Goal: Task Accomplishment & Management: Manage account settings

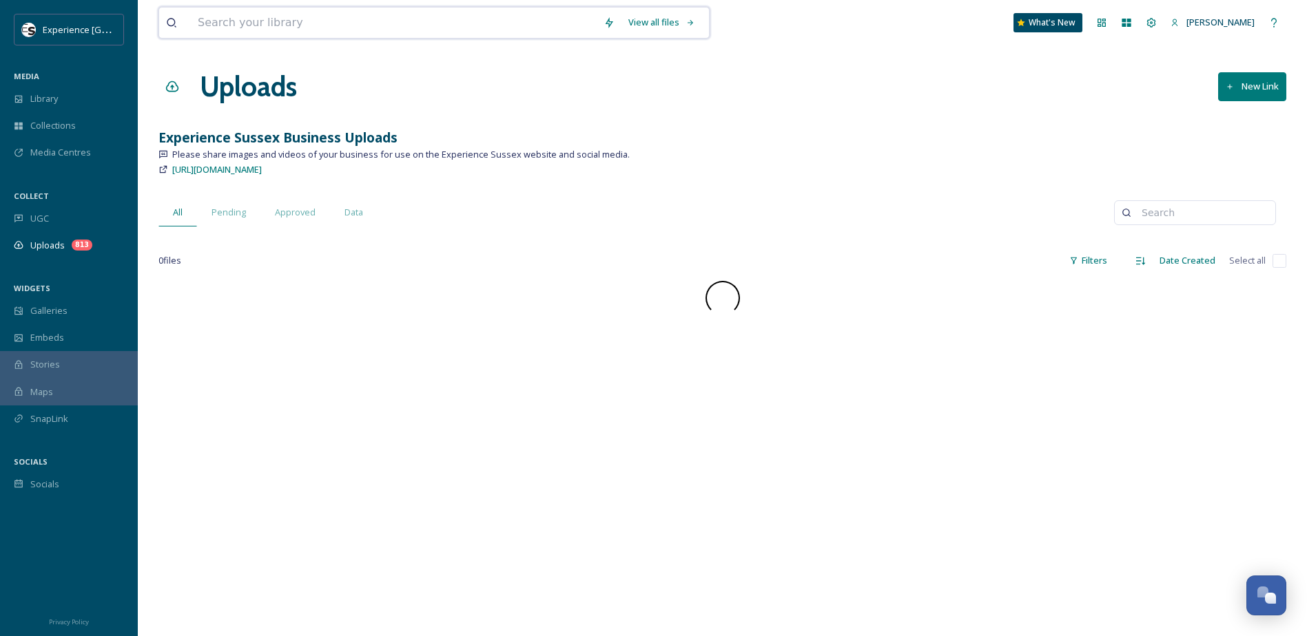
click at [541, 25] on input at bounding box center [394, 23] width 406 height 30
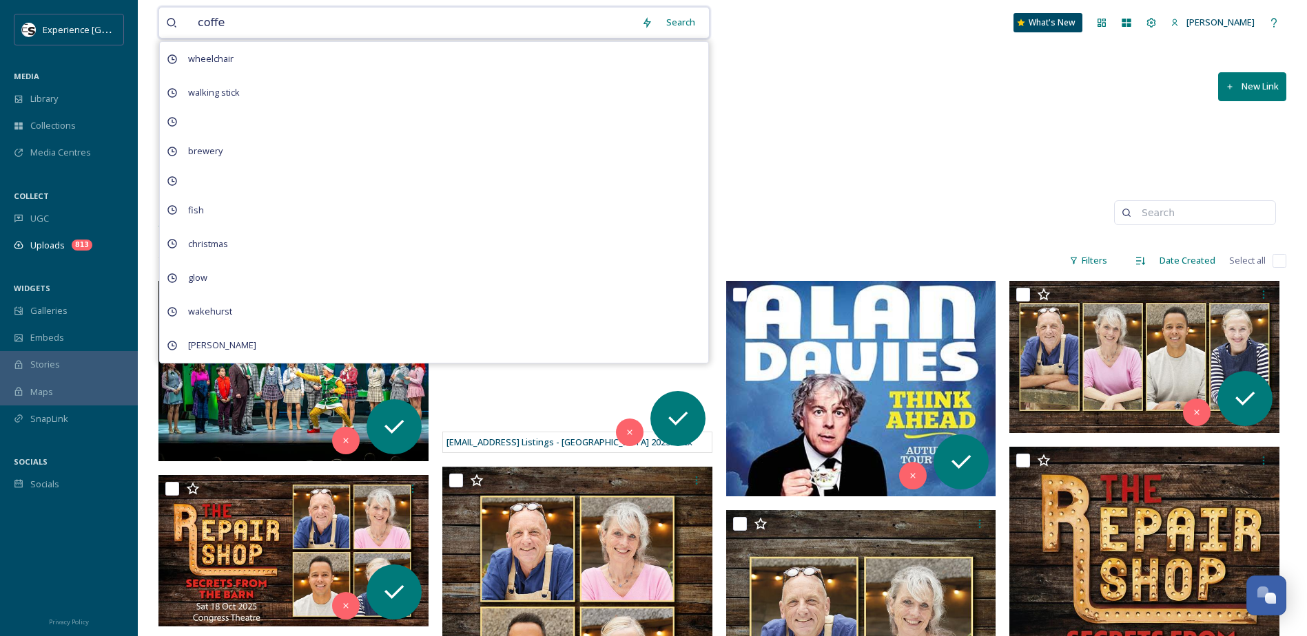
type input "coffee"
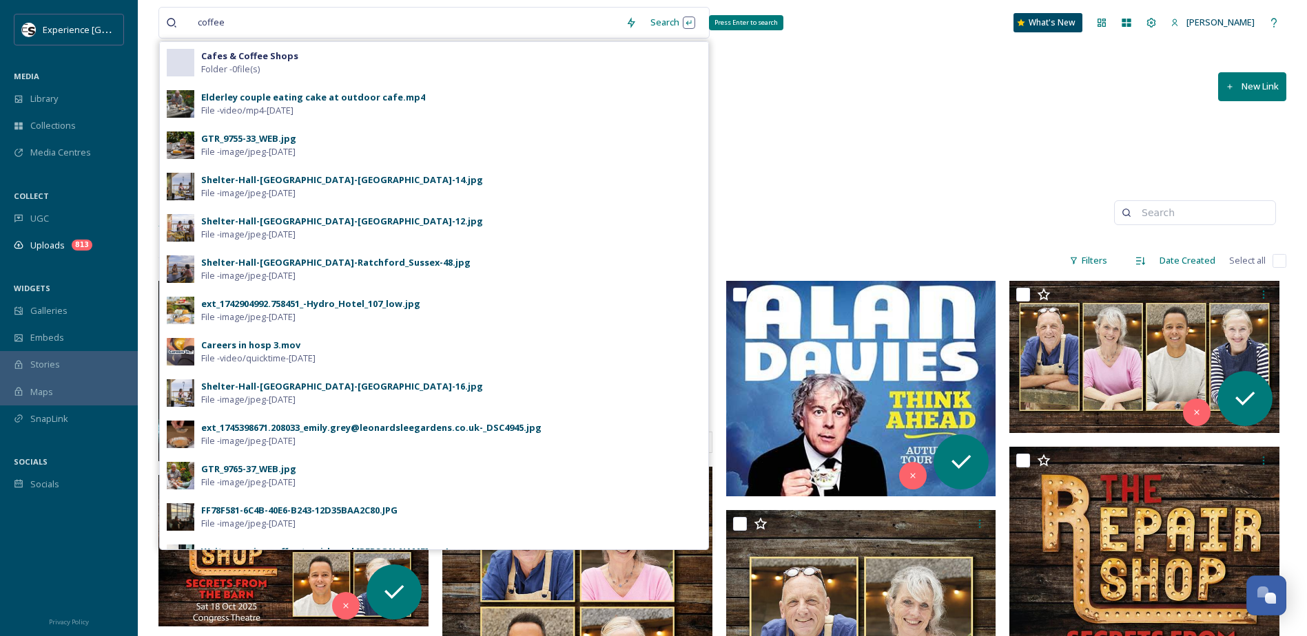
click at [669, 25] on div "Search Press Enter to search" at bounding box center [672, 22] width 59 height 27
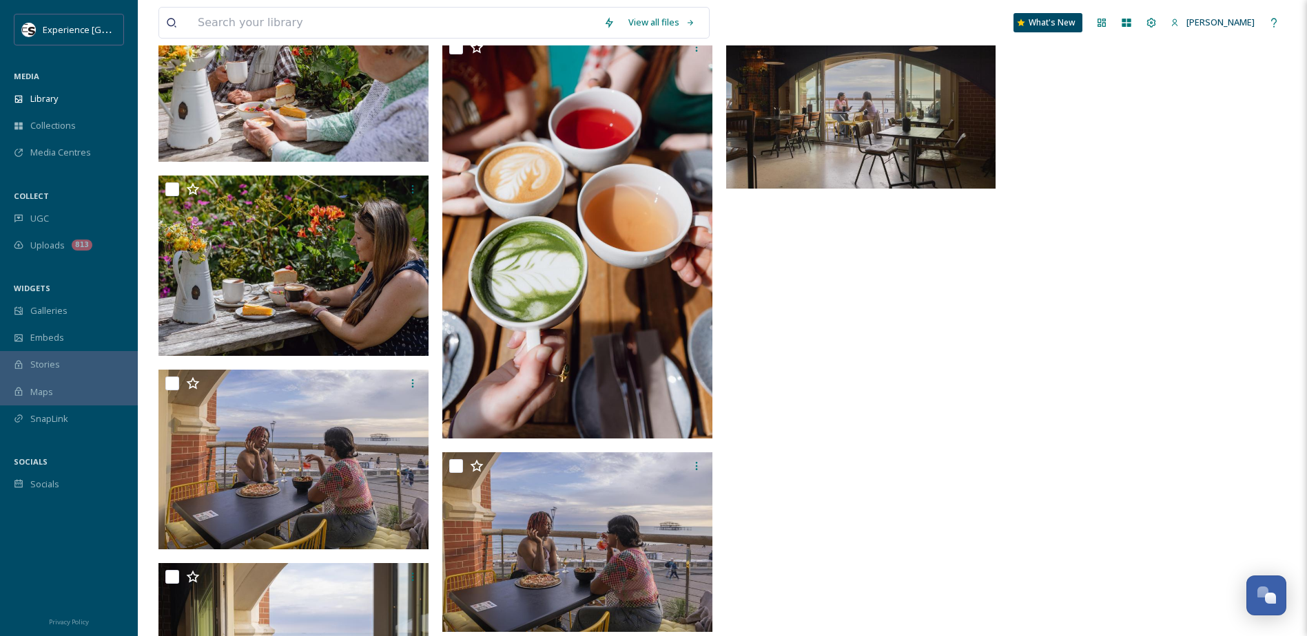
scroll to position [1860, 0]
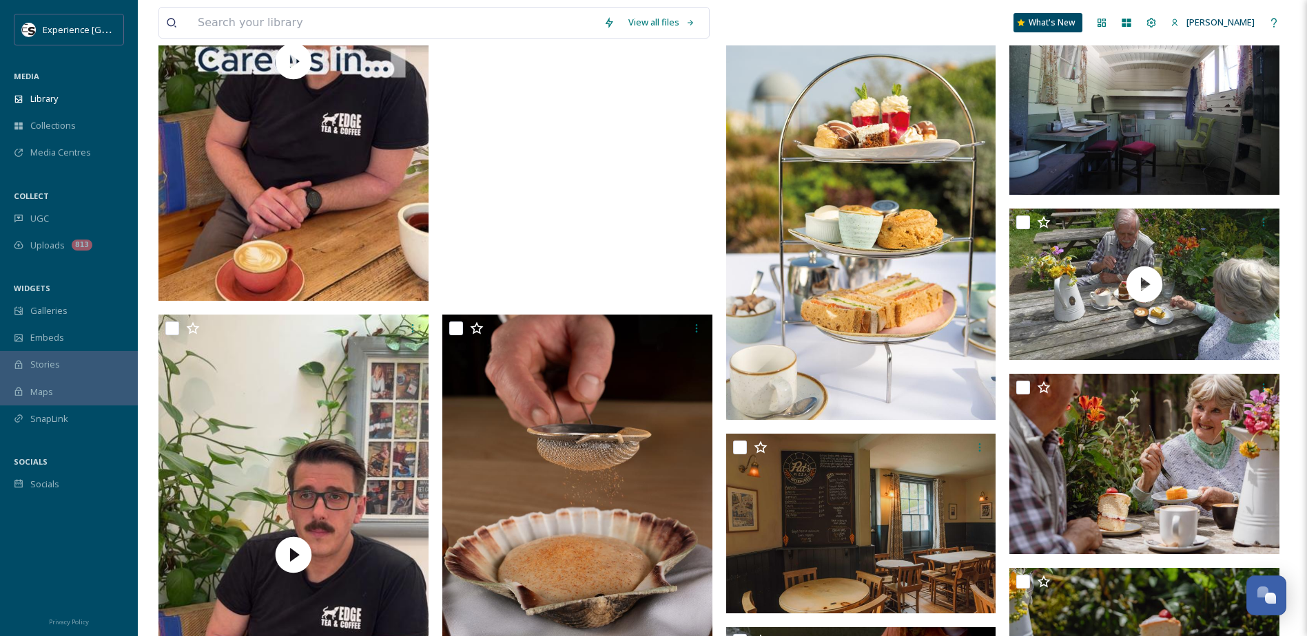
scroll to position [0, 0]
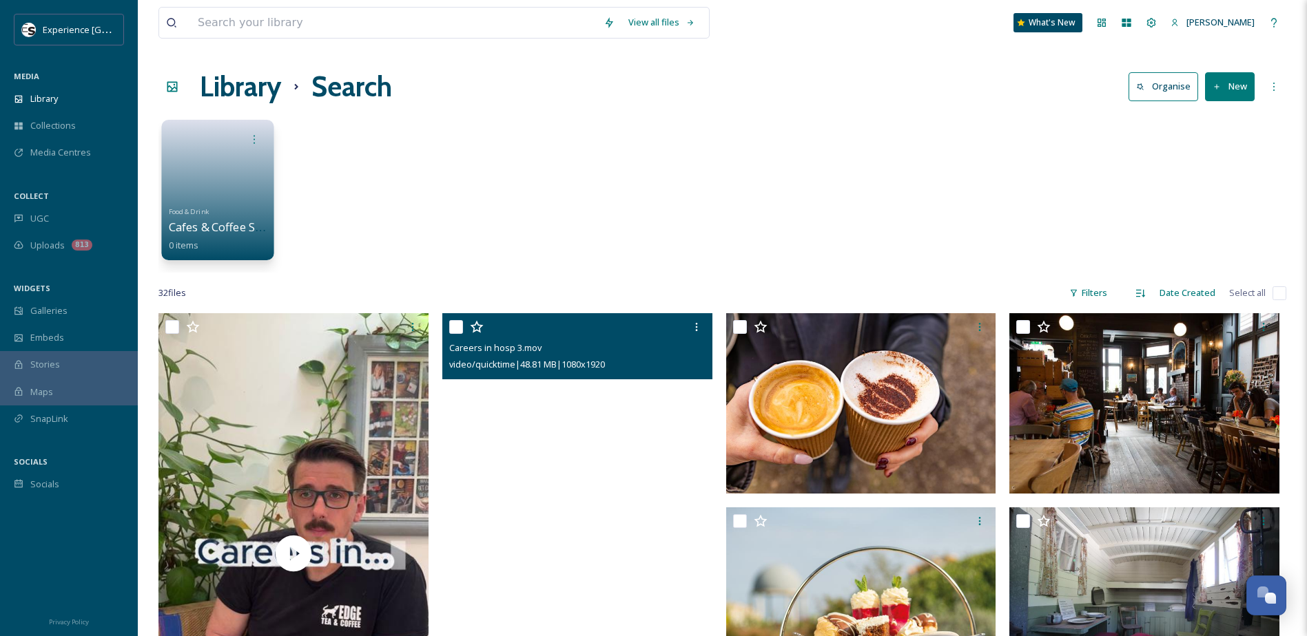
click at [244, 172] on link at bounding box center [218, 177] width 99 height 50
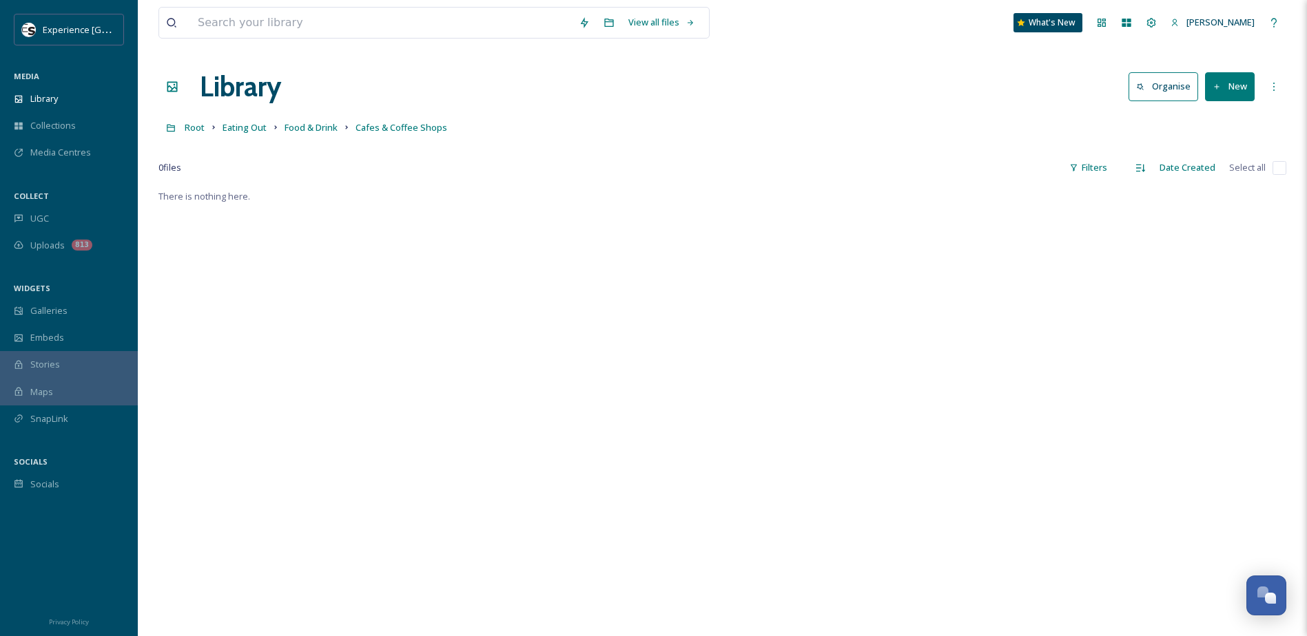
click at [1220, 84] on icon at bounding box center [1216, 87] width 9 height 9
click at [1204, 172] on span "Folder" at bounding box center [1214, 172] width 26 height 13
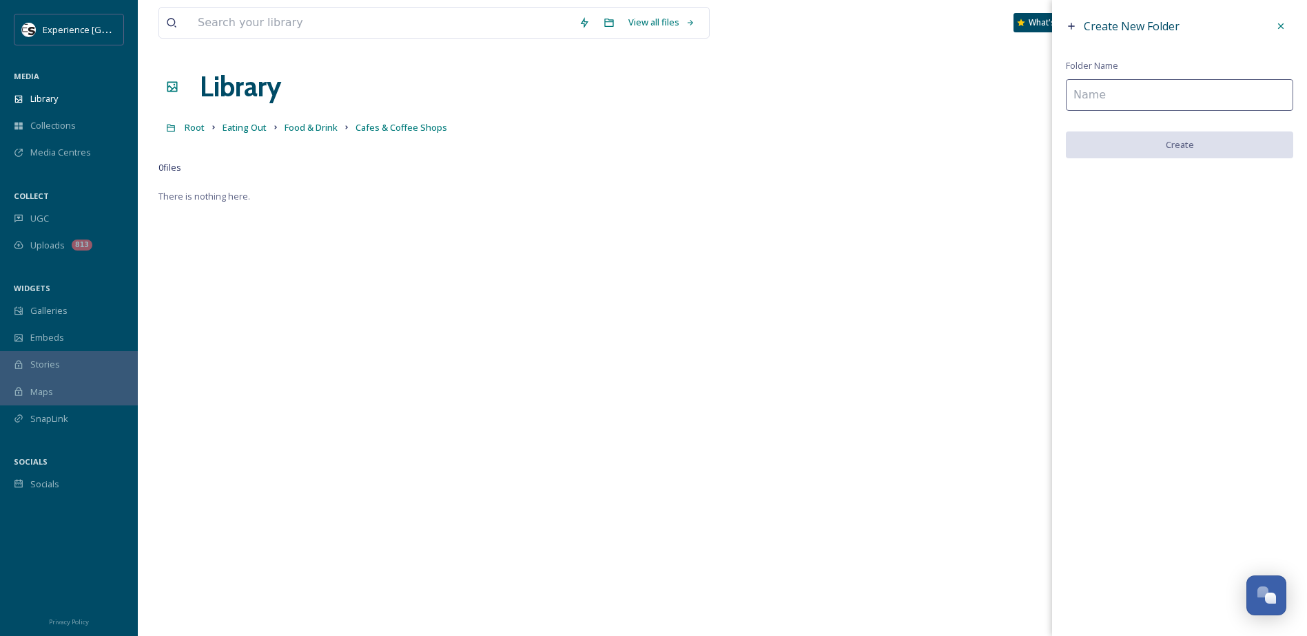
click at [1128, 103] on input at bounding box center [1179, 95] width 227 height 32
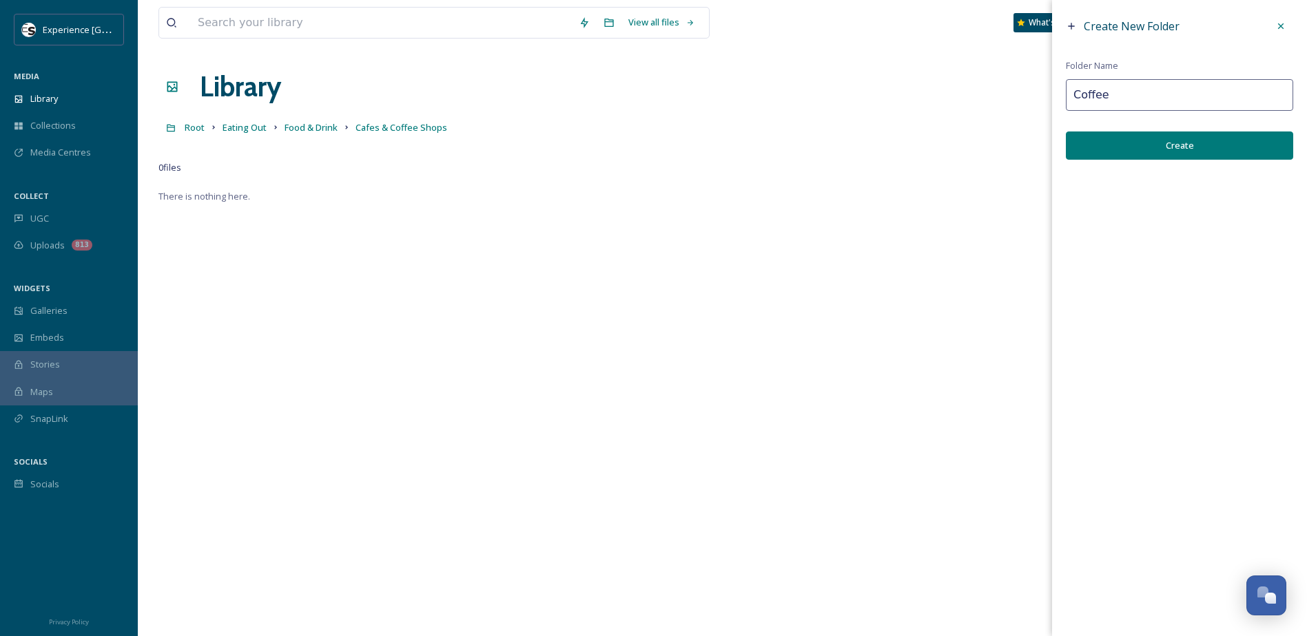
type input "Coffee"
click at [1116, 145] on button "Create" at bounding box center [1179, 146] width 227 height 28
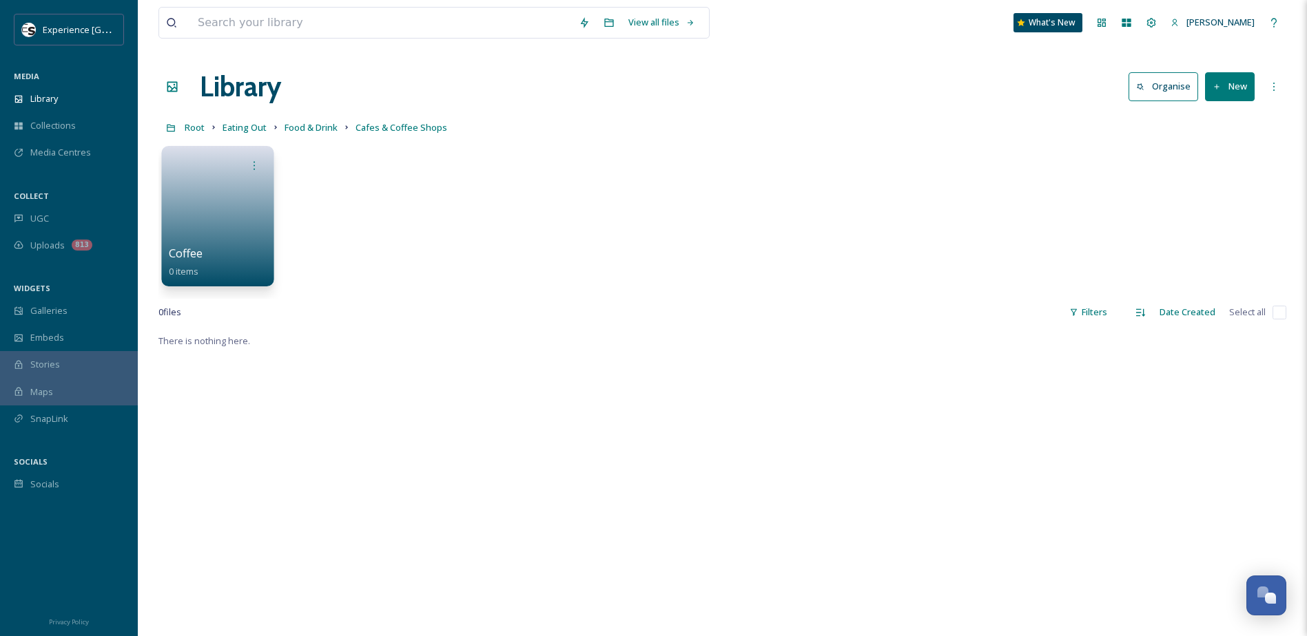
click at [231, 213] on link at bounding box center [218, 211] width 99 height 67
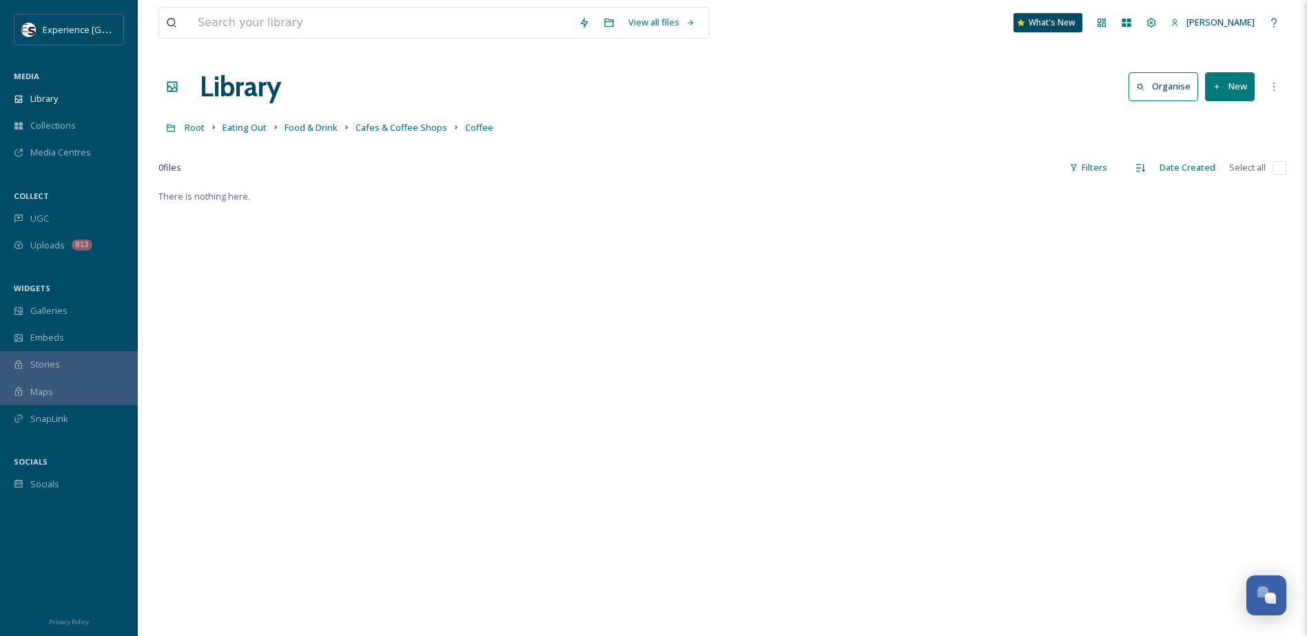
click at [1224, 92] on button "New" at bounding box center [1230, 86] width 50 height 28
click at [1213, 123] on span "File Upload" at bounding box center [1223, 118] width 45 height 13
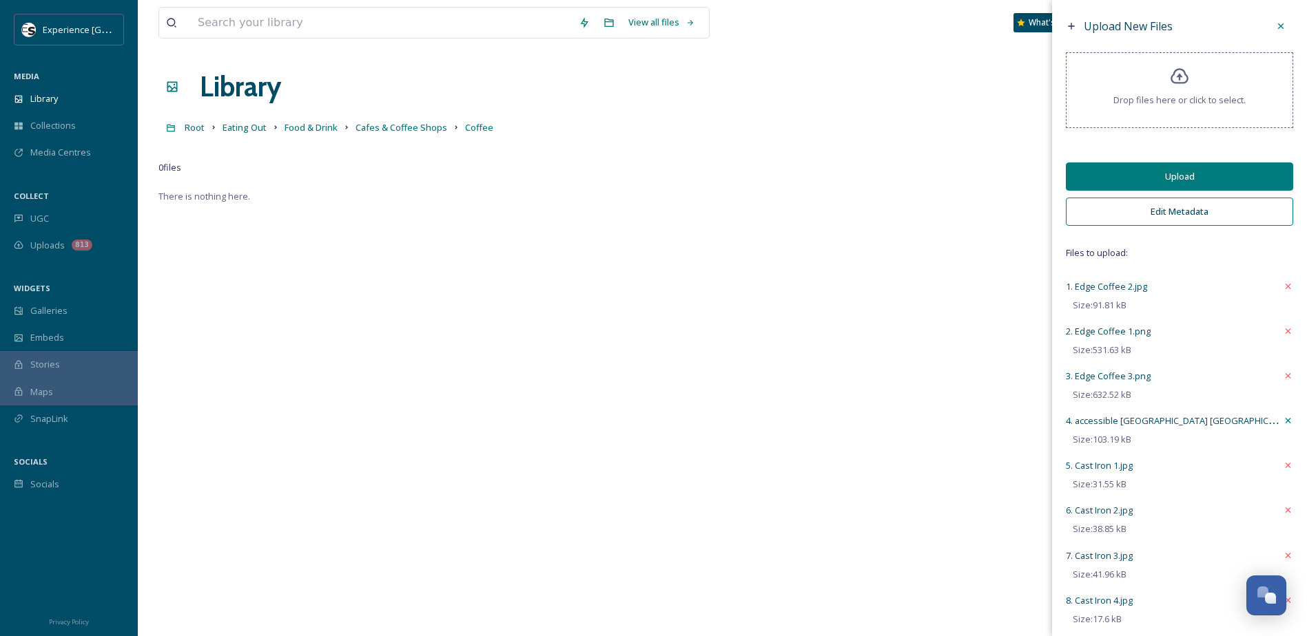
click at [1283, 419] on icon at bounding box center [1288, 420] width 10 height 11
click at [1171, 177] on button "Upload" at bounding box center [1179, 177] width 227 height 28
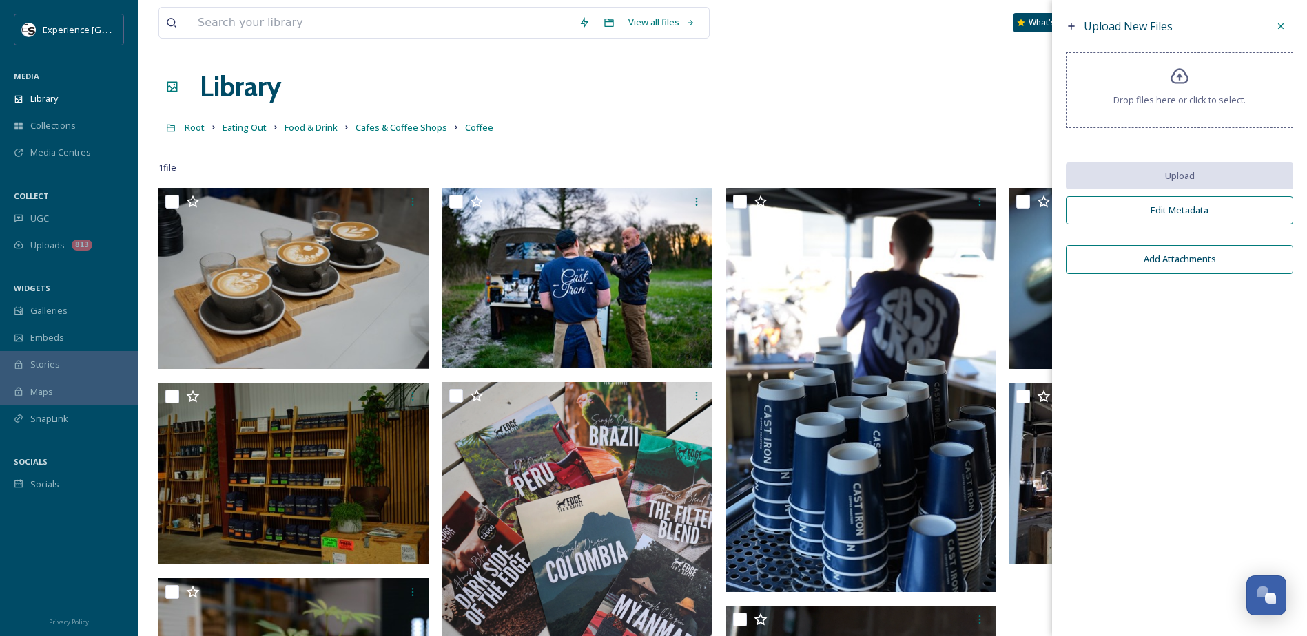
scroll to position [138, 0]
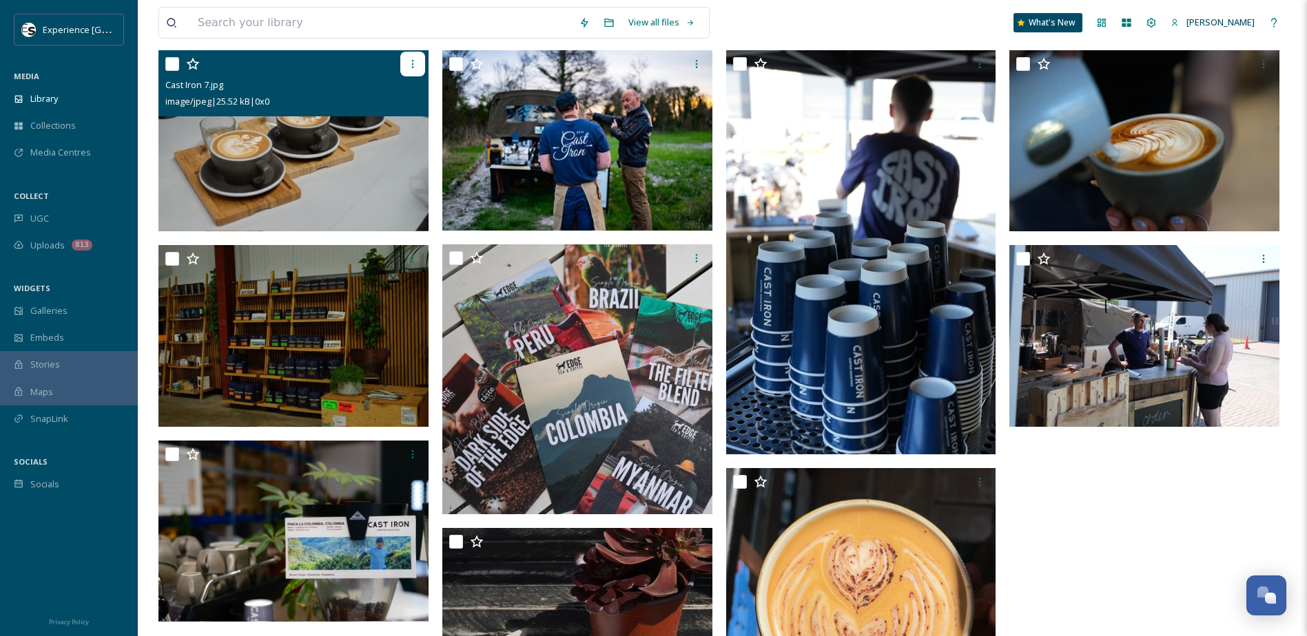
click at [410, 65] on icon at bounding box center [412, 64] width 11 height 11
click at [280, 175] on img at bounding box center [293, 140] width 270 height 181
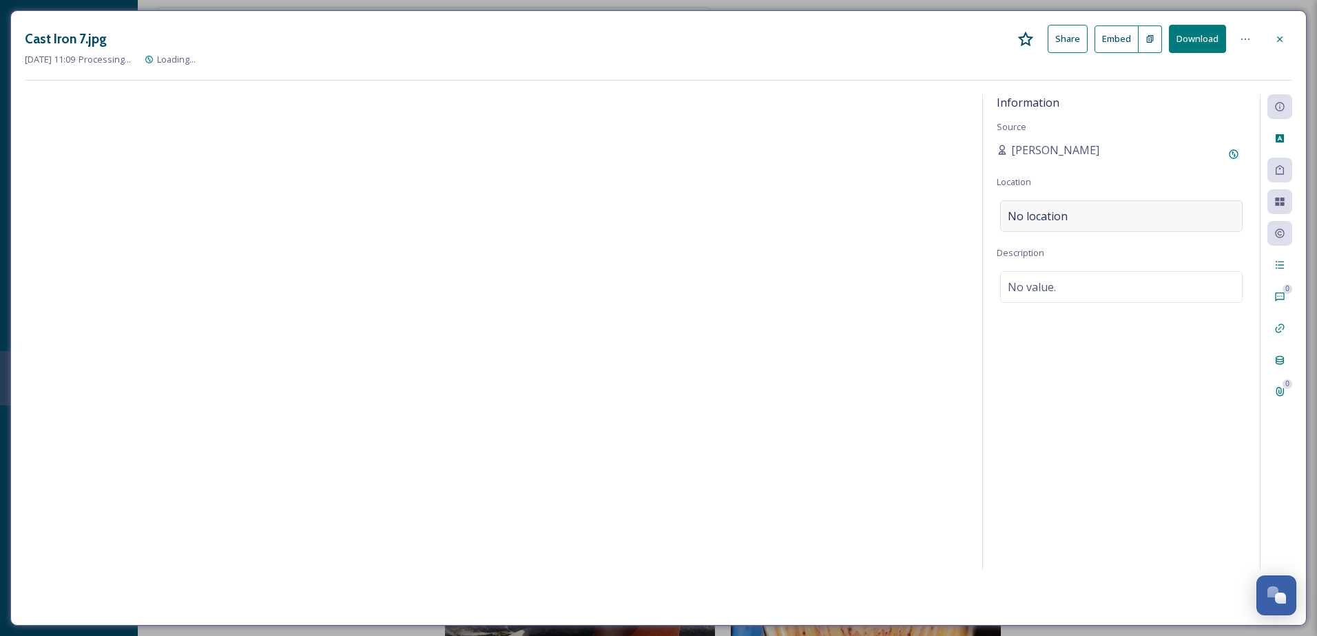
click at [1108, 216] on div "No location" at bounding box center [1121, 216] width 242 height 32
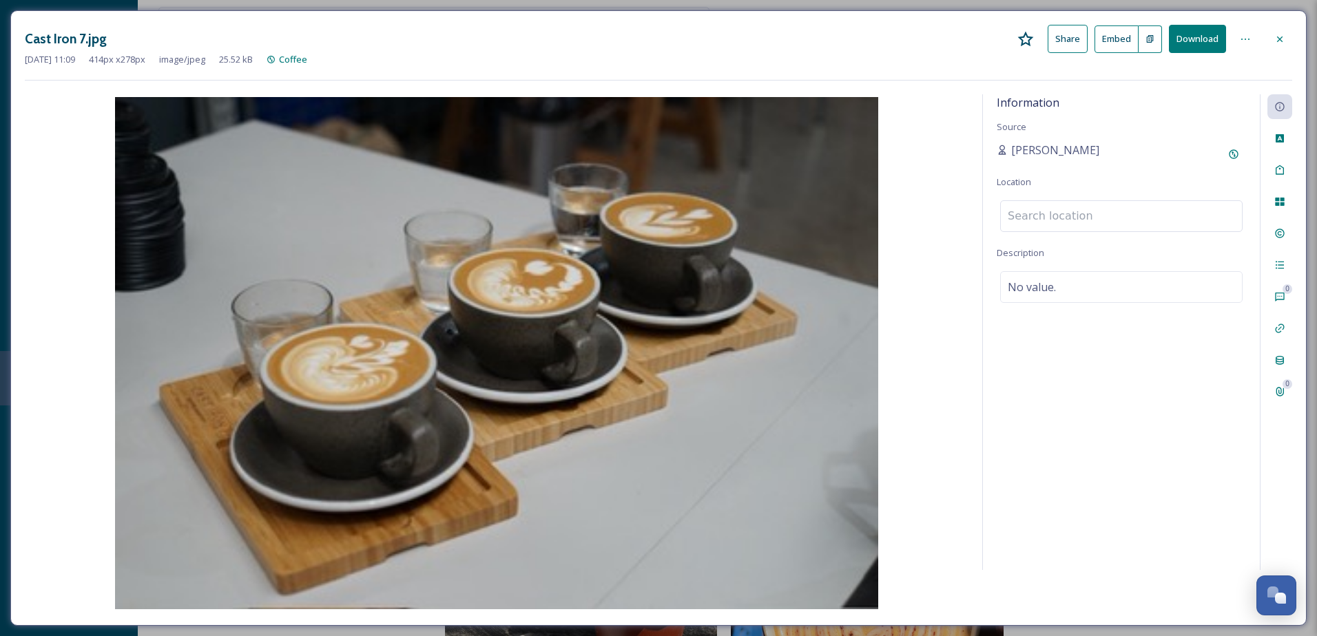
click at [1099, 216] on input at bounding box center [1121, 216] width 241 height 30
click at [1068, 216] on input "Cast Iron COffee" at bounding box center [1121, 216] width 241 height 30
type input "Cast Iron Coffee"
drag, startPoint x: 1104, startPoint y: 219, endPoint x: 942, endPoint y: 213, distance: 162.0
click at [942, 213] on div "Information Source Lauren Kearney-Pateman Location Cast Iron Coffee Cast Iron C…" at bounding box center [658, 352] width 1267 height 517
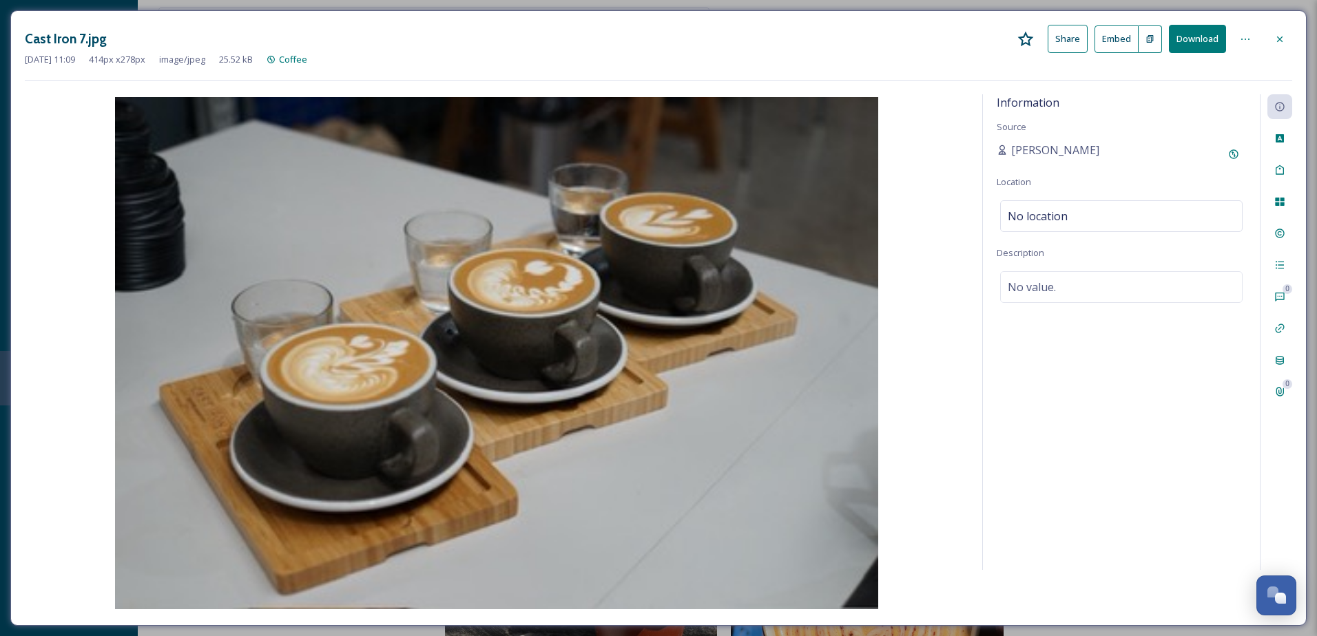
click at [1106, 362] on div "Information Source Lauren Kearney-Pateman Location No location Description No v…" at bounding box center [1121, 332] width 277 height 476
click at [1103, 211] on div "No location" at bounding box center [1121, 216] width 242 height 32
click at [1103, 211] on input "Cast Iron Coffee" at bounding box center [1121, 216] width 241 height 30
type input "Cast Iron Coffee, Chichester"
click at [1115, 262] on div "Cast Iron Coffee Roasters Units 11 & 12, The Mill, Stane St, Chichester PO18 0F…" at bounding box center [1061, 258] width 106 height 33
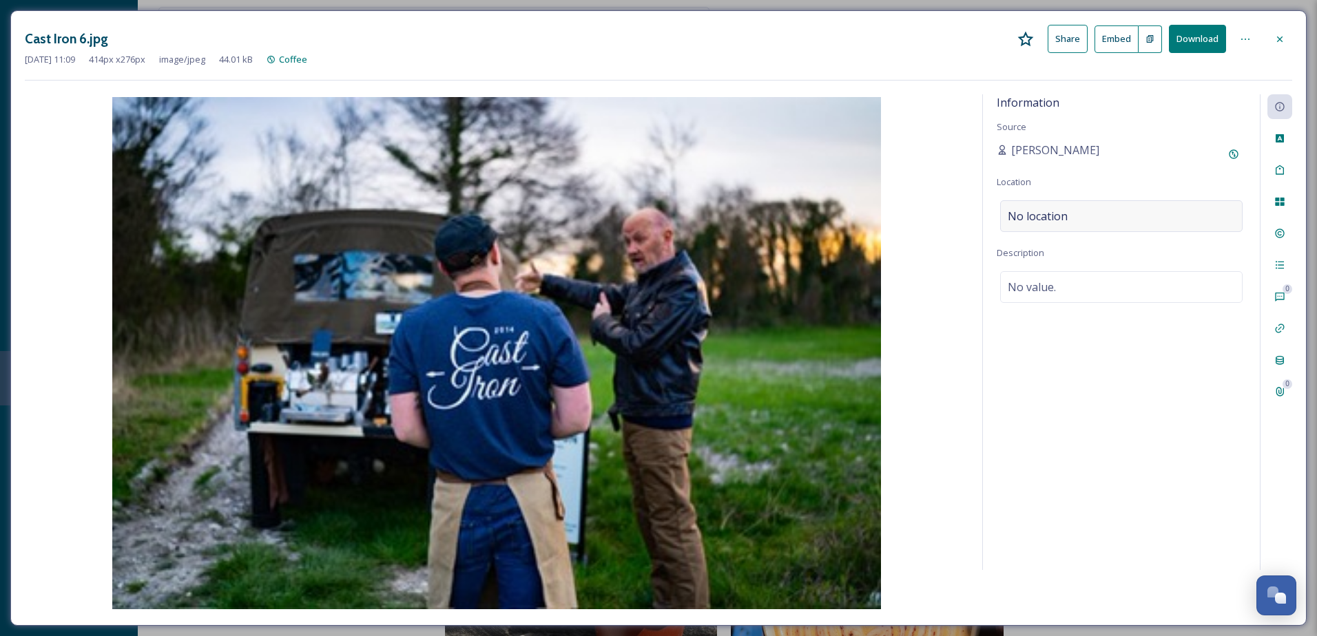
click at [1075, 221] on div "No location" at bounding box center [1121, 216] width 242 height 32
click at [1076, 211] on input at bounding box center [1121, 216] width 241 height 30
type input "Cast"
click at [1066, 266] on span "Cast Iron Coffee Roasters" at bounding box center [1061, 270] width 106 height 12
click at [1066, 271] on span "Cast Iron Coffee Roasters" at bounding box center [1061, 270] width 106 height 12
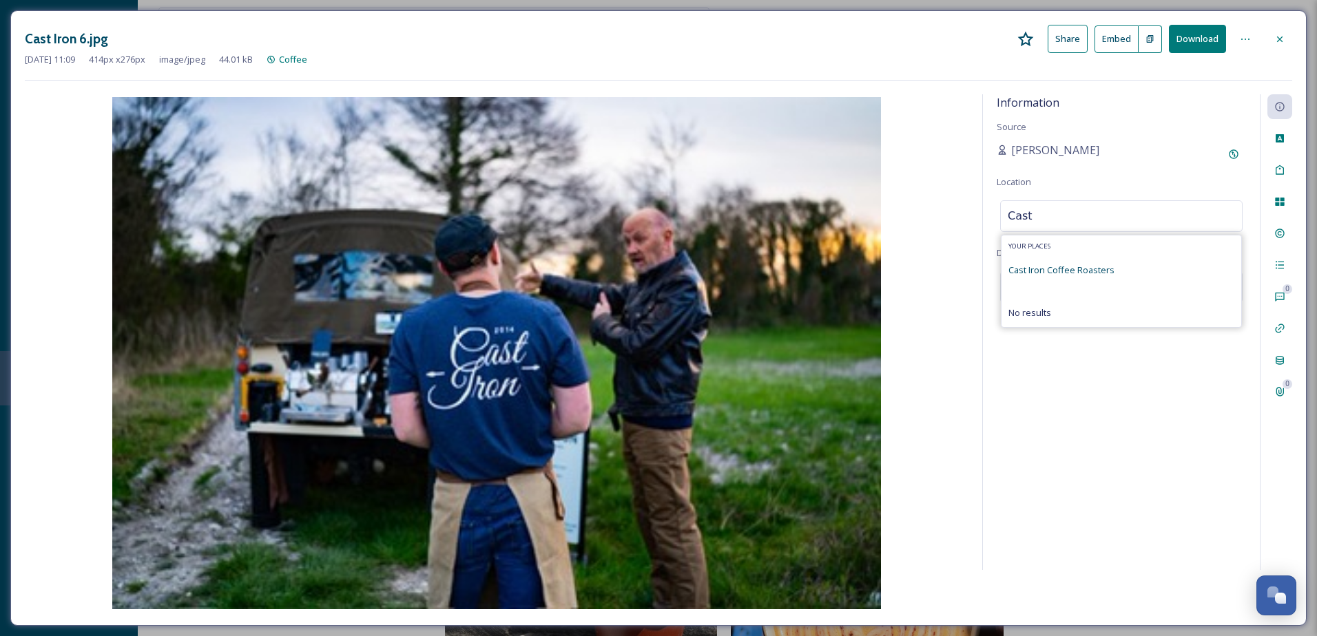
click at [1046, 215] on input "Cast" at bounding box center [1121, 216] width 241 height 30
click at [1024, 267] on span "Cast Iron Coffee Roasters" at bounding box center [1061, 270] width 106 height 12
click at [1062, 217] on input "Cast" at bounding box center [1121, 216] width 241 height 30
click at [1050, 273] on span "Cast Iron Coffee Roasters" at bounding box center [1061, 270] width 106 height 12
click at [1074, 214] on input "Cast" at bounding box center [1121, 216] width 241 height 30
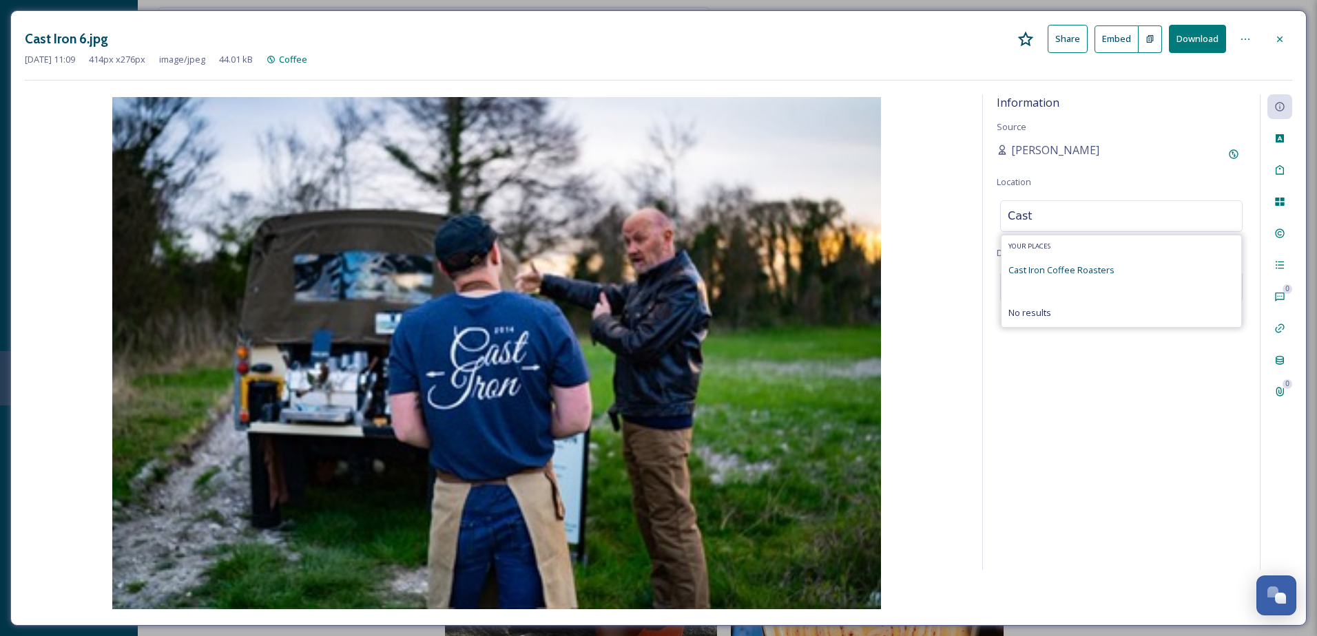
click at [1072, 271] on span "Cast Iron Coffee Roasters" at bounding box center [1061, 270] width 106 height 12
click at [1080, 176] on div "Information Source Lauren Kearney-Pateman Location Cast Your Places Cast Iron C…" at bounding box center [1121, 332] width 277 height 476
click at [1099, 222] on div "No location" at bounding box center [1121, 216] width 242 height 32
click at [1071, 276] on span "Cast Iron Coffee Roasters" at bounding box center [1061, 270] width 106 height 12
click at [1055, 214] on input "Cast" at bounding box center [1121, 216] width 241 height 30
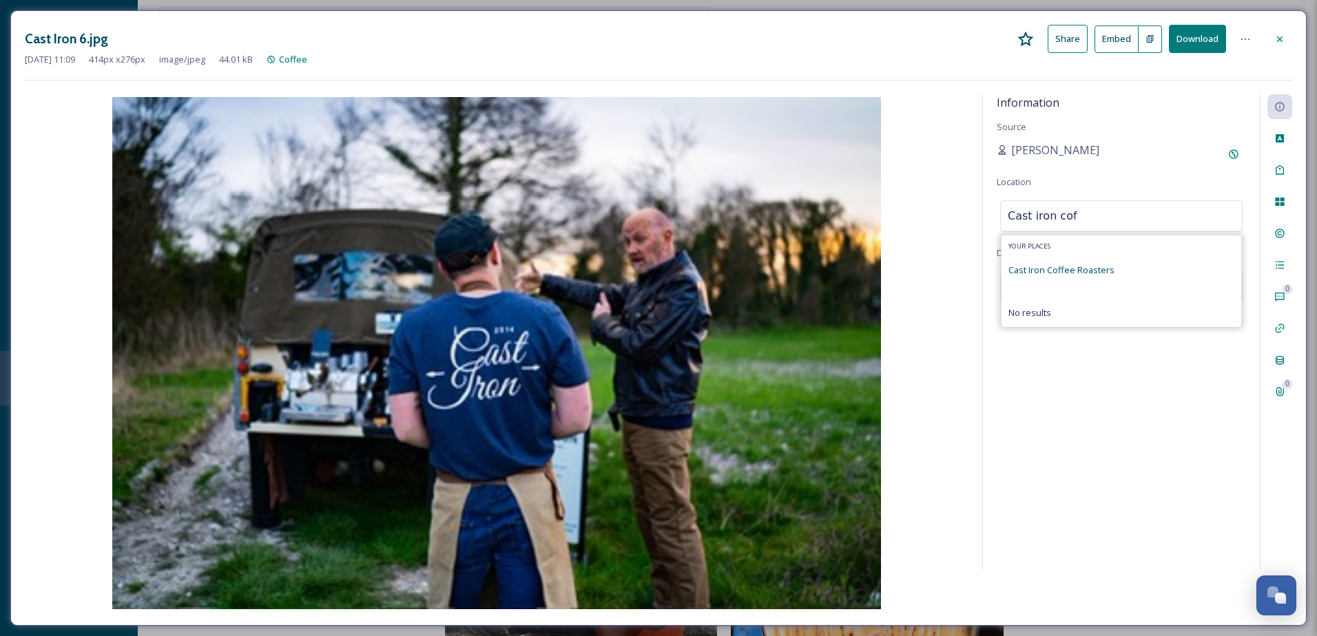
click at [1084, 271] on span "Cast Iron Coffee Roasters" at bounding box center [1061, 270] width 106 height 12
click at [1060, 265] on span "Cast Iron Coffee Roasters" at bounding box center [1061, 270] width 106 height 12
click at [1092, 211] on input "Cast iron cof" at bounding box center [1121, 216] width 241 height 30
type input "Cast iron coffee roasters"
click at [1060, 270] on span "Cast Iron Coffee Roasters" at bounding box center [1061, 270] width 106 height 12
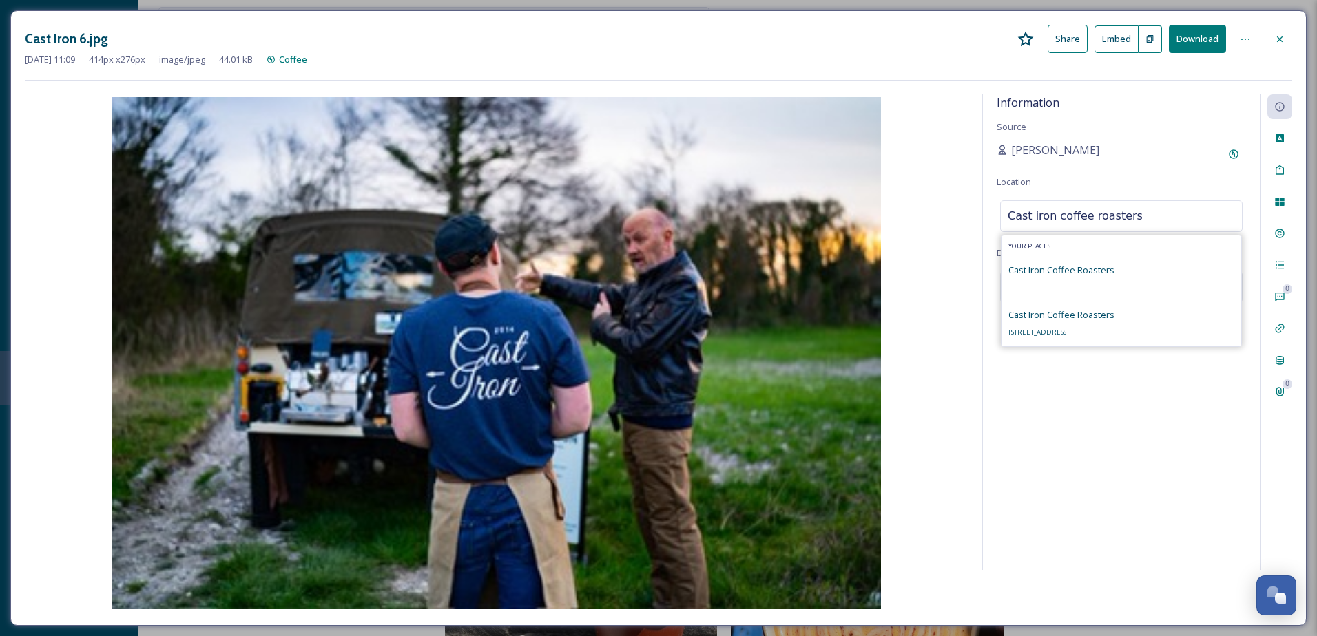
click at [1059, 330] on span "Units 11 & 12, The Mill, Stane St, Chichester PO18 0FF, UK" at bounding box center [1038, 332] width 61 height 9
drag, startPoint x: 1141, startPoint y: 424, endPoint x: 1190, endPoint y: 353, distance: 85.6
click at [1143, 423] on div "Information Source Lauren Kearney-Pateman Location Cast Iron Coffee Roasters De…" at bounding box center [1121, 332] width 277 height 476
click at [1284, 143] on icon at bounding box center [1279, 138] width 11 height 11
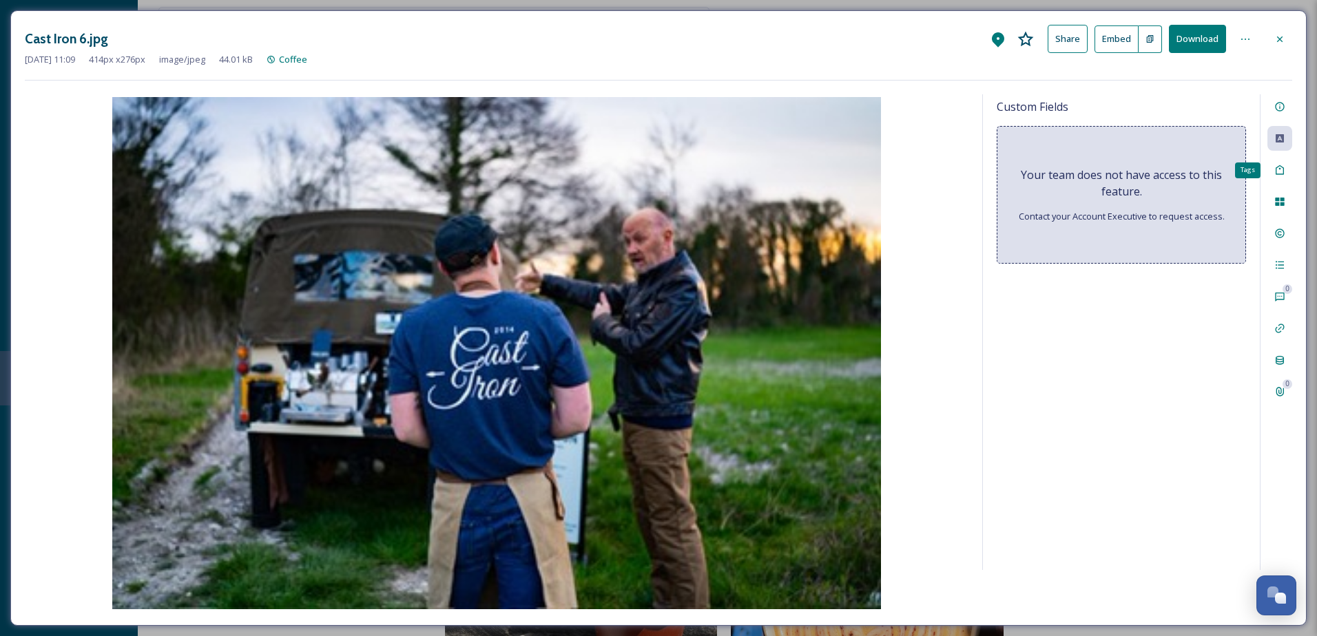
click at [1278, 171] on icon at bounding box center [1279, 170] width 11 height 11
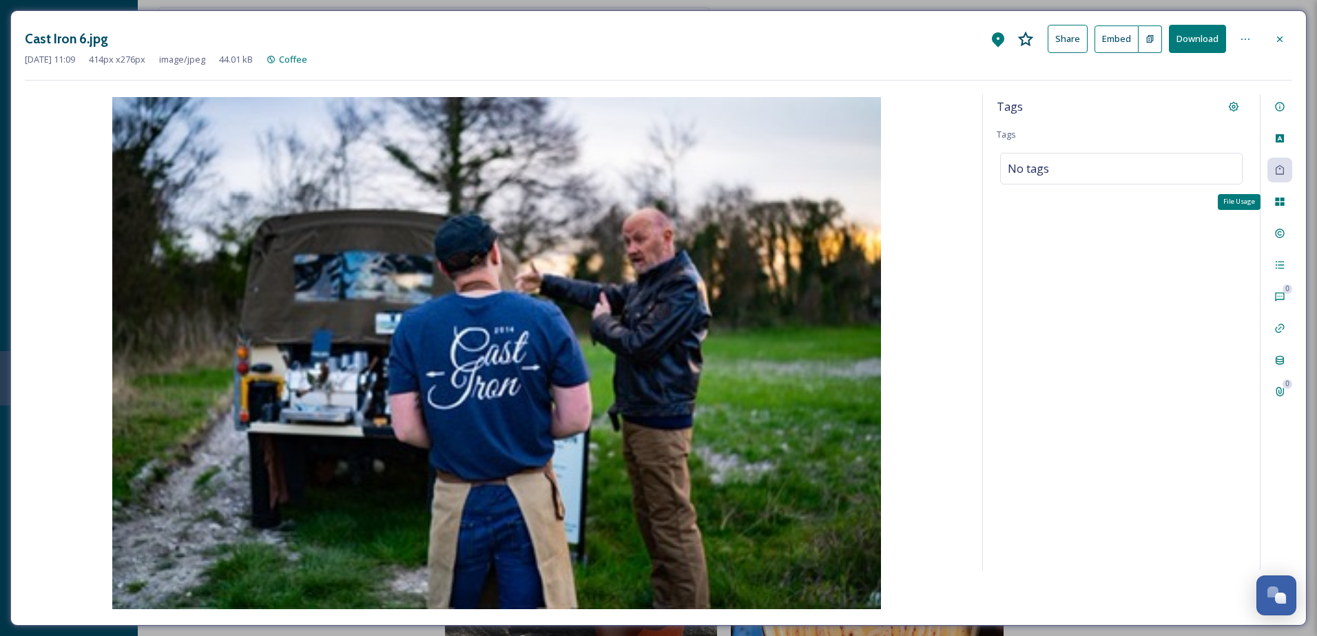
click at [1279, 201] on icon at bounding box center [1279, 202] width 9 height 8
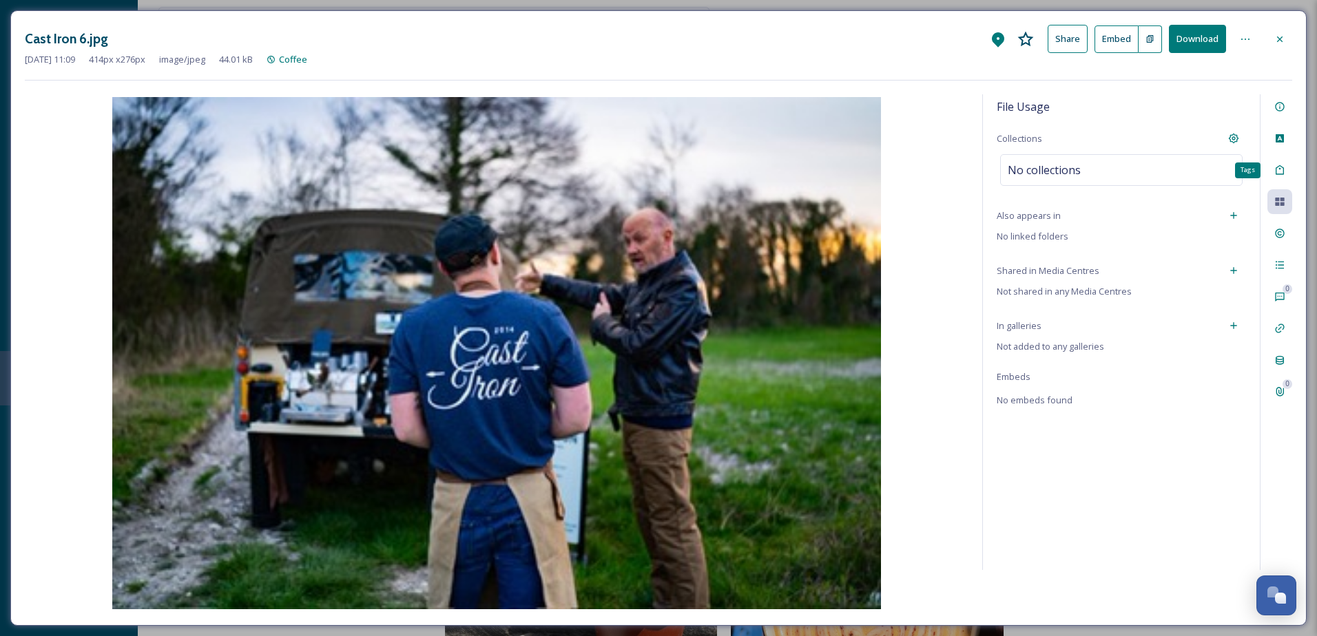
click at [1278, 165] on icon at bounding box center [1279, 170] width 11 height 11
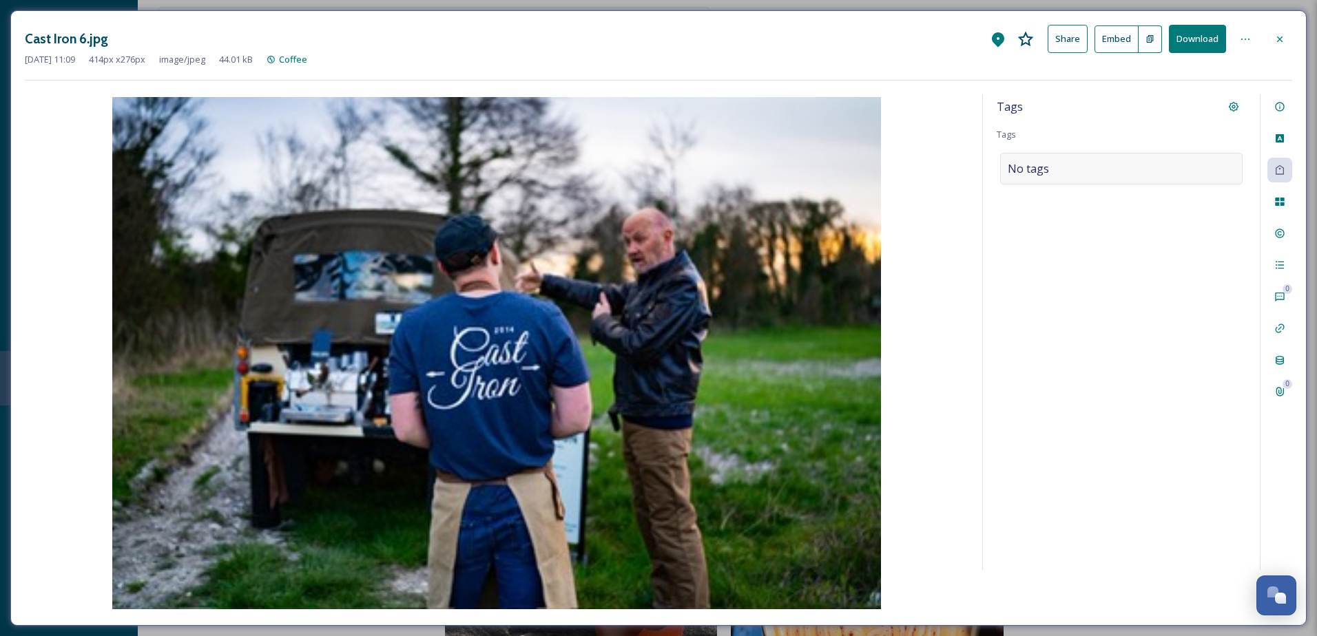
click at [1183, 166] on div "No tags" at bounding box center [1121, 169] width 242 height 32
type input "coffee"
click at [1117, 208] on div "coffee" at bounding box center [1122, 201] width 240 height 27
click at [1112, 172] on input at bounding box center [1136, 173] width 138 height 17
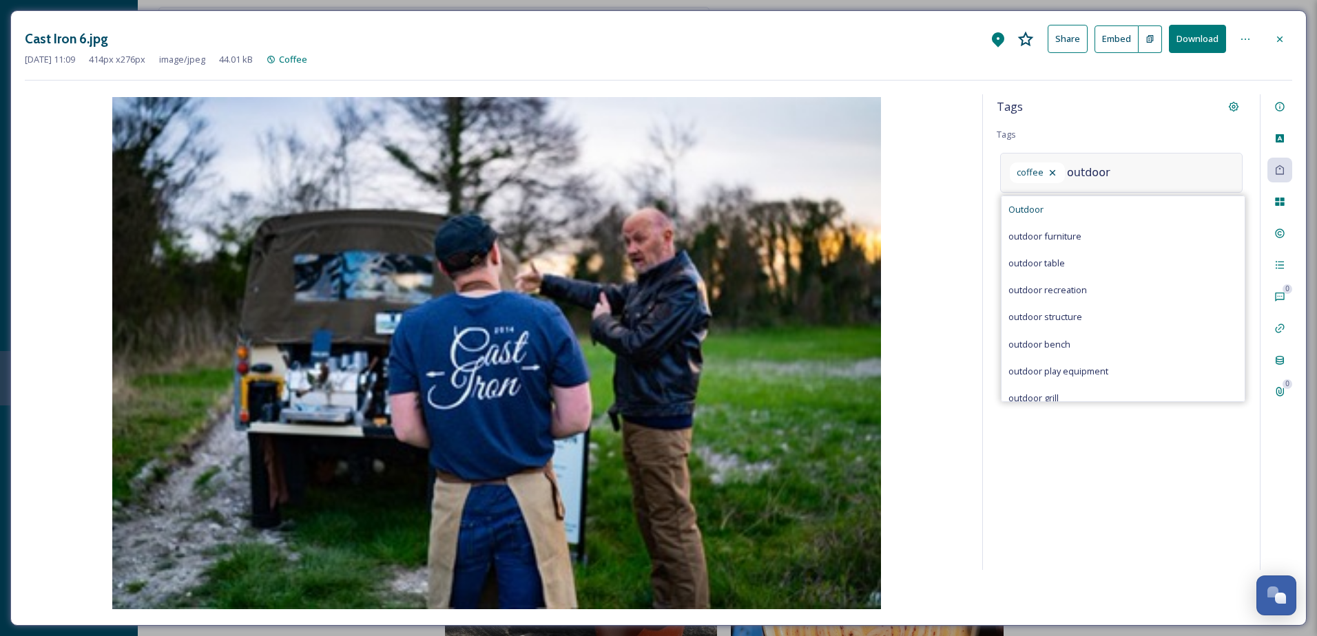
type input "outdoor"
click at [1110, 207] on div "Outdoor" at bounding box center [1123, 209] width 243 height 27
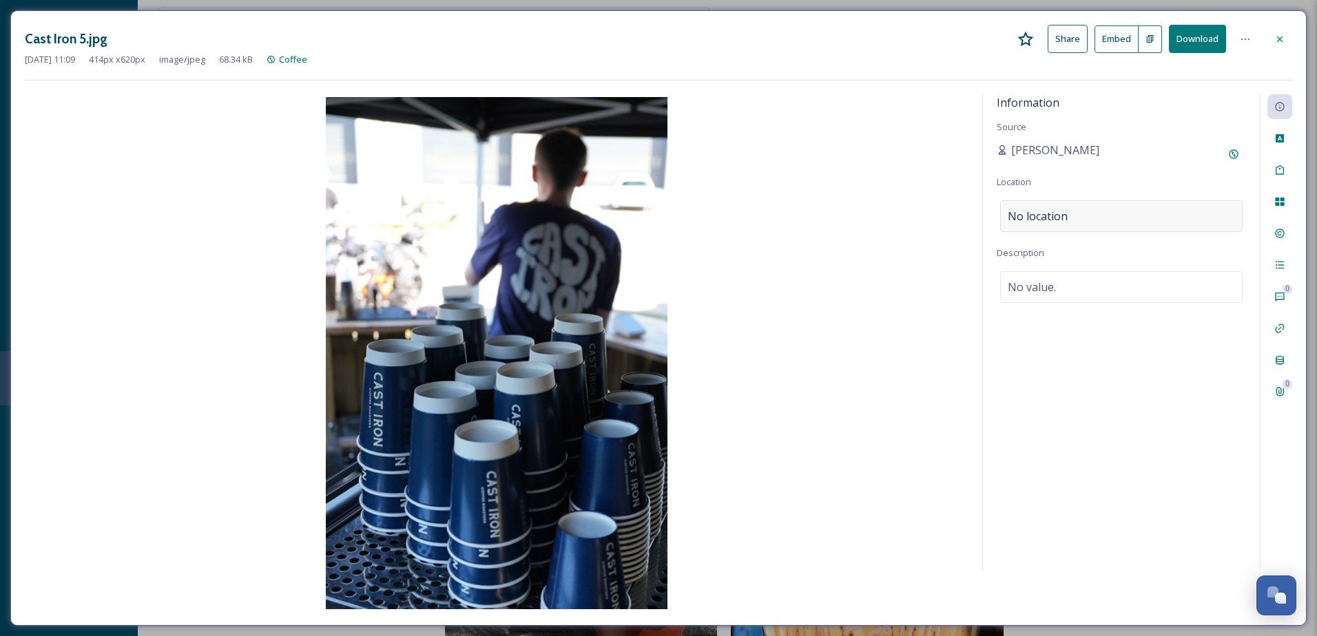
click at [1180, 216] on div "No location" at bounding box center [1121, 216] width 242 height 32
click at [1180, 216] on input at bounding box center [1121, 216] width 241 height 30
click at [1103, 271] on span "Cast Iron Coffee Roasters" at bounding box center [1061, 270] width 106 height 12
click at [1084, 216] on input "cast iron" at bounding box center [1121, 216] width 241 height 30
type input "cast iron coffee roasters"
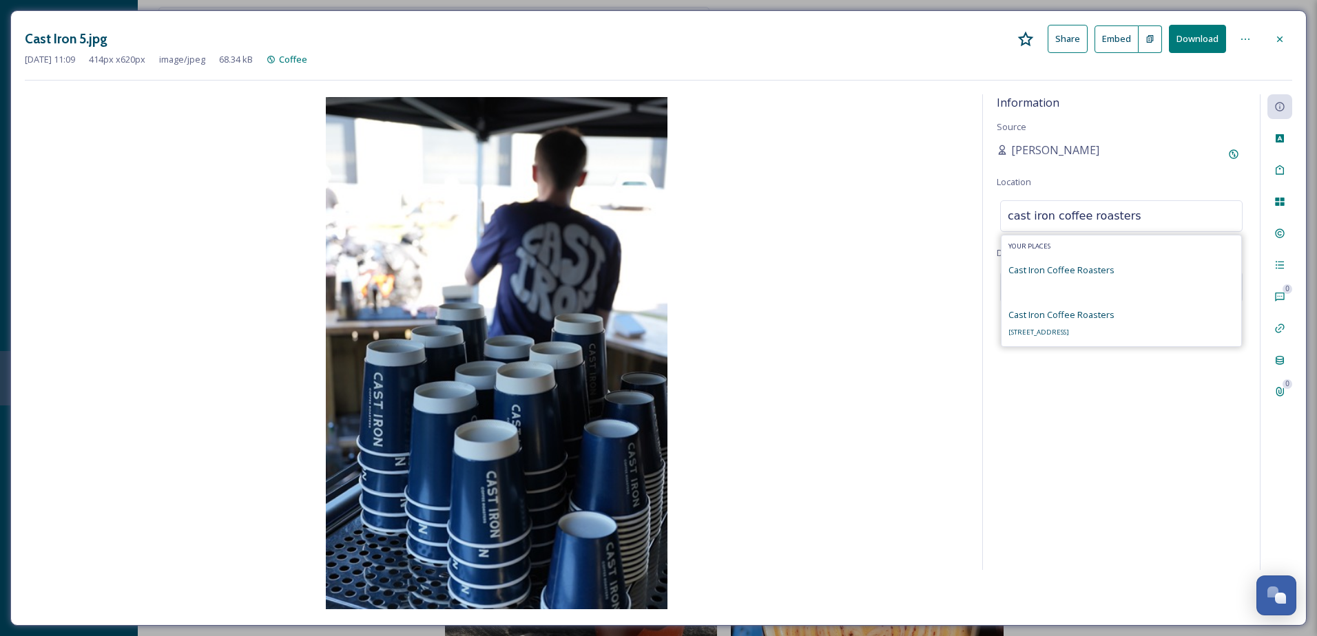
click at [1088, 273] on span "Cast Iron Coffee Roasters" at bounding box center [1061, 270] width 106 height 12
click at [1067, 309] on span "Cast Iron Coffee Roasters" at bounding box center [1061, 315] width 106 height 12
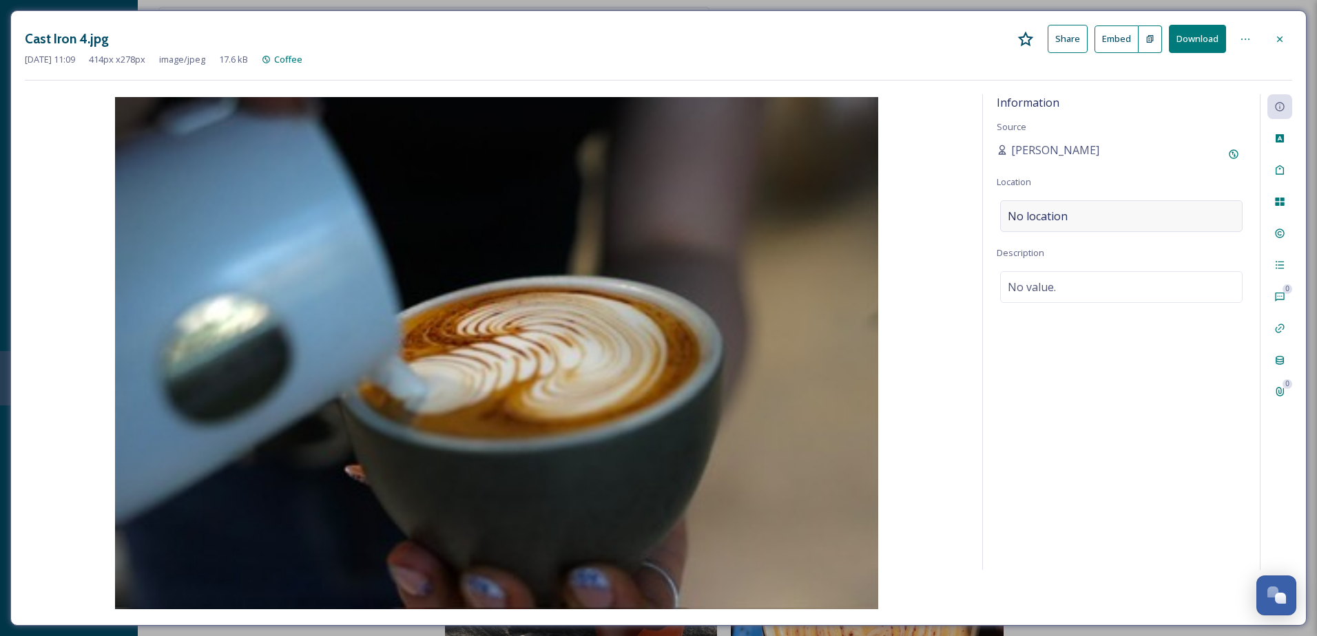
click at [1087, 220] on div "No location" at bounding box center [1121, 216] width 242 height 32
click at [1043, 216] on input at bounding box center [1121, 216] width 241 height 30
click at [1087, 273] on span "Cast Iron Coffee Roasters" at bounding box center [1061, 270] width 106 height 12
click at [1050, 213] on input "cast" at bounding box center [1121, 216] width 241 height 30
type input "cast iron coffee"
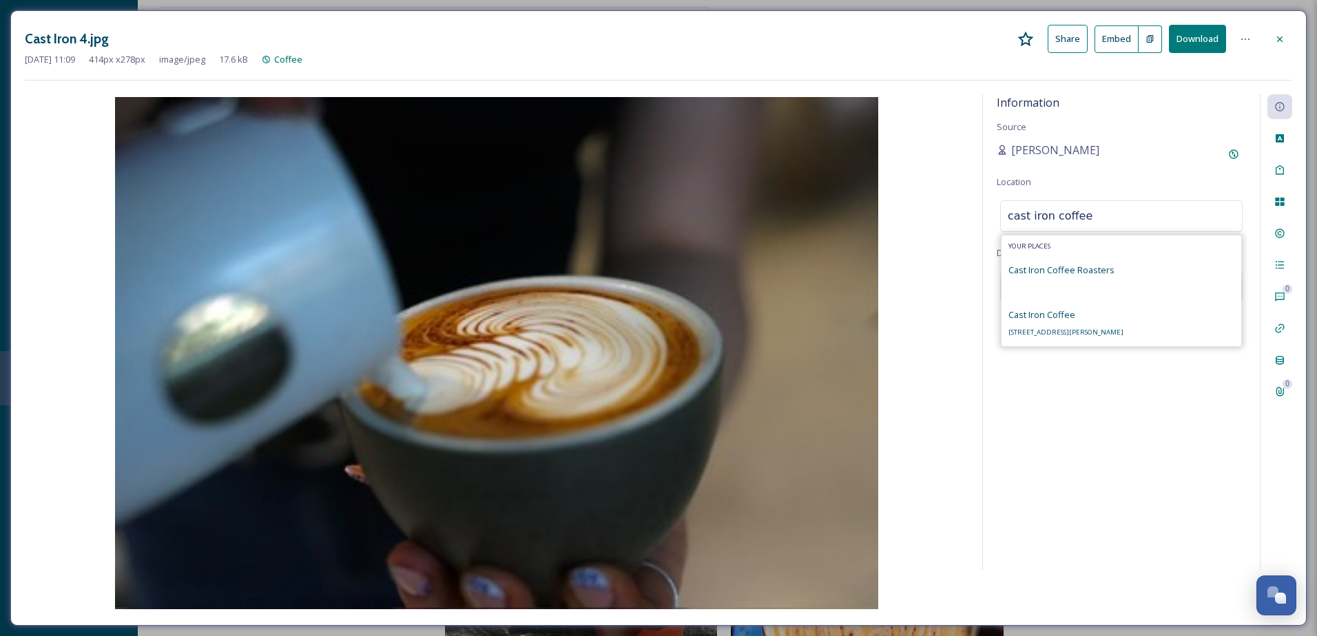
click at [1058, 314] on span "Cast Iron Coffee" at bounding box center [1041, 315] width 67 height 12
click at [1101, 217] on div "No location" at bounding box center [1121, 216] width 242 height 32
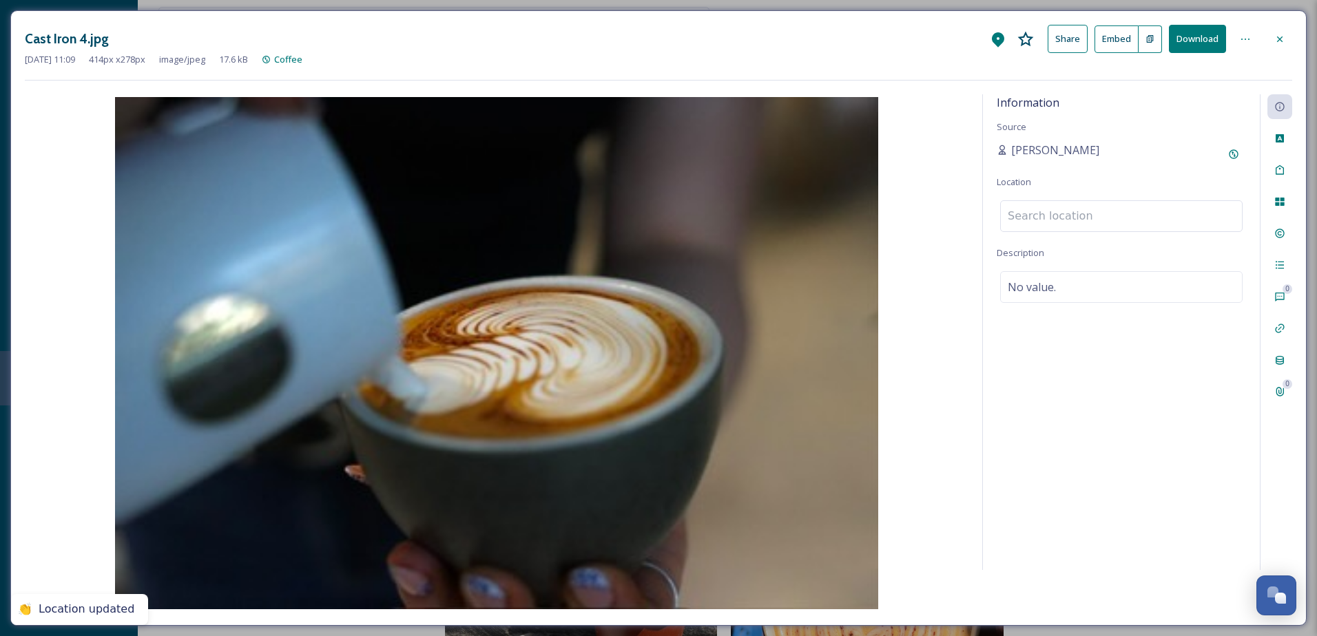
drag, startPoint x: 1101, startPoint y: 217, endPoint x: 1057, endPoint y: 211, distance: 45.1
click at [1057, 211] on input at bounding box center [1121, 216] width 241 height 30
click at [1061, 212] on input at bounding box center [1121, 216] width 241 height 30
click at [1093, 302] on span "Cast Iron Coffee Roasters" at bounding box center [1061, 300] width 106 height 12
click at [1111, 219] on input "Cast Iron" at bounding box center [1121, 216] width 241 height 30
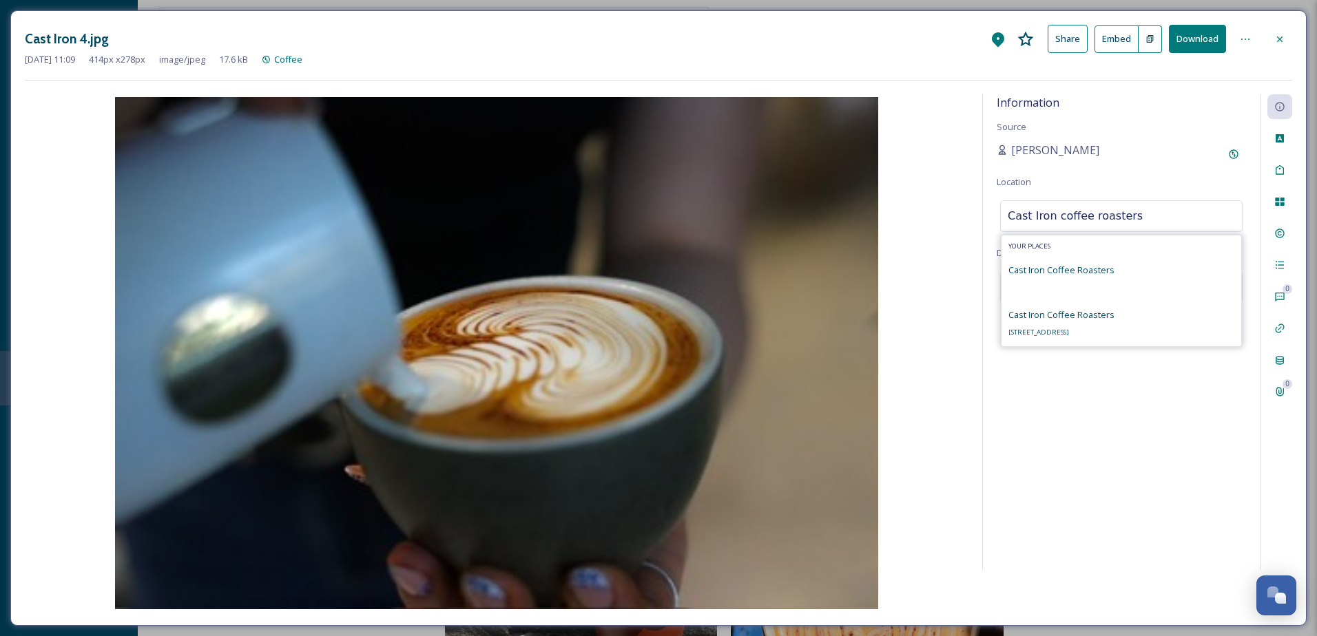
type input "Cast Iron coffee roasters"
click at [1102, 324] on div "Cast Iron Coffee Roasters Units 11 & 12, The Mill, Stane St, Chichester PO18 0F…" at bounding box center [1061, 323] width 106 height 33
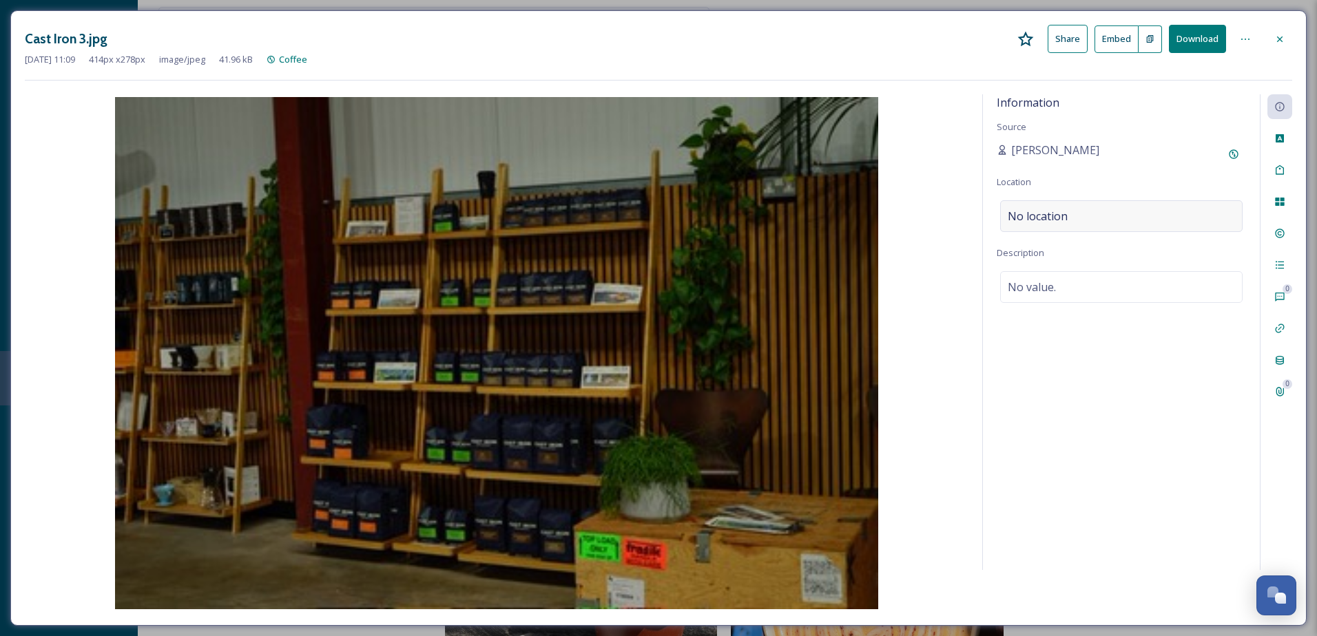
click at [1056, 224] on span "No location" at bounding box center [1038, 216] width 60 height 17
click at [1052, 222] on input at bounding box center [1121, 216] width 241 height 30
type input "cast iron coffee roasters"
click at [1070, 326] on div "Cast Iron Coffee Roasters Units 11 & 12, The Mill, Stane St, Chichester PO18 0F…" at bounding box center [1061, 323] width 106 height 33
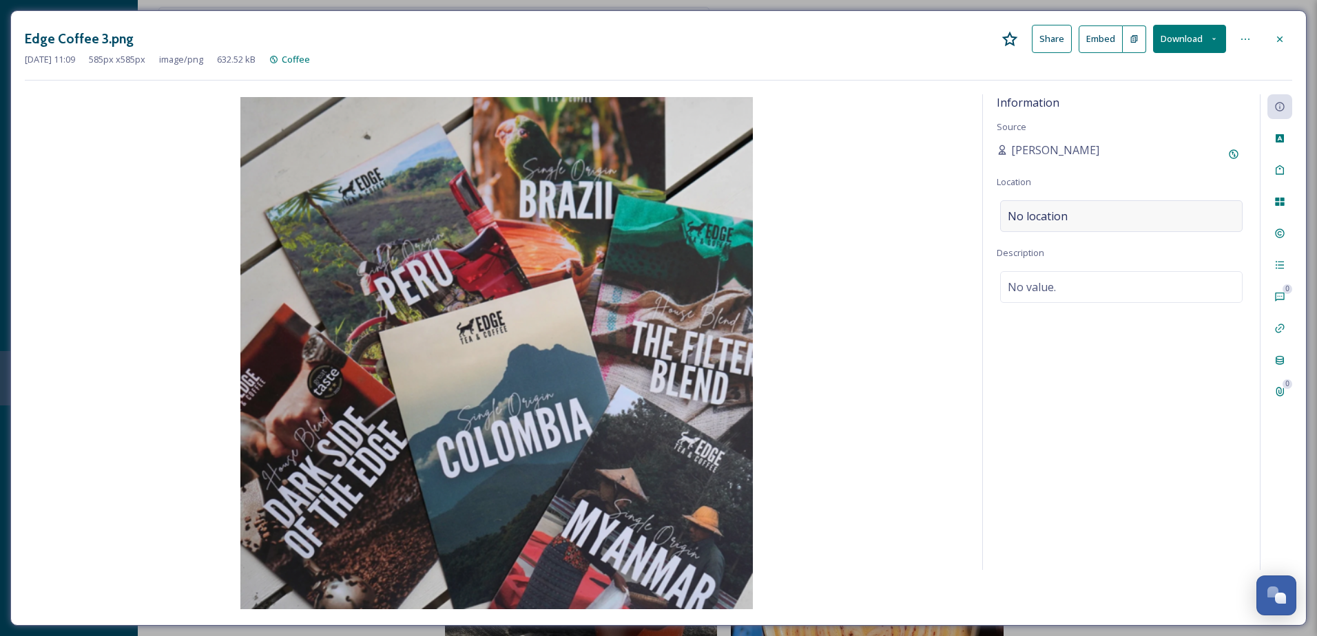
click at [1080, 220] on div "No location" at bounding box center [1121, 216] width 242 height 32
click at [1080, 219] on input at bounding box center [1121, 216] width 241 height 30
type input "Edgecumbes"
click at [1052, 253] on span "EDGE Tea & Coffee" at bounding box center [1047, 251] width 79 height 12
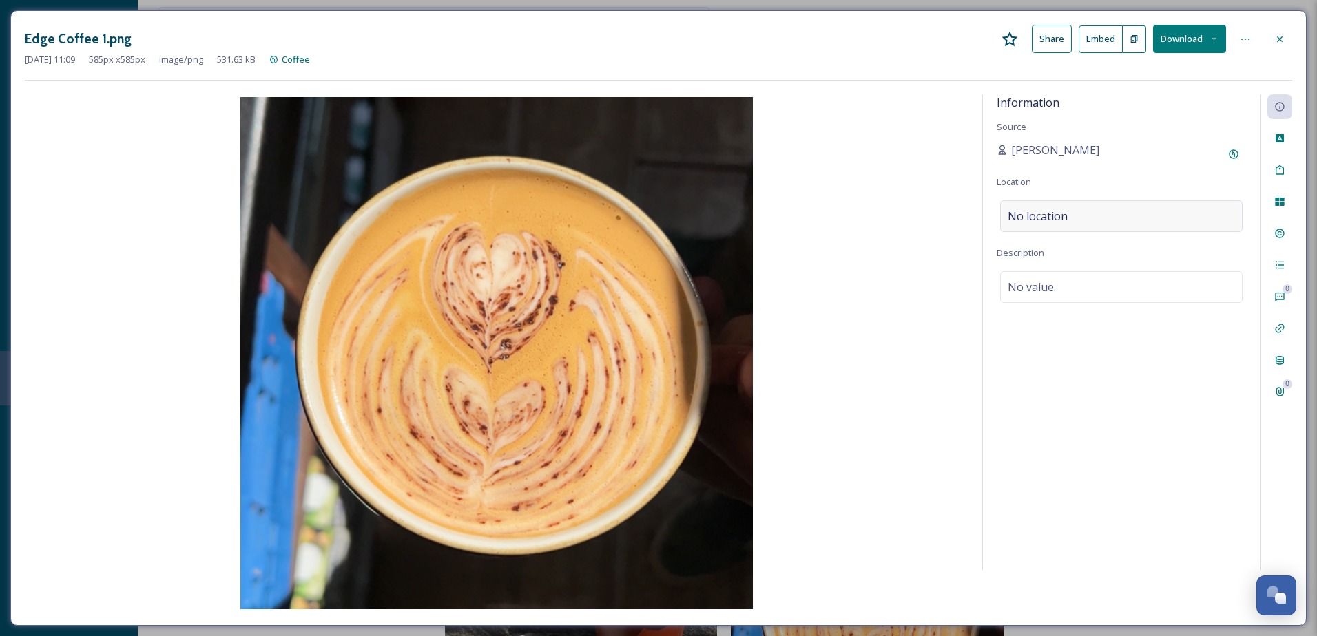
click at [1098, 215] on div "No location" at bounding box center [1121, 216] width 242 height 32
click at [1098, 215] on input at bounding box center [1121, 216] width 241 height 30
type input "edge tea"
click at [1061, 320] on span "EDGE Tea & Coffee" at bounding box center [1047, 315] width 79 height 12
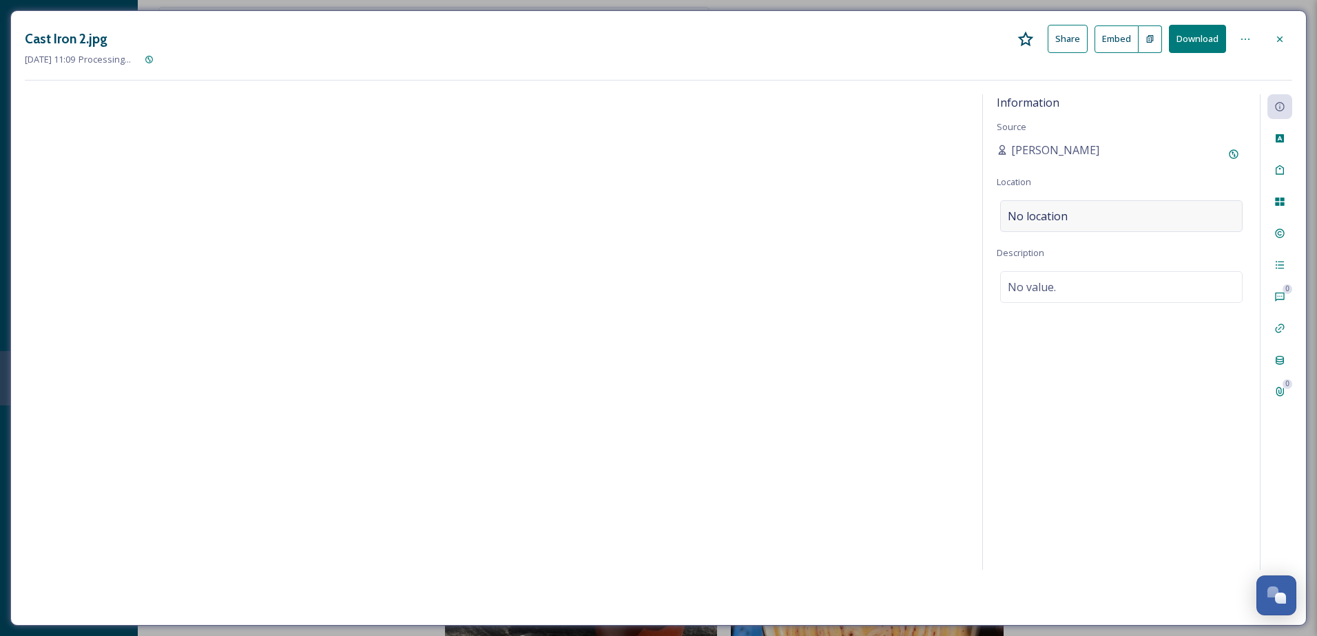
click at [1122, 216] on div "No location" at bounding box center [1121, 216] width 242 height 32
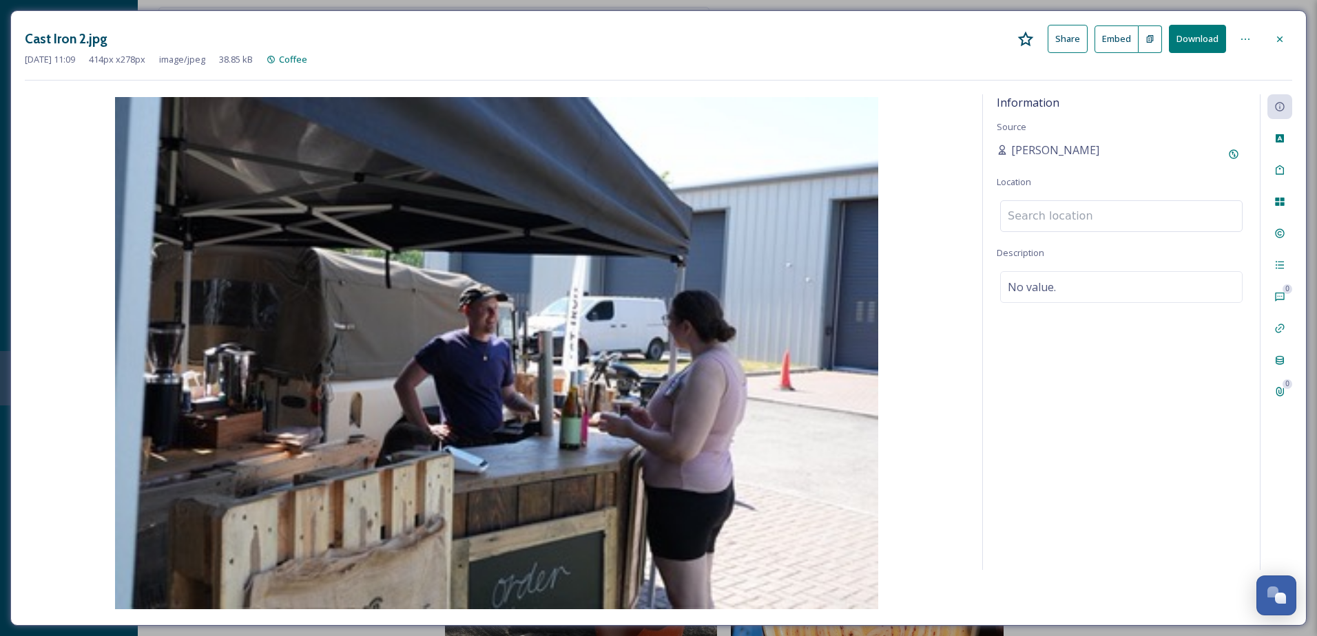
click at [1106, 218] on input at bounding box center [1121, 216] width 241 height 30
type input "edgecumbes"
click at [1068, 253] on span "EDGE Tea & Coffee" at bounding box center [1047, 251] width 79 height 12
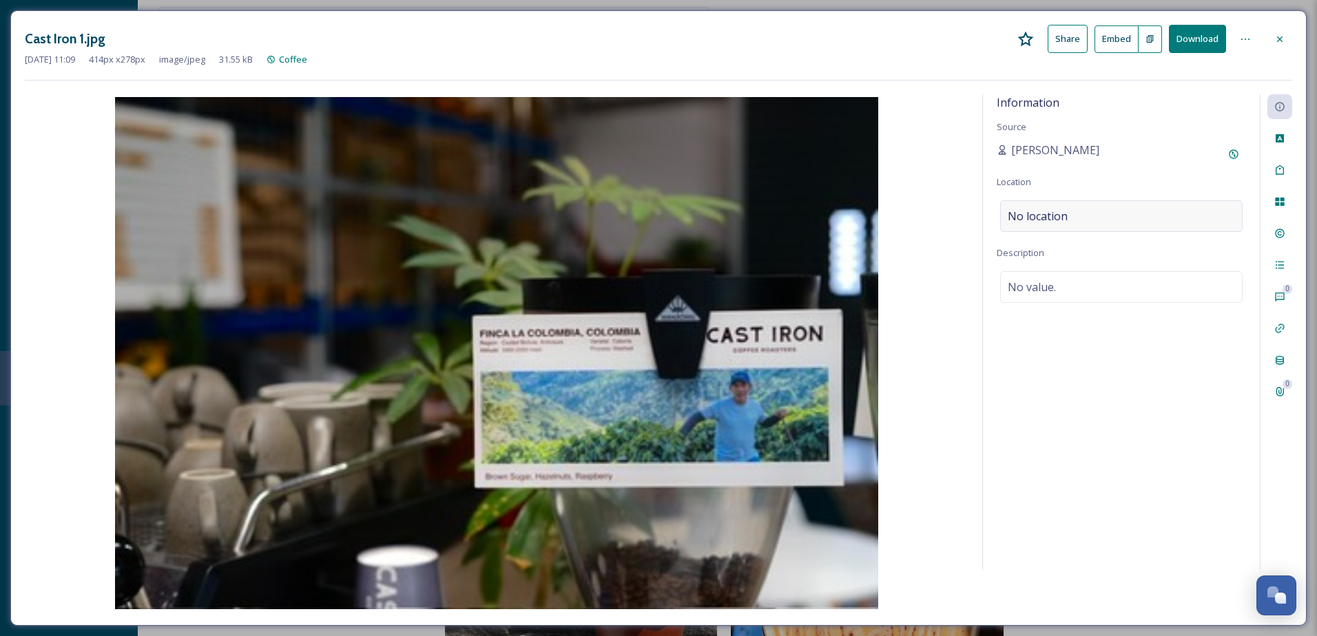
click at [1083, 213] on div "No location" at bounding box center [1121, 216] width 242 height 32
click at [1086, 214] on input at bounding box center [1121, 216] width 241 height 30
click at [1092, 273] on span "Cast Iron Coffee Roasters" at bounding box center [1061, 270] width 106 height 12
click at [1089, 216] on input "cast iron" at bounding box center [1121, 216] width 241 height 30
type input "cast iron coffee roasters"
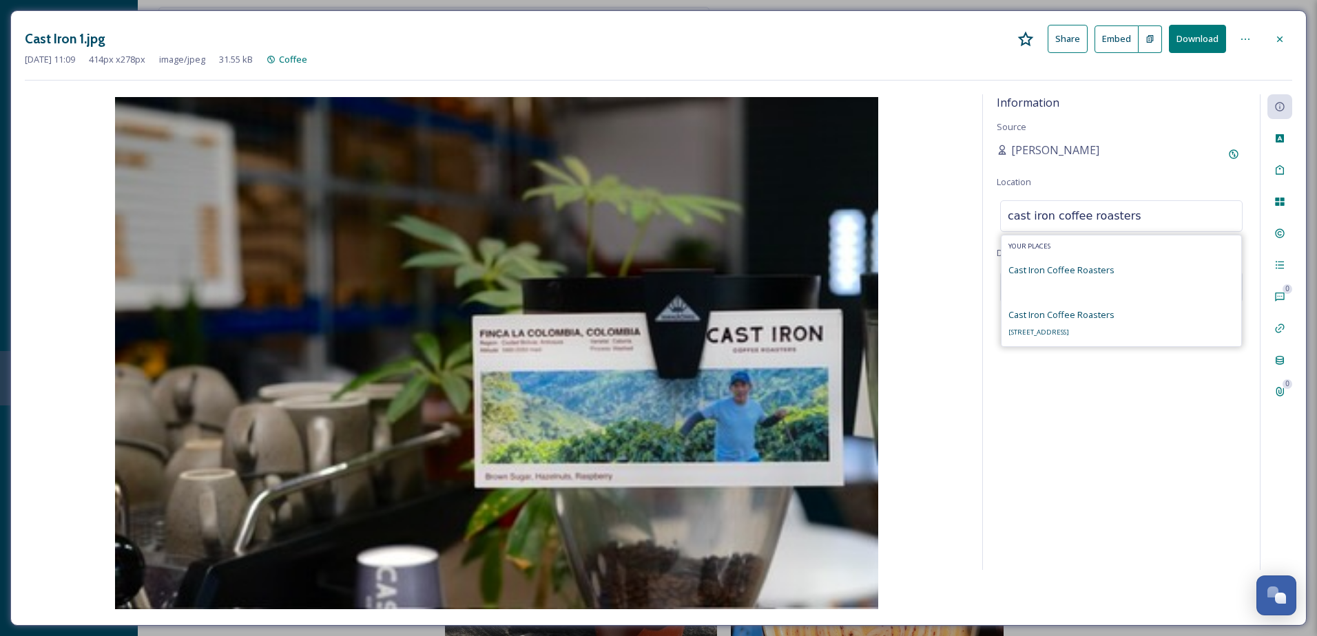
click at [1075, 324] on div "Cast Iron Coffee Roasters Units 11 & 12, The Mill, Stane St, Chichester PO18 0F…" at bounding box center [1061, 323] width 106 height 33
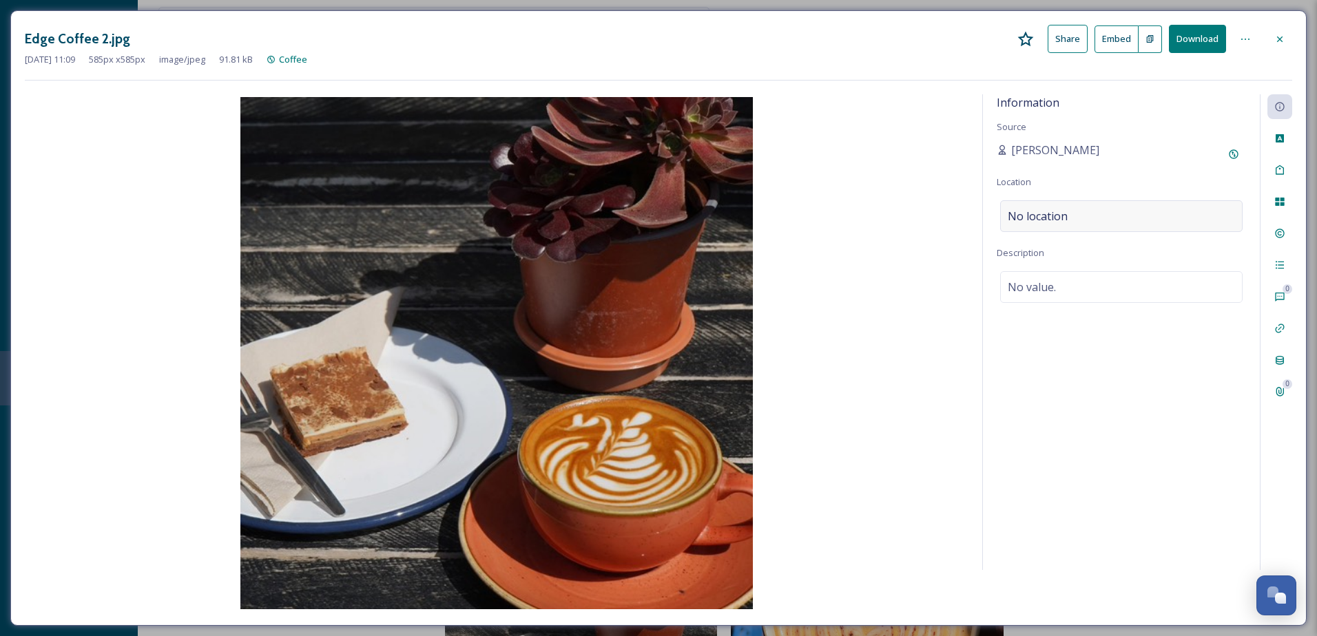
click at [1072, 219] on div "No location" at bounding box center [1121, 216] width 242 height 32
drag, startPoint x: 1072, startPoint y: 219, endPoint x: 1064, endPoint y: 219, distance: 7.6
click at [1066, 219] on input at bounding box center [1121, 216] width 241 height 30
click at [1059, 218] on input "edge" at bounding box center [1121, 216] width 241 height 30
type input "edge tea"
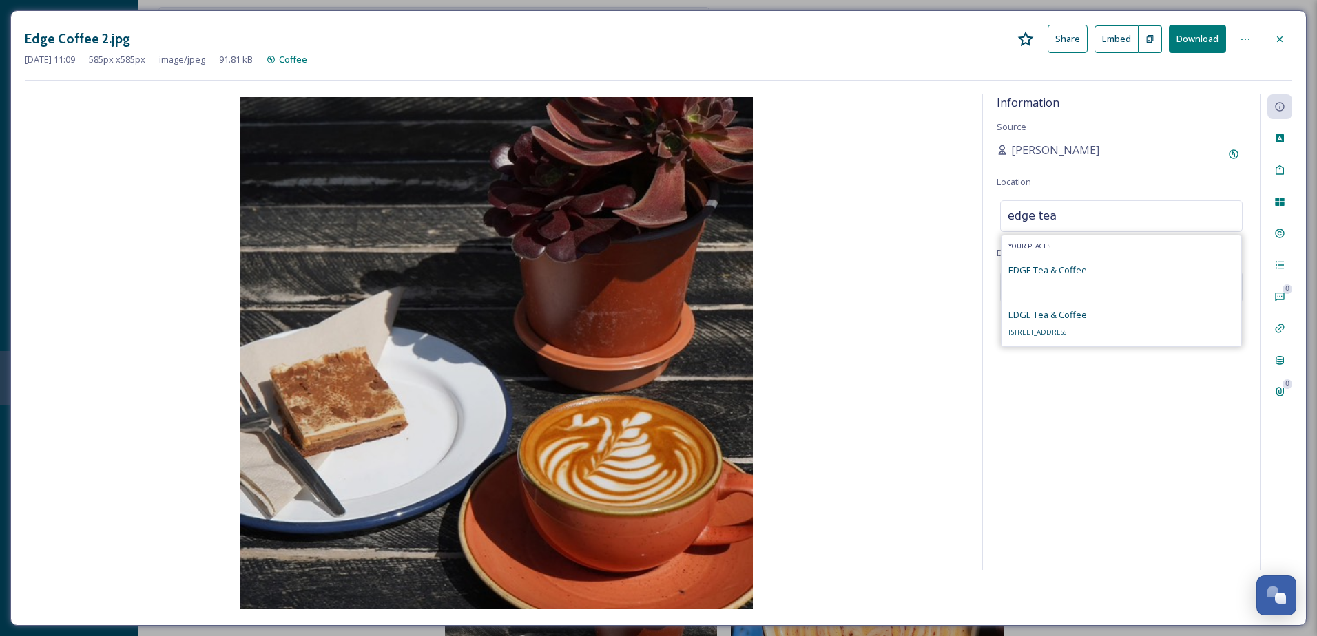
click at [1043, 325] on div "EDGE Tea & Coffee The Old Barn, Ford Ln, Ford, Arundel BN18 0DF, UK" at bounding box center [1047, 323] width 79 height 33
click at [1177, 344] on div "Information Source Lauren Kearney-Pateman Location EDGE Tea & Coffee Descriptio…" at bounding box center [1121, 332] width 277 height 476
click at [1281, 40] on icon at bounding box center [1280, 39] width 6 height 6
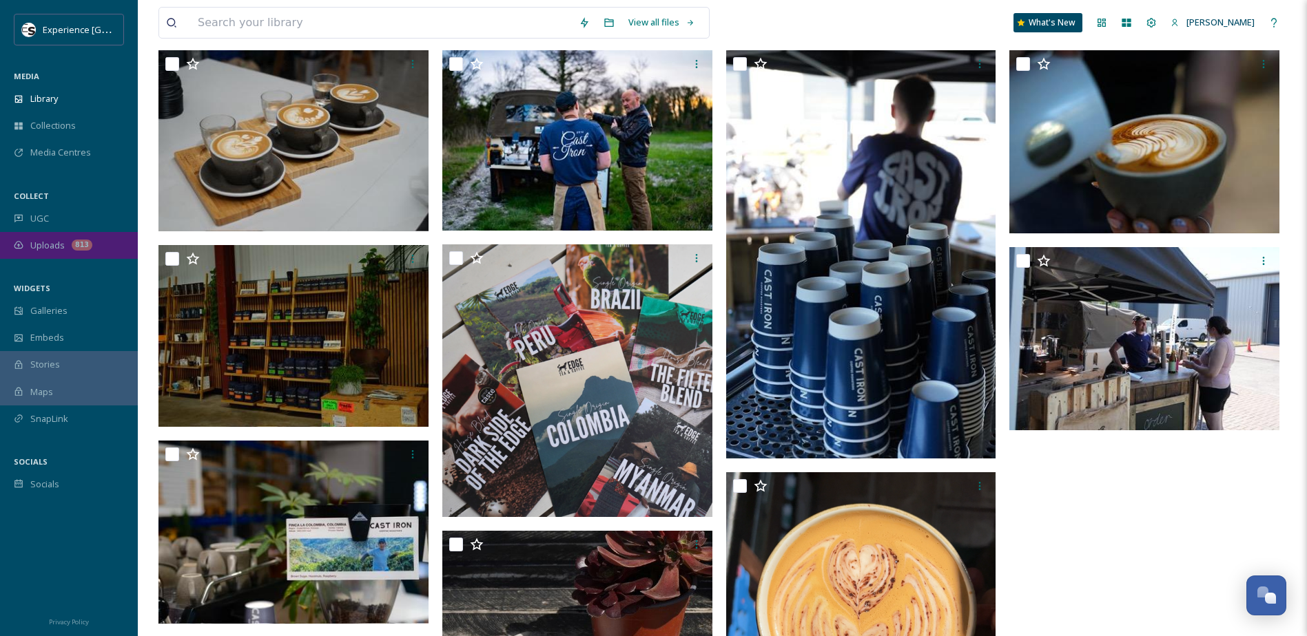
click at [67, 238] on div "Uploads 813" at bounding box center [69, 245] width 138 height 27
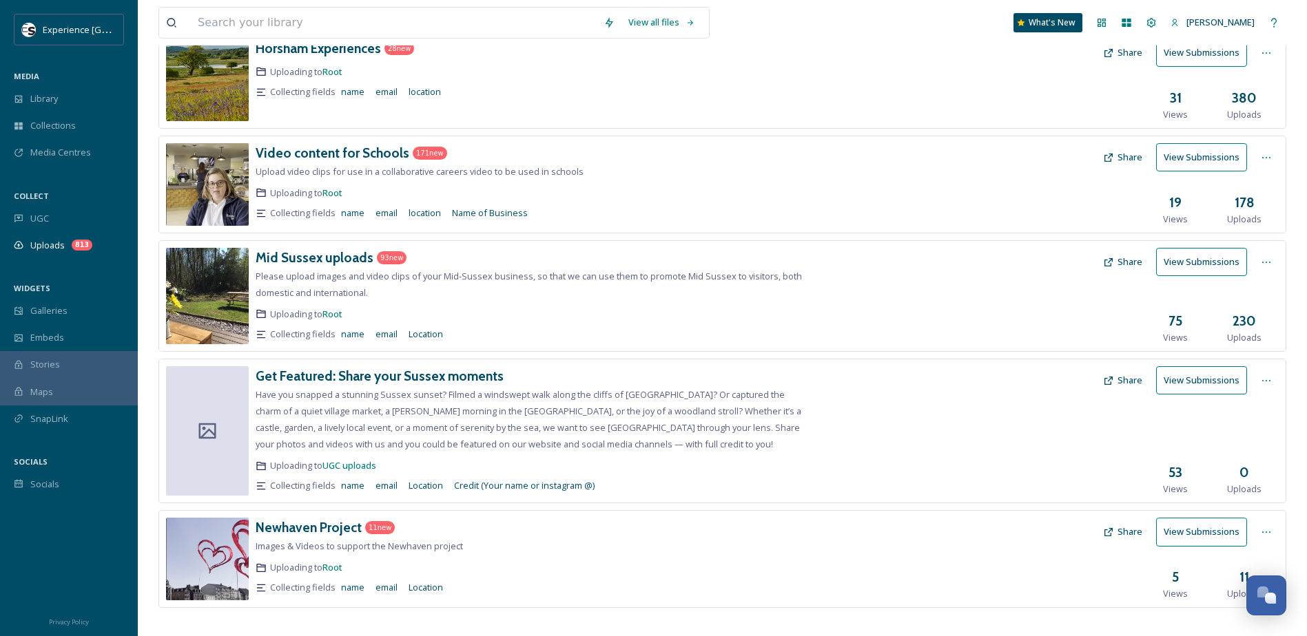
scroll to position [424, 0]
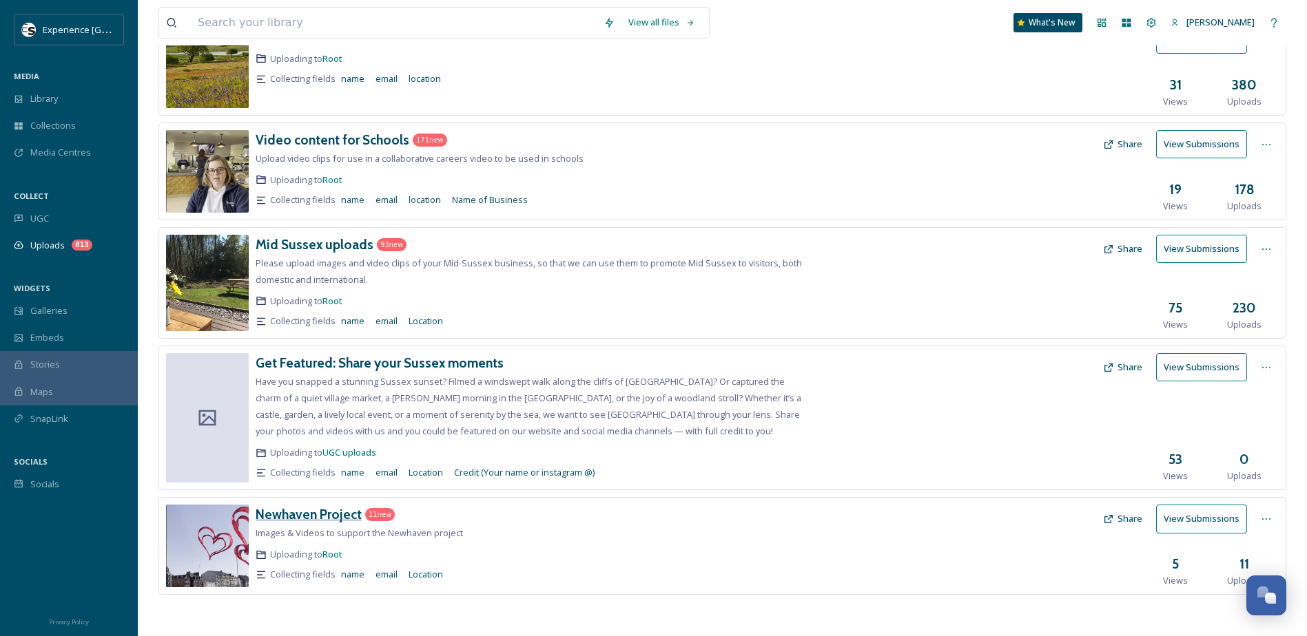
click at [290, 518] on h3 "Newhaven Project" at bounding box center [309, 514] width 106 height 17
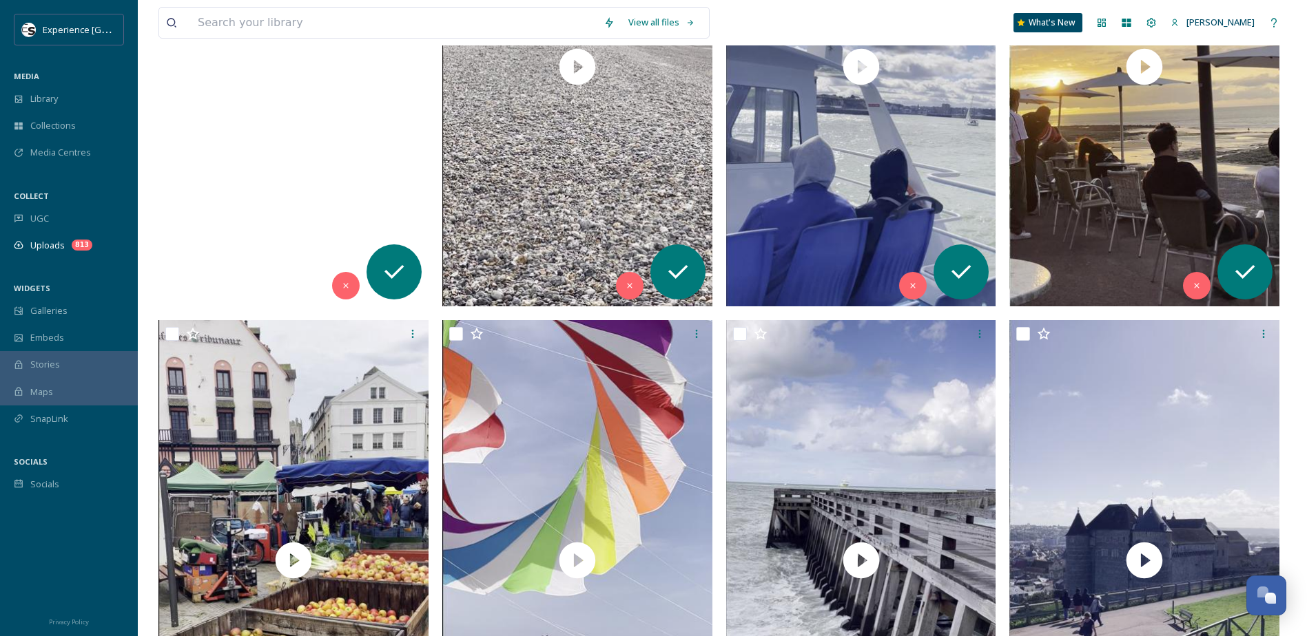
scroll to position [138, 0]
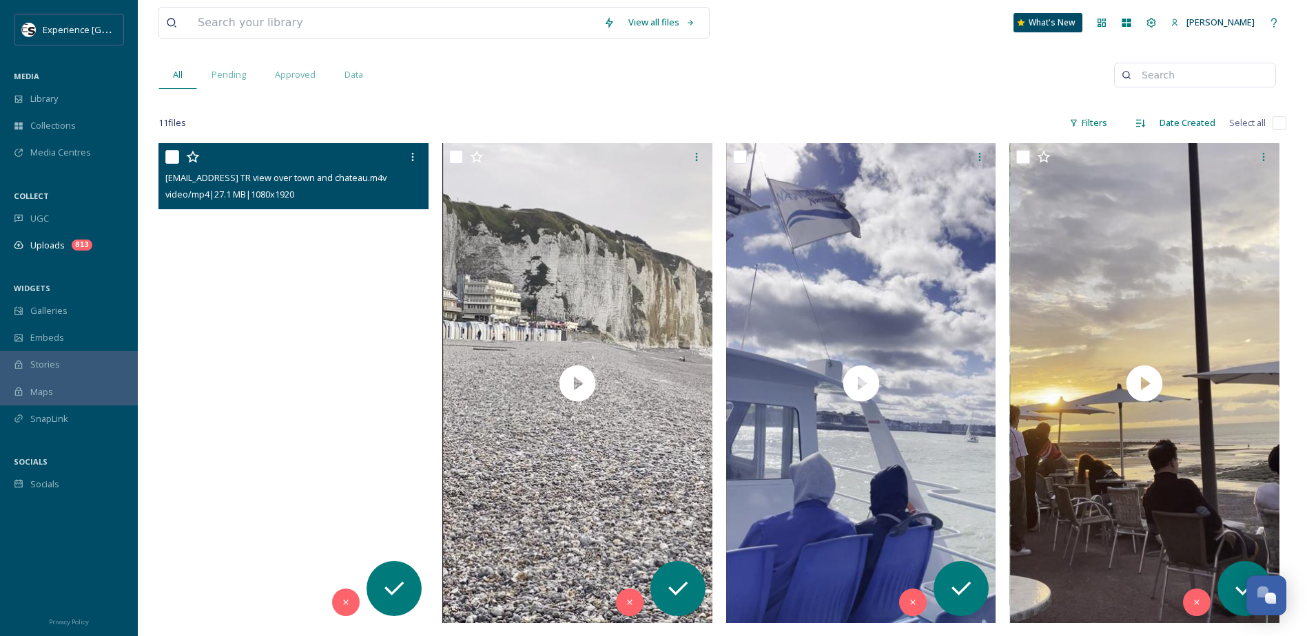
click at [284, 397] on video "ext_1759829714.346966_allabroadbus@gmail.com-AAB TR view over town and chateau.…" at bounding box center [293, 383] width 270 height 480
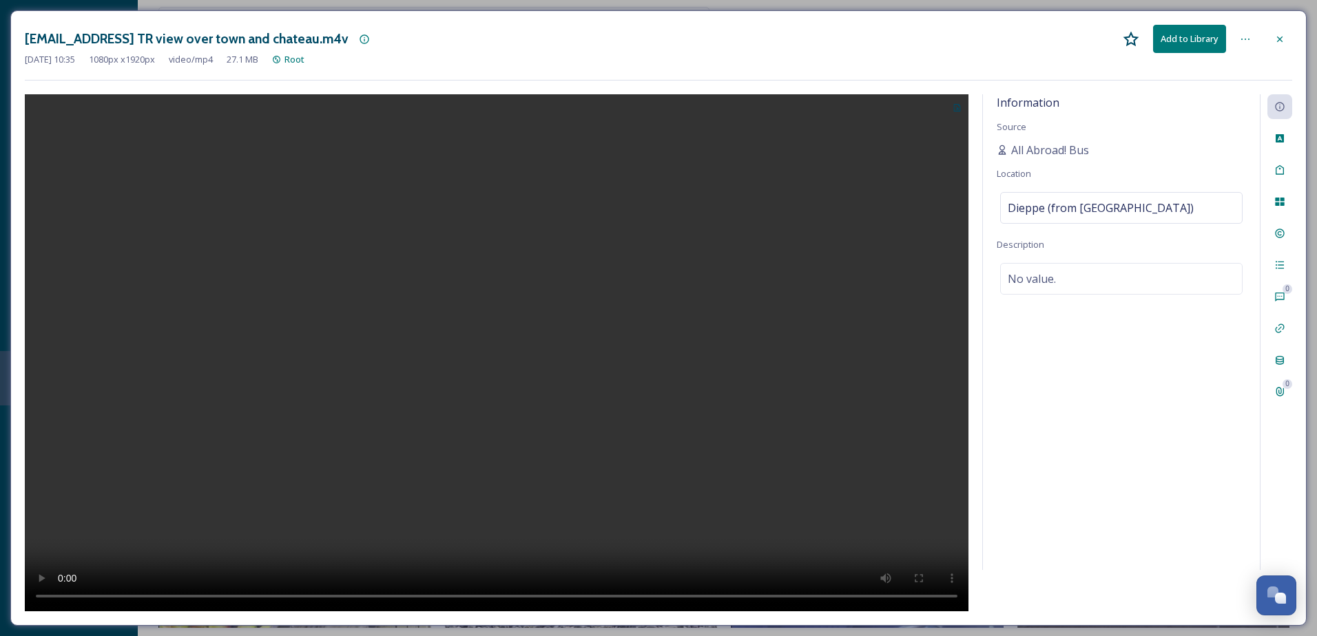
click at [771, 309] on div at bounding box center [497, 352] width 944 height 517
click at [566, 331] on video at bounding box center [497, 352] width 944 height 517
click at [1280, 34] on icon at bounding box center [1279, 39] width 11 height 11
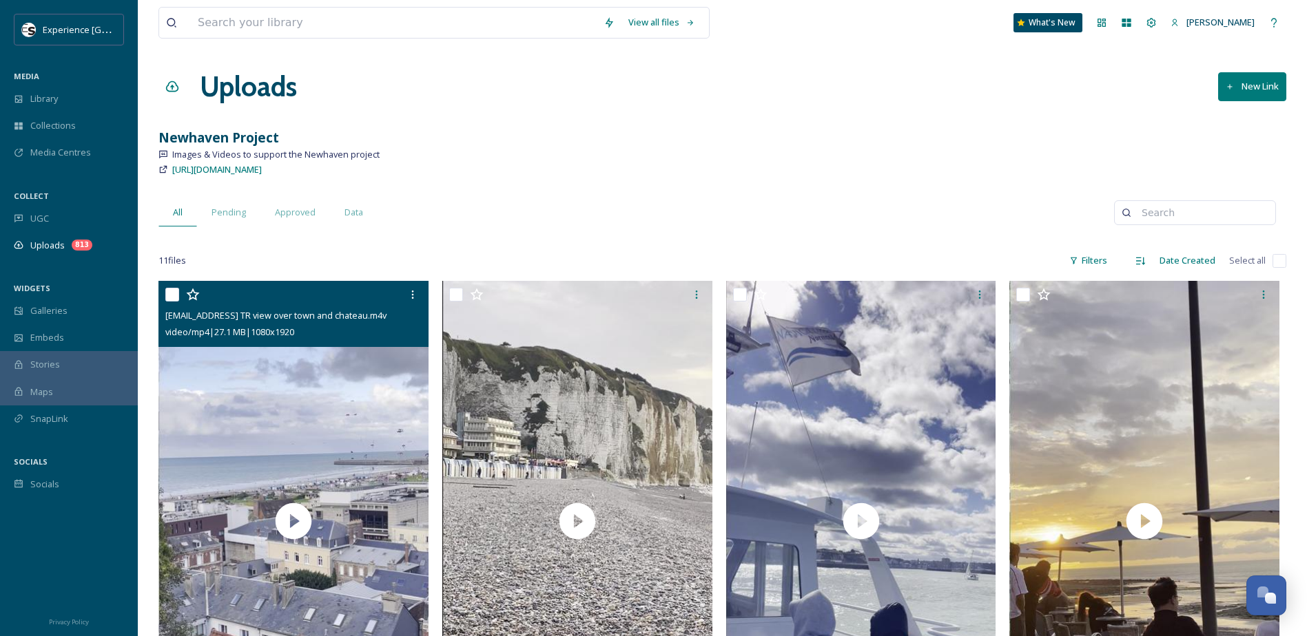
click at [655, 142] on div "Newhaven Project" at bounding box center [722, 138] width 1128 height 20
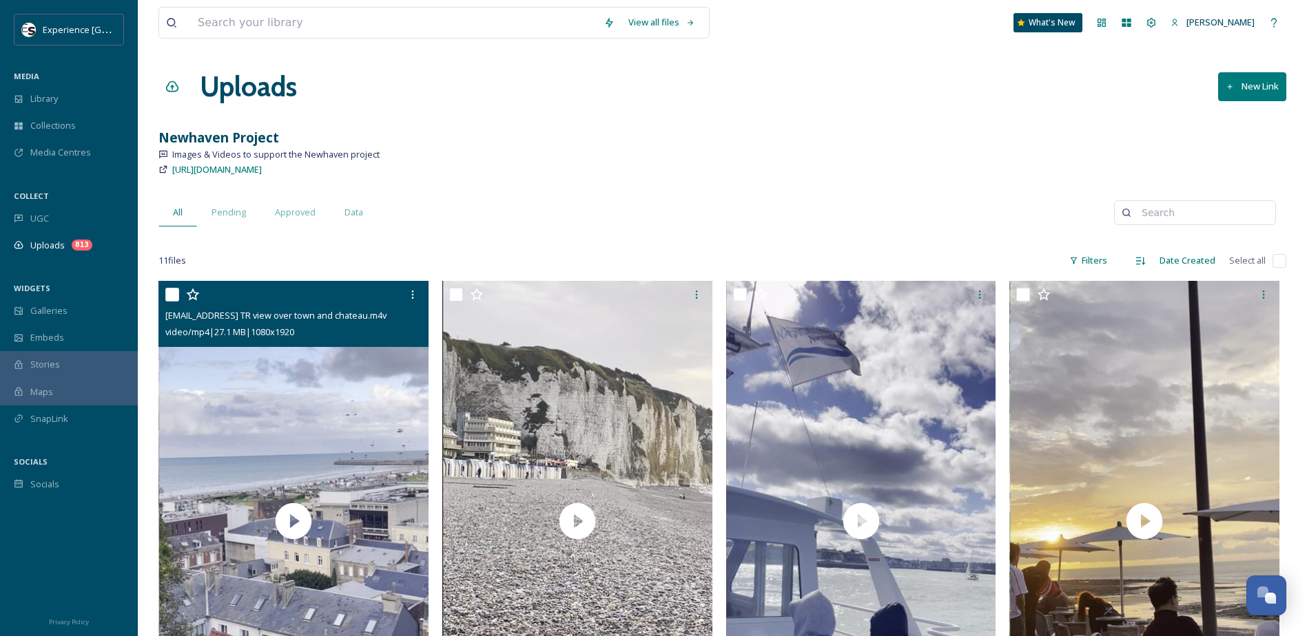
drag, startPoint x: 662, startPoint y: 408, endPoint x: 587, endPoint y: 187, distance: 233.5
click at [223, 23] on input at bounding box center [394, 23] width 406 height 30
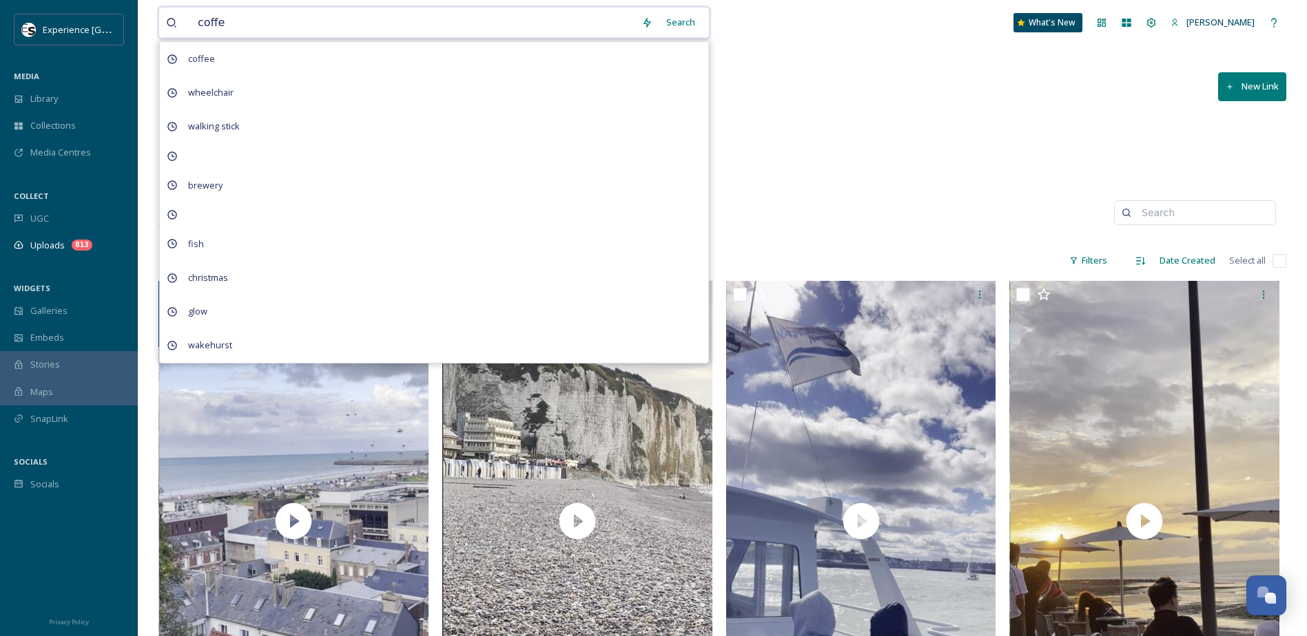
type input "coffee"
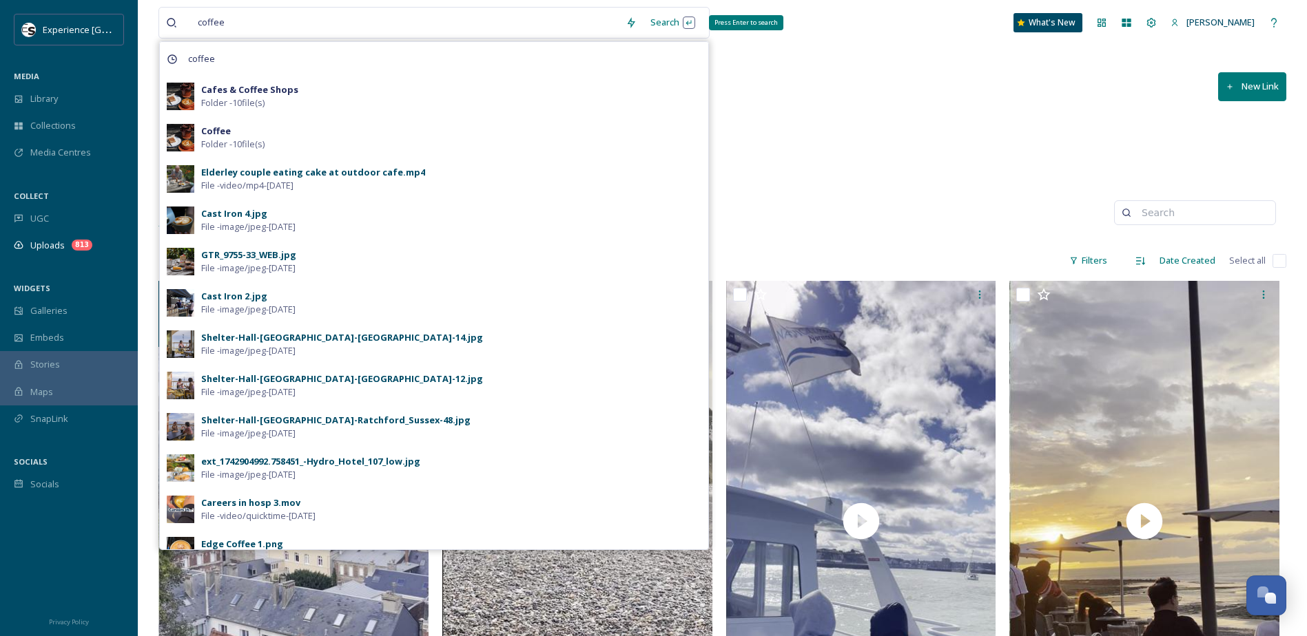
click at [665, 19] on div "Search Press Enter to search" at bounding box center [672, 22] width 59 height 27
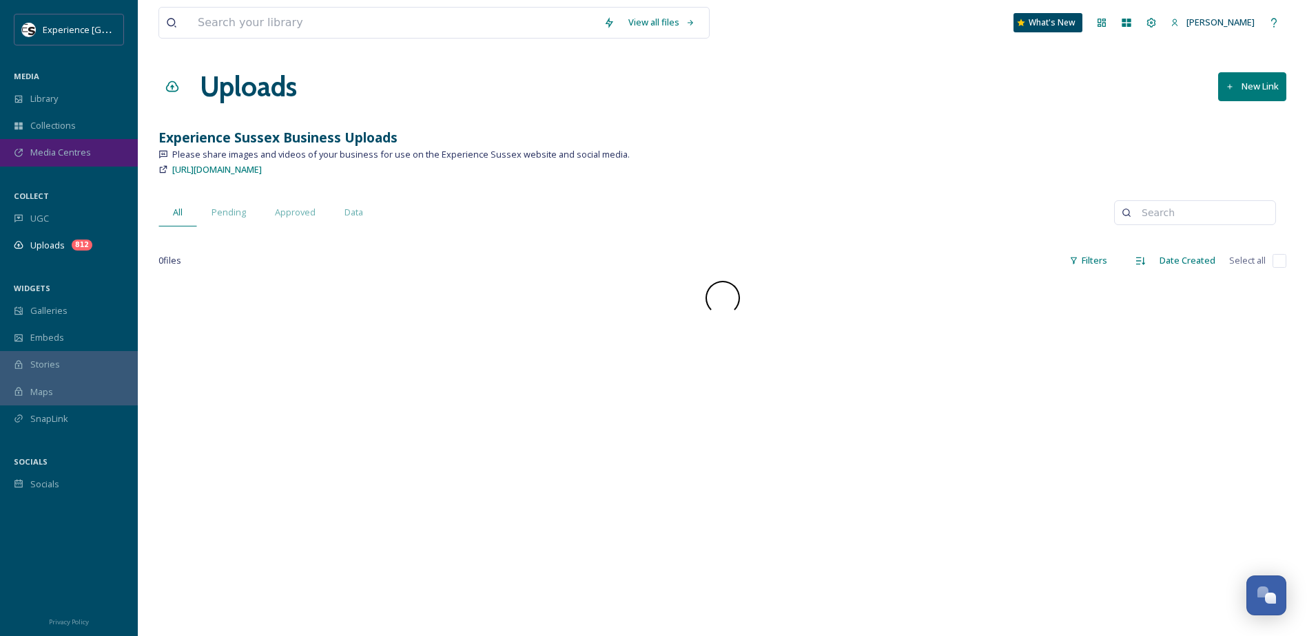
click at [54, 152] on span "Media Centres" at bounding box center [60, 152] width 61 height 13
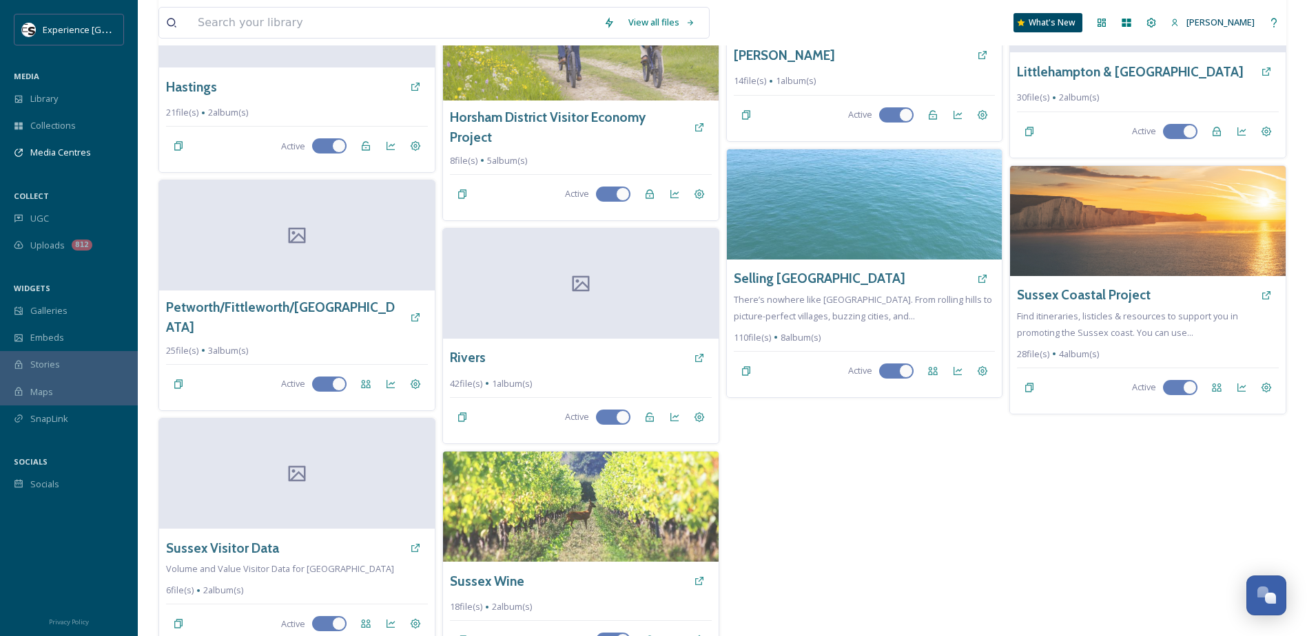
scroll to position [651, 0]
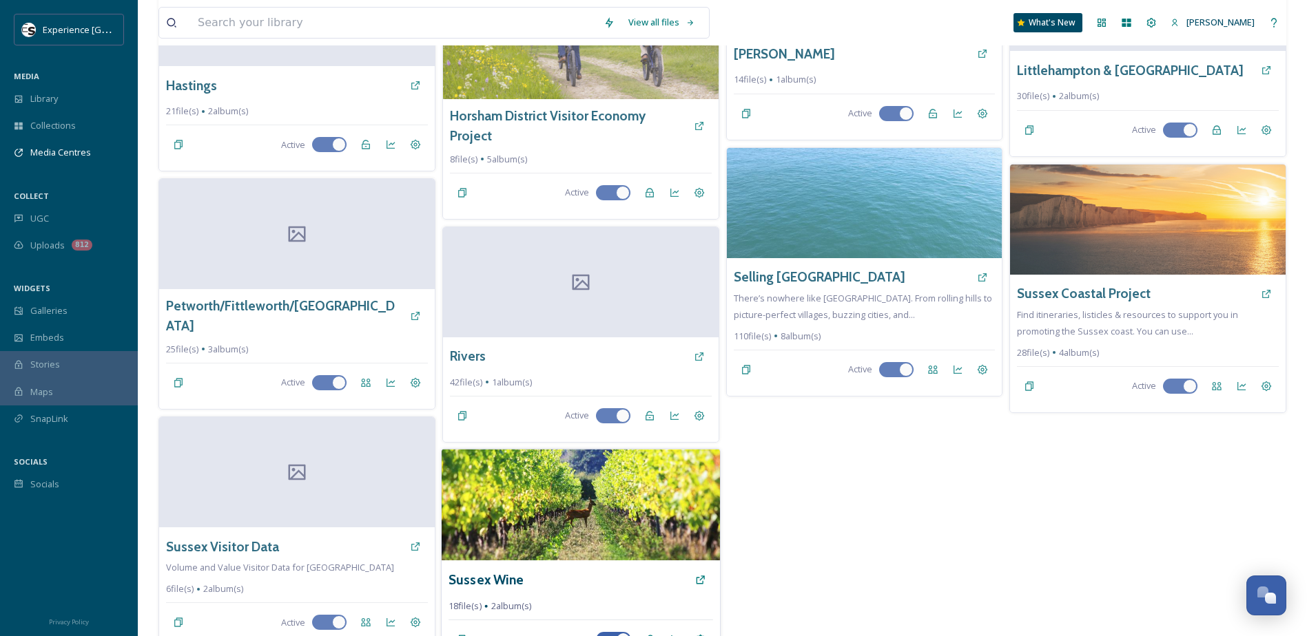
click at [532, 488] on img at bounding box center [581, 505] width 278 height 112
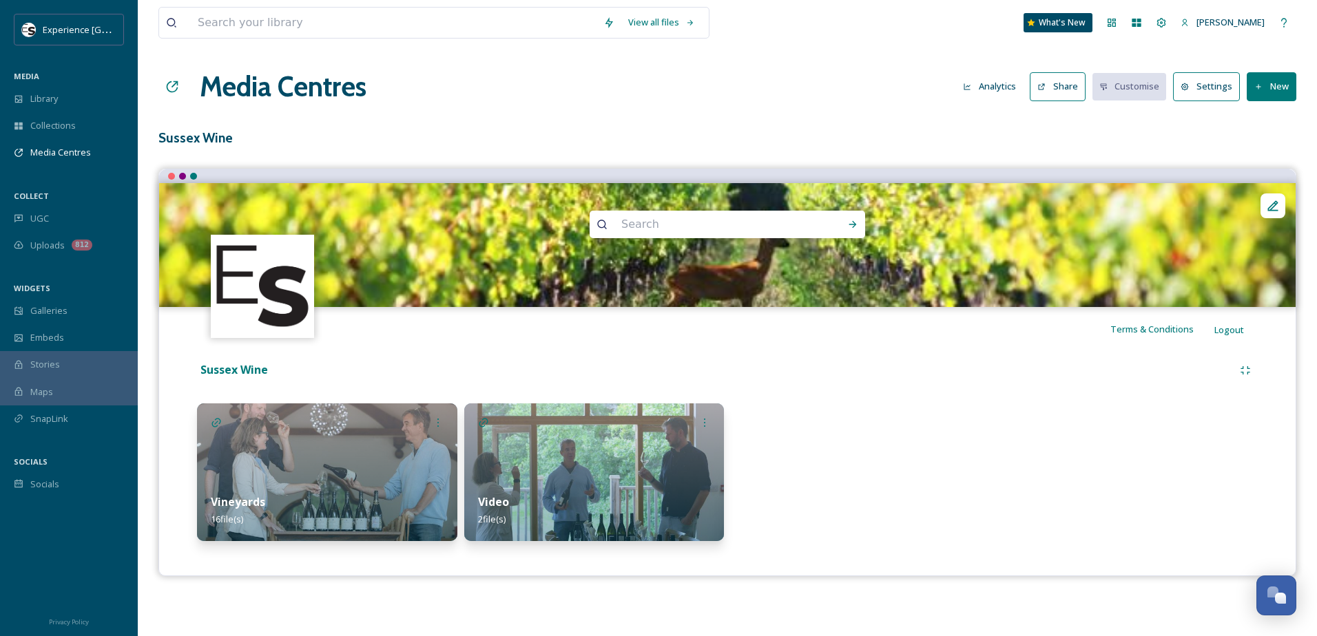
click at [370, 490] on div "Vineyards 16 file(s)" at bounding box center [327, 510] width 260 height 61
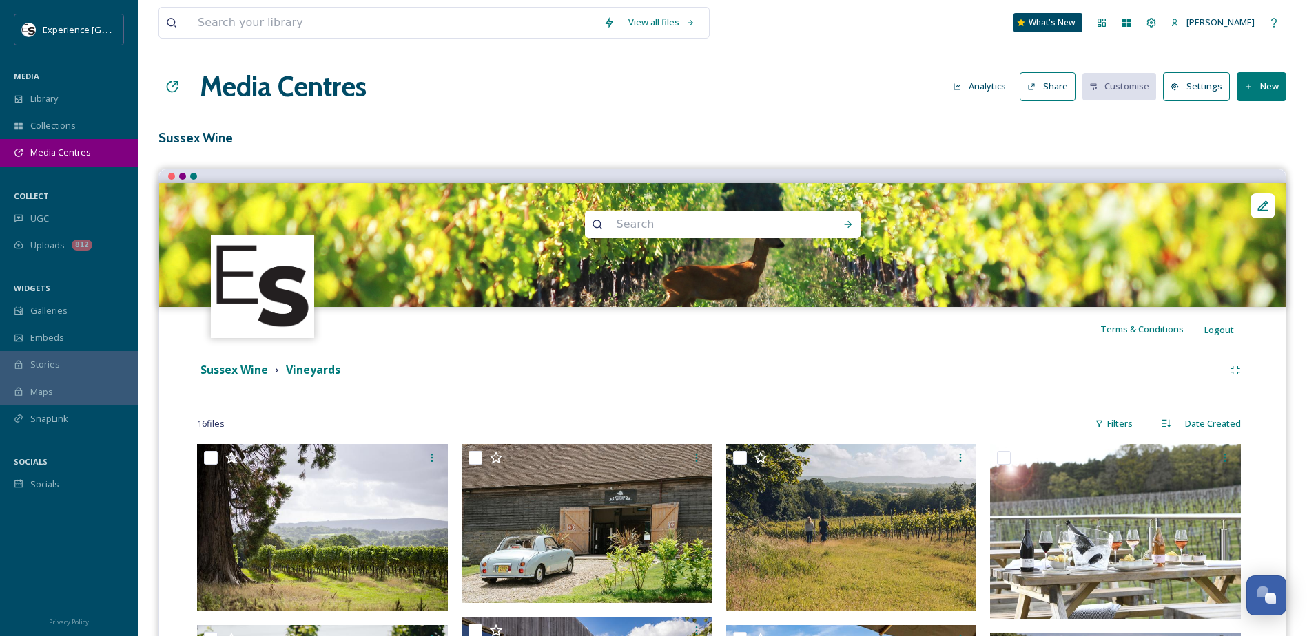
click at [62, 158] on span "Media Centres" at bounding box center [60, 152] width 61 height 13
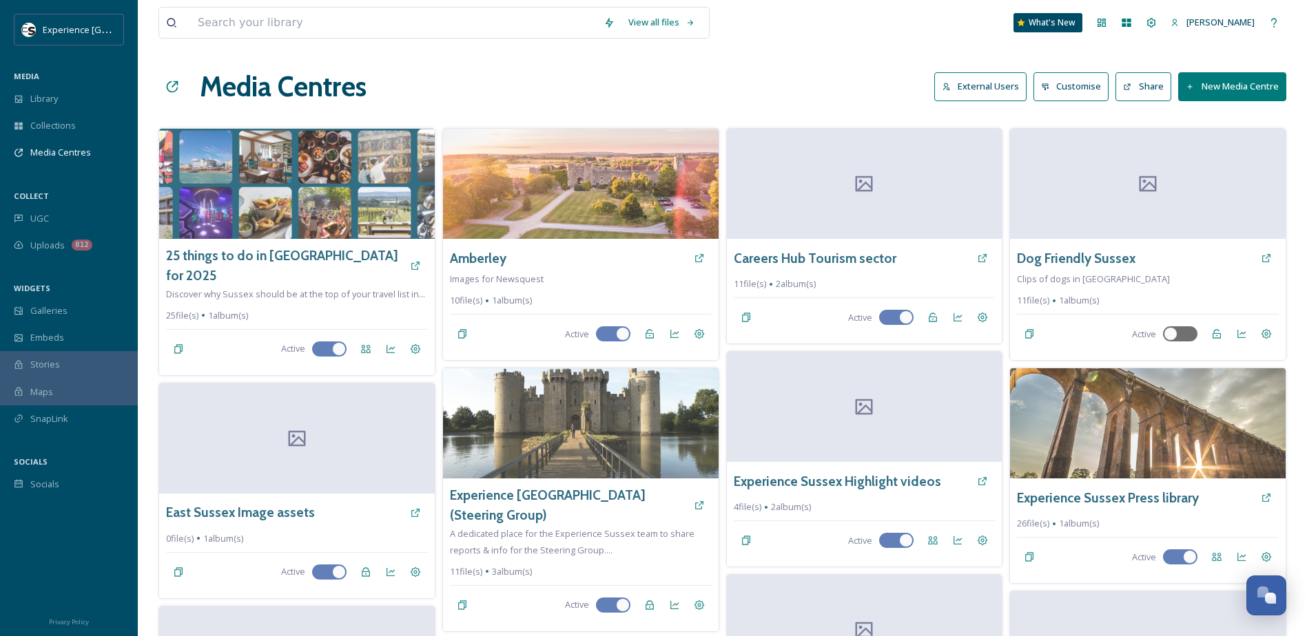
click at [1190, 88] on icon at bounding box center [1189, 87] width 9 height 9
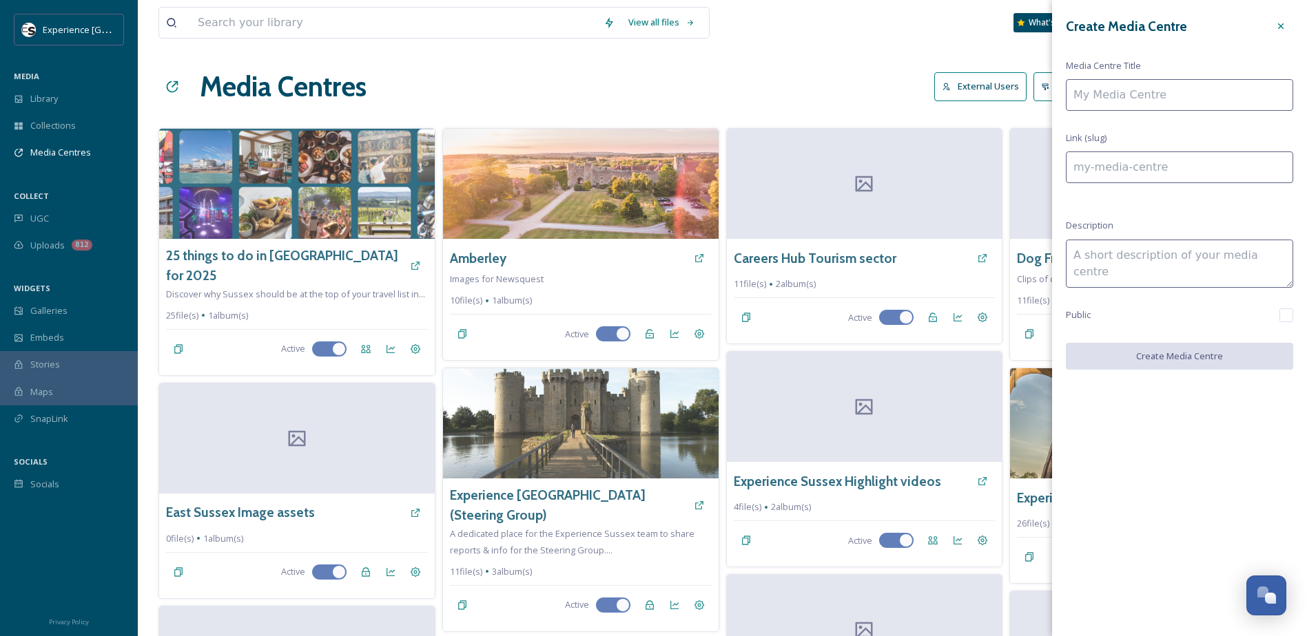
click at [1129, 99] on input at bounding box center [1179, 95] width 227 height 32
type input "V"
type input "v"
type input "Vi"
type input "vi"
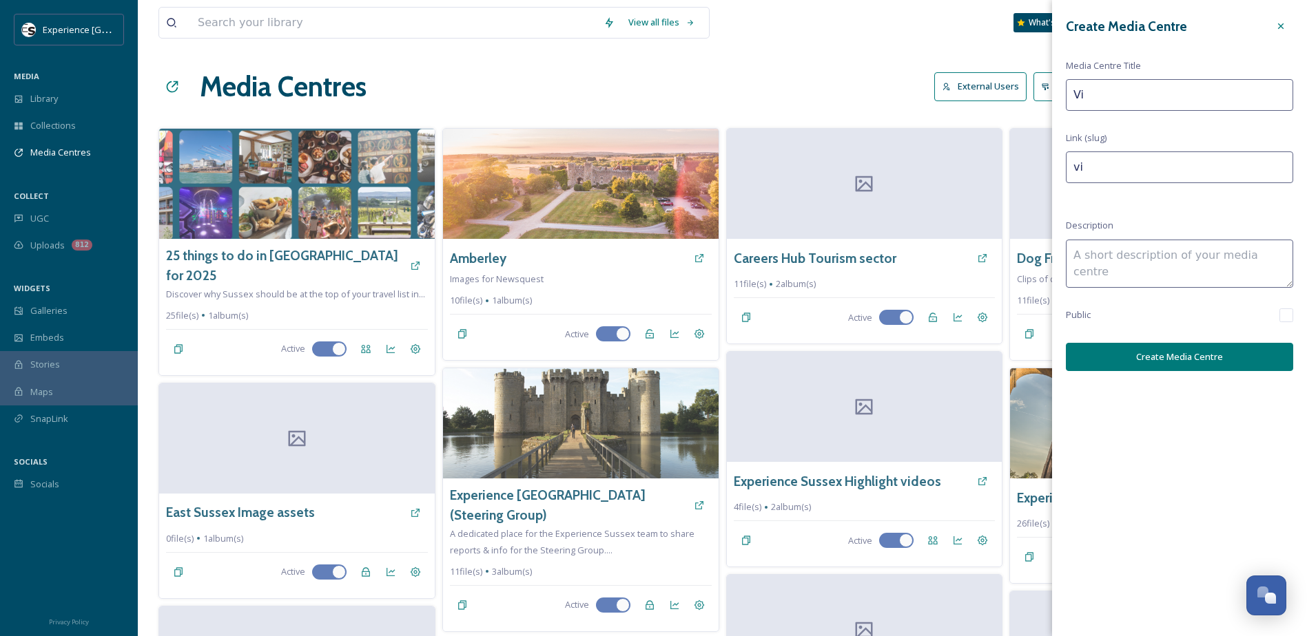
type input "Vit"
type input "vit"
type input "Viti"
type input "viti"
type input "Vitic"
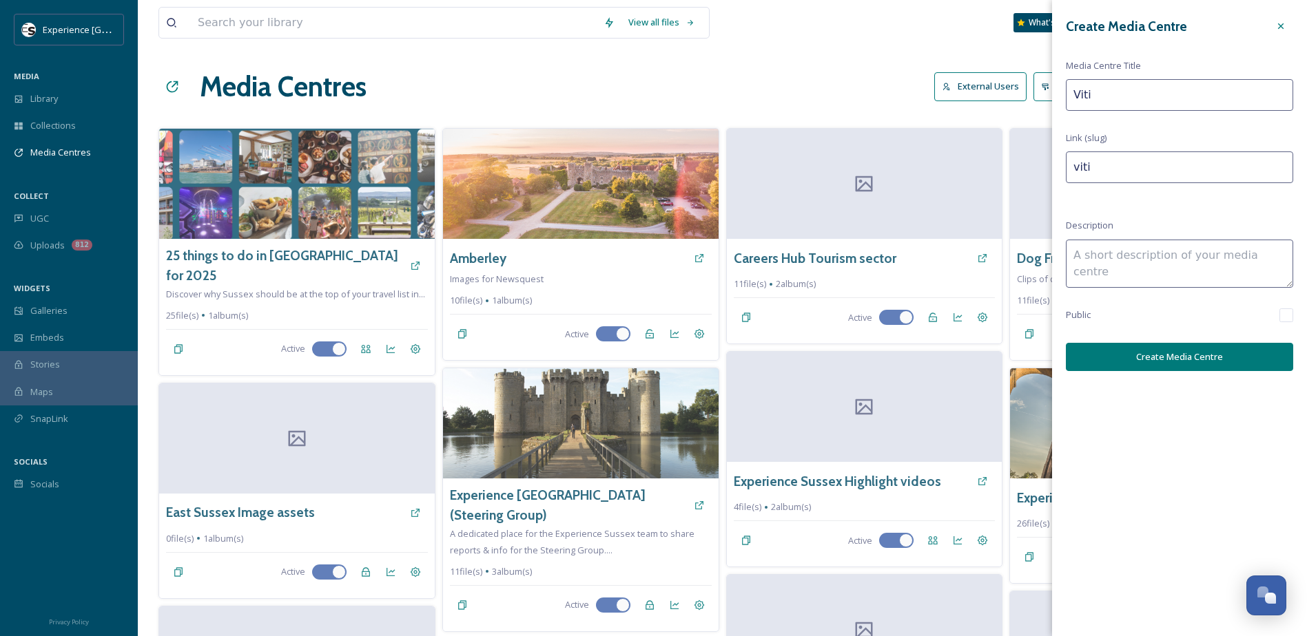
type input "vitic"
type input "Viticu"
type input "viticu"
type input "Viticul"
type input "viticul"
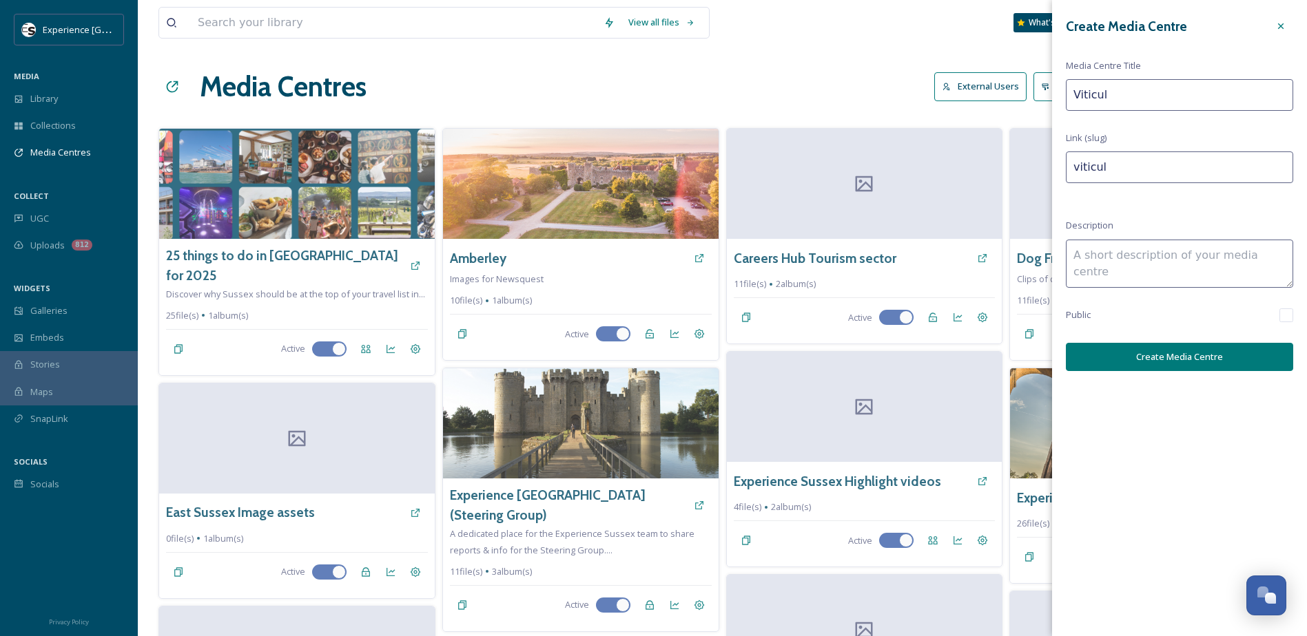
type input "Viticult"
type input "viticult"
type input "Viticultu"
type input "viticultu"
type input "Viticultur"
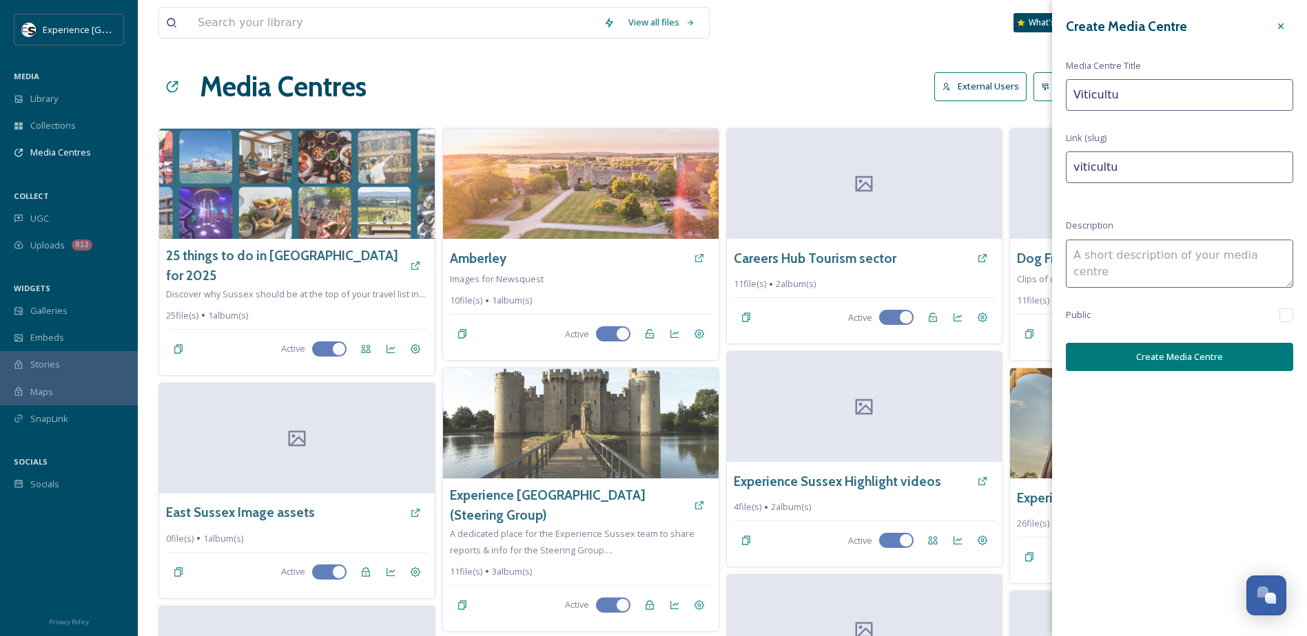
type input "viticultur"
type input "Viticulture"
type input "viticulture"
type input "Viticulture"
type input "viticulture-"
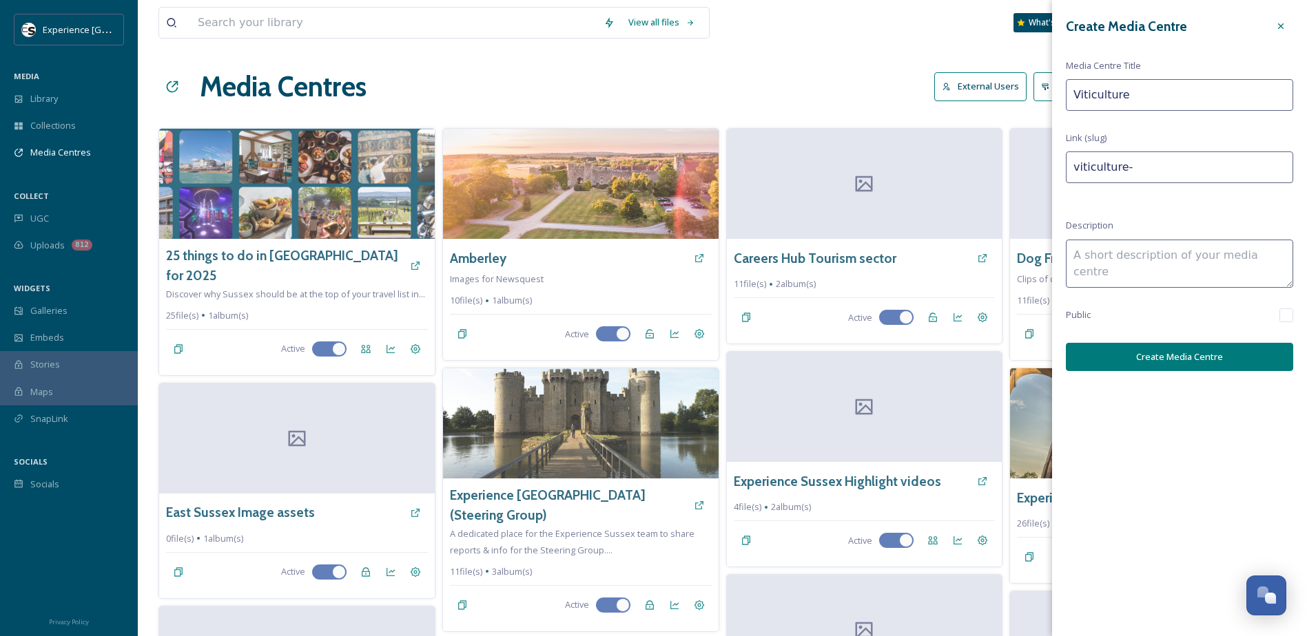
type input "Viticulture"
type input "viticulture"
type input "Viticulture"
type input "viticulture-"
type input "Viticulture (E"
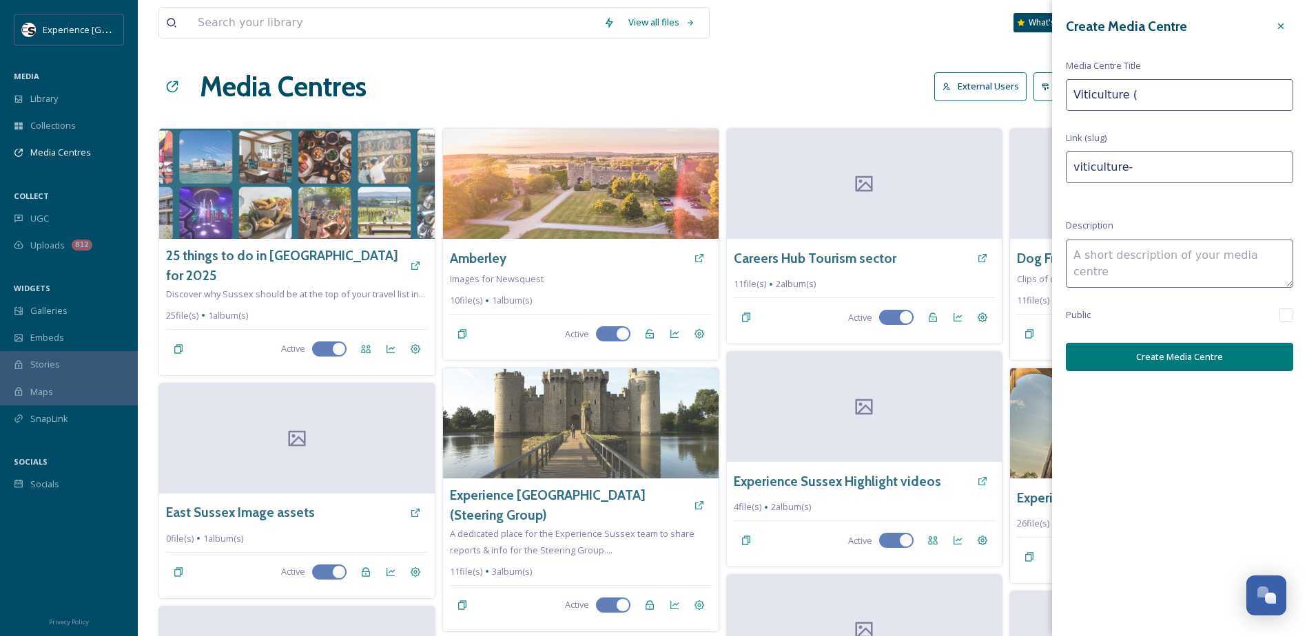
type input "viticulture-e"
type input "Viticulture (Ea"
type input "viticulture-ea"
type input "Viticulture (Eas"
type input "viticulture-eas"
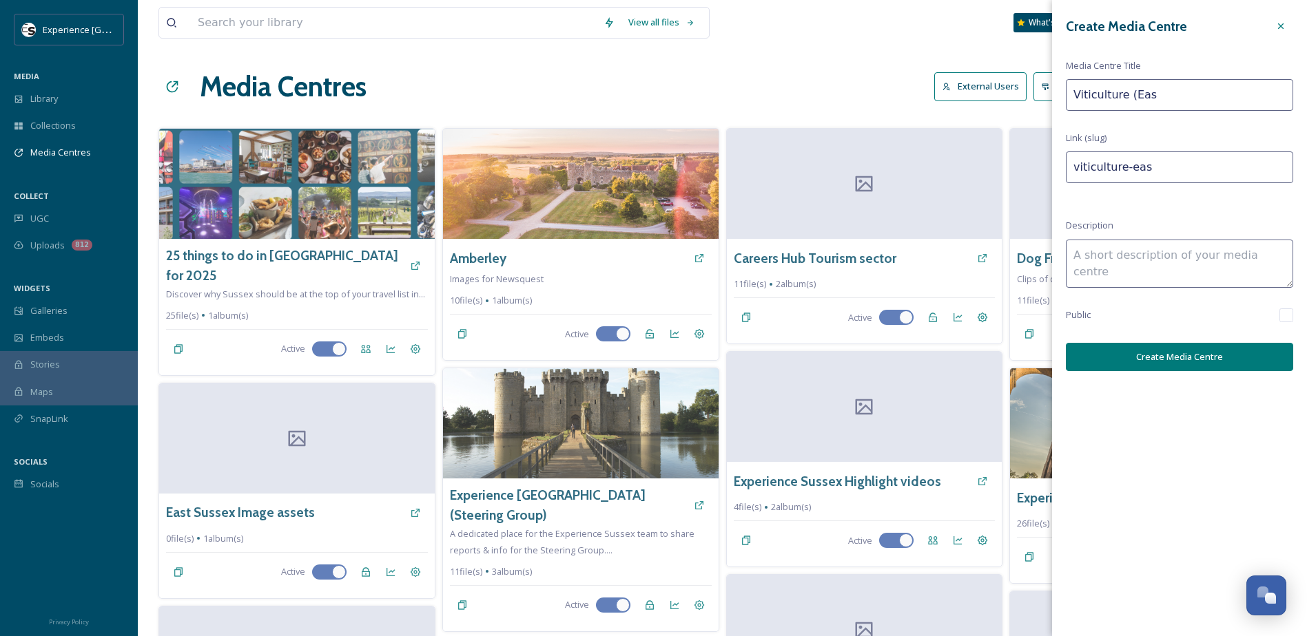
type input "Viticulture (East"
type input "viticulture-east"
type input "Viticulture (East"
type input "viticulture-east-"
type input "Viticulture (East S"
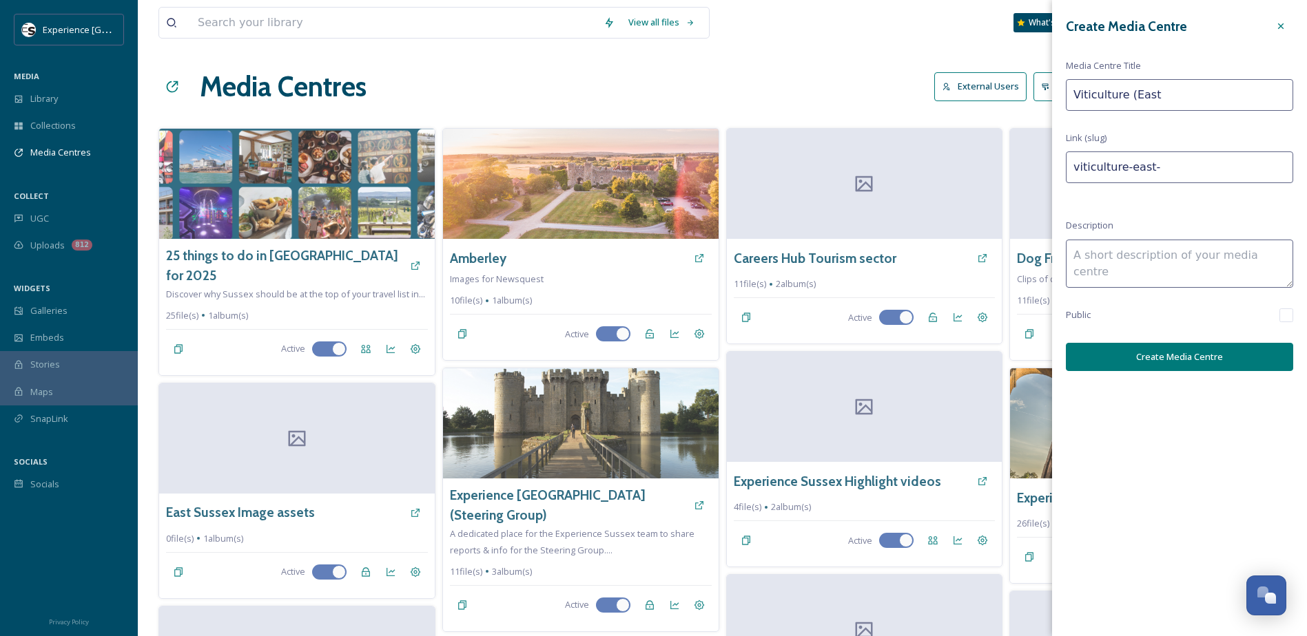
type input "viticulture-east-s"
type input "Viticulture ([GEOGRAPHIC_DATA]"
type input "viticulture-east-su"
type input "Viticulture ([GEOGRAPHIC_DATA]"
type input "viticulture-east-sus"
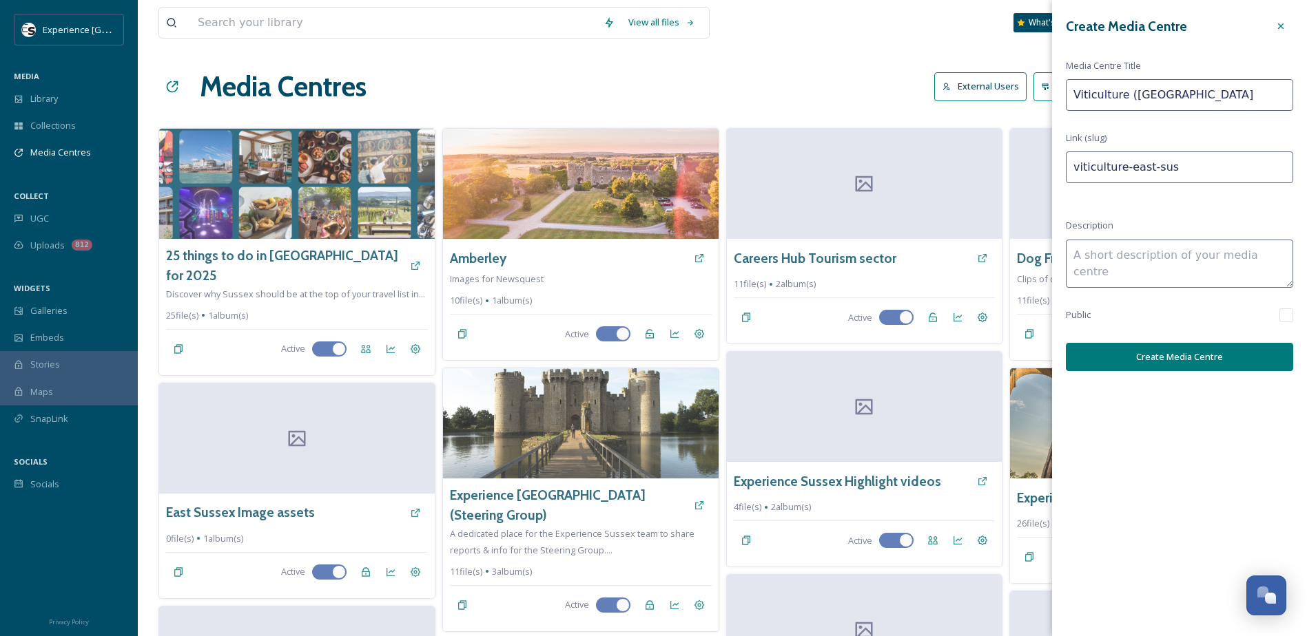
type input "Viticulture (East Suss"
type input "viticulture-east-suss"
type input "Viticulture (East Susse"
type input "viticulture-east-susse"
type input "Viticulture ([GEOGRAPHIC_DATA]"
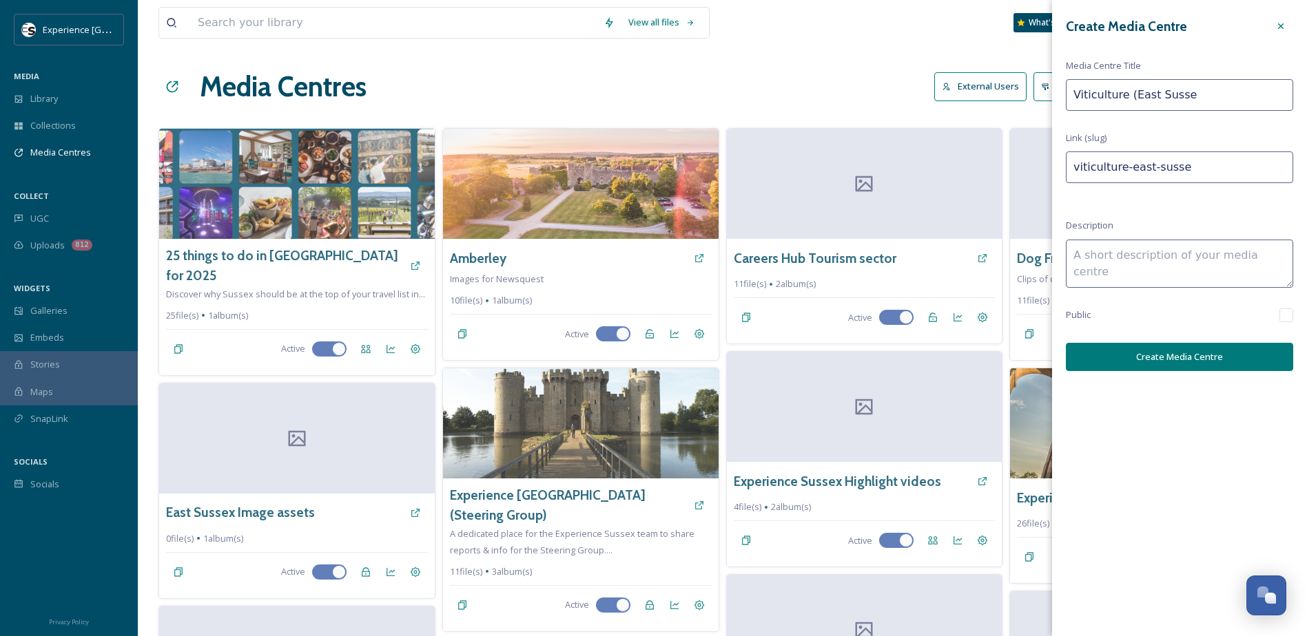
type input "viticulture-east-[GEOGRAPHIC_DATA]"
type input "Viticulture ([GEOGRAPHIC_DATA]"
type input "viticulture-east-[GEOGRAPHIC_DATA]-"
type input "Viticulture ([GEOGRAPHIC_DATA] V"
type input "viticulture-east-[GEOGRAPHIC_DATA]-[GEOGRAPHIC_DATA]"
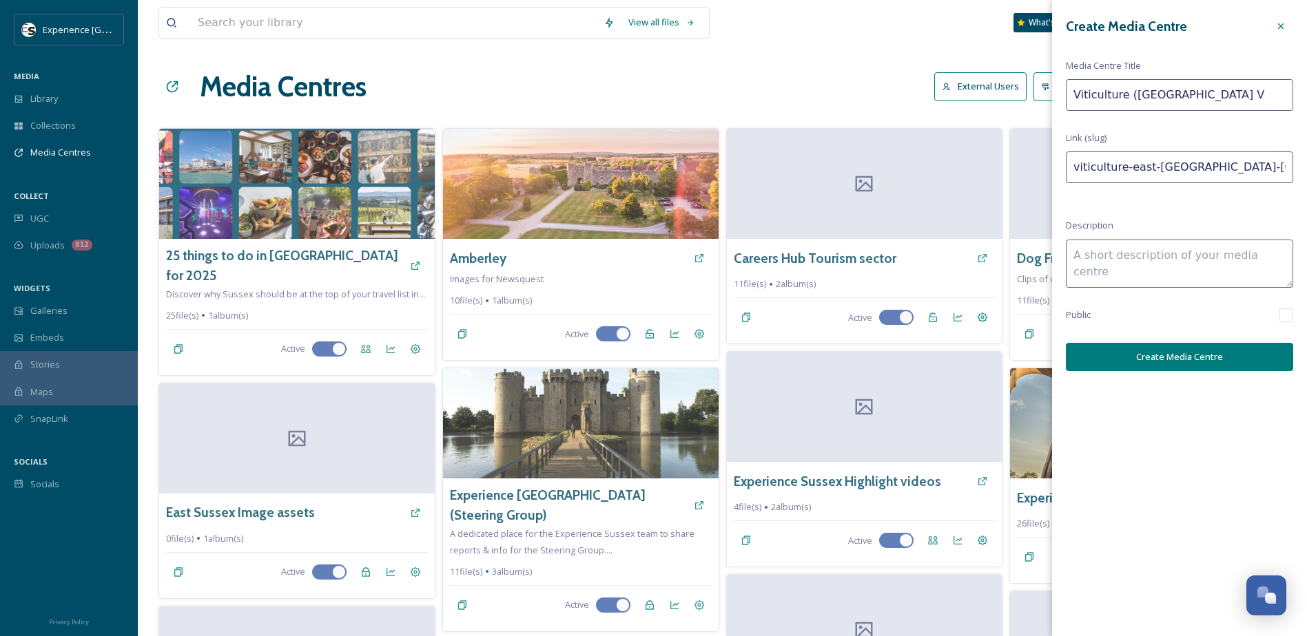
type input "Viticulture ([GEOGRAPHIC_DATA] Vi"
type input "viticulture-east-[GEOGRAPHIC_DATA]-[GEOGRAPHIC_DATA]"
type input "Viticulture ([GEOGRAPHIC_DATA] Vin"
type input "viticulture-east-[GEOGRAPHIC_DATA]-vin"
type input "Viticulture ([GEOGRAPHIC_DATA]"
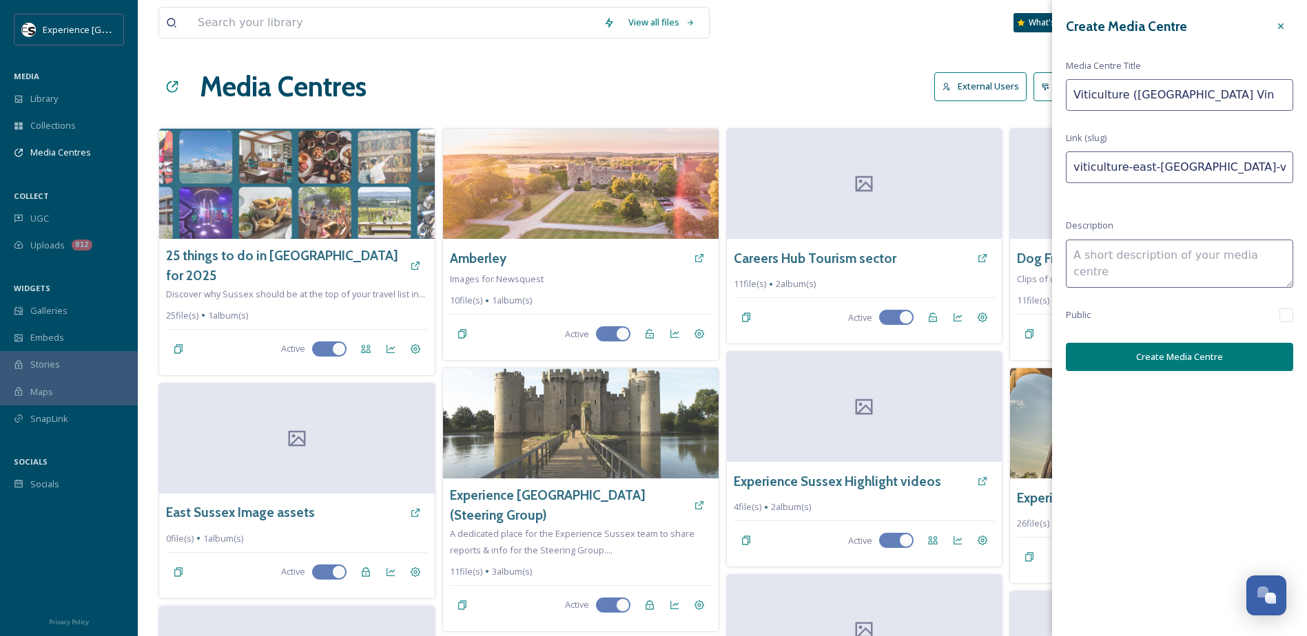
type input "viticulture-east-[GEOGRAPHIC_DATA]-[GEOGRAPHIC_DATA]"
type input "Viticulture ([GEOGRAPHIC_DATA][PERSON_NAME]"
type input "viticulture-east-[GEOGRAPHIC_DATA]-[GEOGRAPHIC_DATA]"
type input "Viticulture ([GEOGRAPHIC_DATA]"
type input "viticulture-east-[GEOGRAPHIC_DATA]-[GEOGRAPHIC_DATA]"
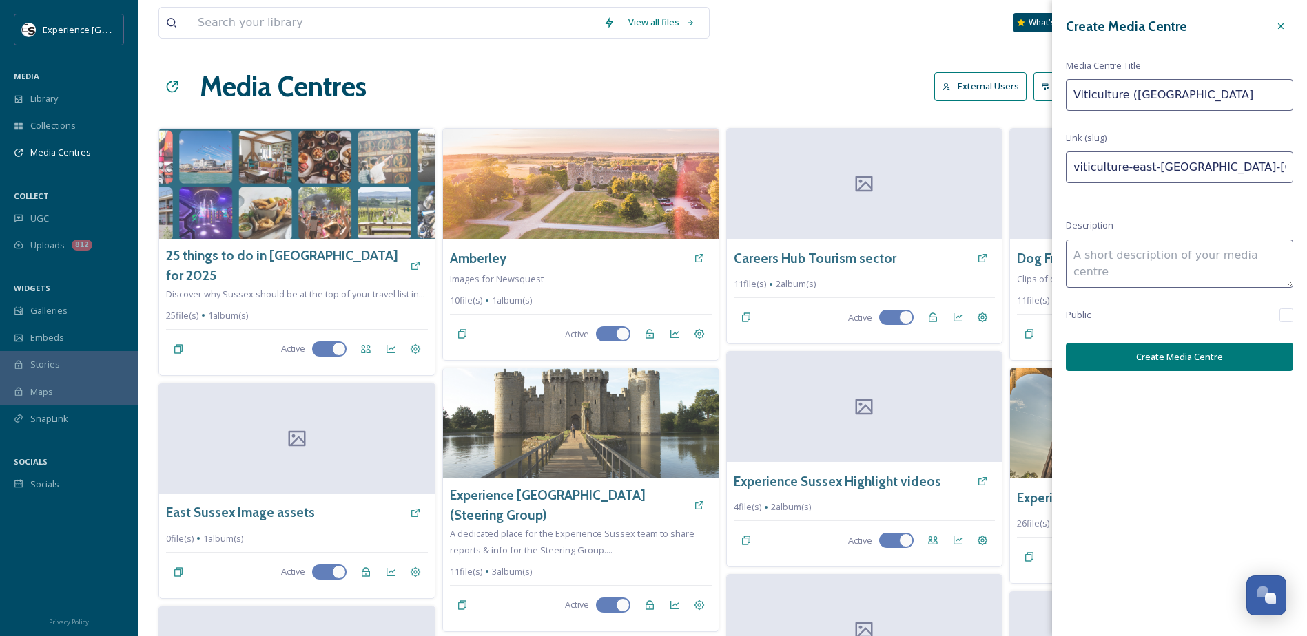
type input "Viticulture ([GEOGRAPHIC_DATA]"
type input "viticulture-east-[GEOGRAPHIC_DATA]-[GEOGRAPHIC_DATA]"
type input "Viticulture ([GEOGRAPHIC_DATA]"
type input "viticulture-east-[GEOGRAPHIC_DATA]-[GEOGRAPHIC_DATA]"
type input "Viticulture ([GEOGRAPHIC_DATA]"
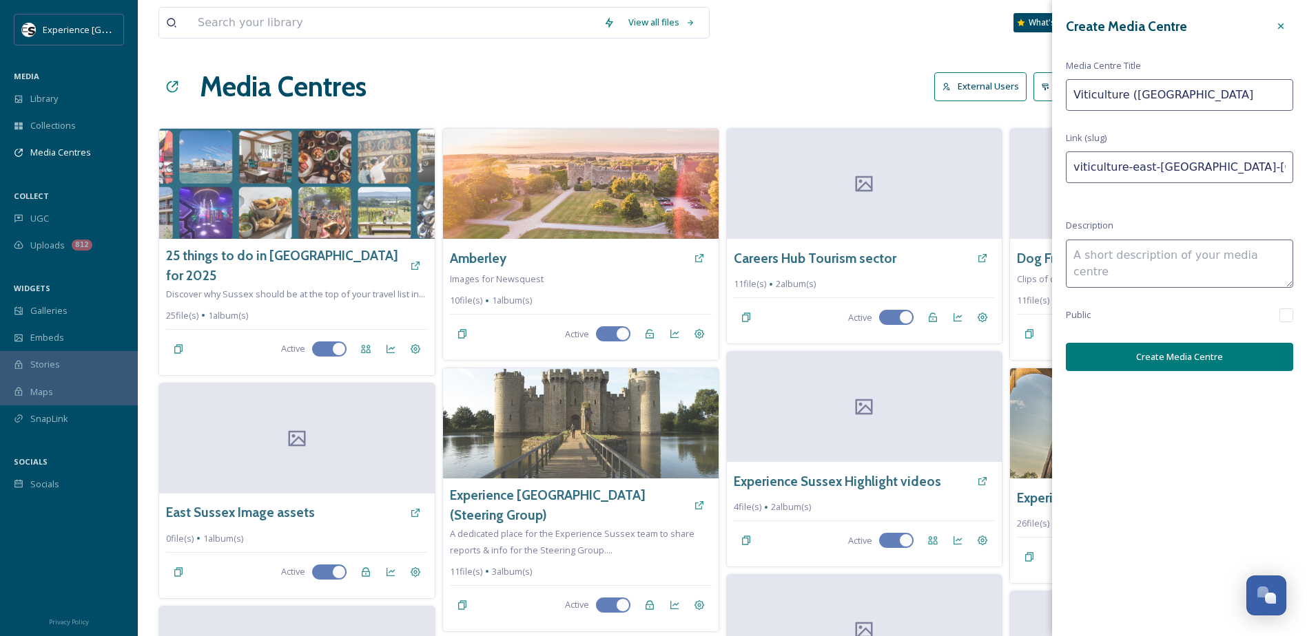
type input "viticulture-east-[GEOGRAPHIC_DATA]-vineyards"
type input "Viticulture ([GEOGRAPHIC_DATA])"
click at [1126, 263] on textarea at bounding box center [1179, 264] width 227 height 48
click at [1242, 359] on button "Create Media Centre" at bounding box center [1179, 357] width 227 height 28
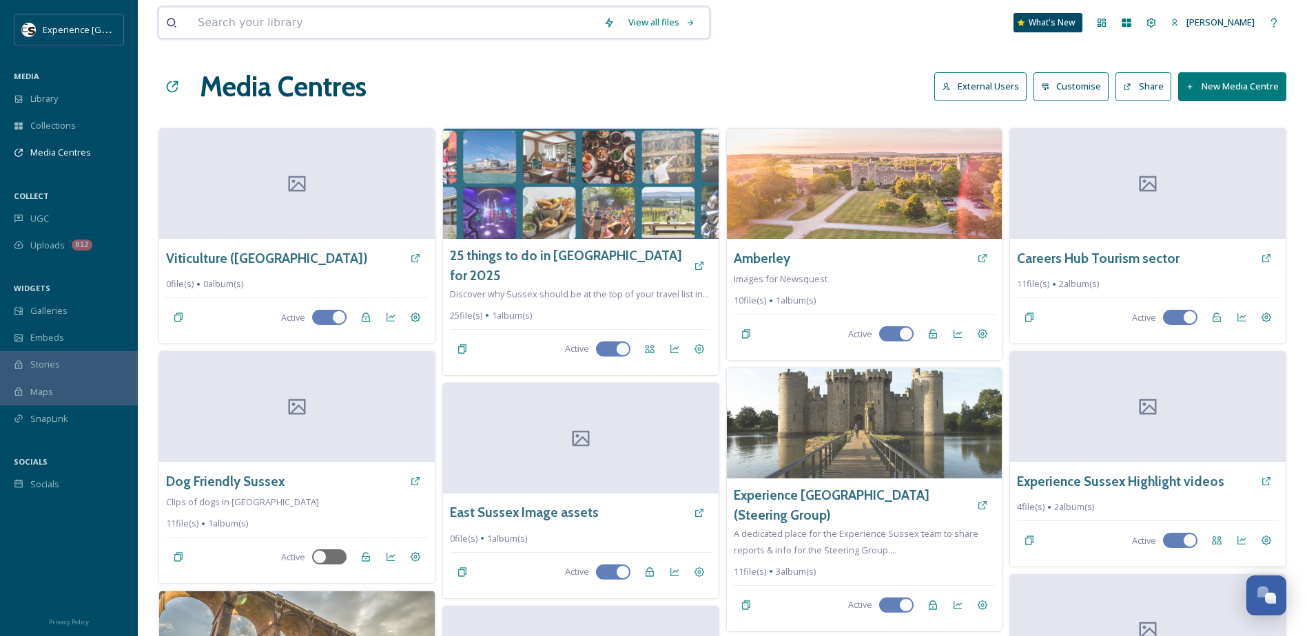
click at [269, 22] on input at bounding box center [394, 23] width 406 height 30
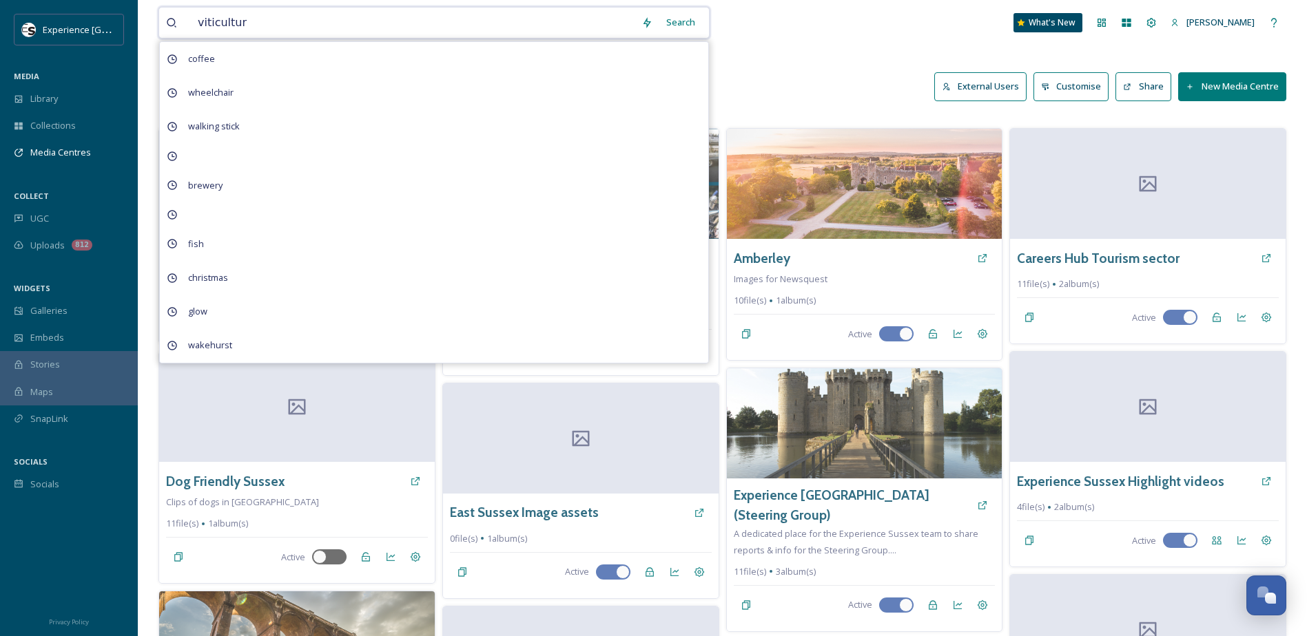
type input "viticulture"
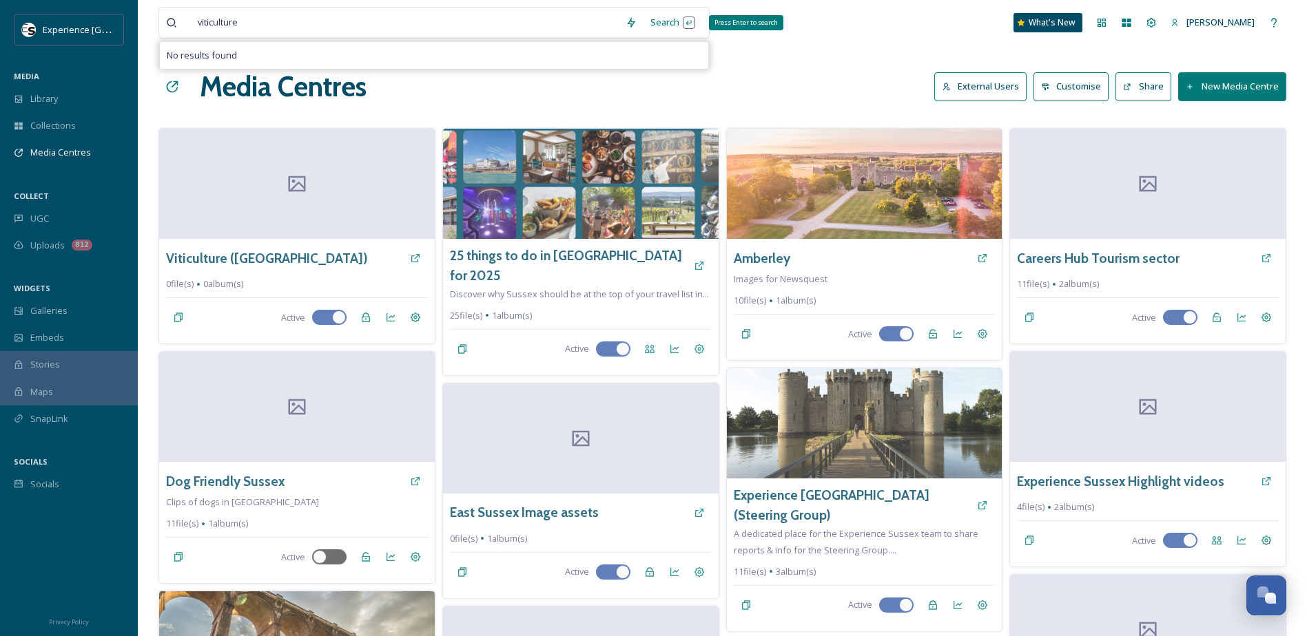
click at [683, 23] on div "Search Press Enter to search" at bounding box center [672, 22] width 59 height 27
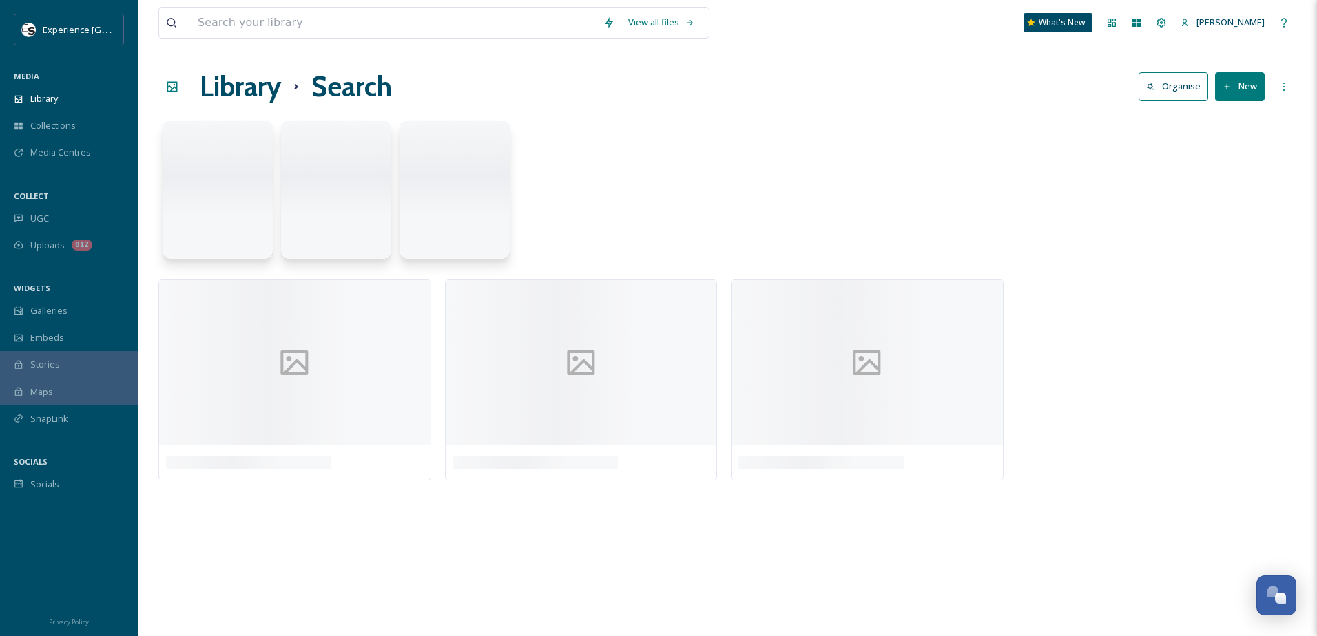
click at [313, 25] on input at bounding box center [394, 23] width 406 height 30
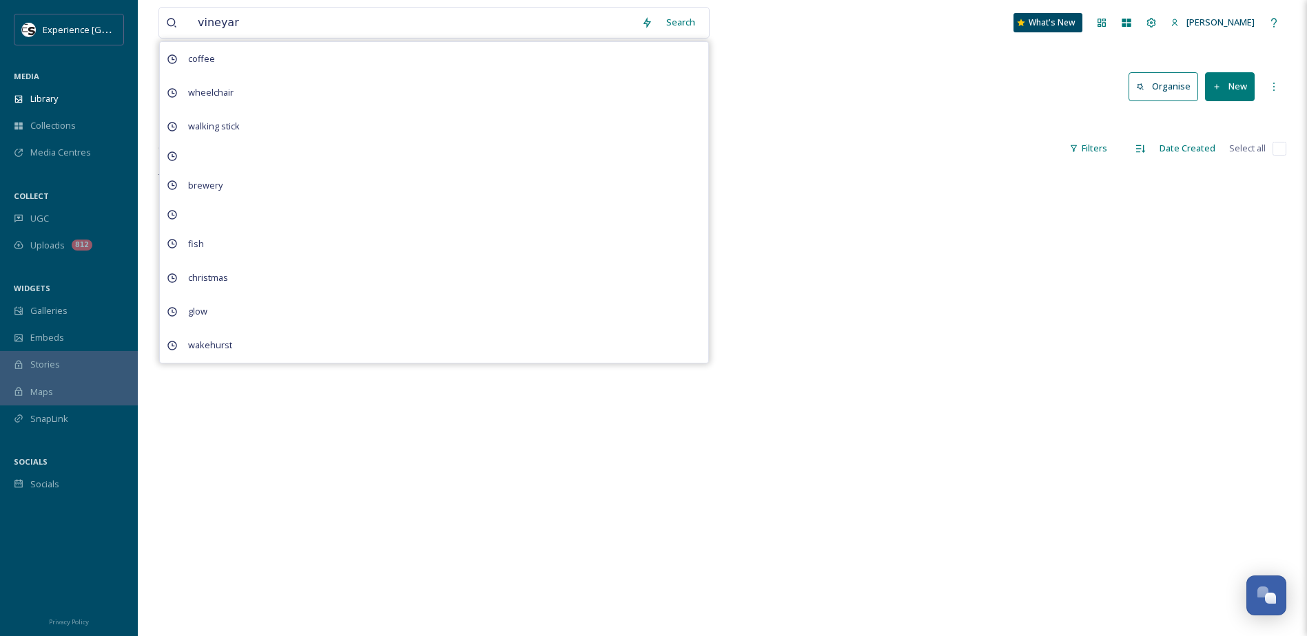
type input "vineyard"
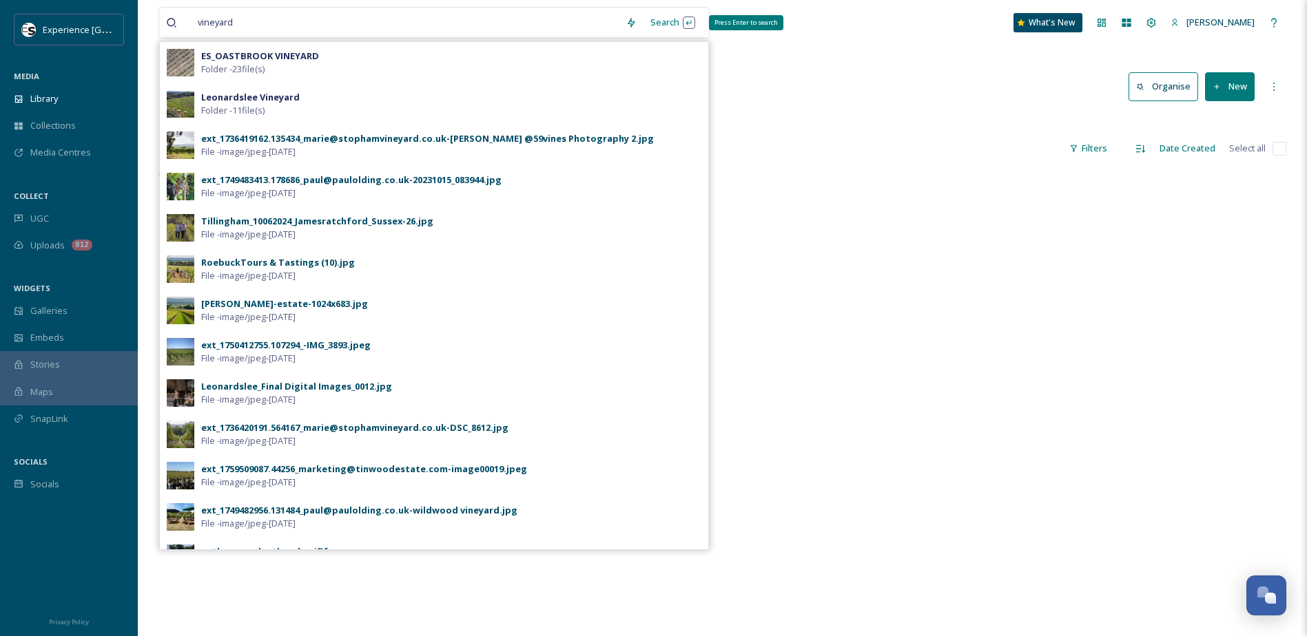
click at [661, 19] on div "Search Press Enter to search" at bounding box center [672, 22] width 59 height 27
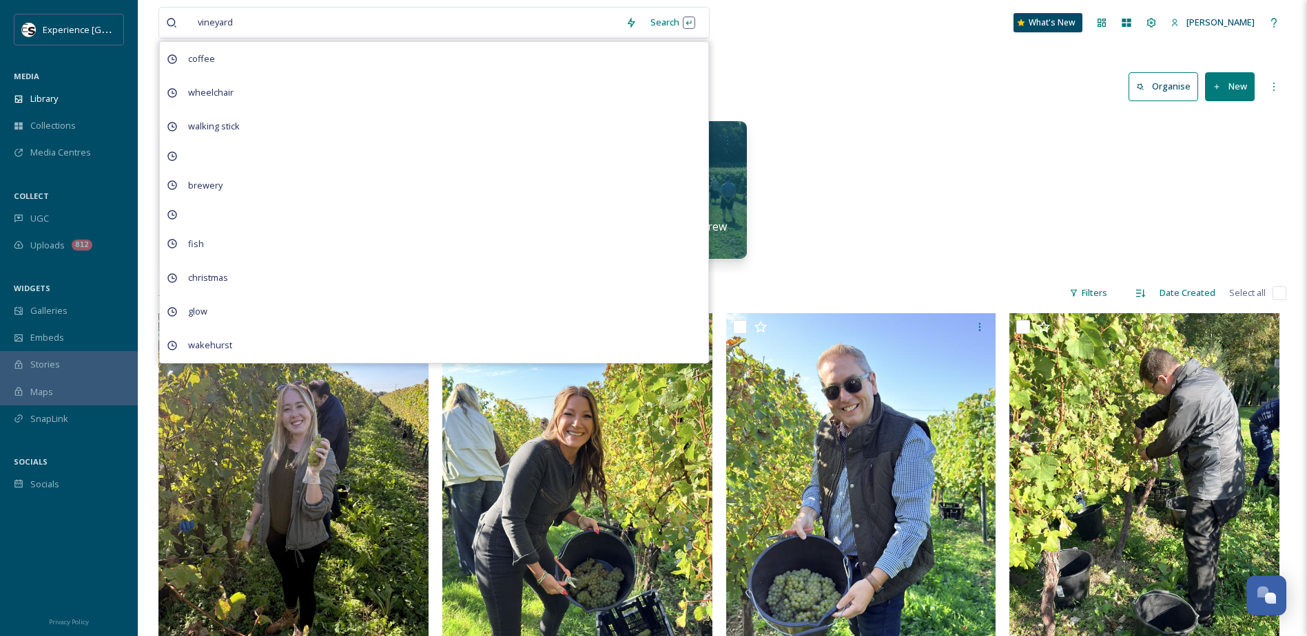
click at [849, 153] on div "Vineyards, Breweries & Distilleries 4 Vineyards & Wineries 104 items East Susse…" at bounding box center [722, 193] width 1128 height 158
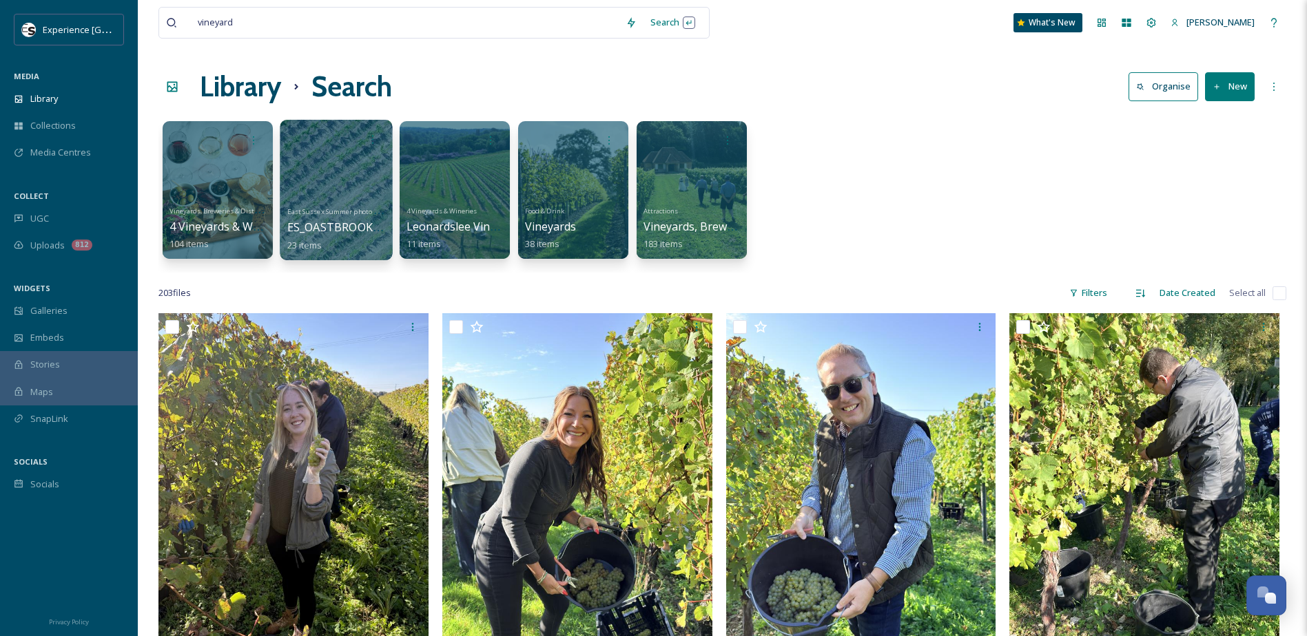
click at [321, 163] on div at bounding box center [336, 190] width 112 height 141
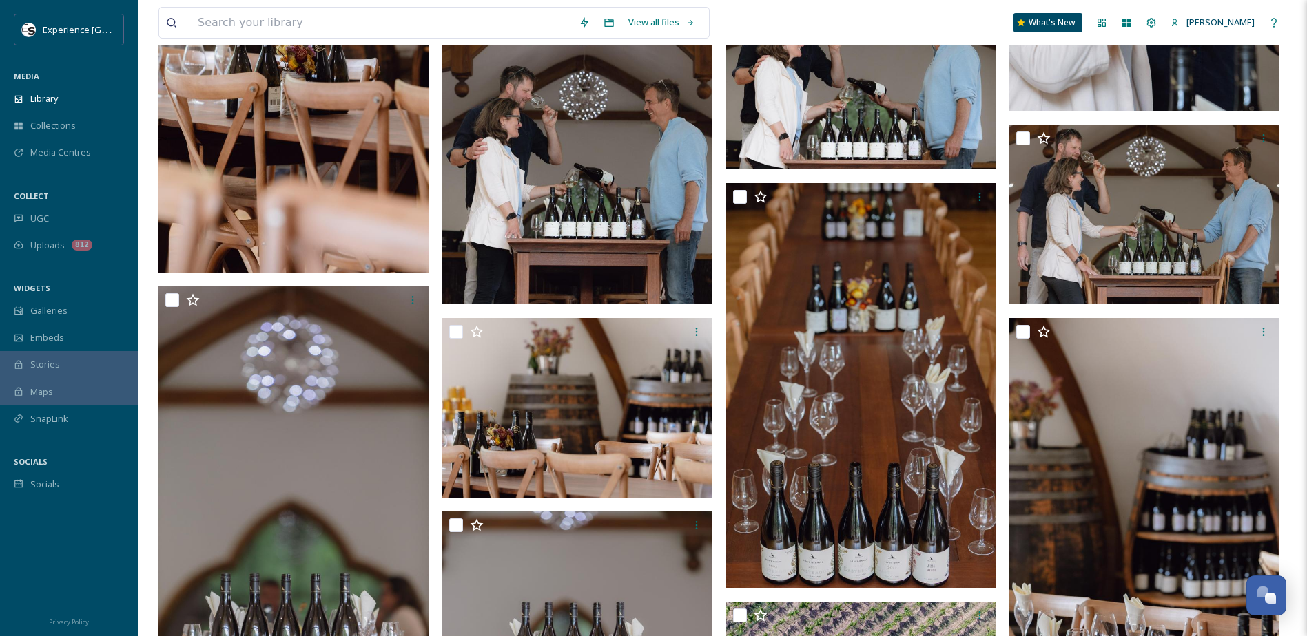
scroll to position [1236, 0]
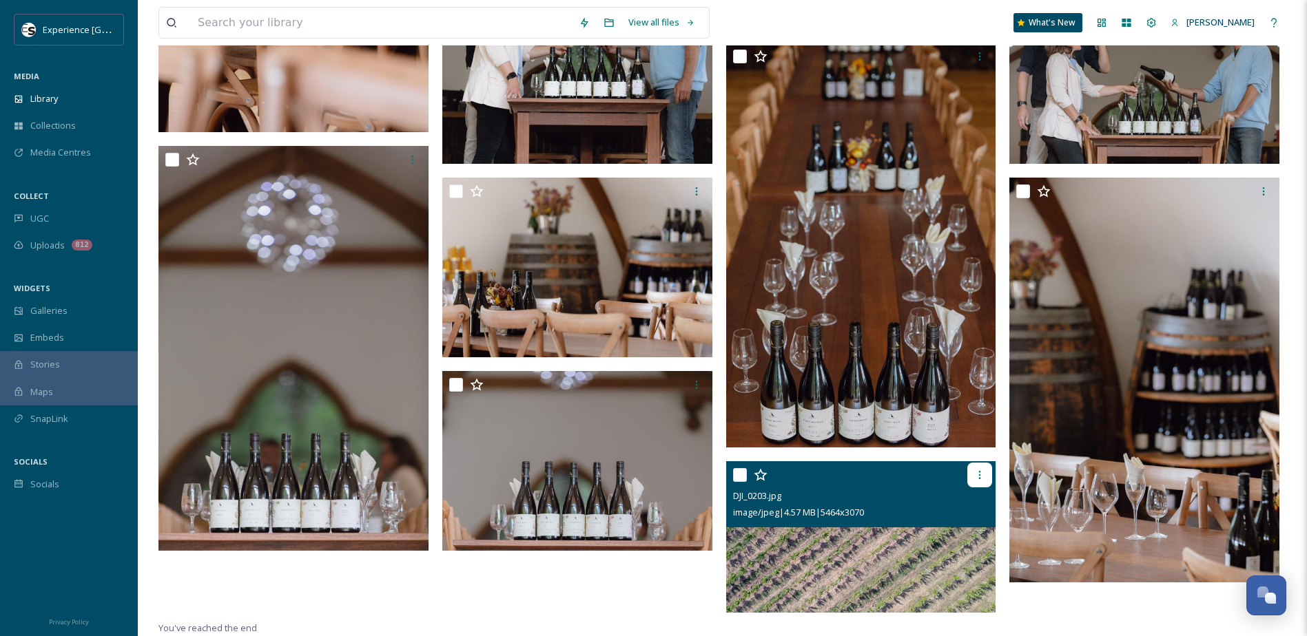
click at [979, 477] on icon at bounding box center [979, 475] width 11 height 11
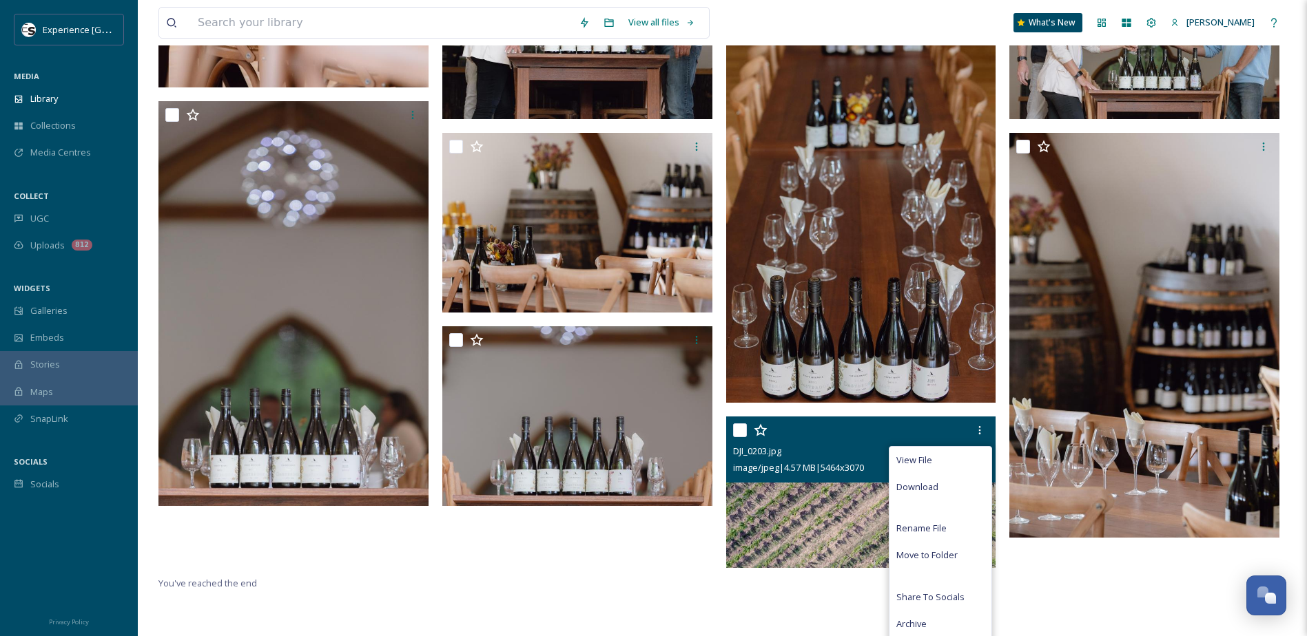
scroll to position [1324, 0]
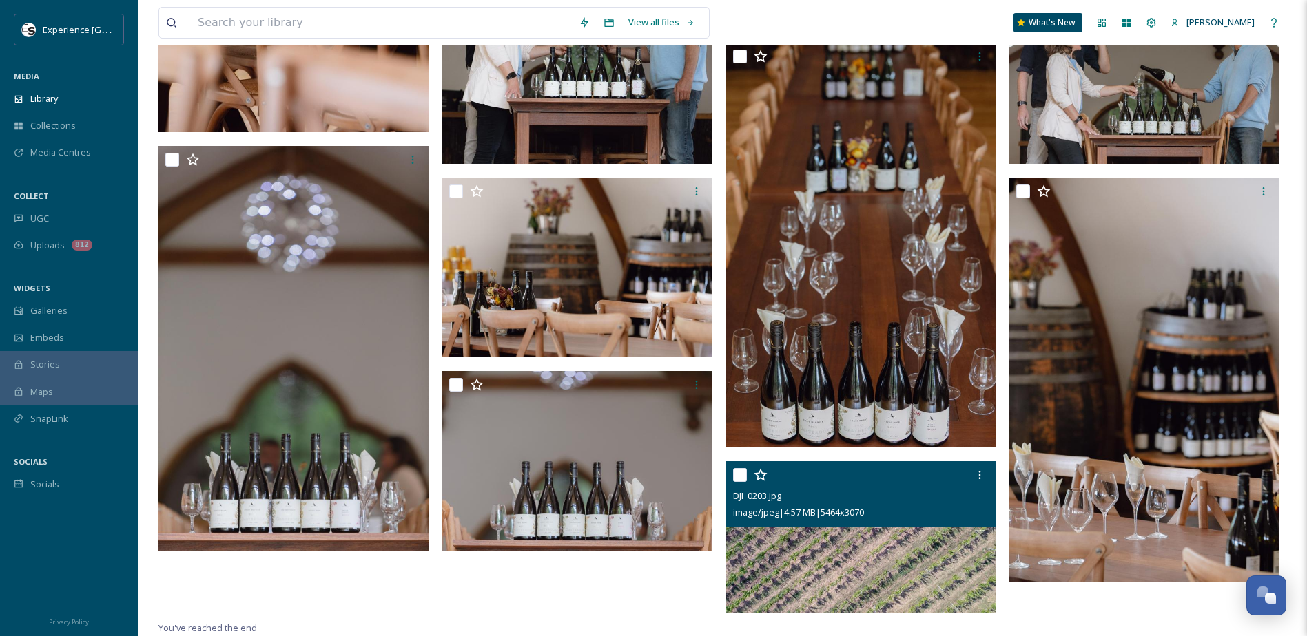
click at [738, 477] on input "checkbox" at bounding box center [740, 475] width 14 height 14
checkbox input "true"
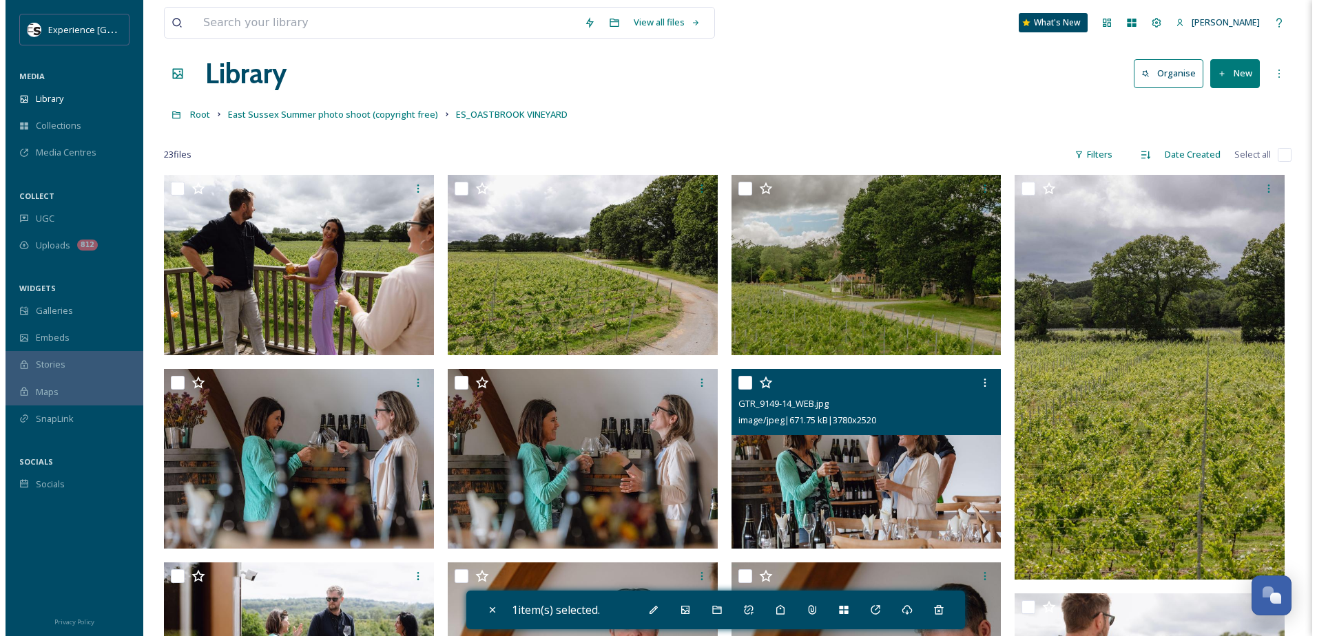
scroll to position [0, 0]
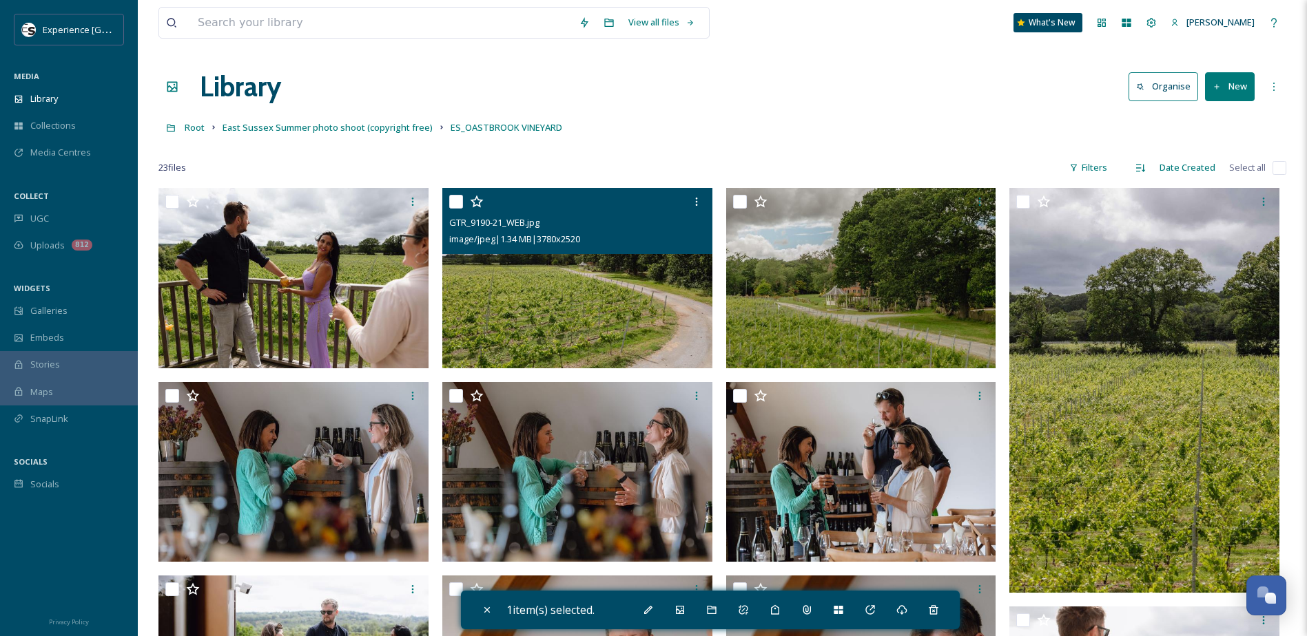
click at [459, 203] on input "checkbox" at bounding box center [456, 202] width 14 height 14
checkbox input "true"
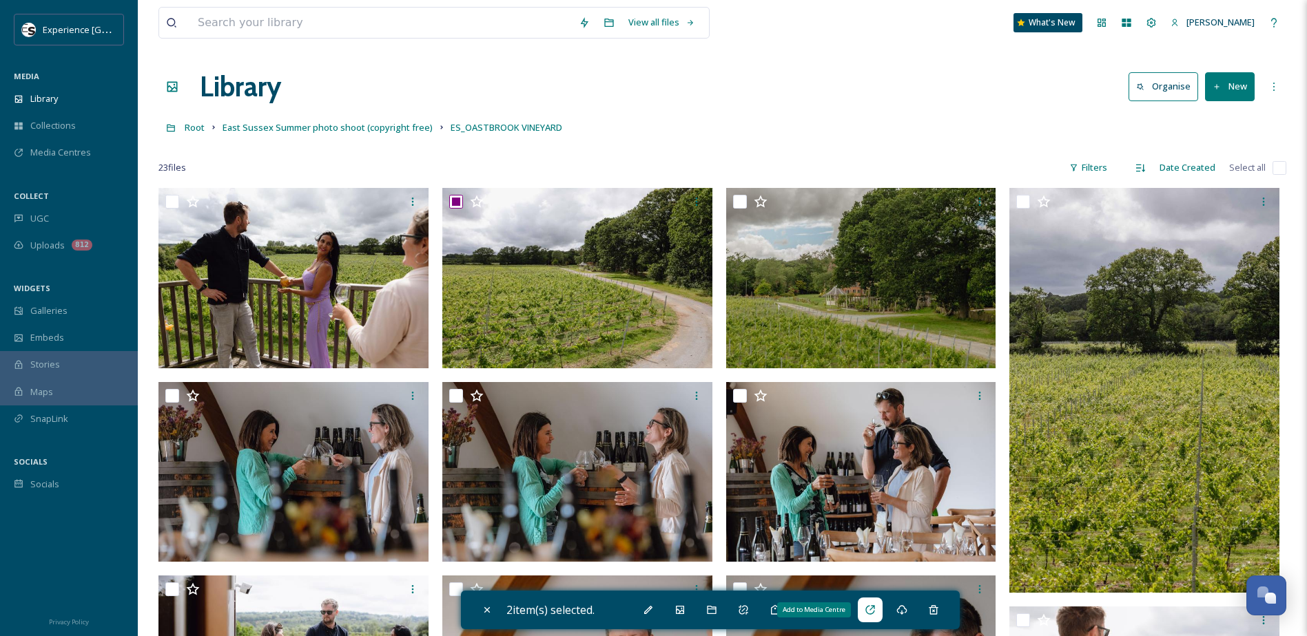
click at [880, 612] on div "Add to Media Centre" at bounding box center [870, 610] width 25 height 25
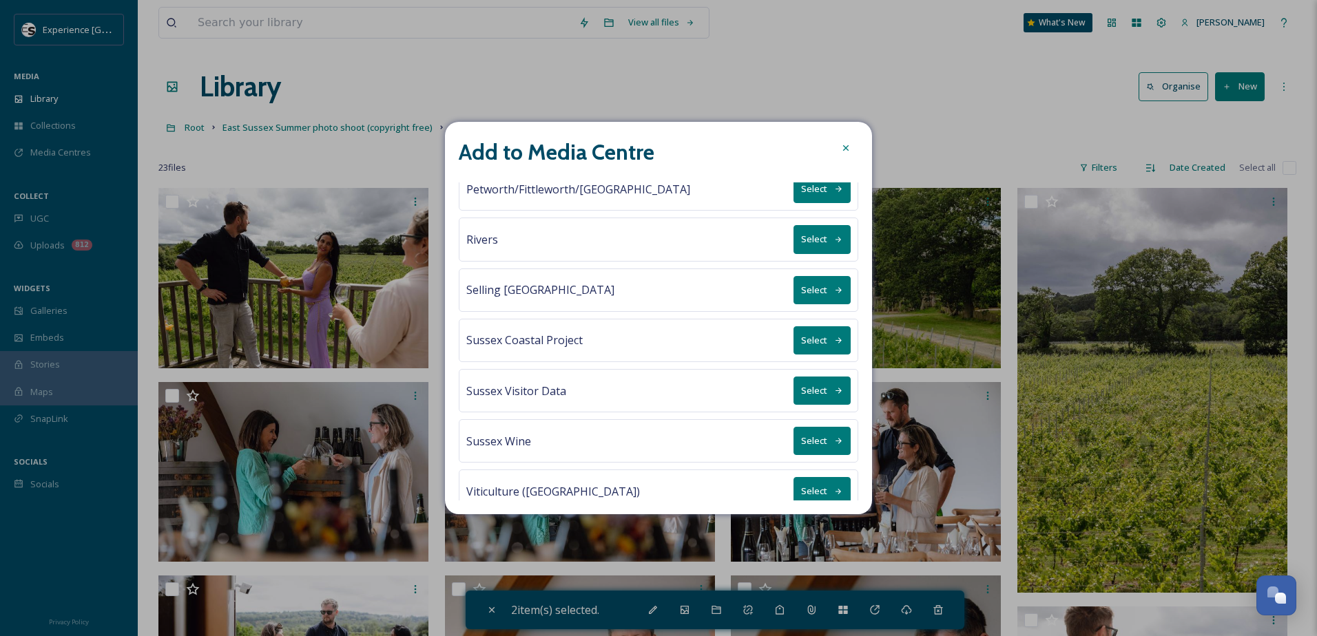
scroll to position [640, 0]
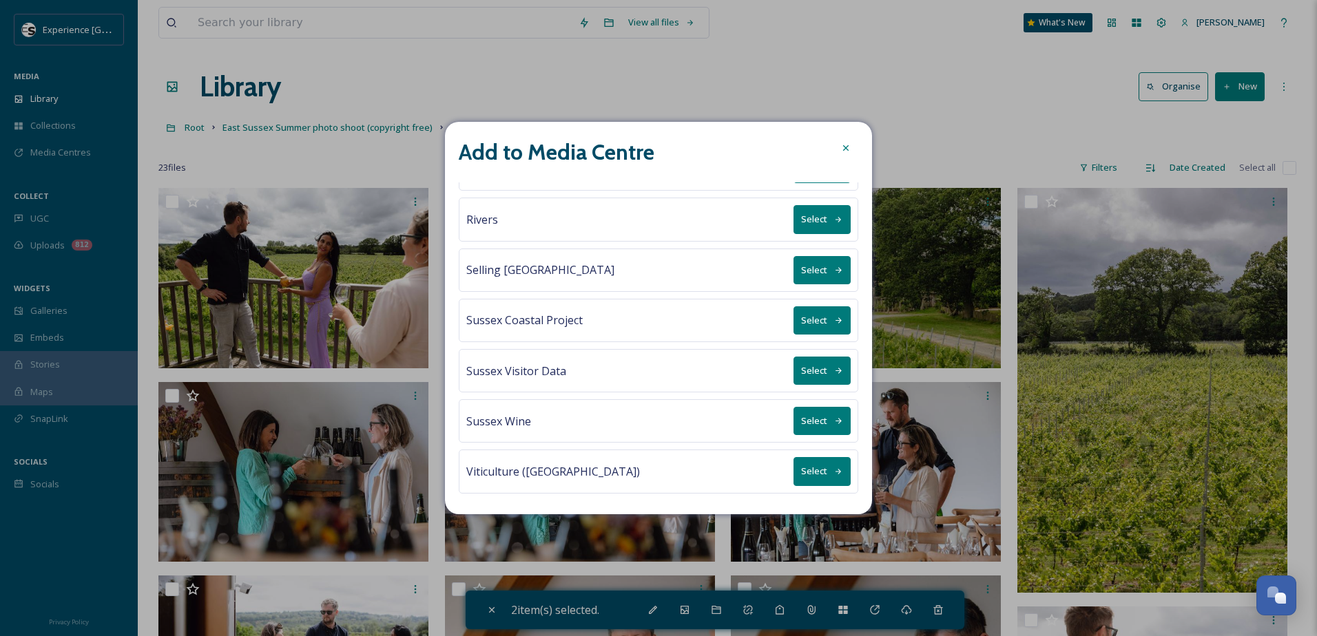
click at [816, 473] on button "Select" at bounding box center [822, 471] width 57 height 28
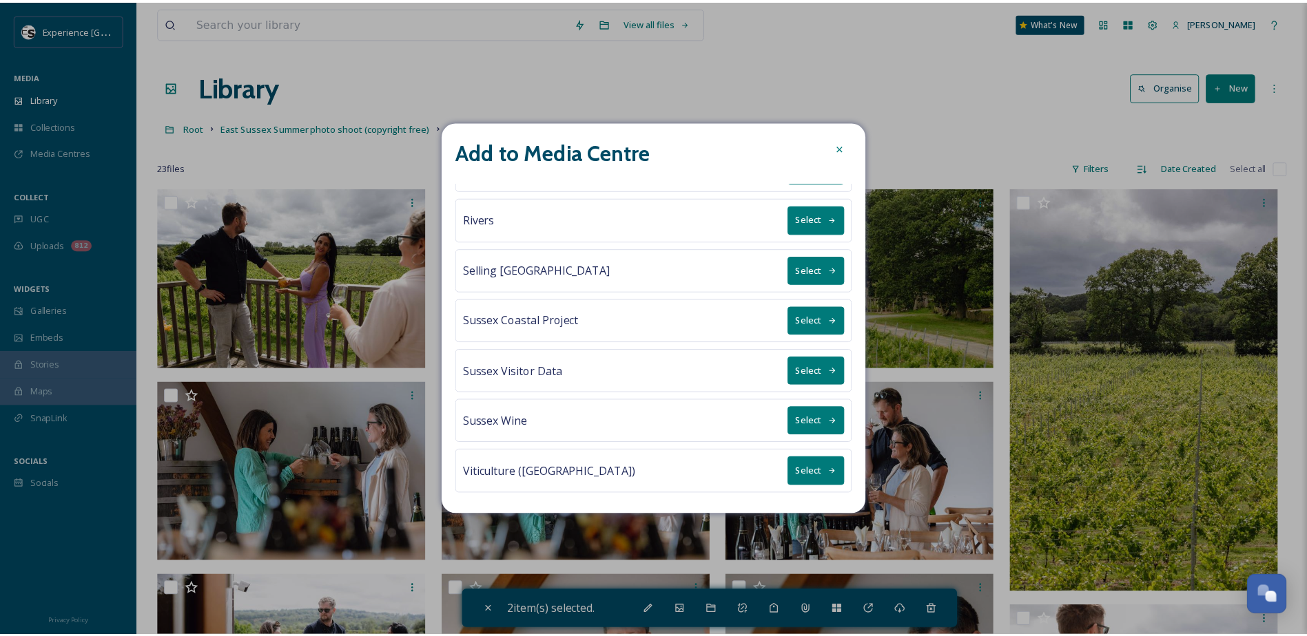
scroll to position [0, 0]
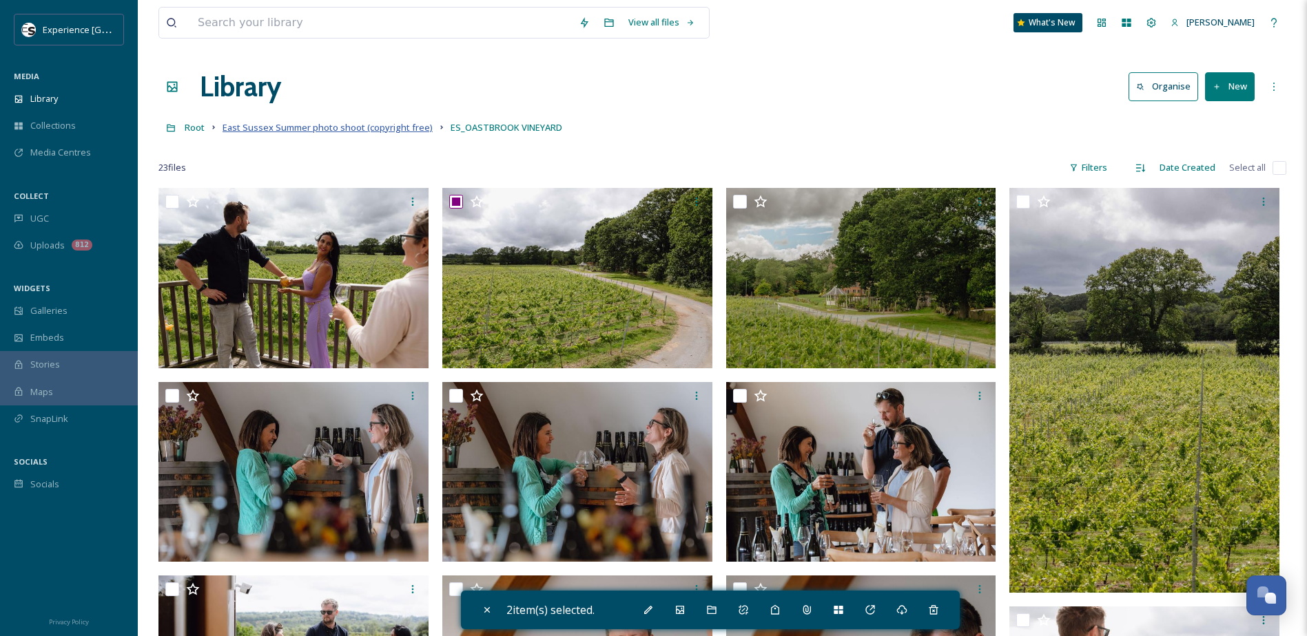
click at [396, 125] on span "East Sussex Summer photo shoot (copyright free)" at bounding box center [327, 127] width 210 height 12
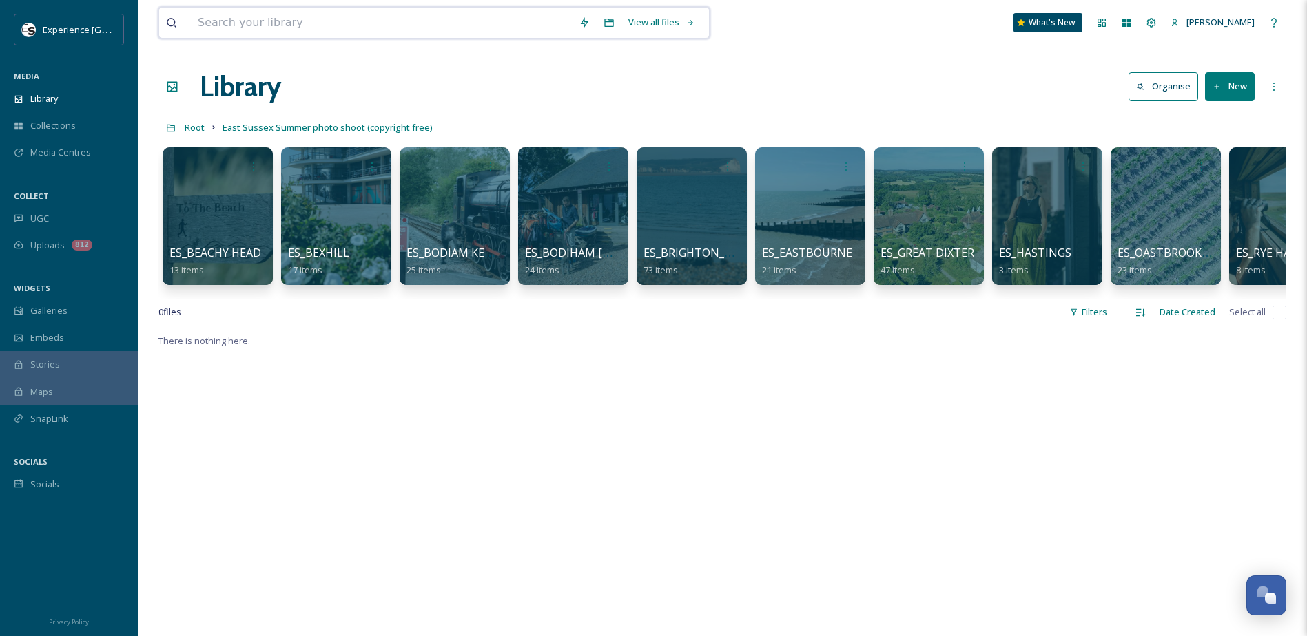
click at [331, 15] on input at bounding box center [381, 23] width 381 height 30
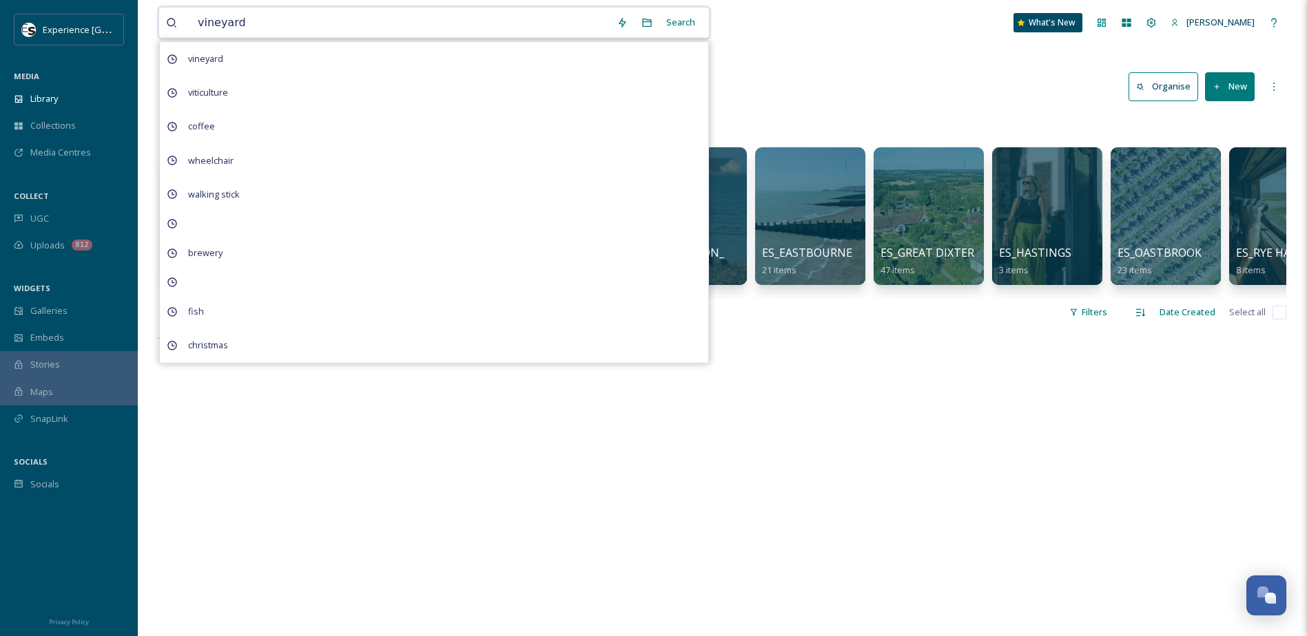
type input "vineyards"
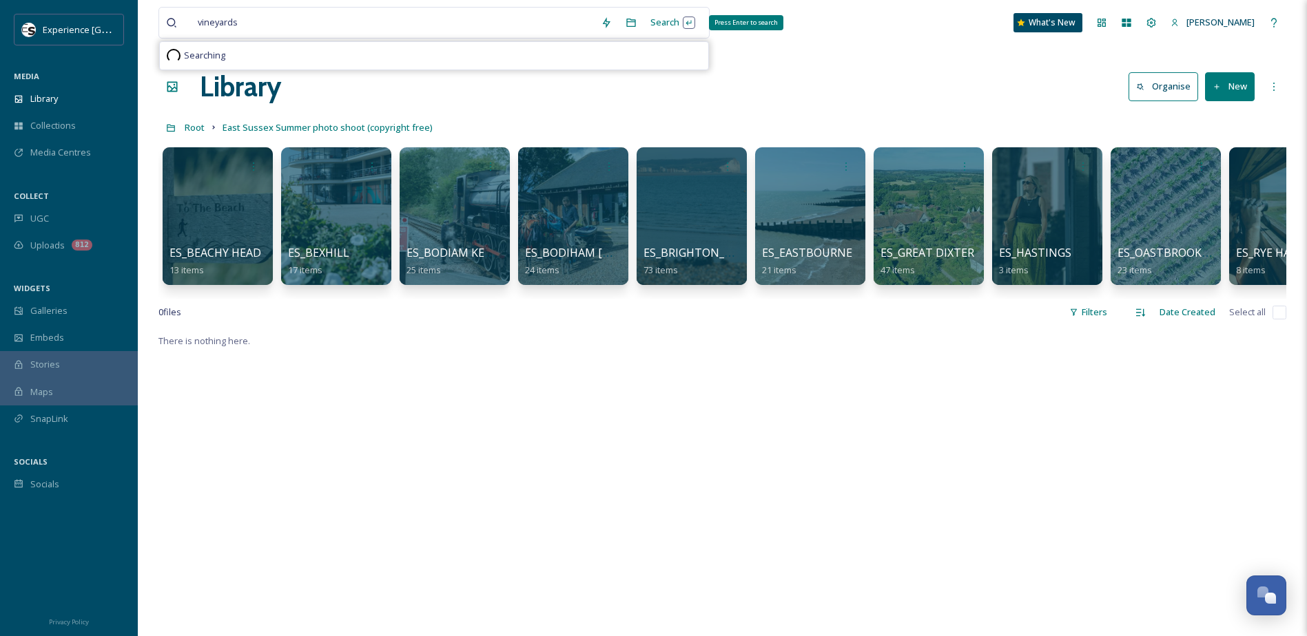
click at [665, 19] on div "Search Press Enter to search" at bounding box center [672, 22] width 59 height 27
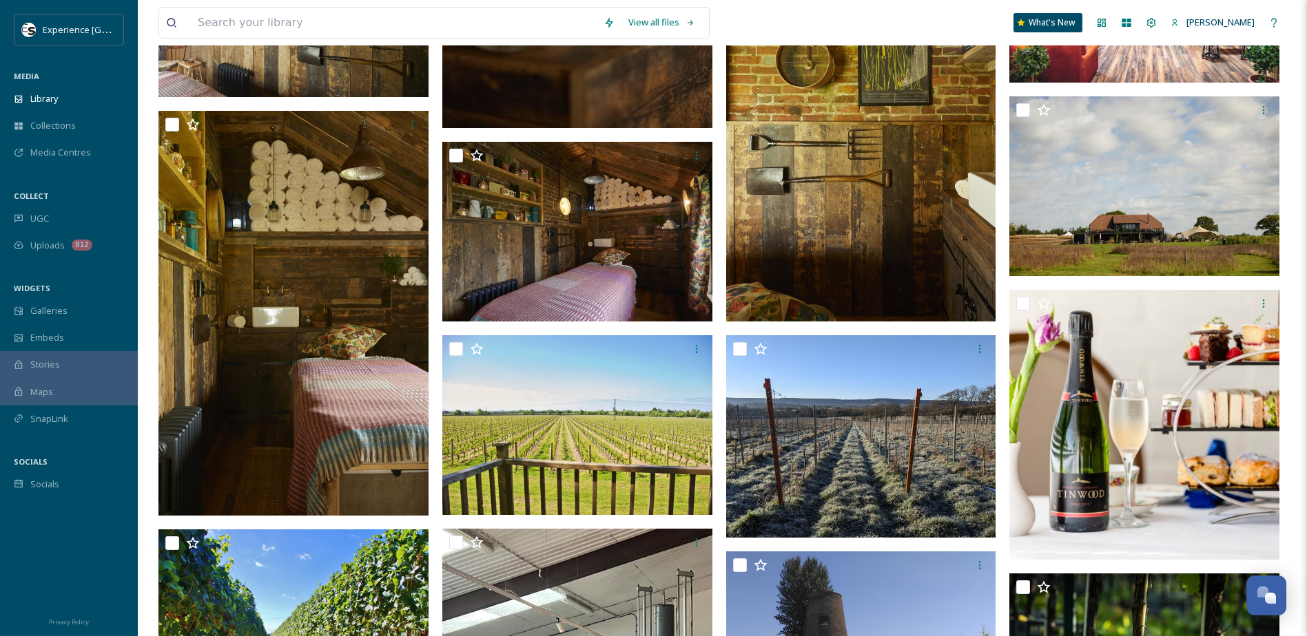
scroll to position [482, 0]
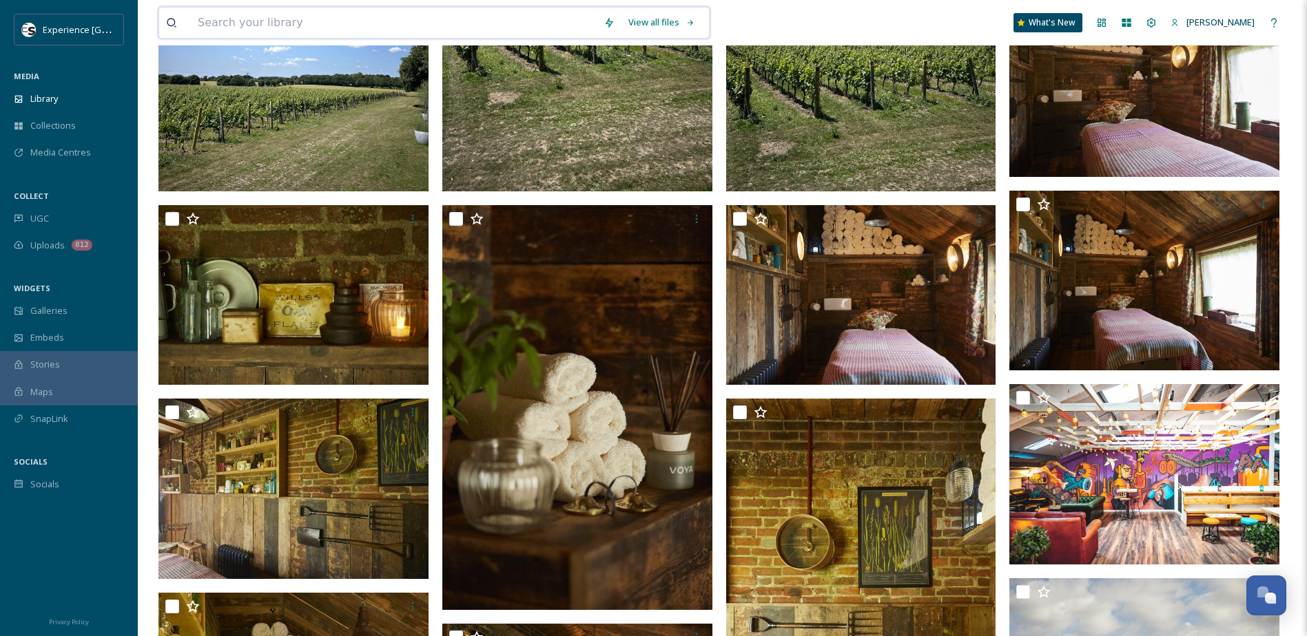
drag, startPoint x: 369, startPoint y: 28, endPoint x: 387, endPoint y: 20, distance: 20.4
click at [369, 28] on input at bounding box center [394, 23] width 406 height 30
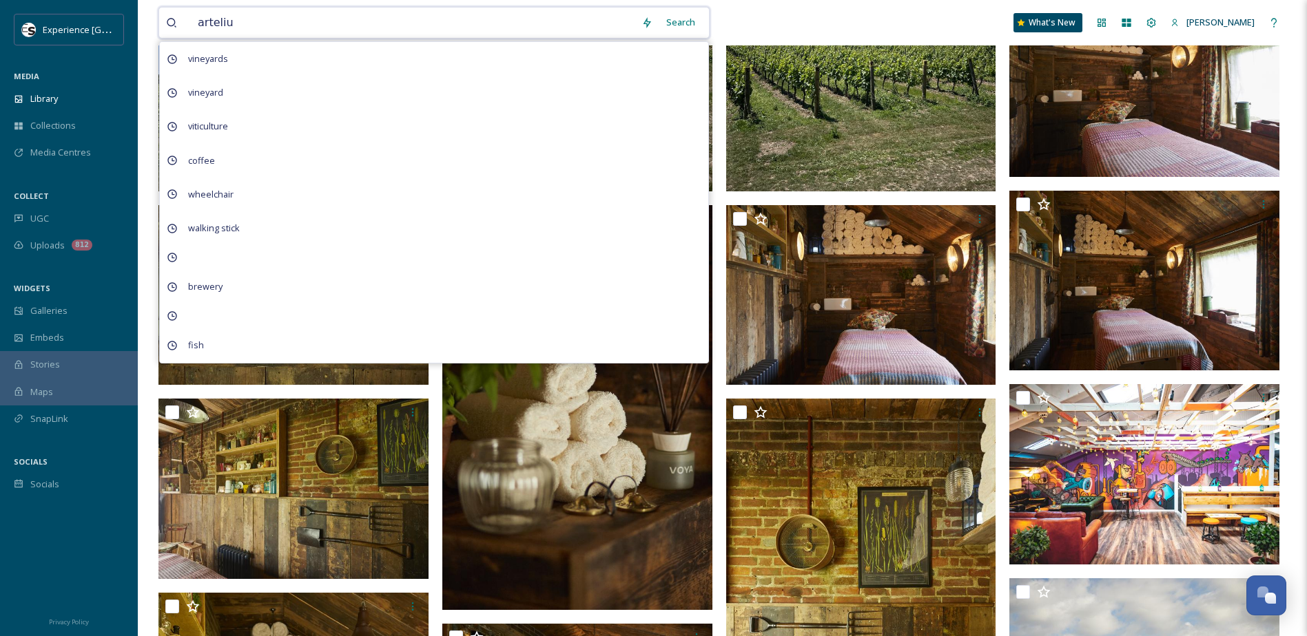
type input "artelium"
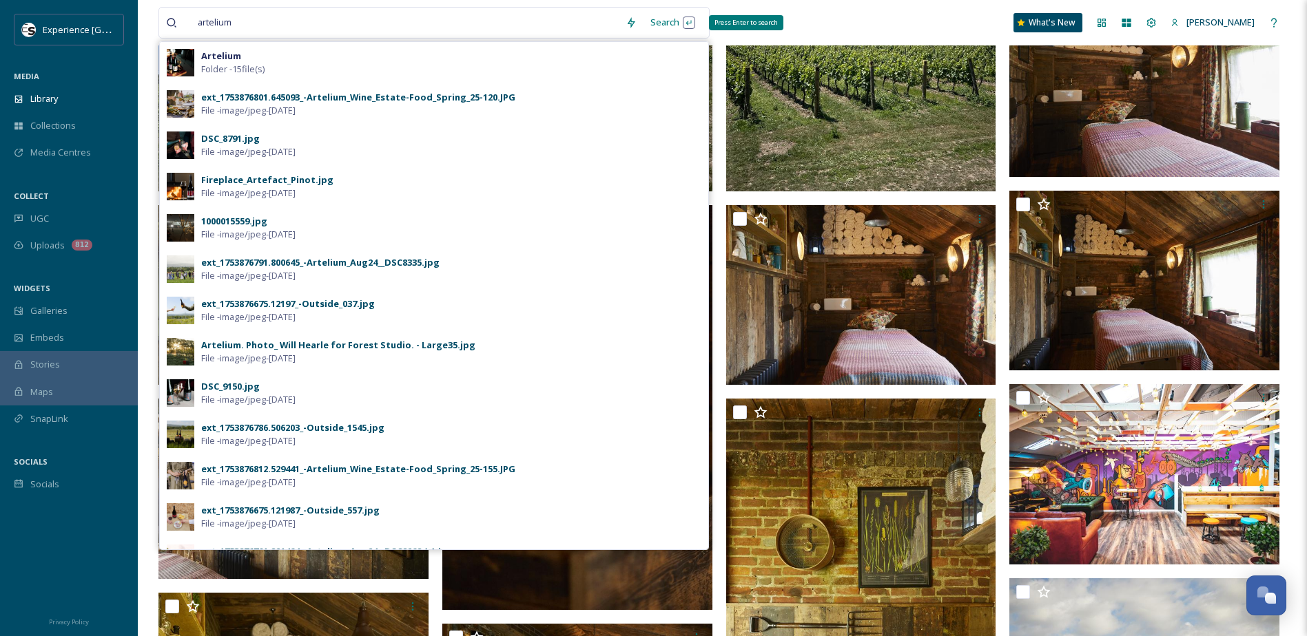
click at [677, 24] on div "Search Press Enter to search" at bounding box center [672, 22] width 59 height 27
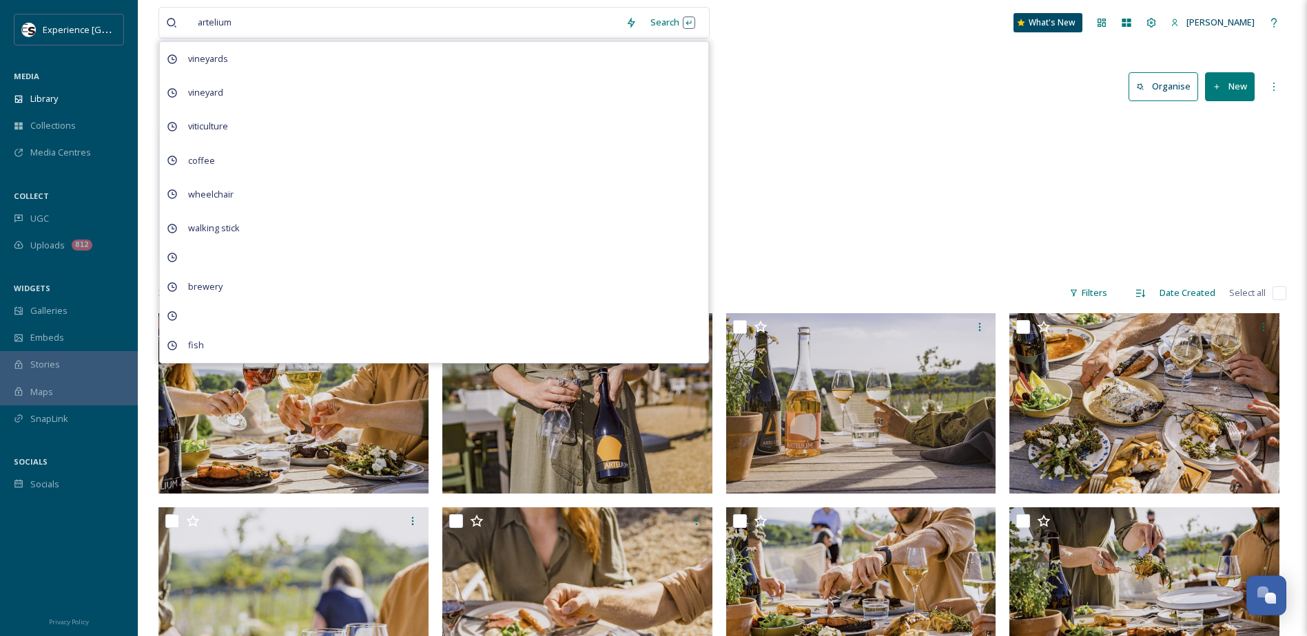
click at [809, 149] on div "4 Vineyards & Wineries Artelium 15 items" at bounding box center [722, 193] width 1128 height 158
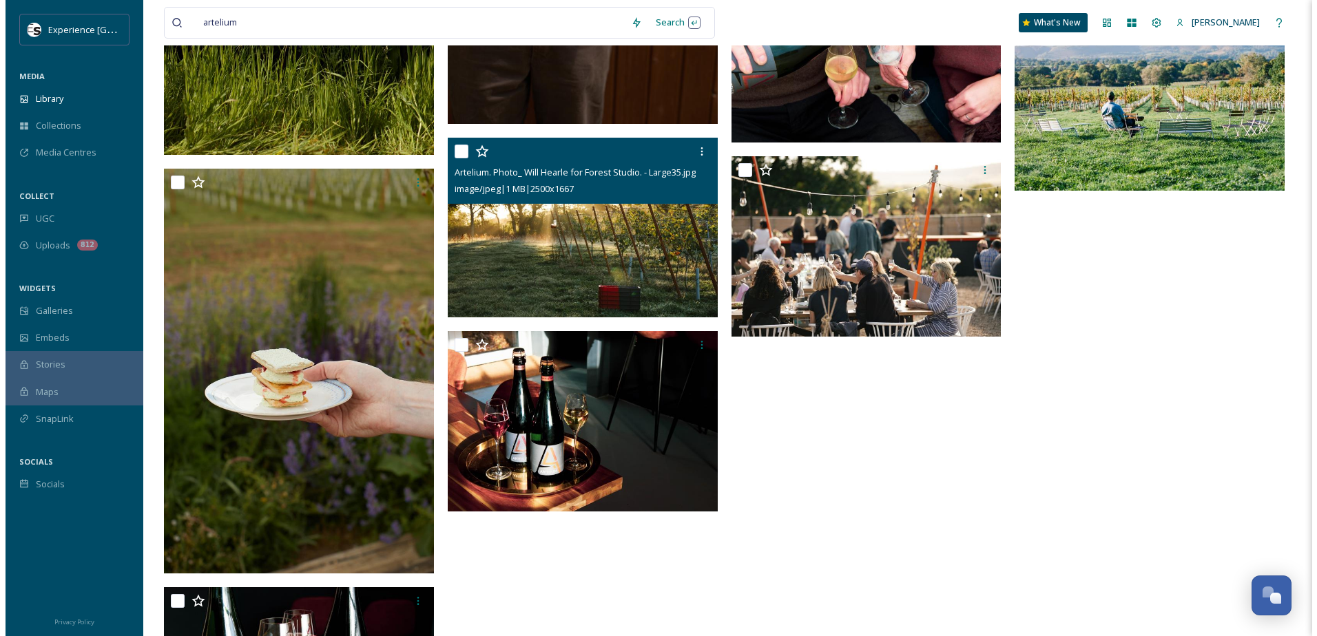
scroll to position [1860, 0]
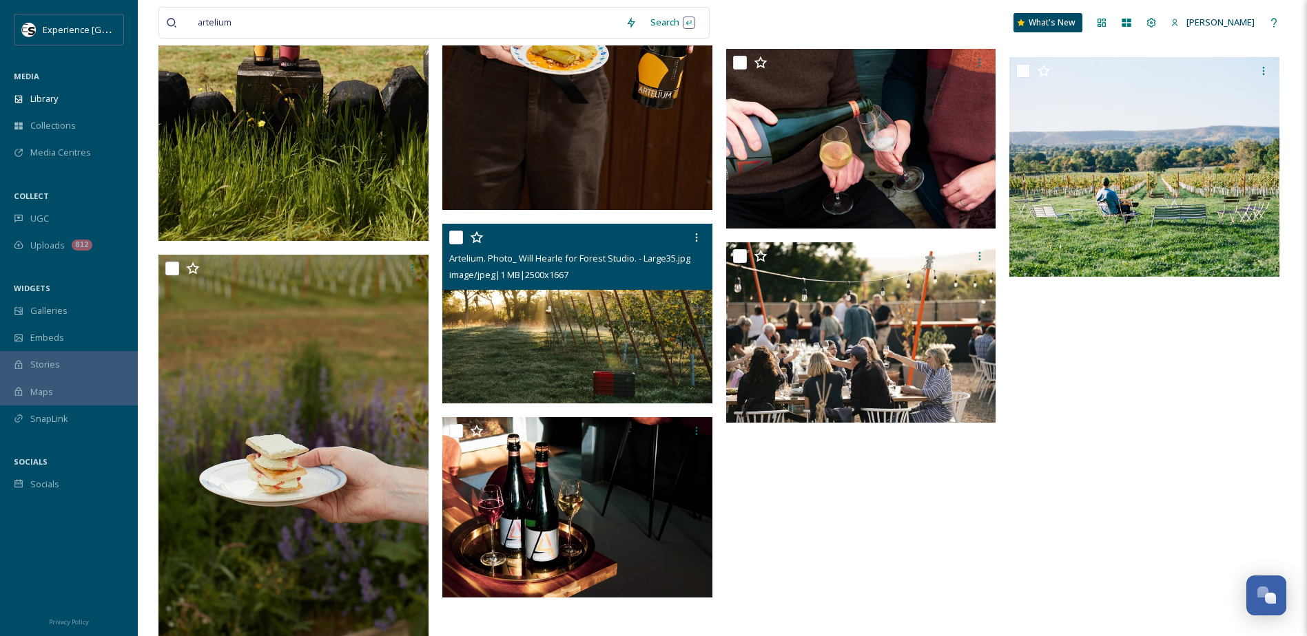
click at [610, 333] on img at bounding box center [577, 314] width 270 height 180
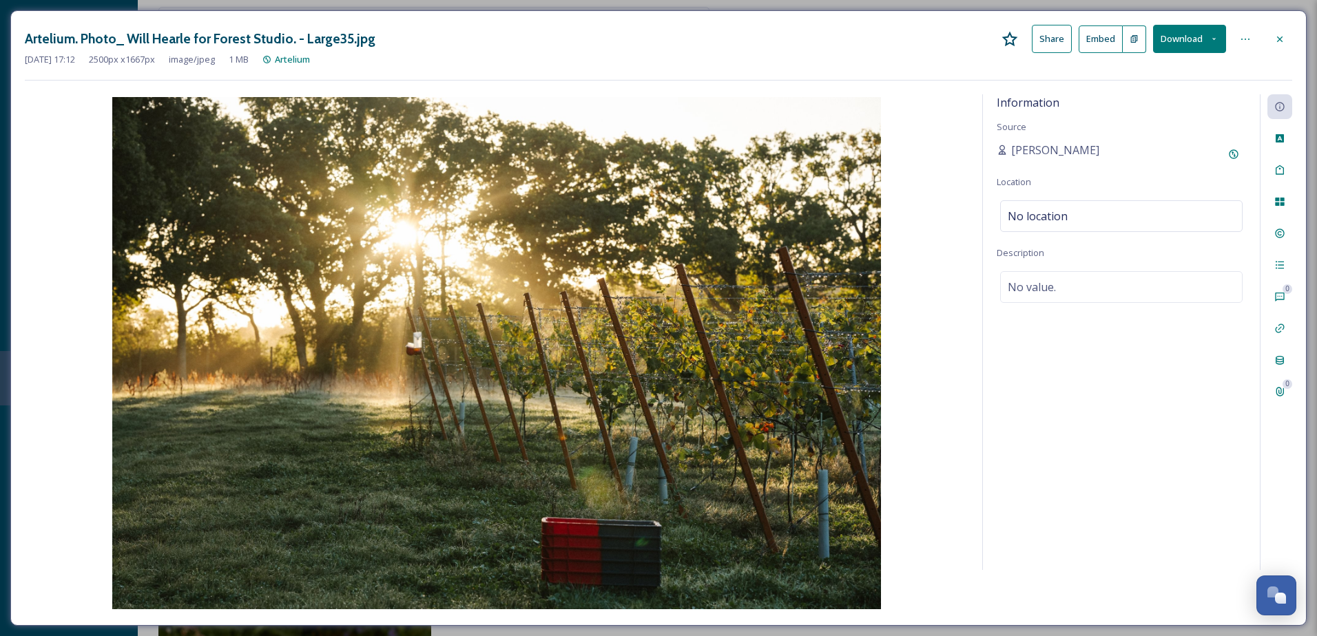
click at [1277, 36] on icon at bounding box center [1279, 39] width 11 height 11
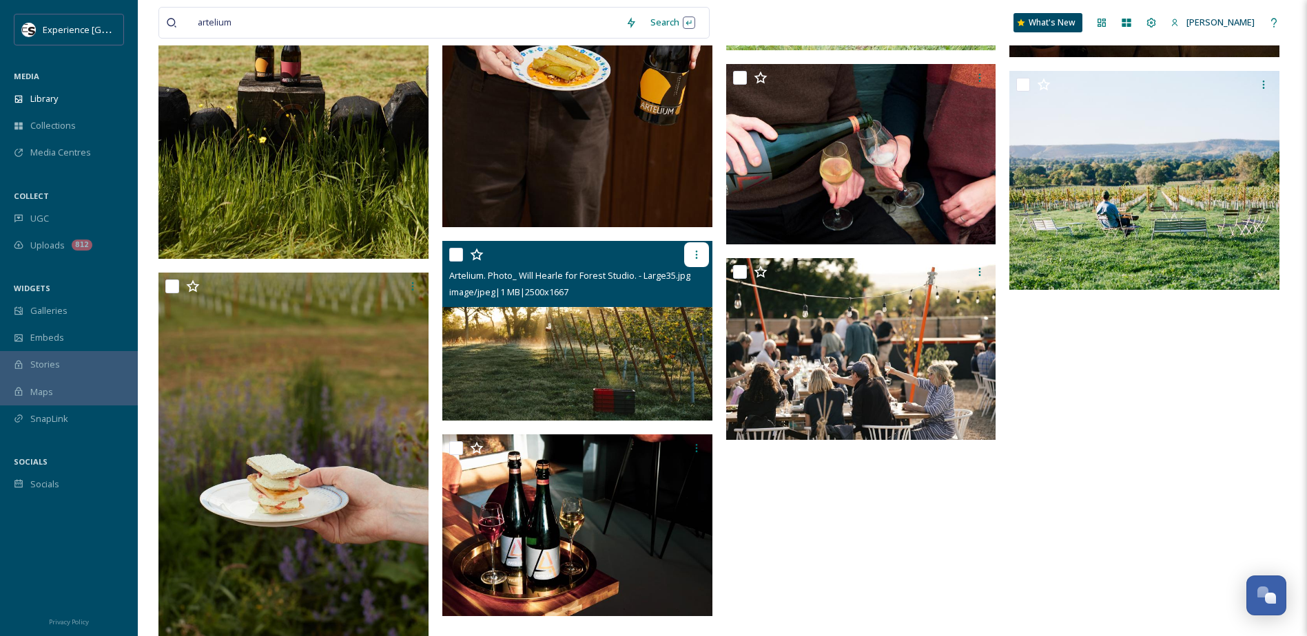
click at [690, 256] on div at bounding box center [696, 254] width 25 height 25
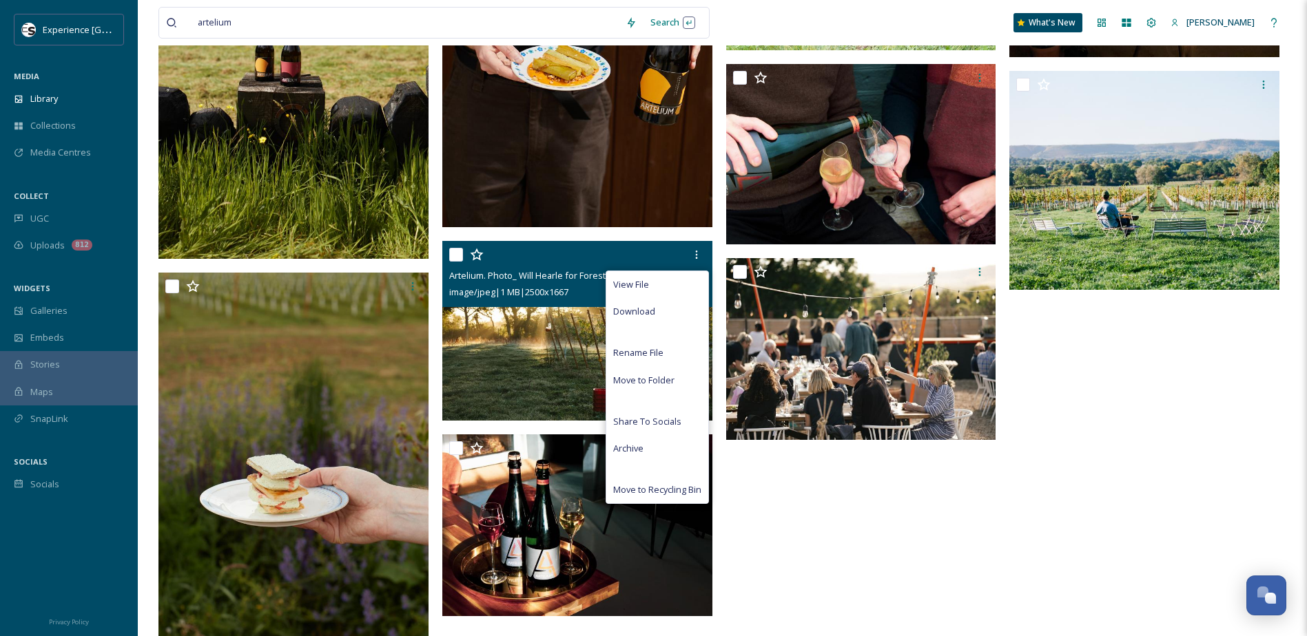
click at [560, 331] on img at bounding box center [577, 331] width 270 height 180
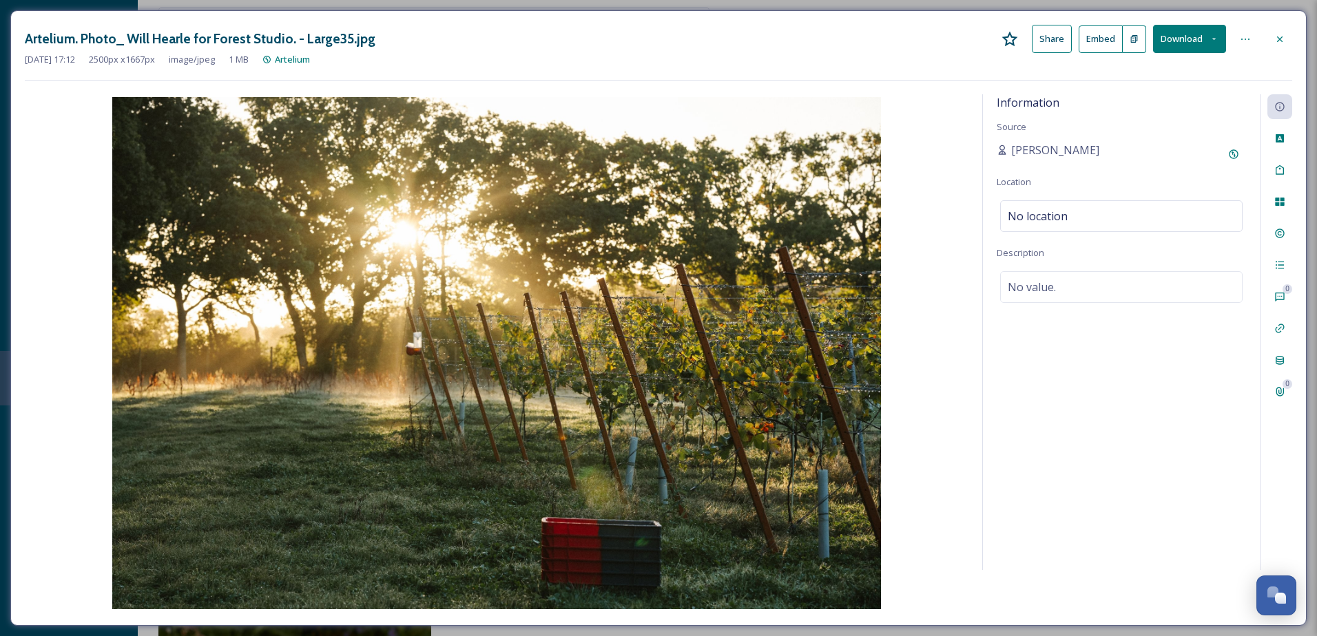
click at [1285, 41] on icon at bounding box center [1279, 39] width 11 height 11
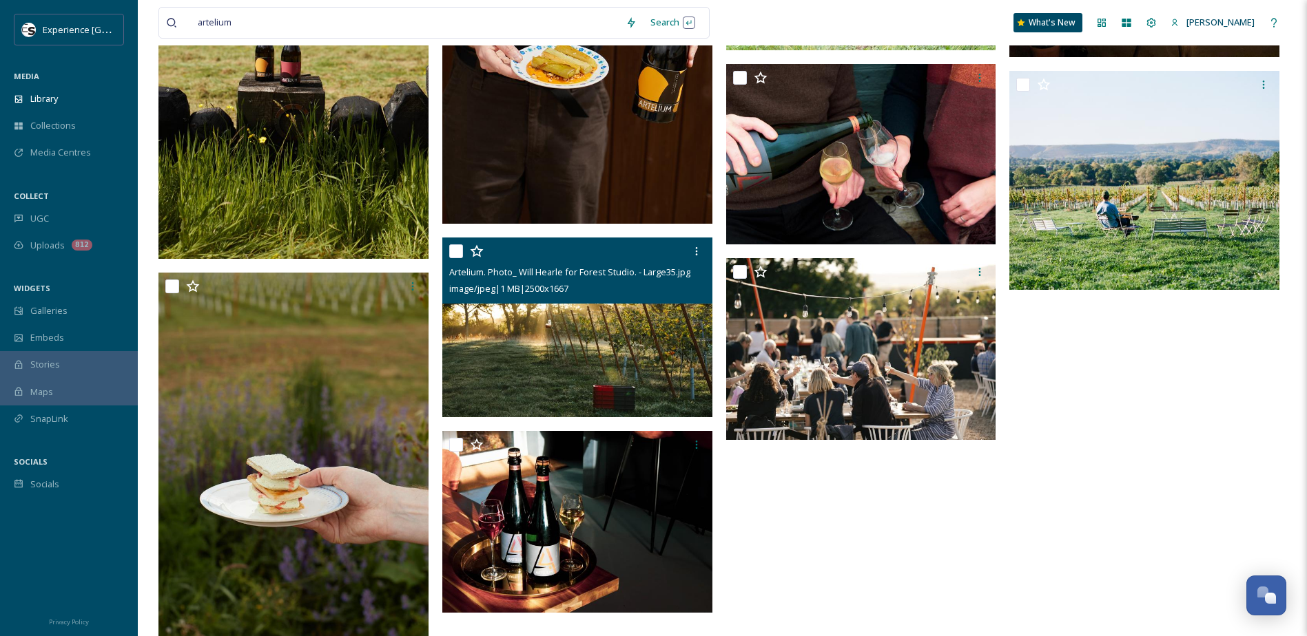
click at [455, 253] on input "checkbox" at bounding box center [456, 252] width 14 height 14
checkbox input "true"
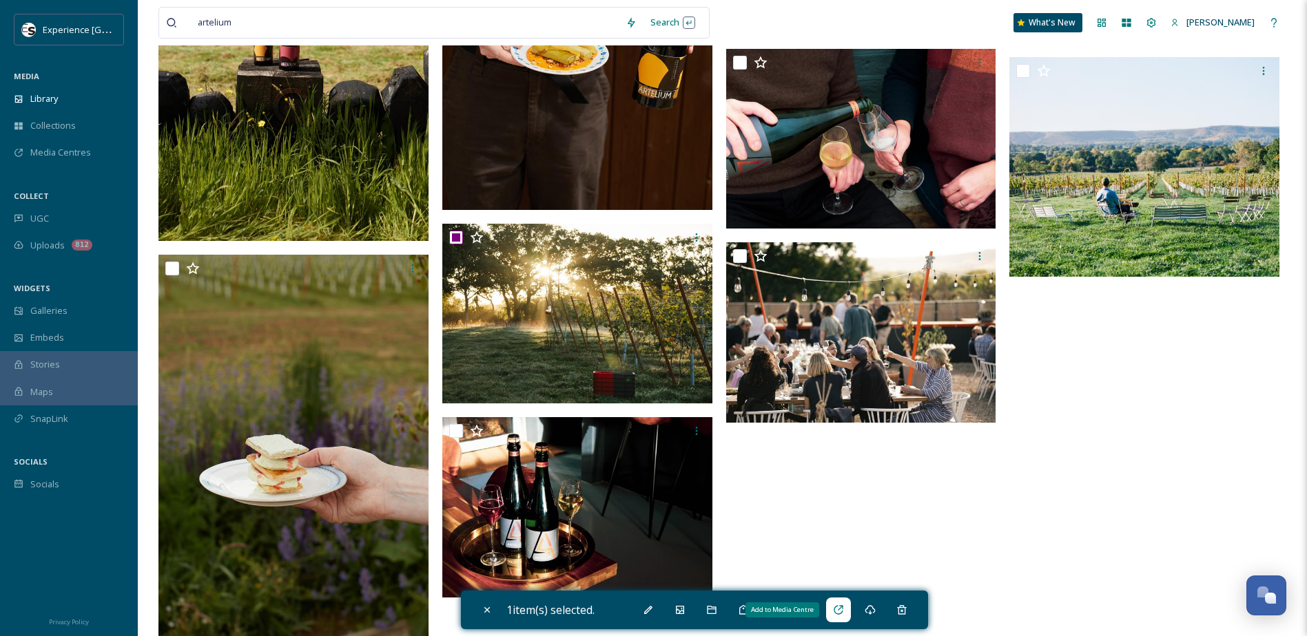
click at [842, 610] on icon at bounding box center [837, 609] width 9 height 9
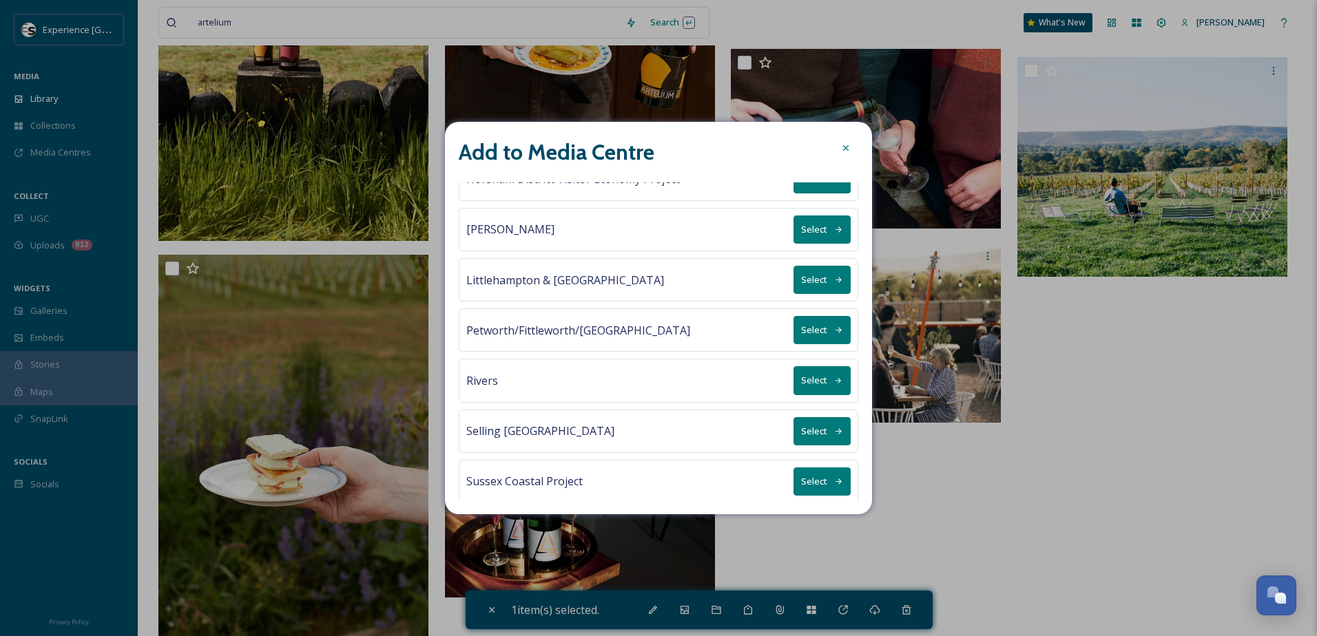
scroll to position [640, 0]
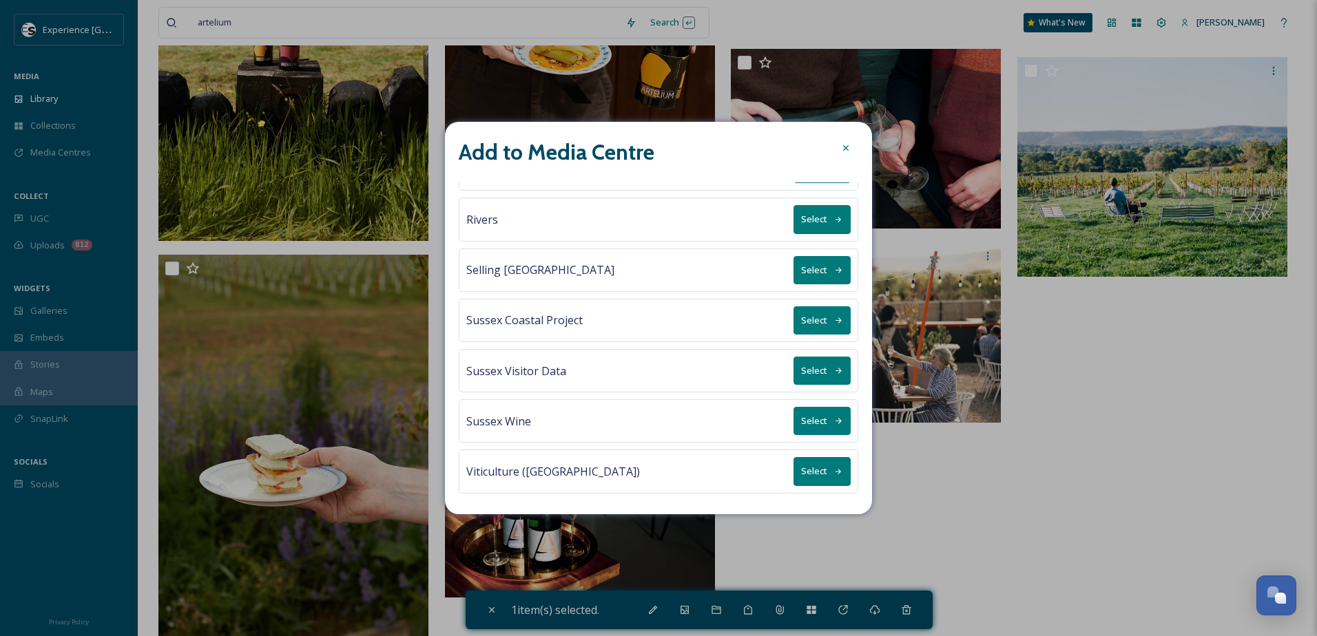
click at [805, 473] on button "Select" at bounding box center [822, 471] width 57 height 28
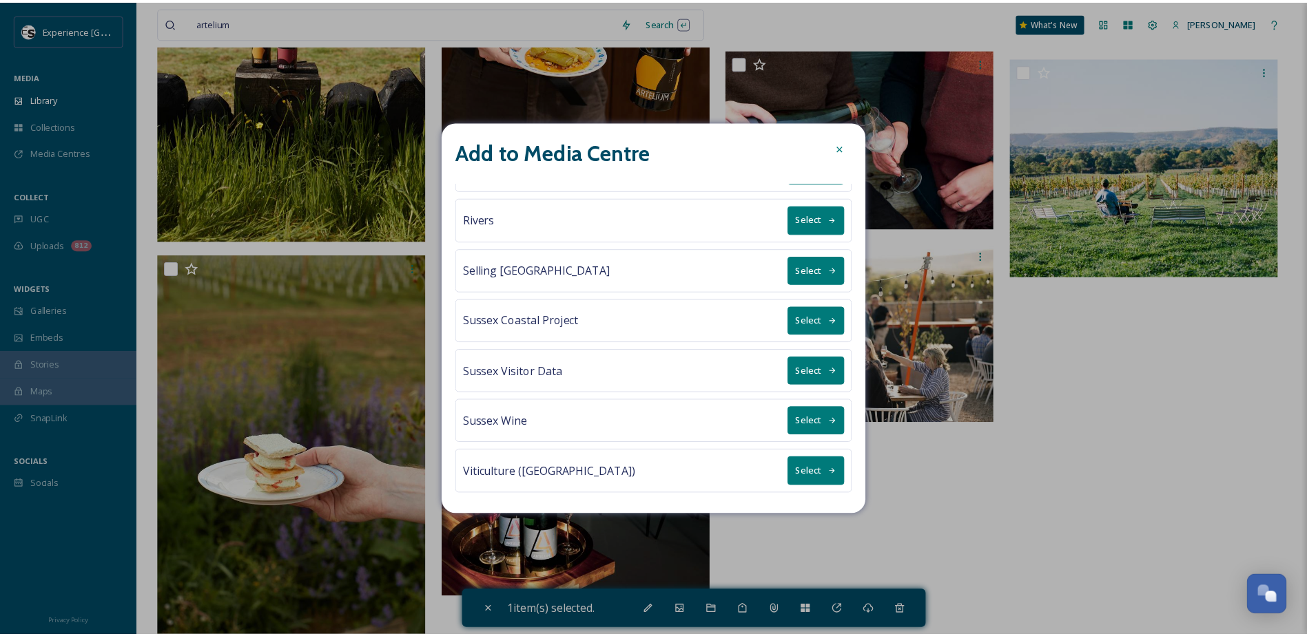
scroll to position [0, 0]
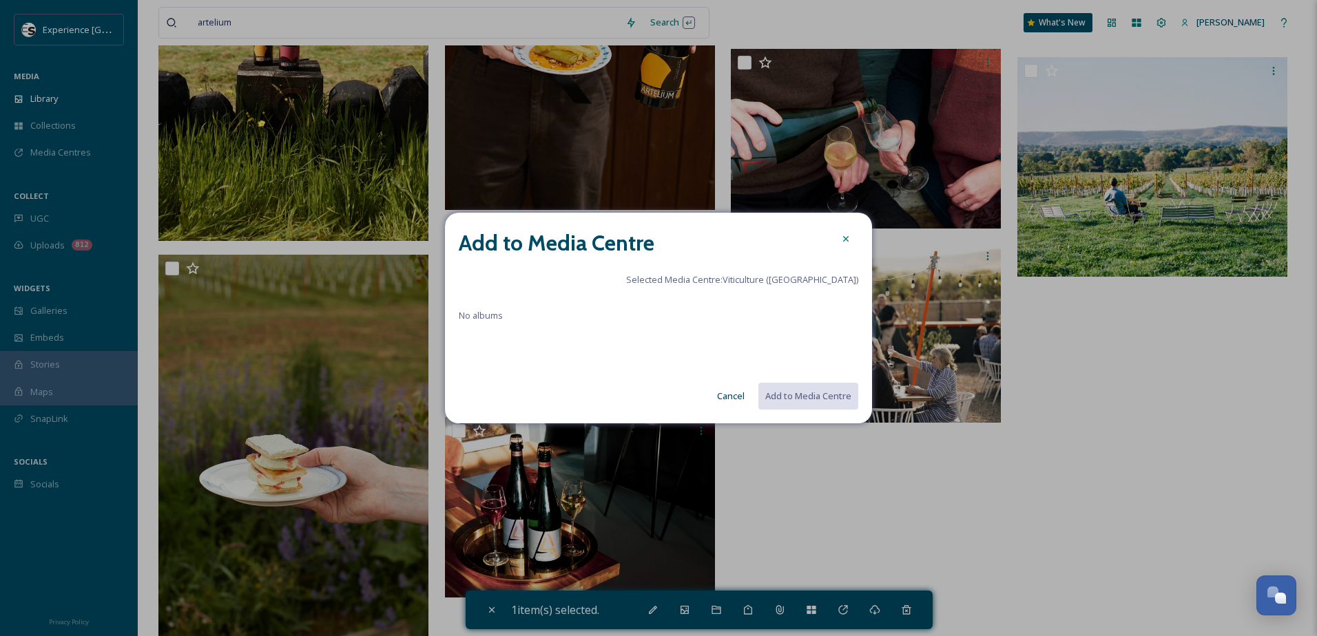
click at [845, 240] on icon at bounding box center [845, 239] width 11 height 11
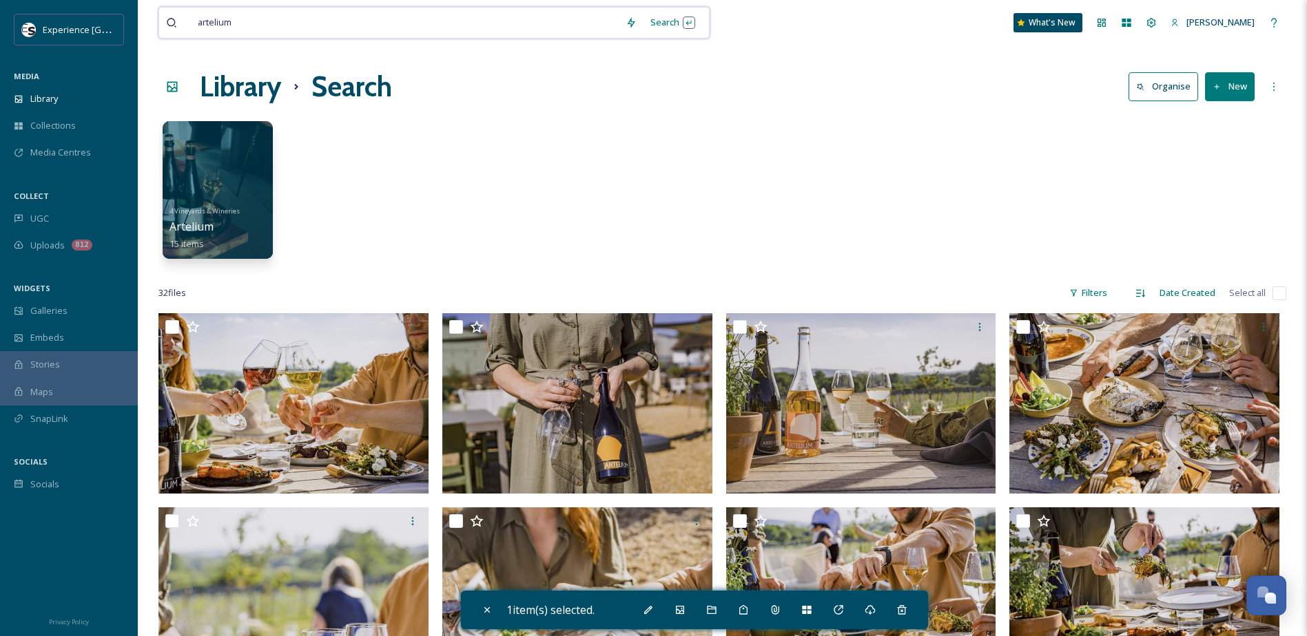
click at [271, 32] on input at bounding box center [429, 23] width 379 height 30
click at [41, 240] on span "Uploads" at bounding box center [47, 245] width 34 height 13
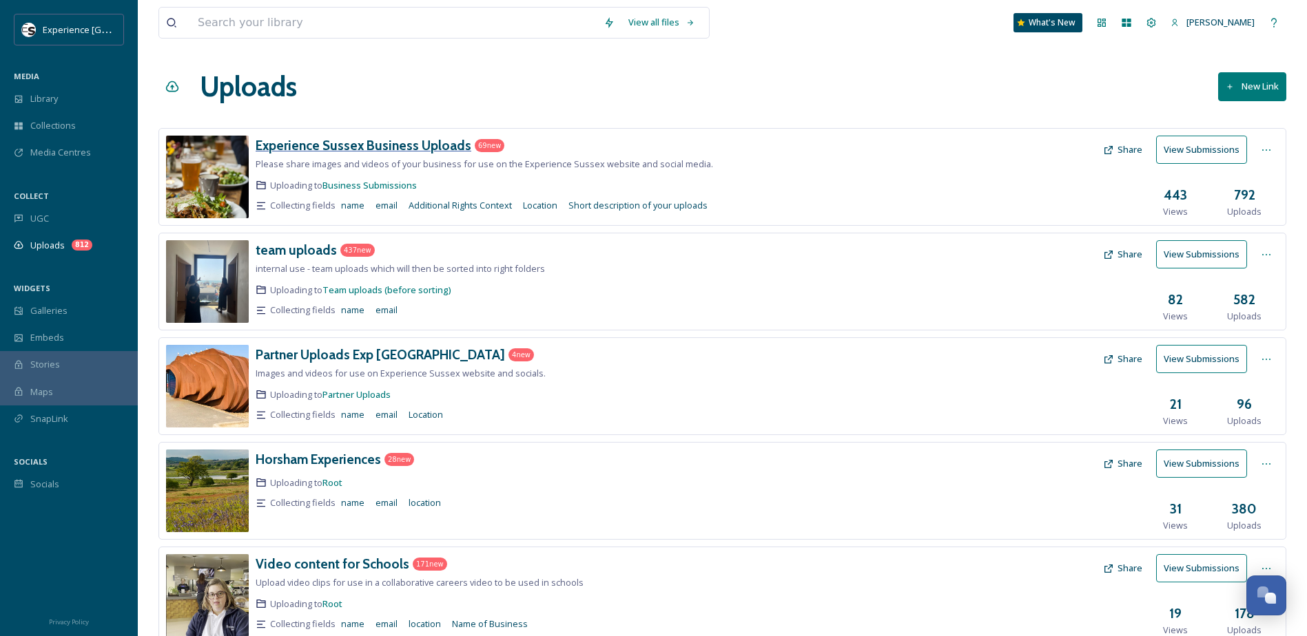
click at [331, 148] on h3 "Experience Sussex Business Uploads" at bounding box center [364, 145] width 216 height 17
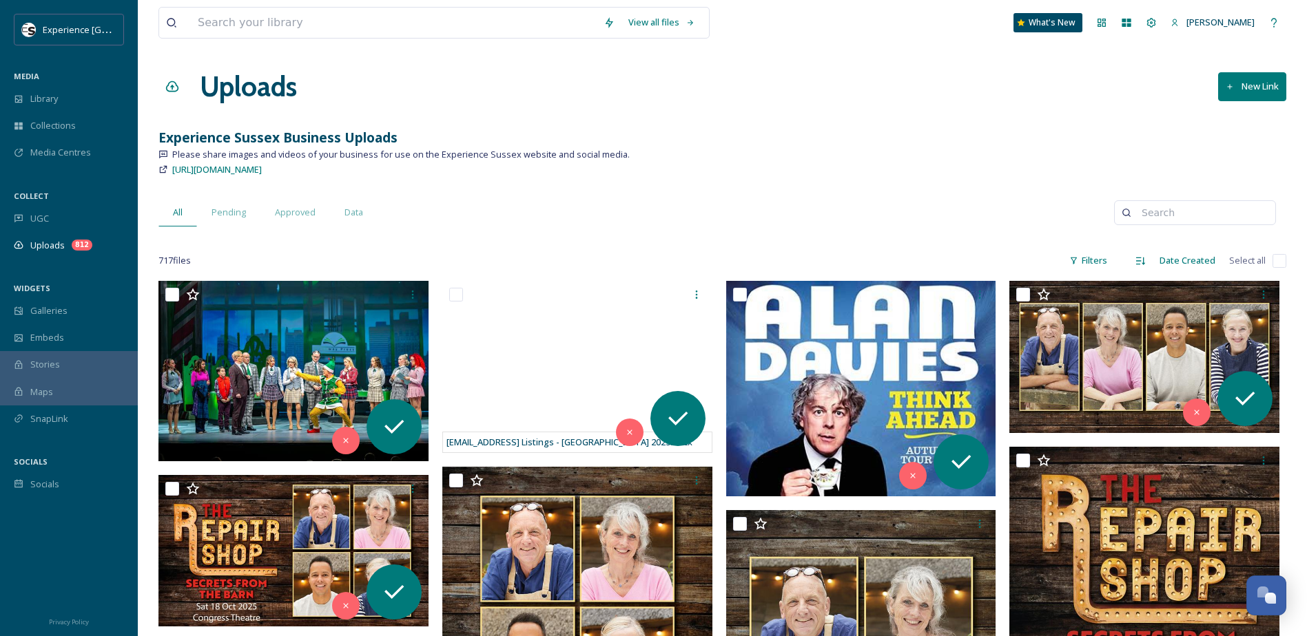
drag, startPoint x: 1118, startPoint y: 162, endPoint x: 1006, endPoint y: 161, distance: 112.3
click at [1118, 162] on div "[URL][DOMAIN_NAME]" at bounding box center [722, 169] width 1128 height 17
click at [352, 211] on span "Data" at bounding box center [353, 212] width 19 height 13
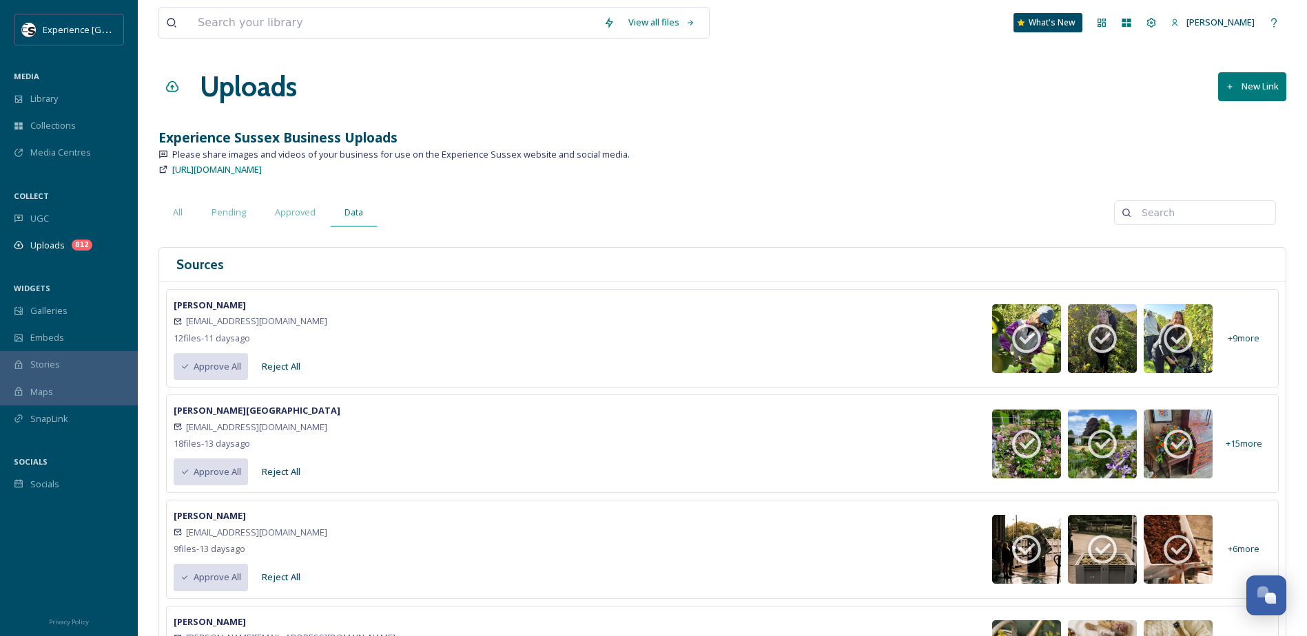
scroll to position [138, 0]
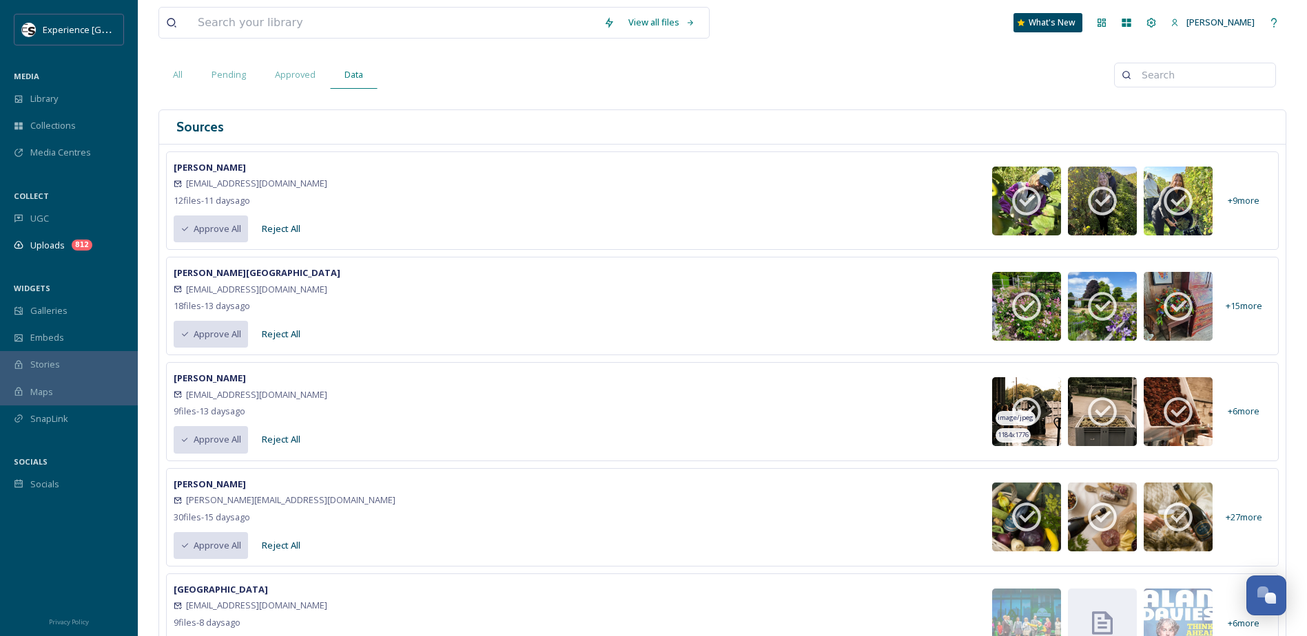
click at [1013, 408] on icon at bounding box center [1026, 411] width 29 height 29
click at [777, 410] on div "[PERSON_NAME] [EMAIL_ADDRESS][DOMAIN_NAME] 9 file s - [DATE] Approve All Reject…" at bounding box center [722, 412] width 1112 height 100
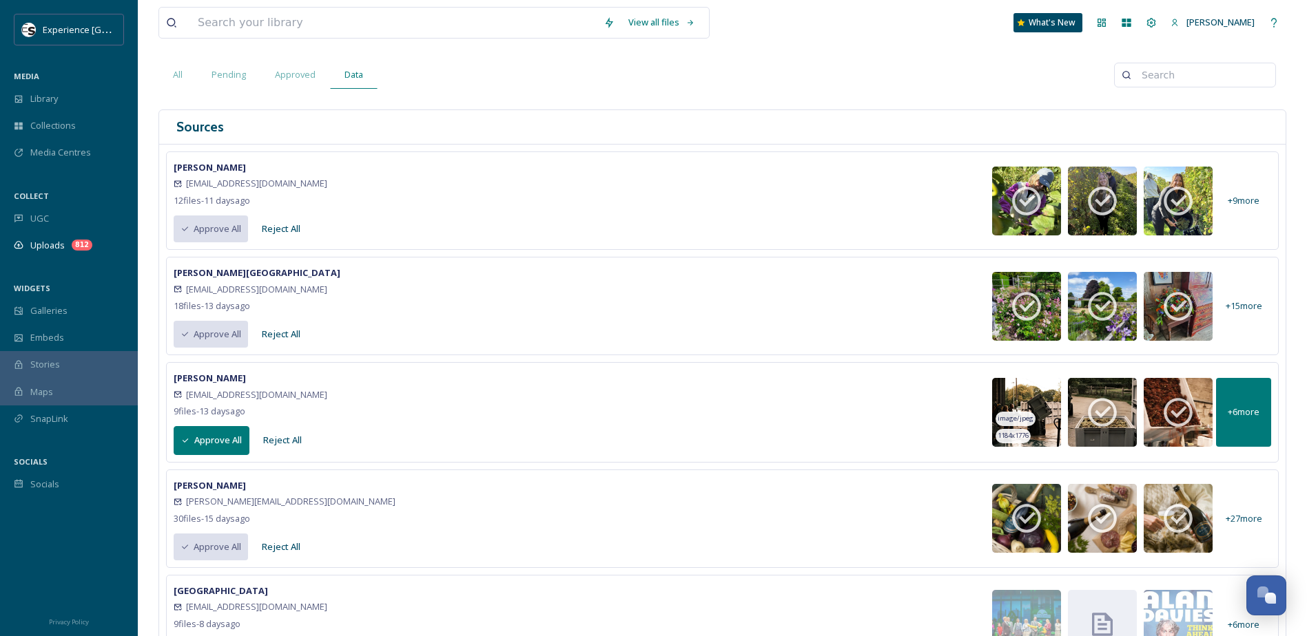
click at [1242, 413] on span "+ 6 more" at bounding box center [1243, 412] width 32 height 13
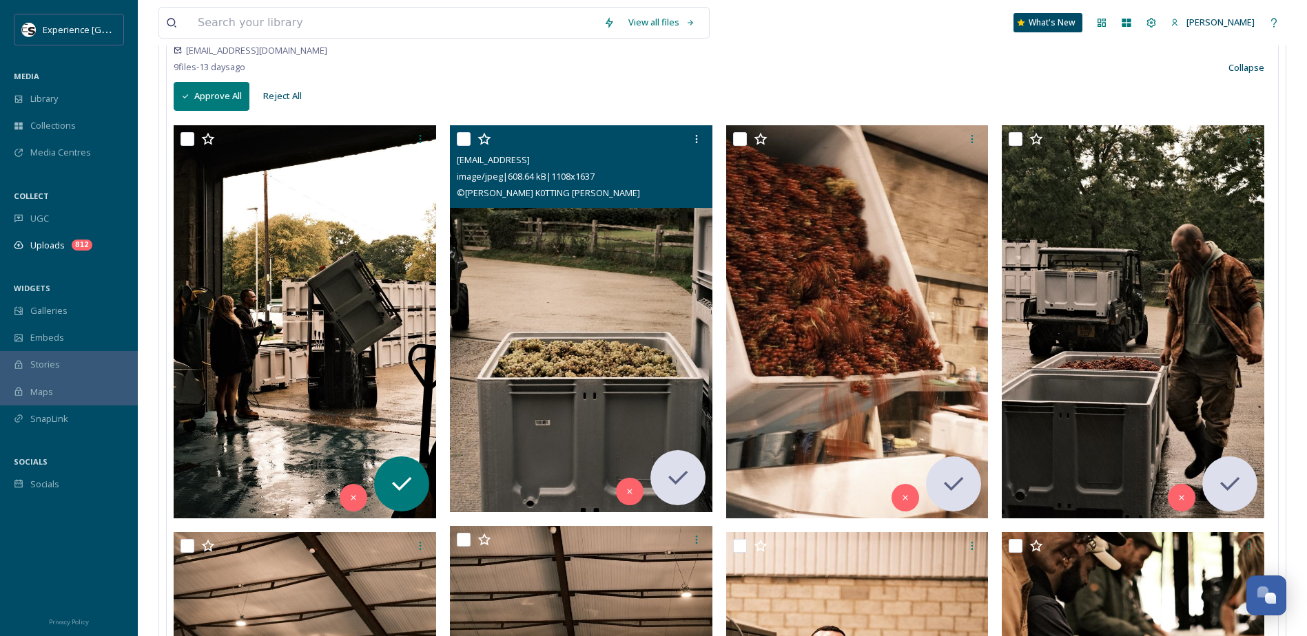
scroll to position [276, 0]
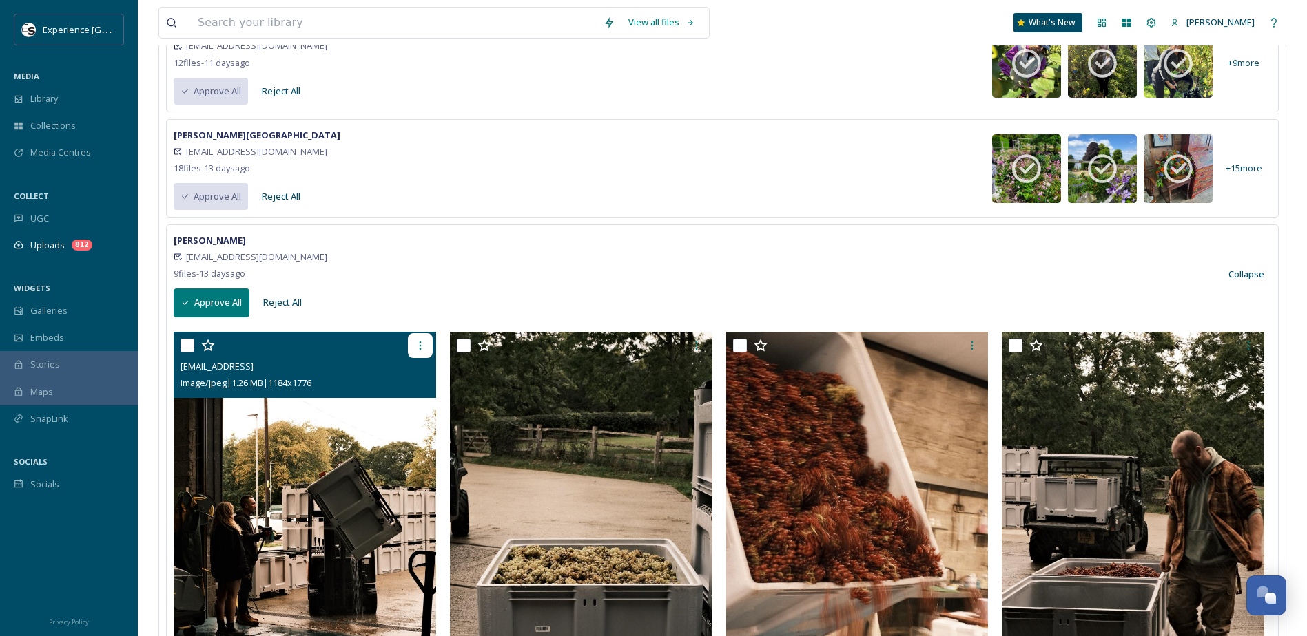
click at [424, 349] on icon at bounding box center [420, 345] width 11 height 11
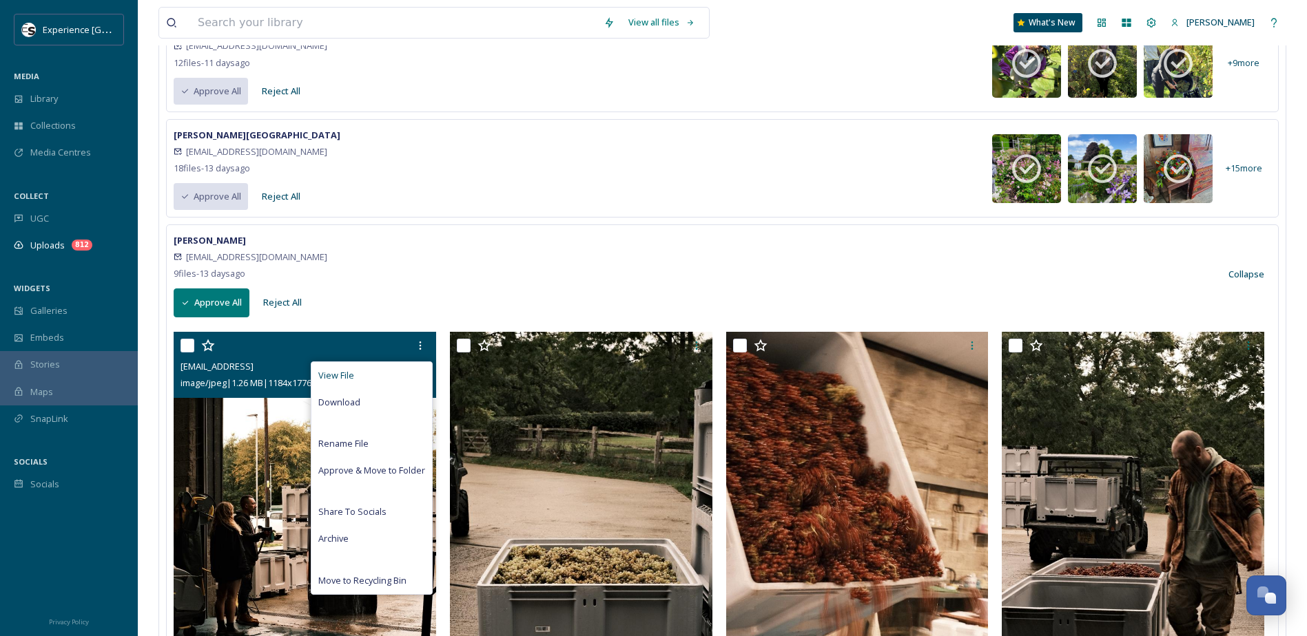
click at [366, 378] on div "View File" at bounding box center [371, 375] width 121 height 27
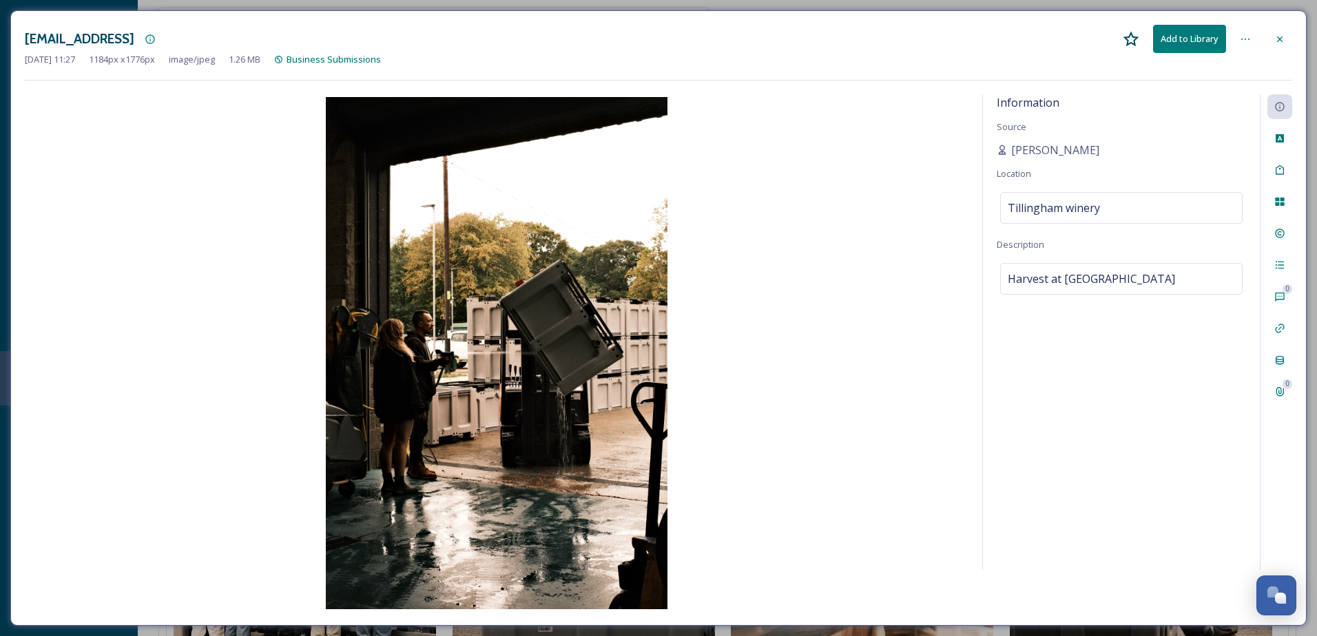
click at [926, 177] on img at bounding box center [497, 353] width 944 height 512
click at [1287, 38] on div at bounding box center [1279, 39] width 25 height 25
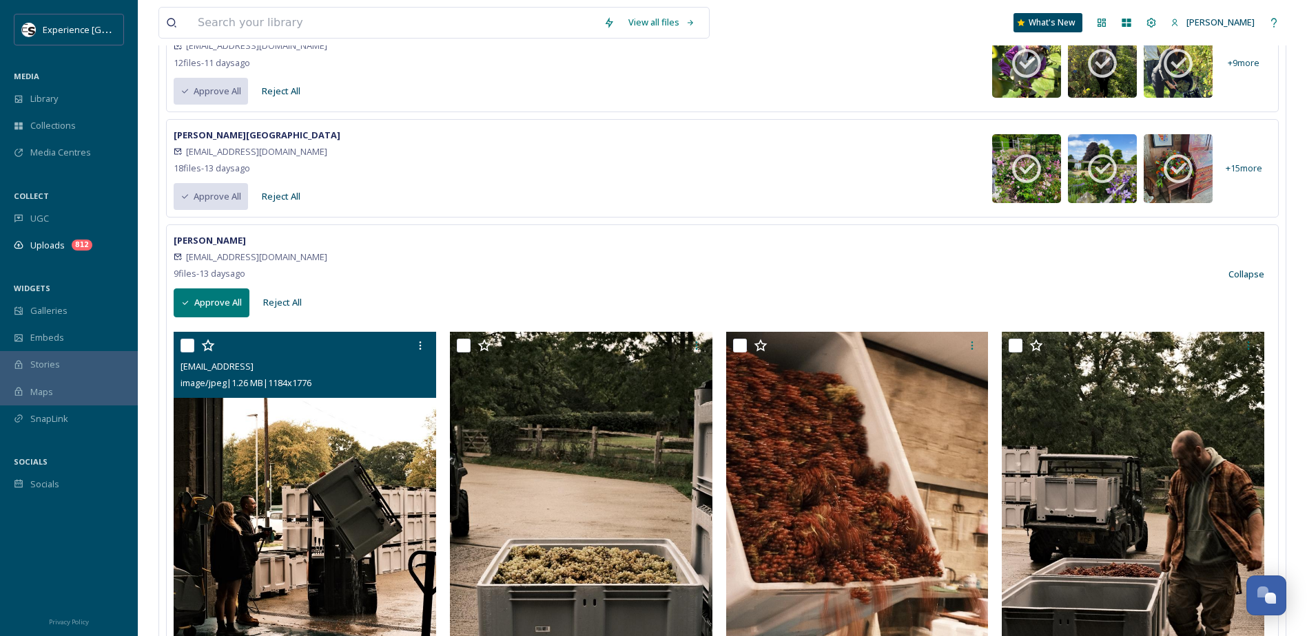
click at [209, 304] on button "Approve All" at bounding box center [212, 303] width 76 height 28
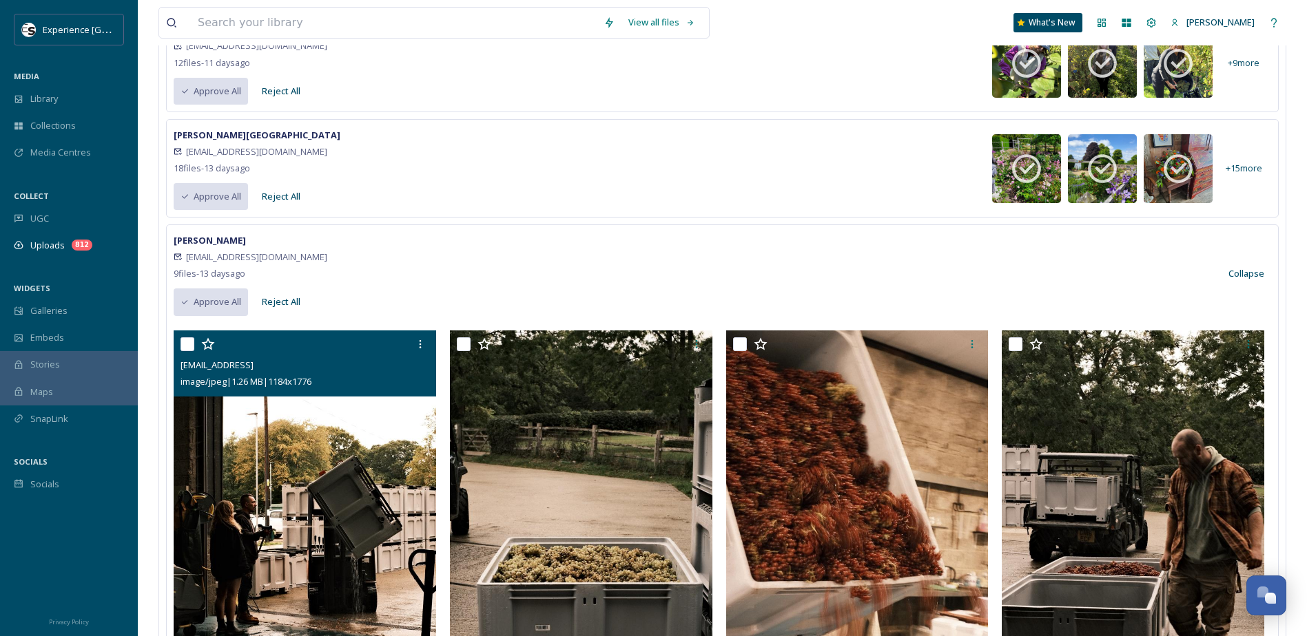
click at [191, 347] on input "checkbox" at bounding box center [187, 345] width 14 height 14
checkbox input "true"
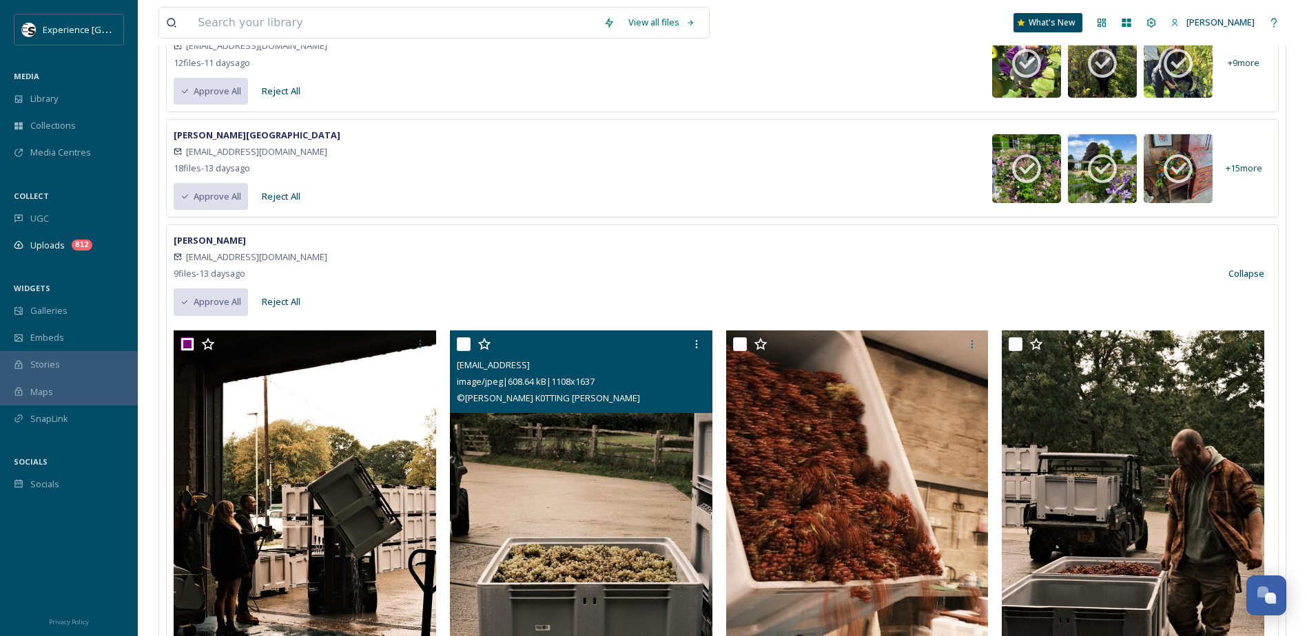
click at [462, 342] on input "checkbox" at bounding box center [464, 345] width 14 height 14
checkbox input "true"
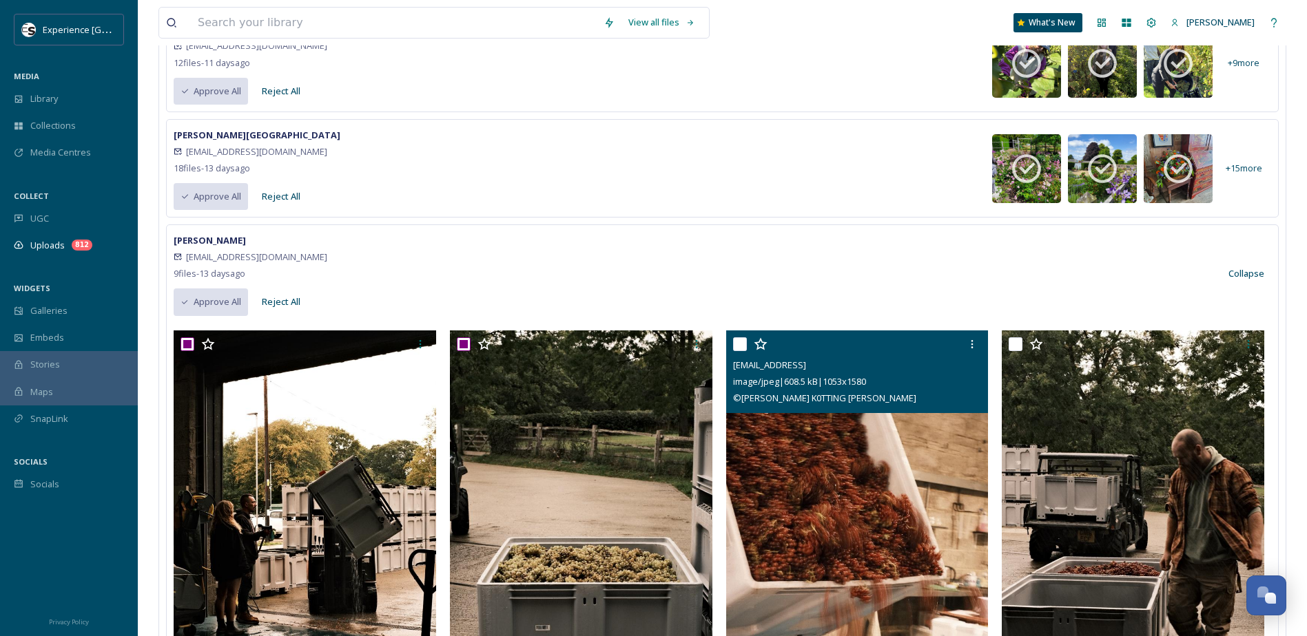
click at [749, 343] on div at bounding box center [859, 344] width 252 height 25
click at [736, 345] on input "checkbox" at bounding box center [740, 345] width 14 height 14
checkbox input "true"
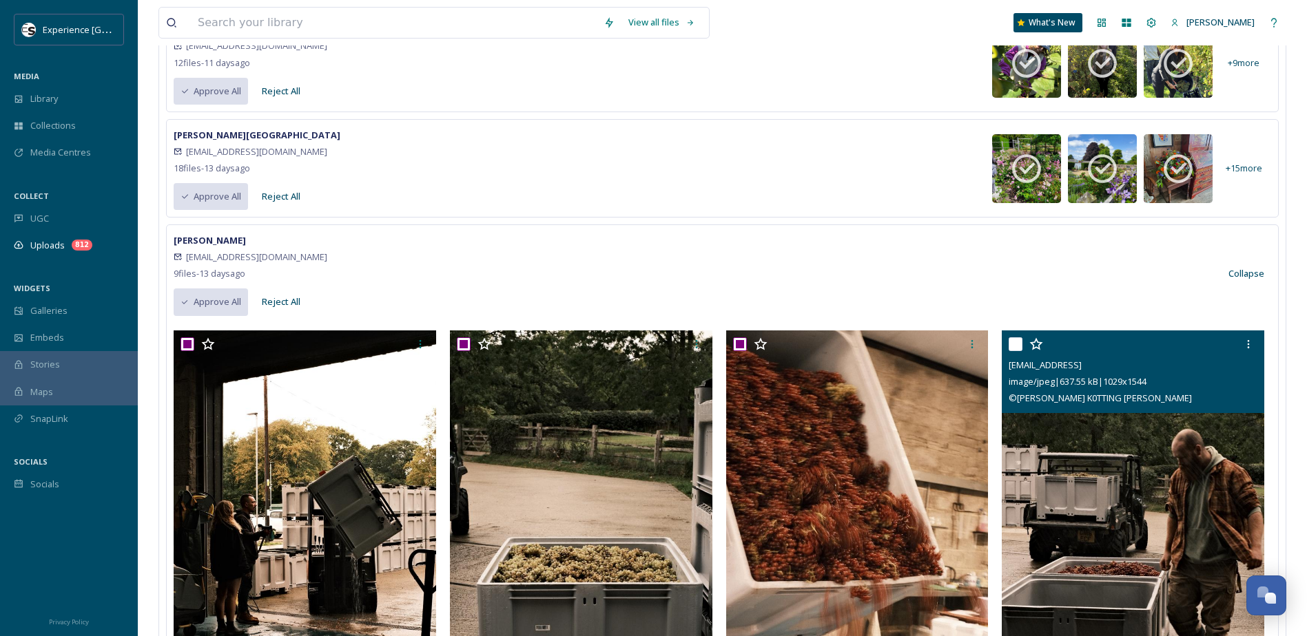
click at [1022, 346] on input "checkbox" at bounding box center [1015, 345] width 14 height 14
checkbox input "true"
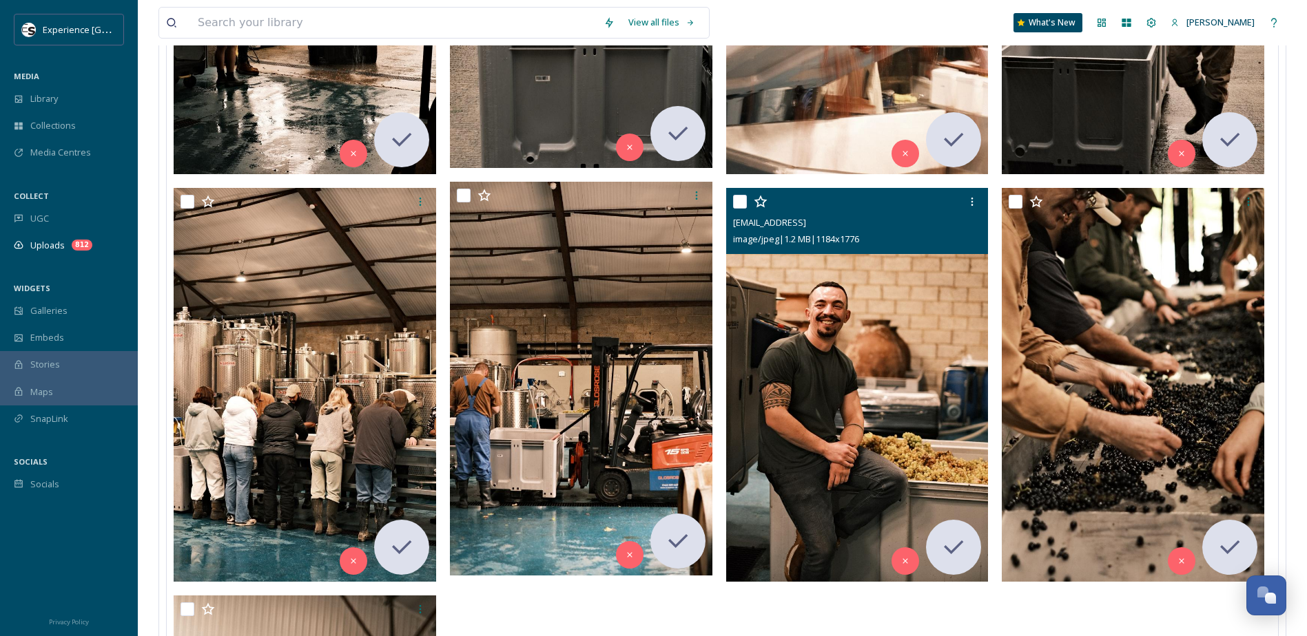
scroll to position [827, 0]
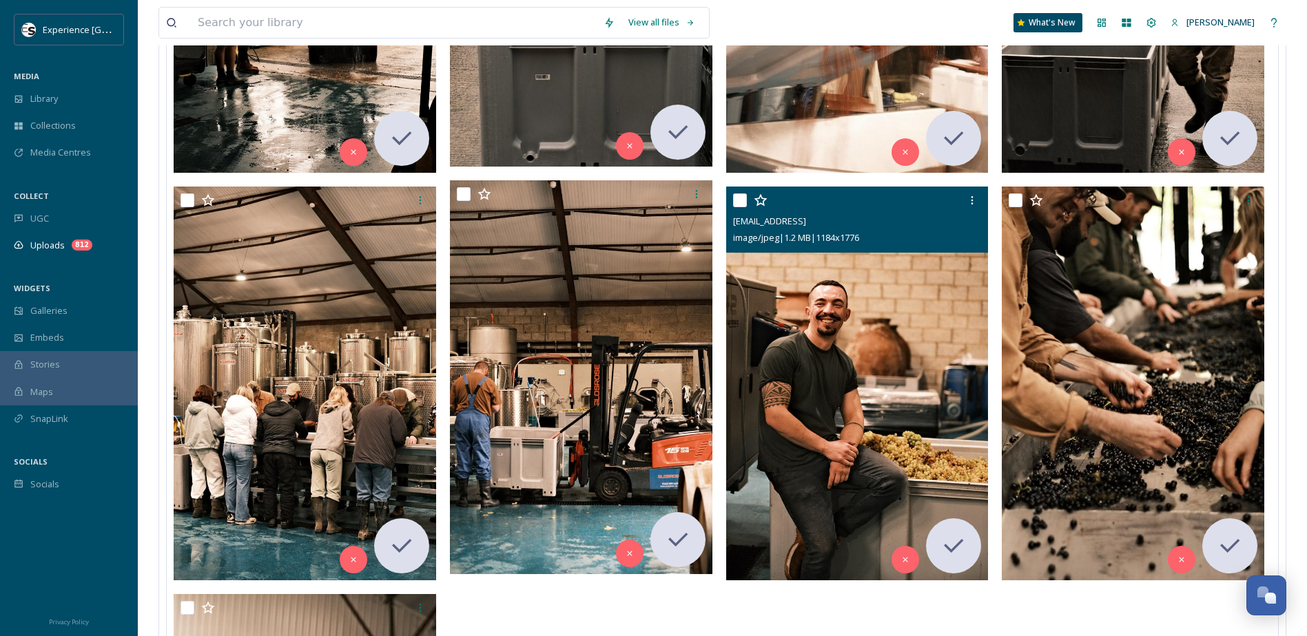
click at [737, 200] on input "checkbox" at bounding box center [740, 201] width 14 height 14
checkbox input "true"
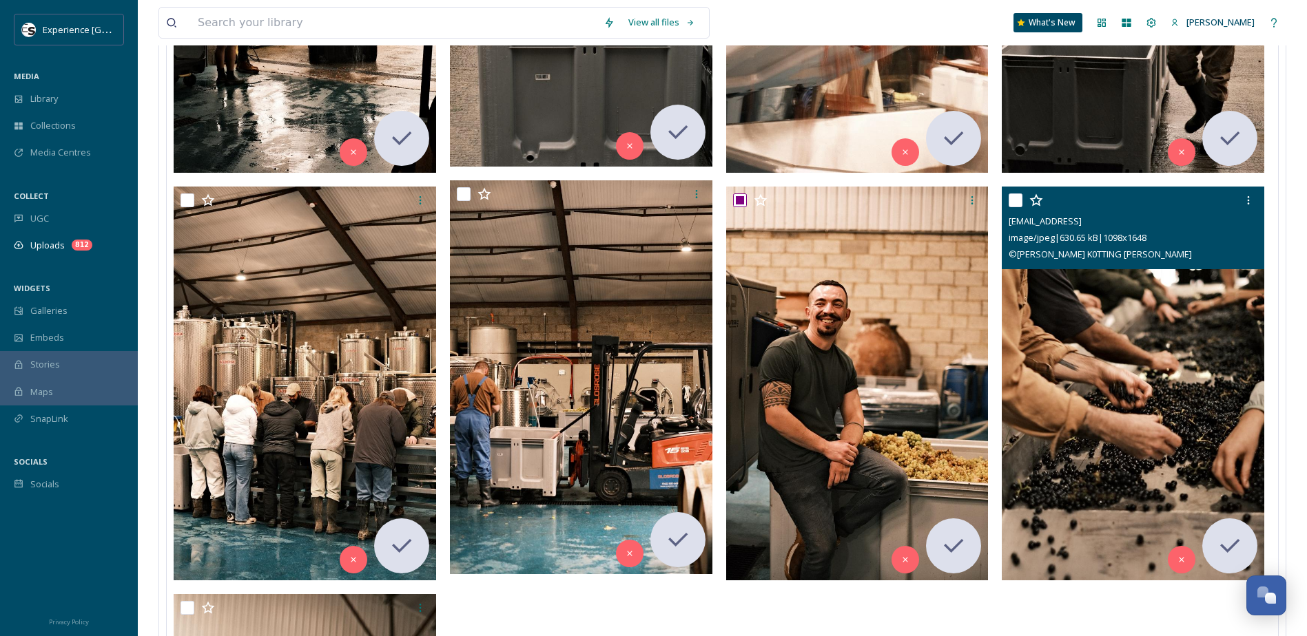
click at [1017, 198] on input "checkbox" at bounding box center [1015, 201] width 14 height 14
checkbox input "true"
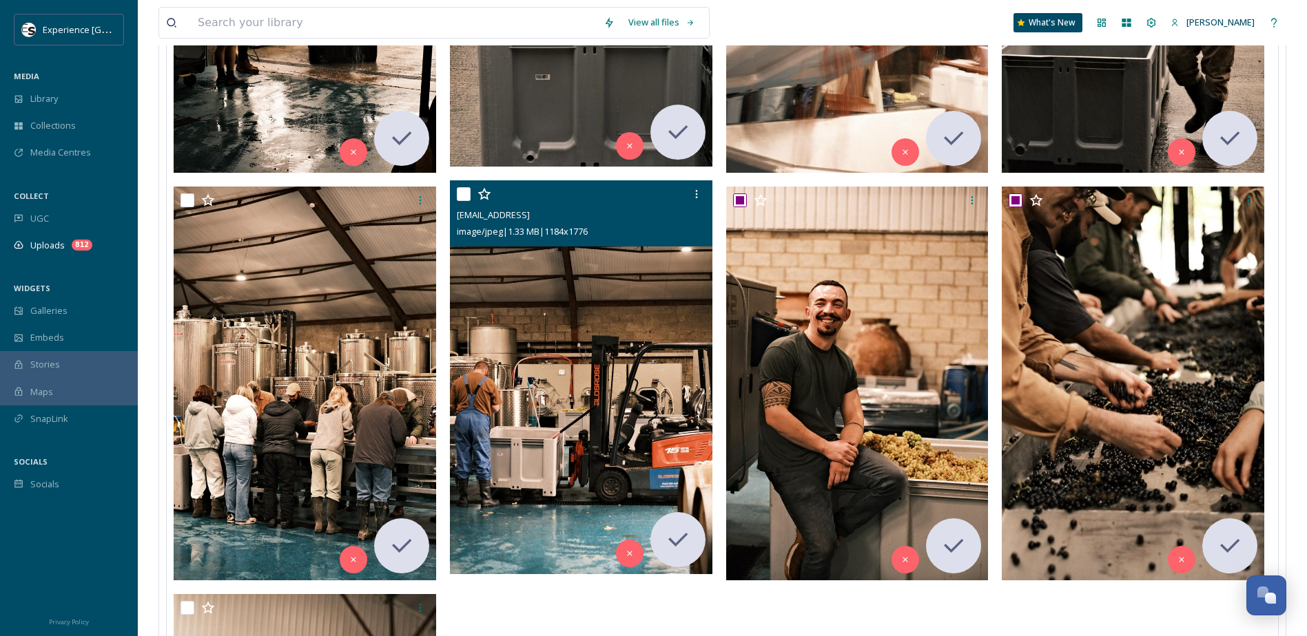
click at [462, 196] on input "checkbox" at bounding box center [464, 194] width 14 height 14
checkbox input "true"
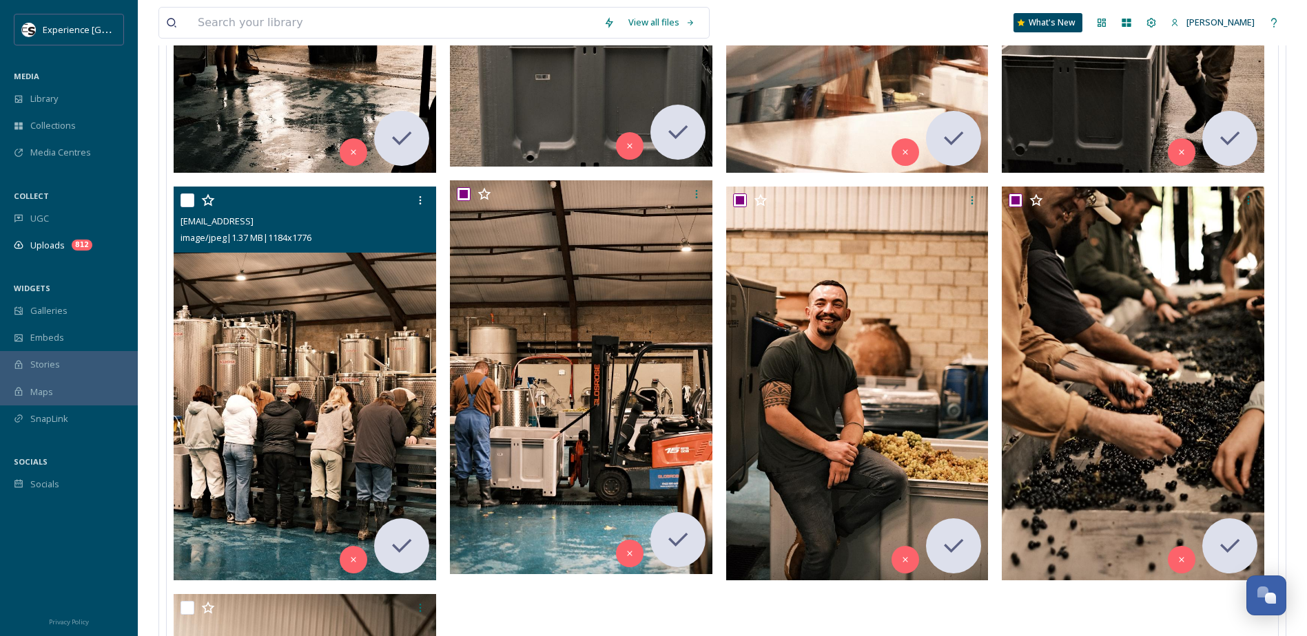
click at [189, 207] on input "checkbox" at bounding box center [187, 201] width 14 height 14
checkbox input "true"
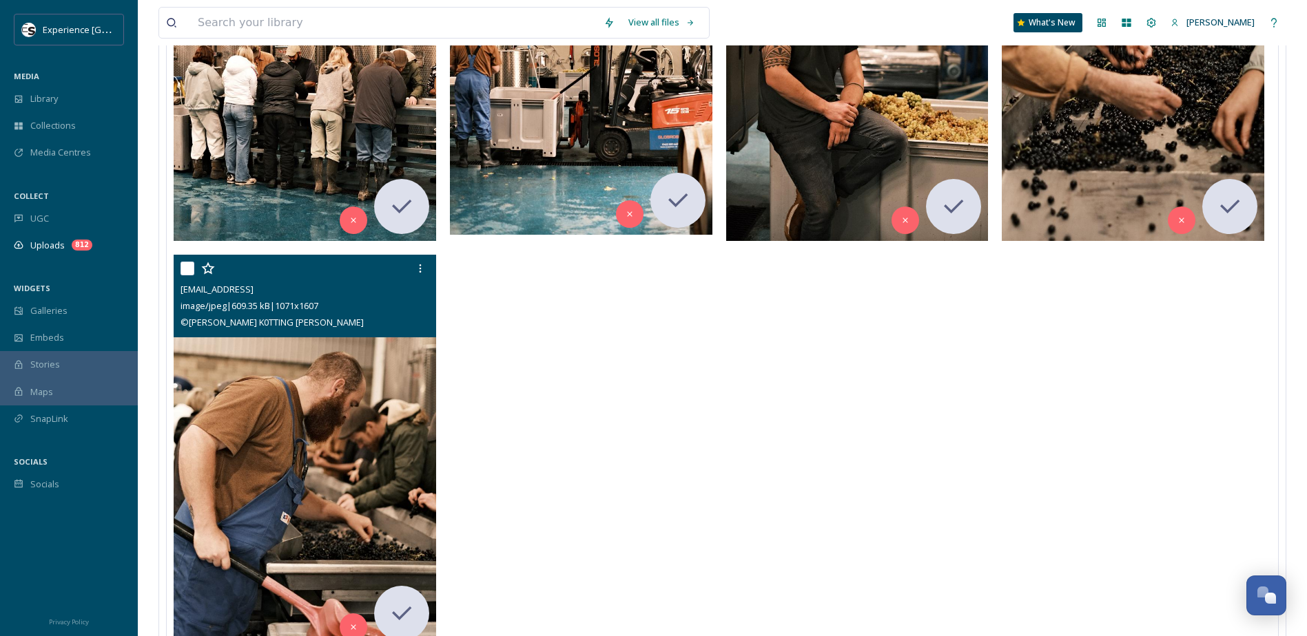
scroll to position [1171, 0]
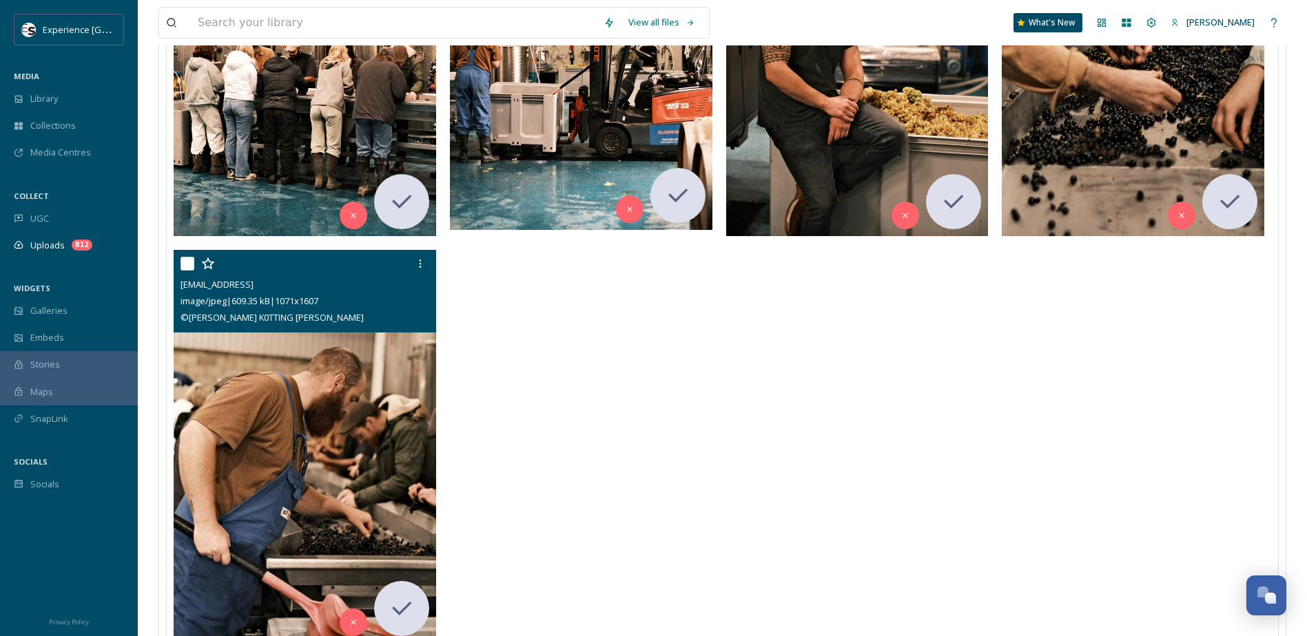
click at [188, 267] on input "checkbox" at bounding box center [187, 264] width 14 height 14
checkbox input "true"
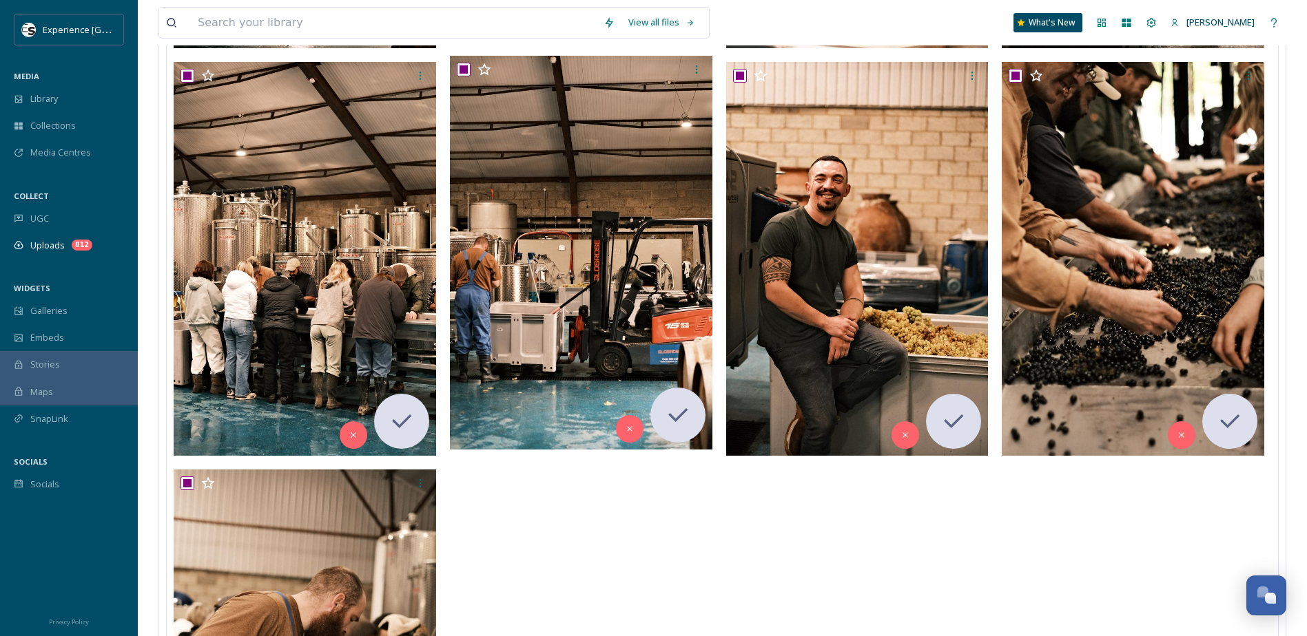
scroll to position [758, 0]
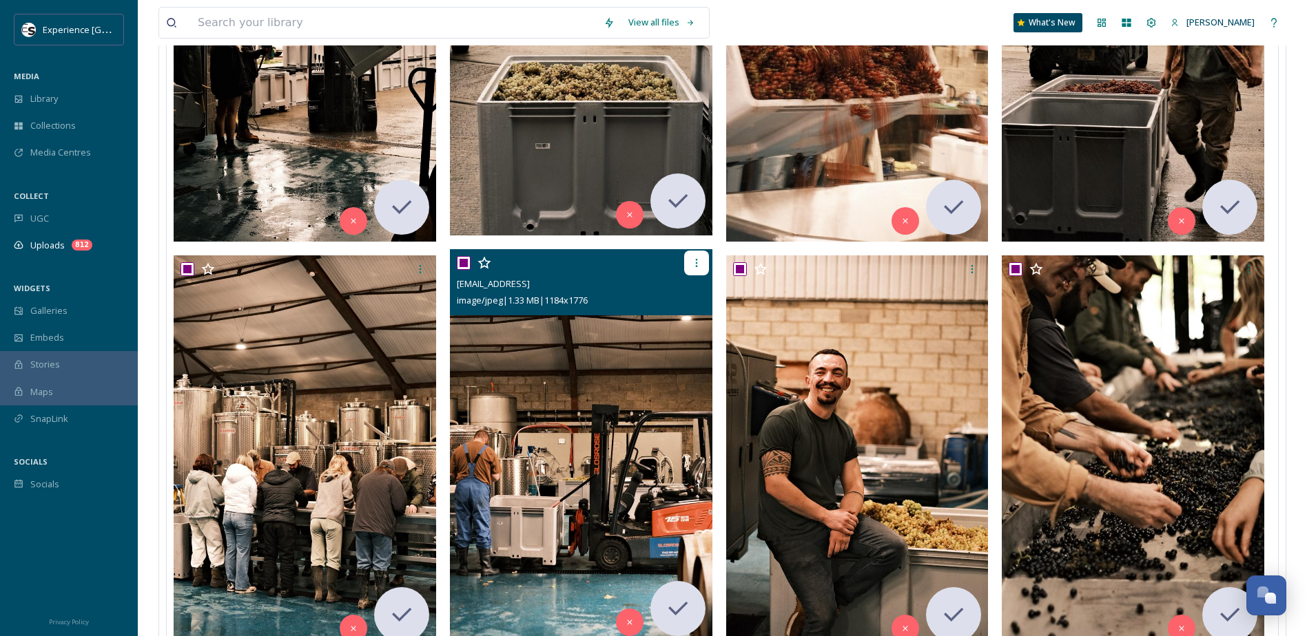
click at [696, 263] on icon at bounding box center [696, 263] width 2 height 8
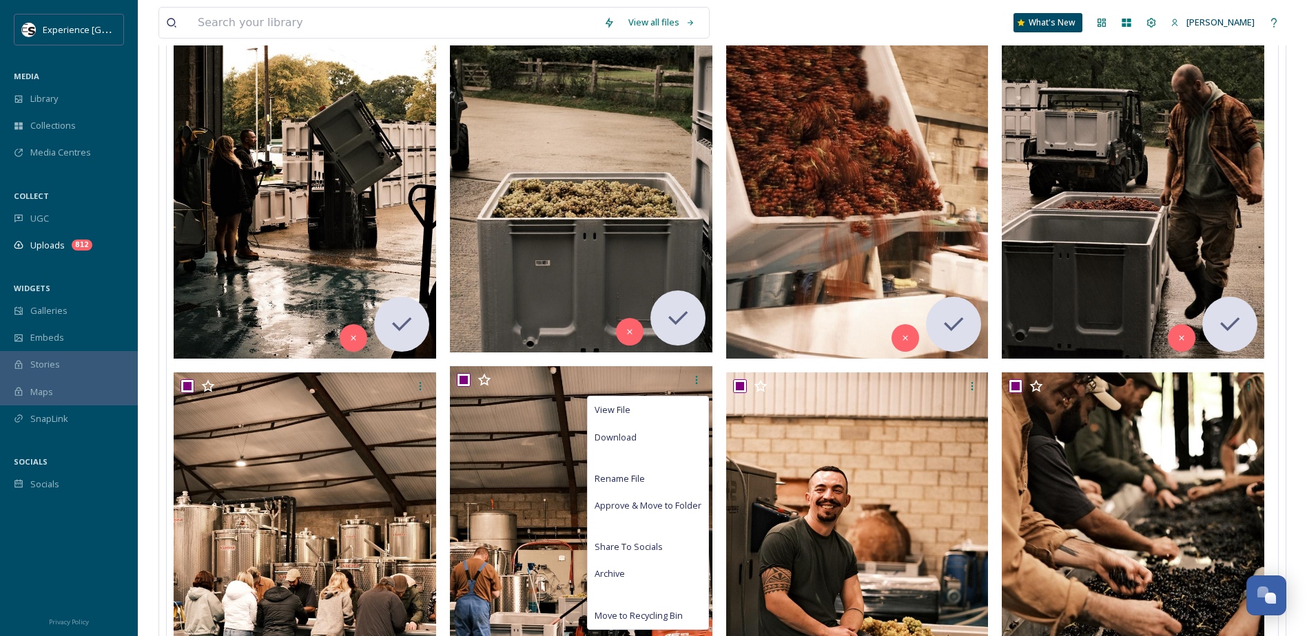
scroll to position [276, 0]
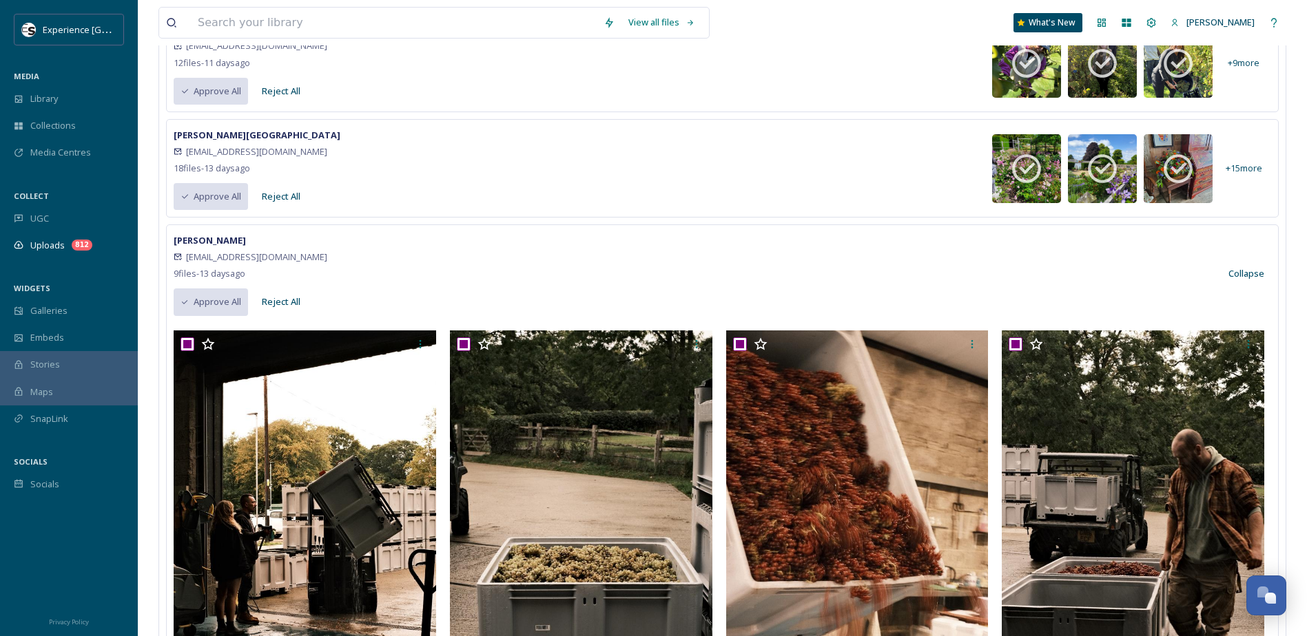
click at [1243, 275] on button "Collapse" at bounding box center [1246, 273] width 50 height 27
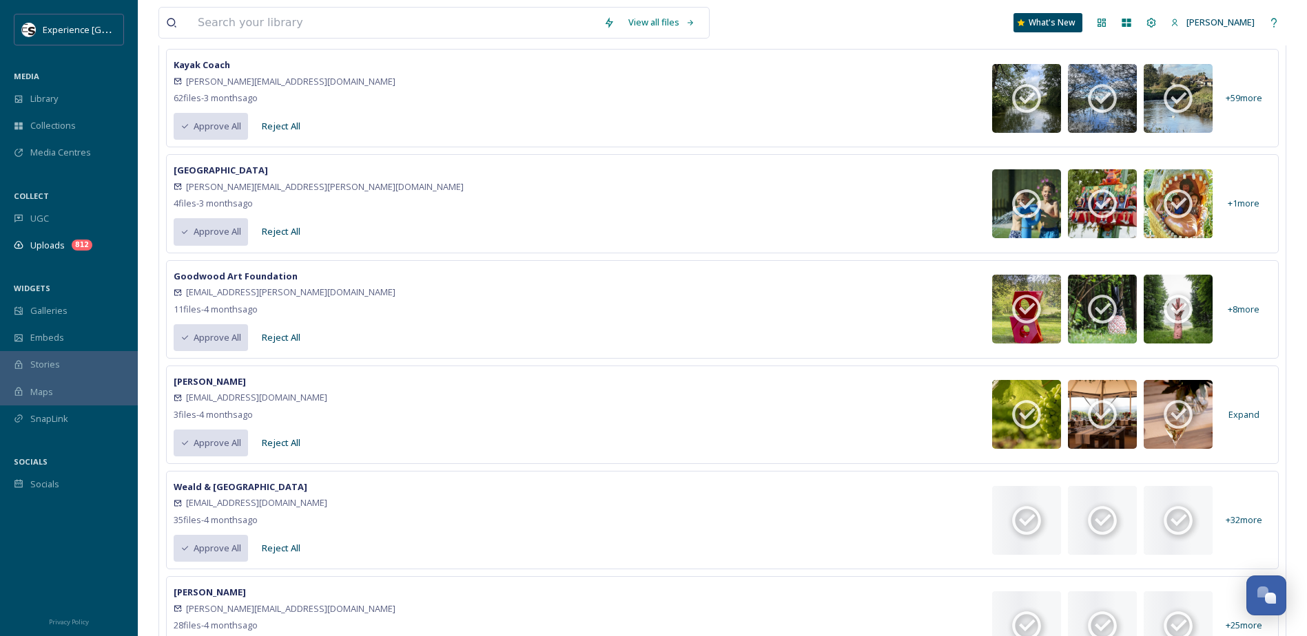
scroll to position [1653, 0]
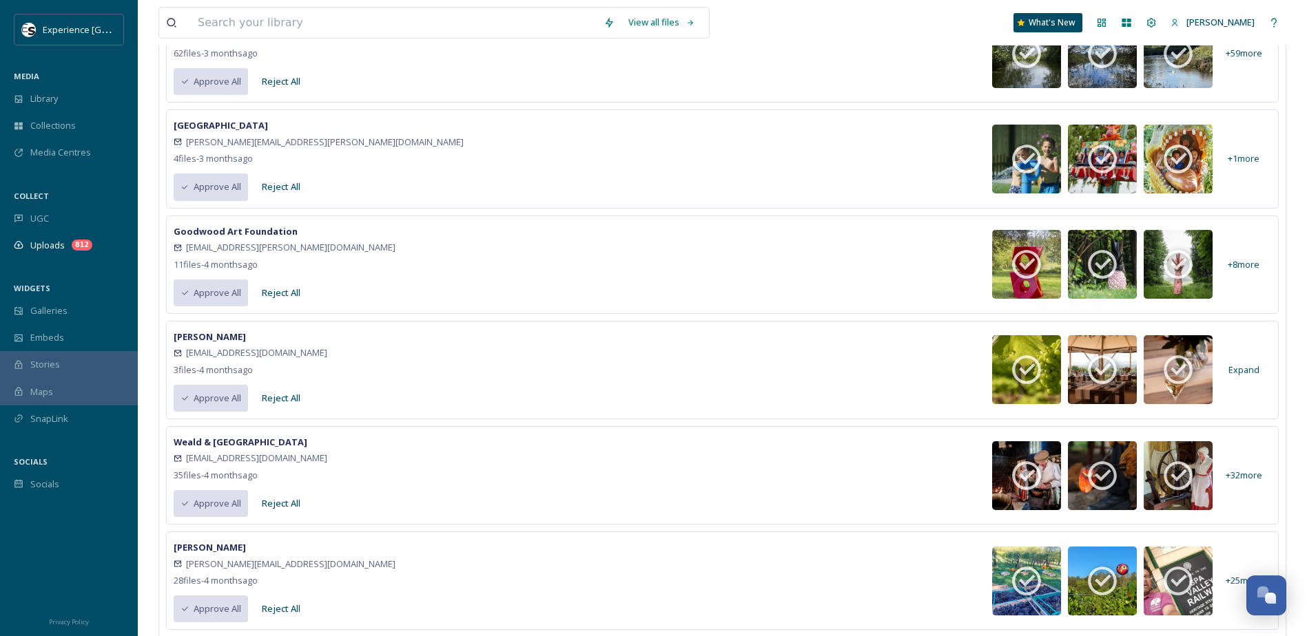
click at [218, 338] on strong "[PERSON_NAME]" at bounding box center [210, 337] width 72 height 12
click at [1257, 370] on span "Expand" at bounding box center [1243, 370] width 31 height 13
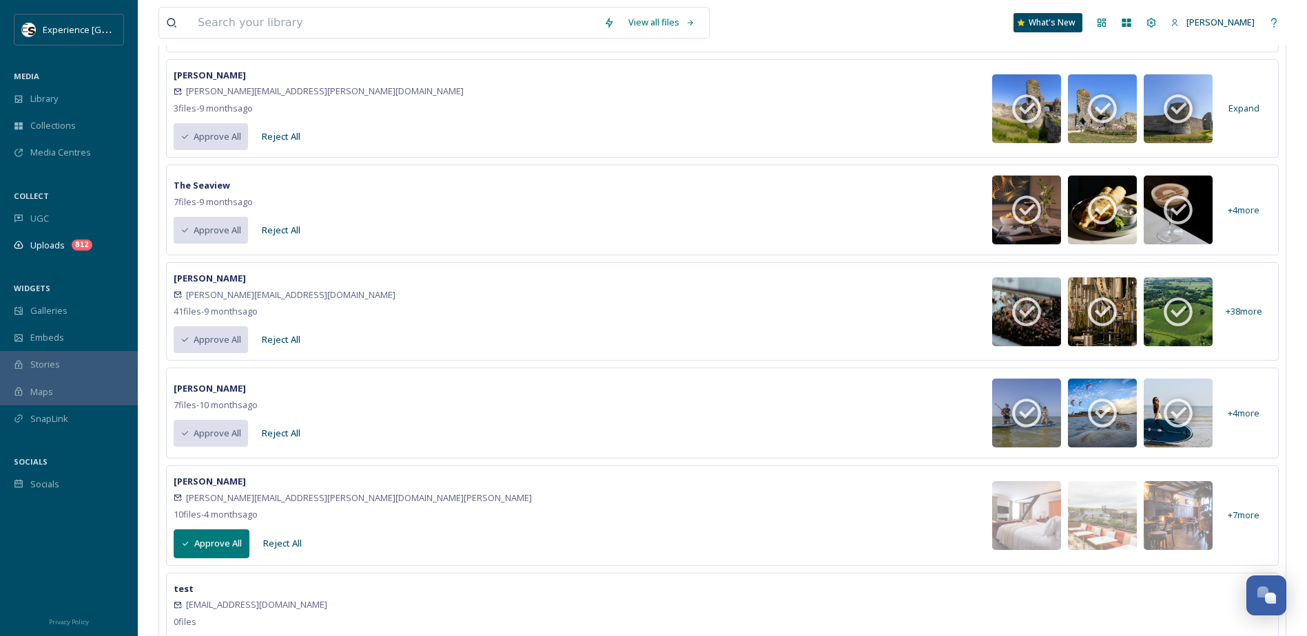
scroll to position [5648, 0]
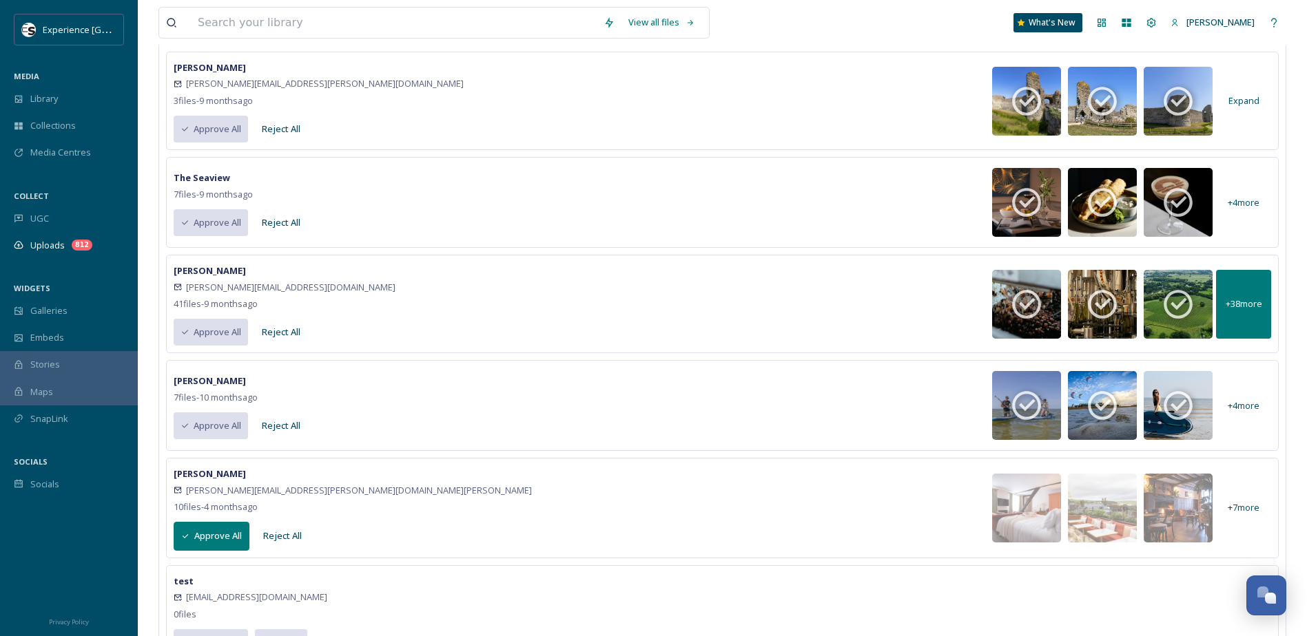
click at [1238, 310] on span "+ 38 more" at bounding box center [1243, 304] width 37 height 13
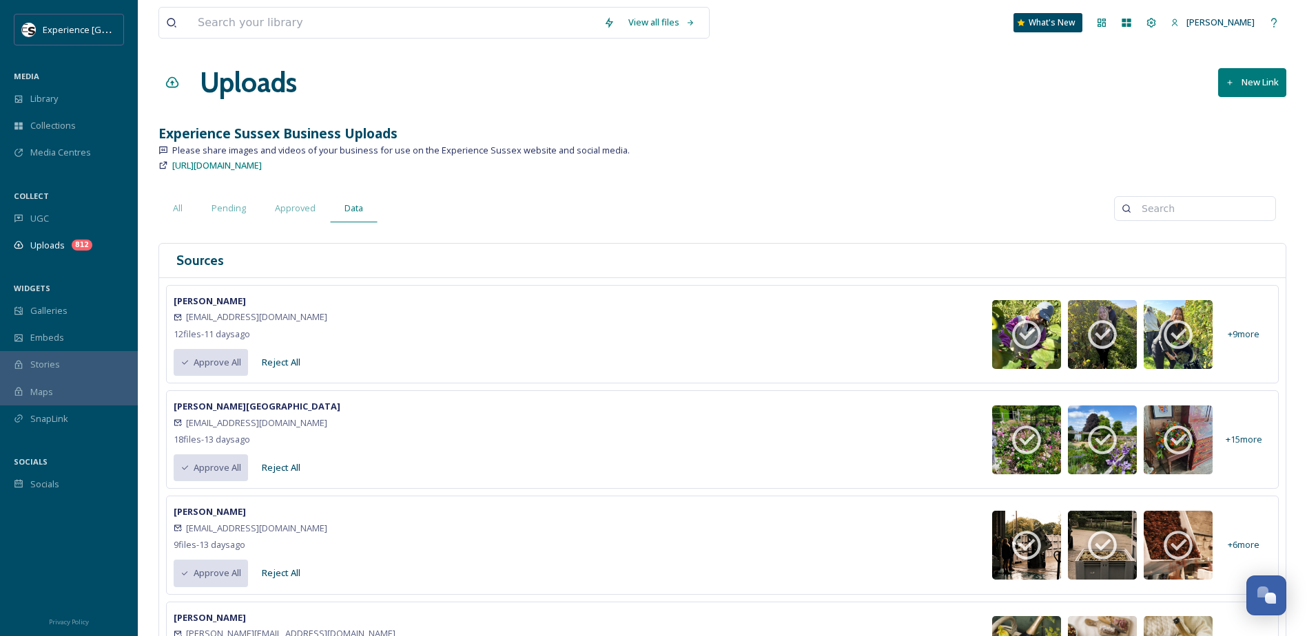
scroll to position [0, 0]
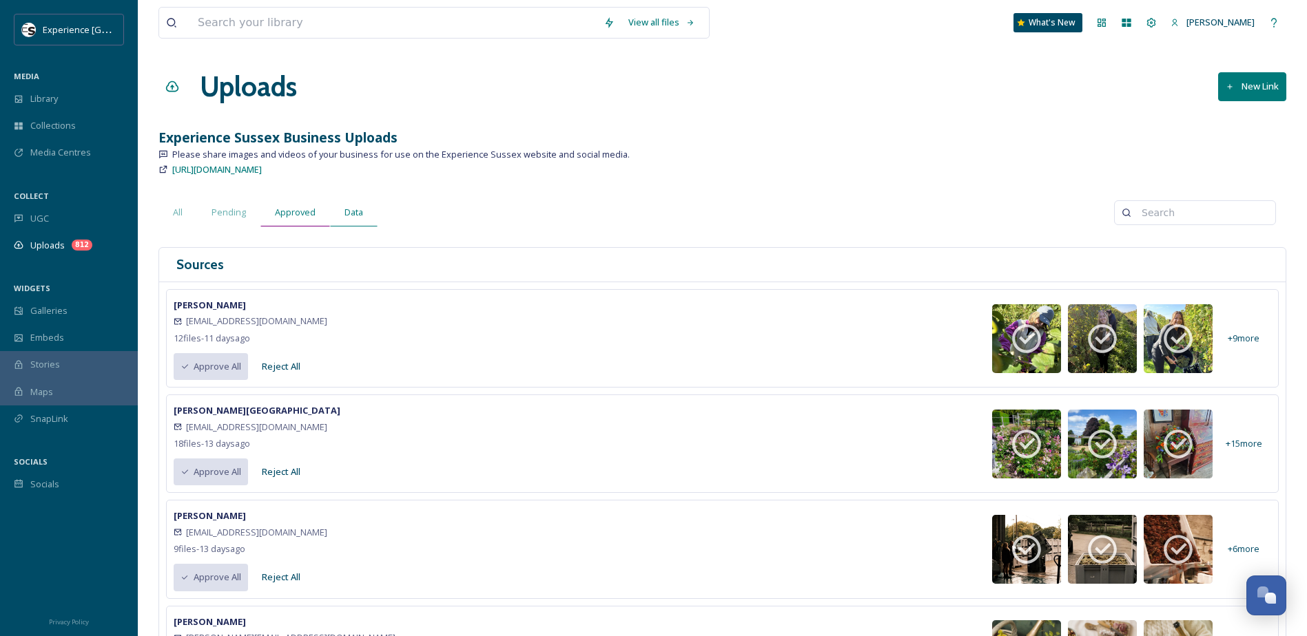
click at [288, 217] on span "Approved" at bounding box center [295, 212] width 41 height 13
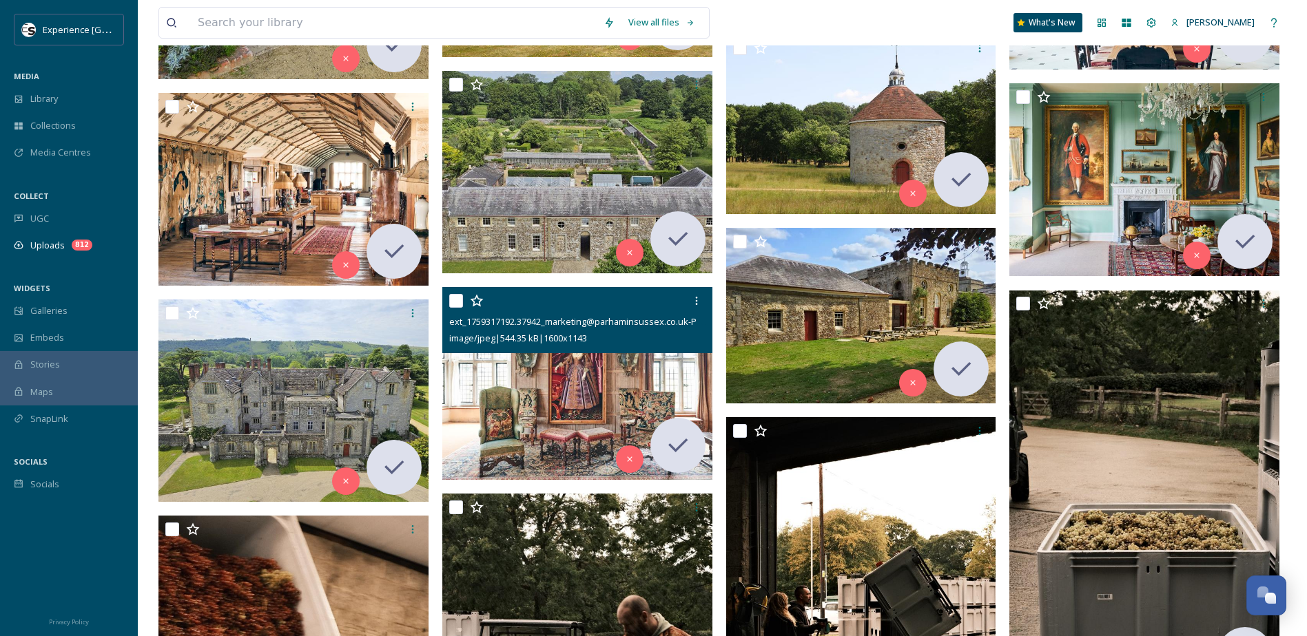
scroll to position [2066, 0]
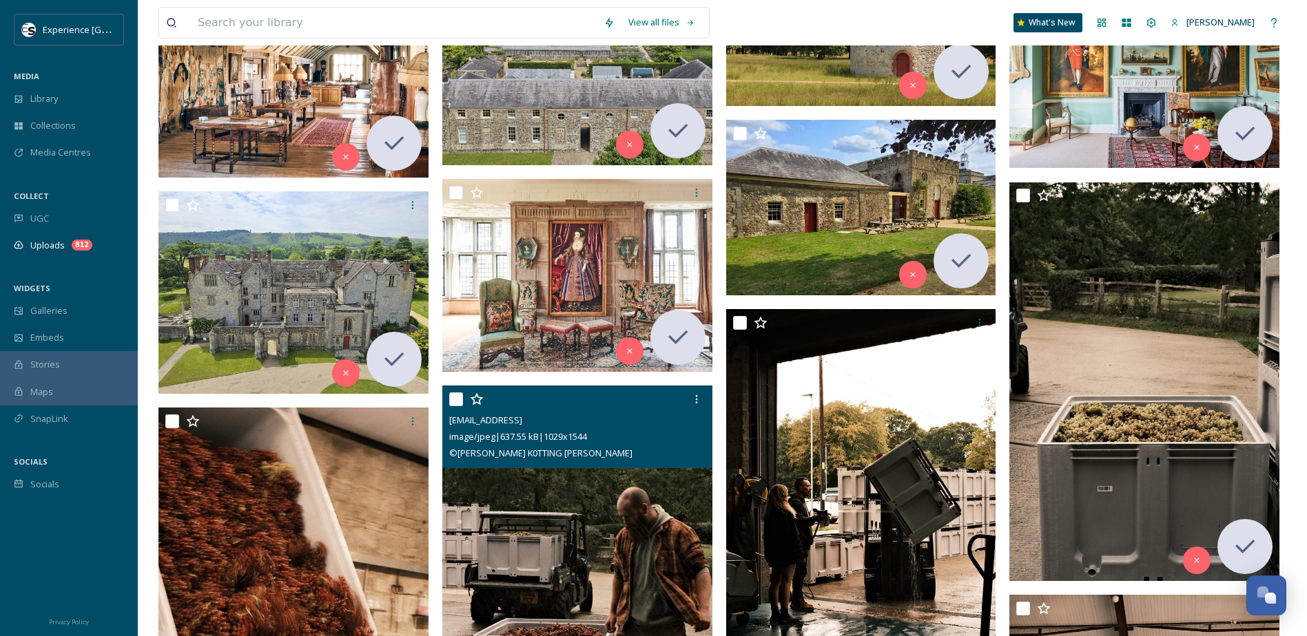
click at [457, 402] on input "checkbox" at bounding box center [456, 400] width 14 height 14
checkbox input "true"
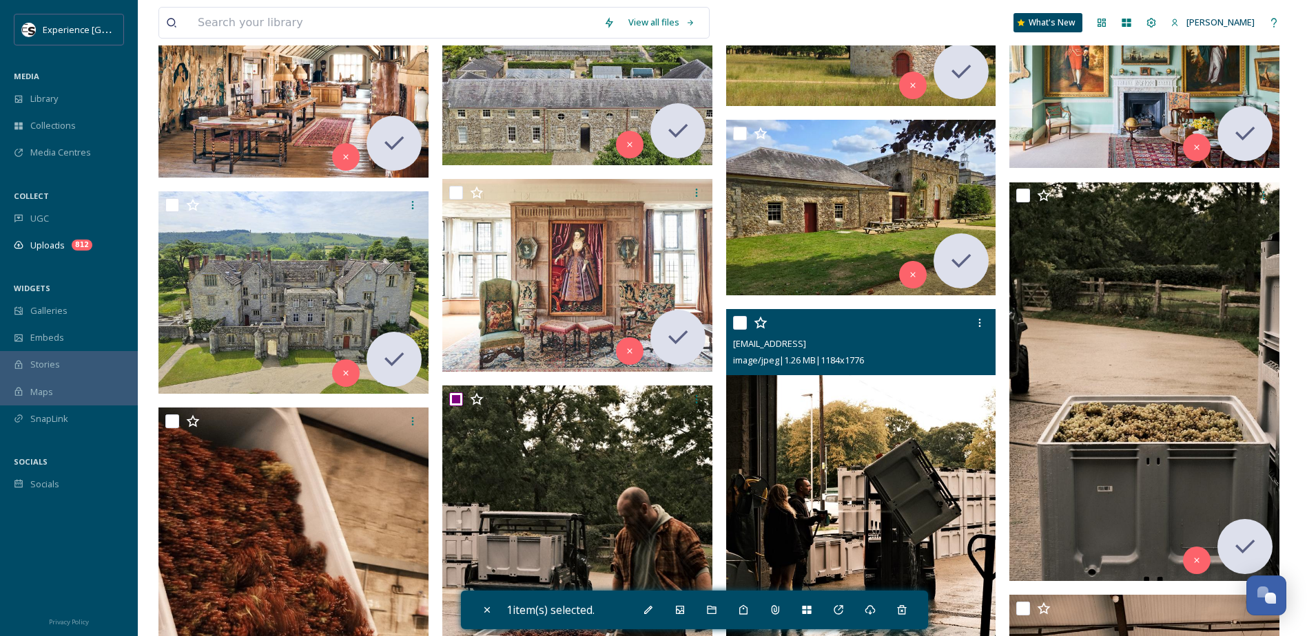
click at [738, 324] on input "checkbox" at bounding box center [740, 323] width 14 height 14
checkbox input "true"
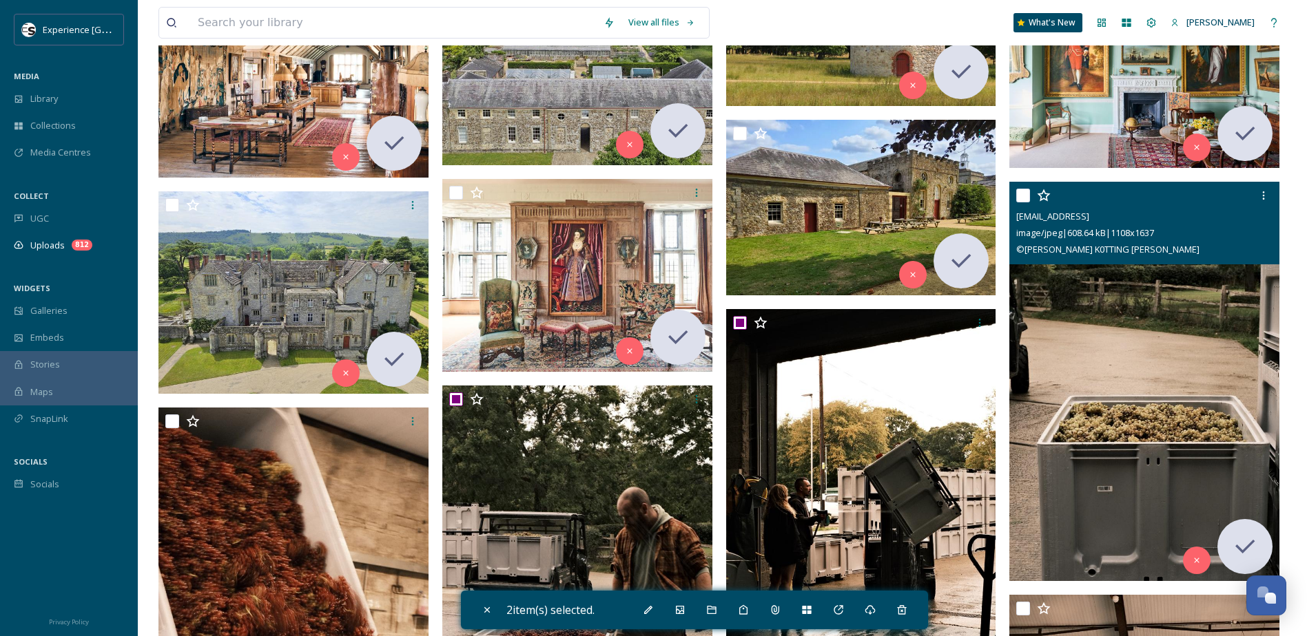
click at [1022, 194] on input "checkbox" at bounding box center [1023, 196] width 14 height 14
checkbox input "true"
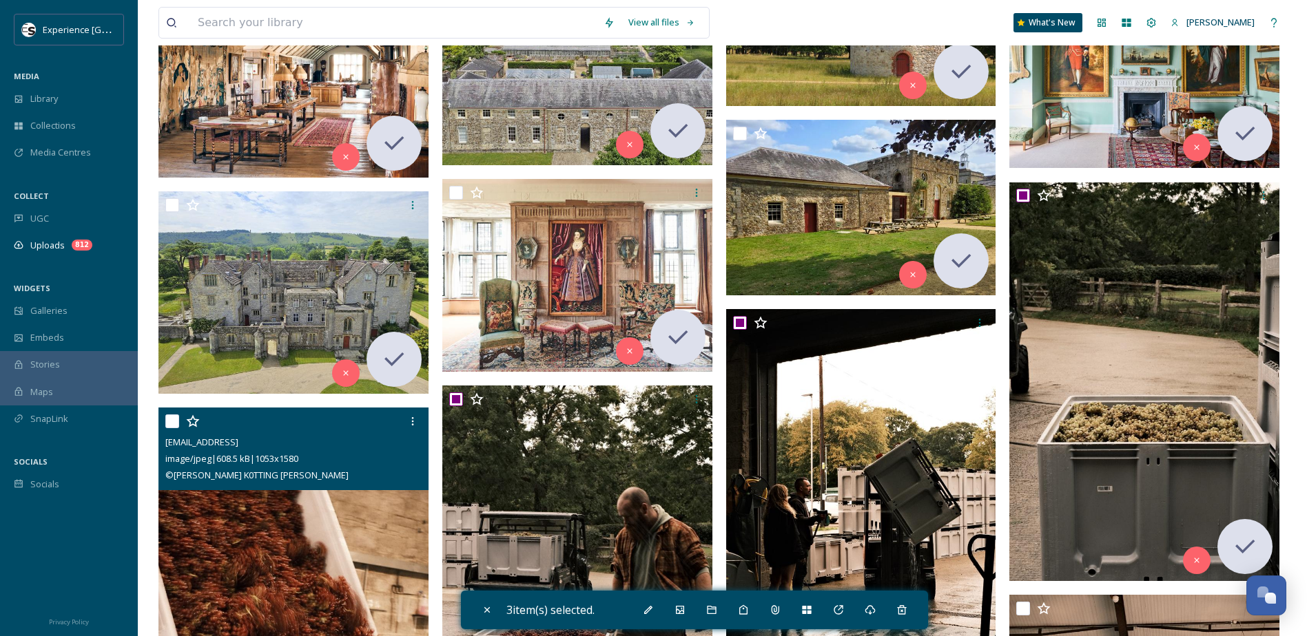
click at [176, 420] on input "checkbox" at bounding box center [172, 422] width 14 height 14
checkbox input "true"
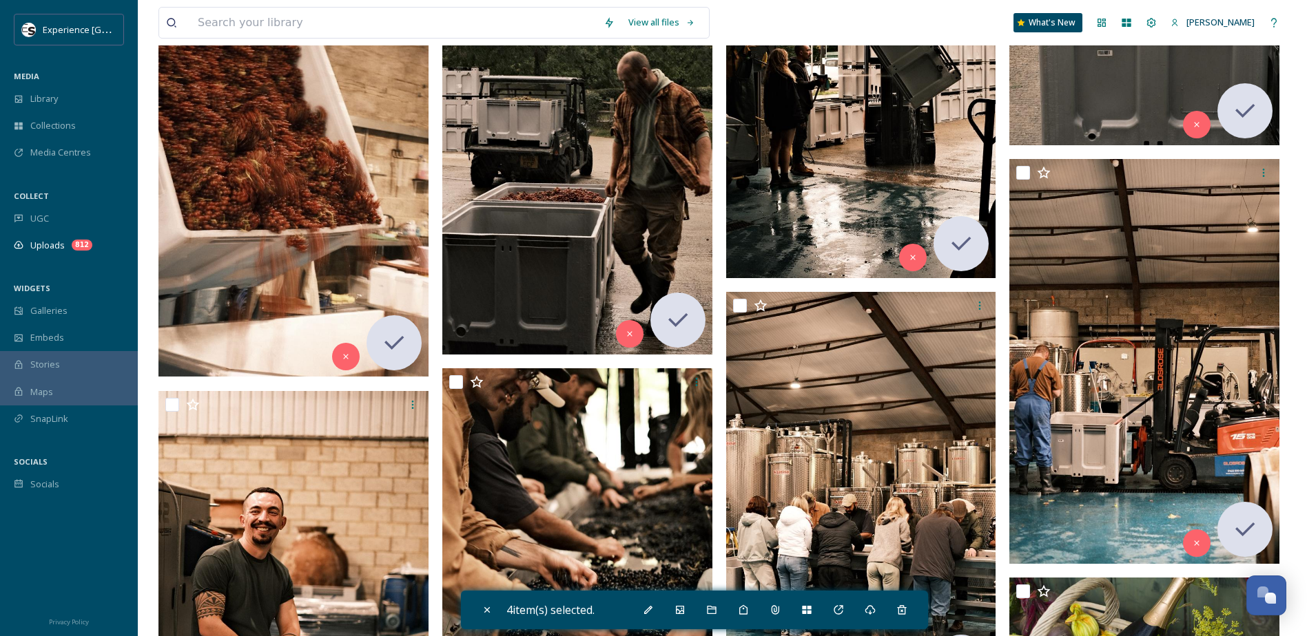
scroll to position [2549, 0]
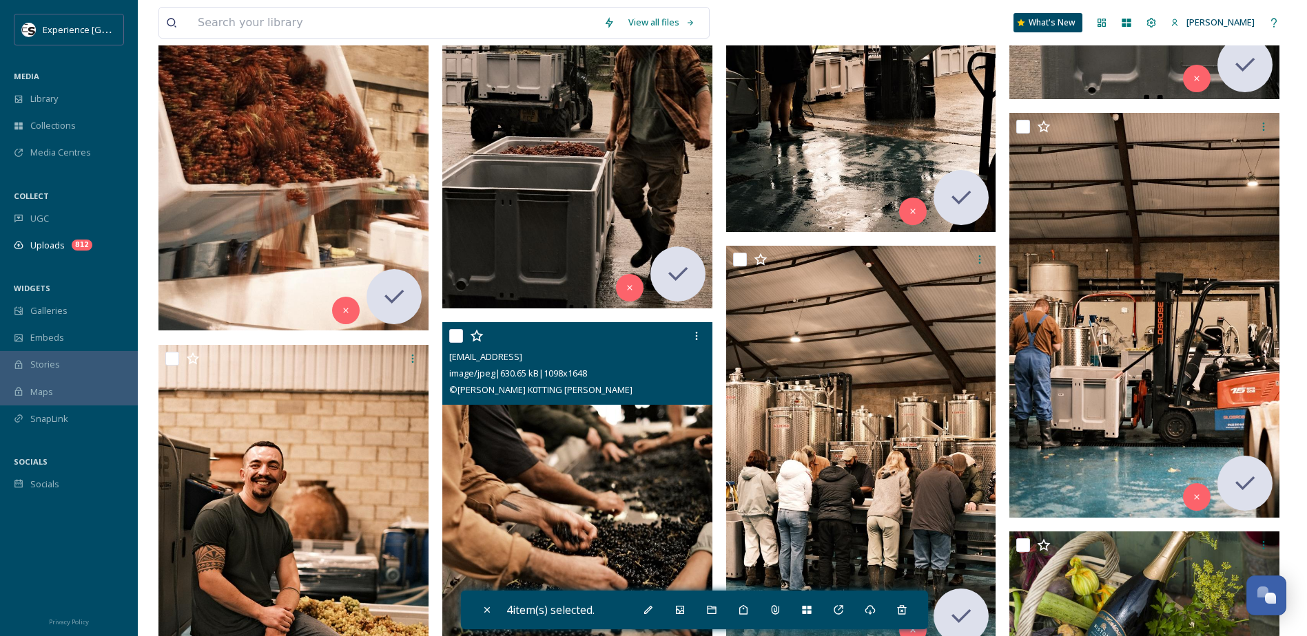
click at [450, 338] on input "checkbox" at bounding box center [456, 336] width 14 height 14
checkbox input "true"
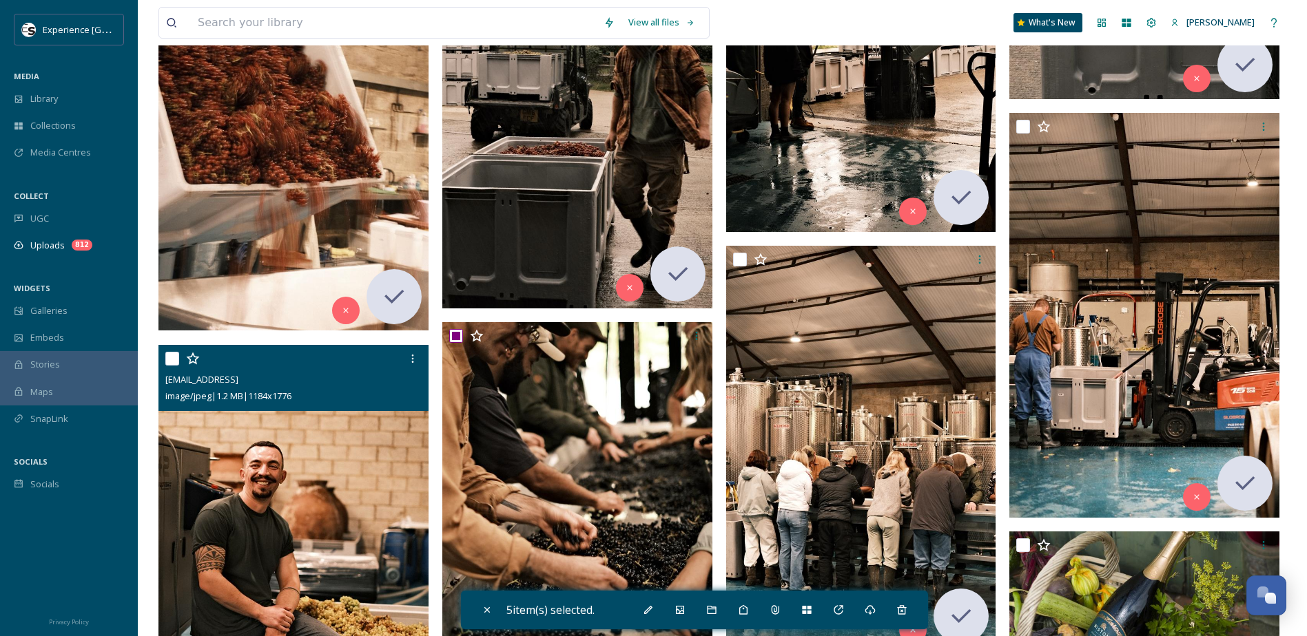
click at [171, 357] on input "checkbox" at bounding box center [172, 359] width 14 height 14
checkbox input "true"
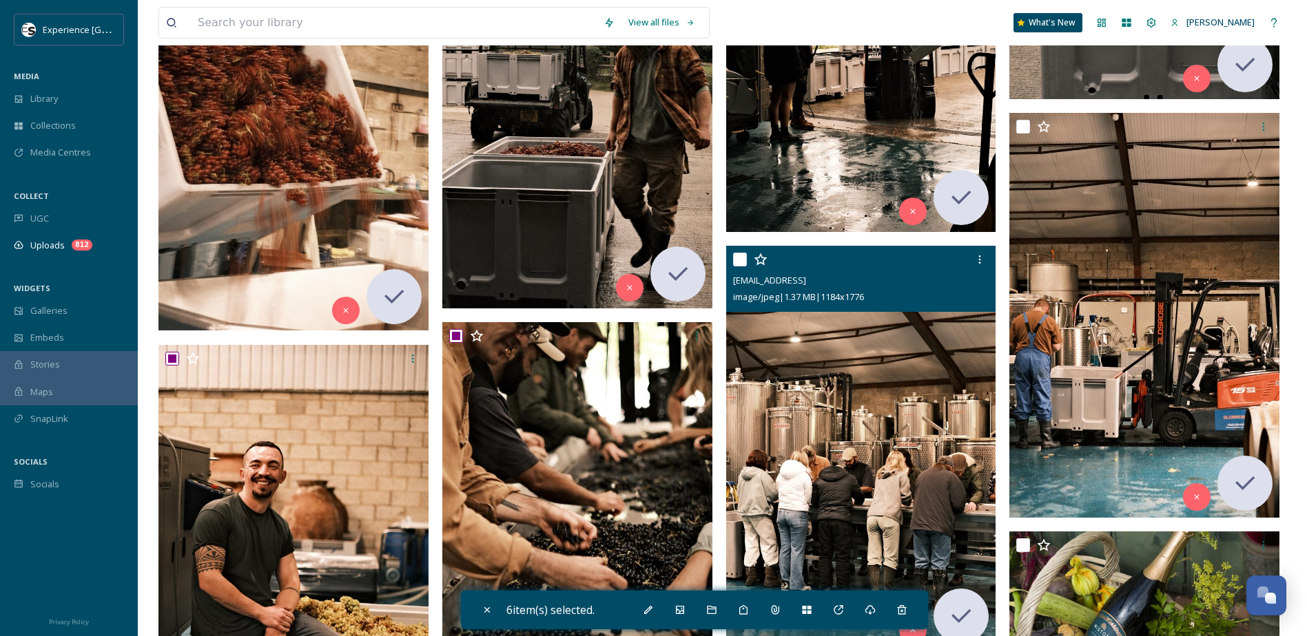
click at [742, 257] on input "checkbox" at bounding box center [740, 260] width 14 height 14
checkbox input "true"
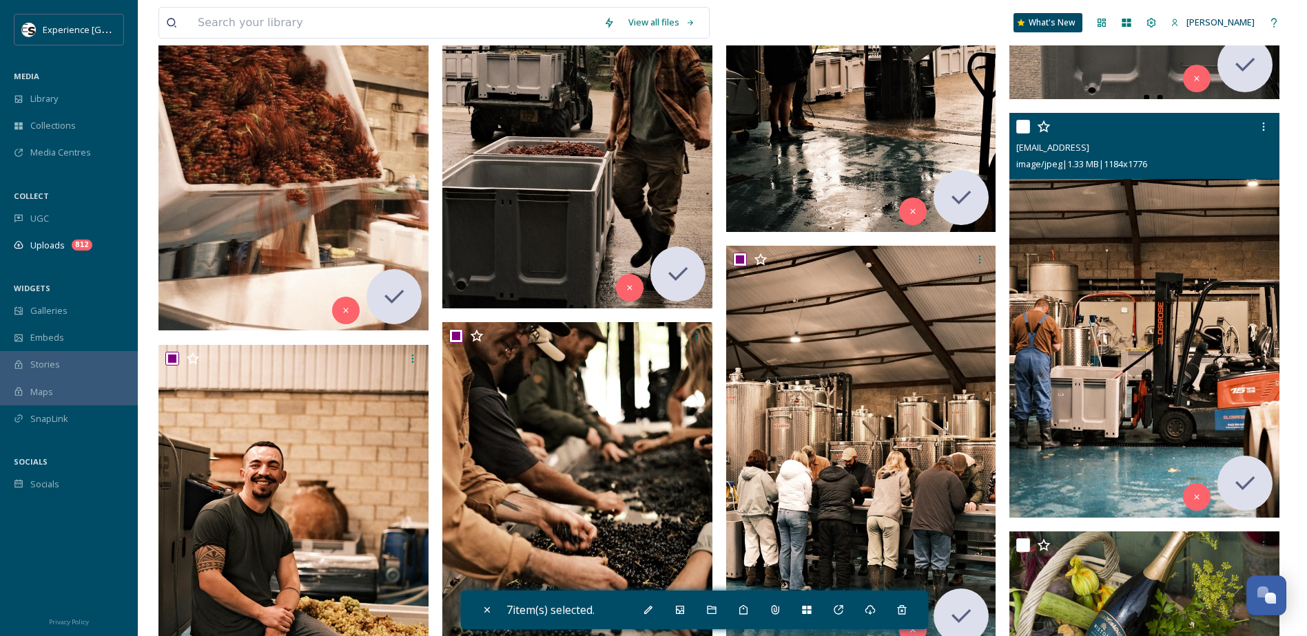
click at [1019, 128] on input "checkbox" at bounding box center [1023, 127] width 14 height 14
checkbox input "true"
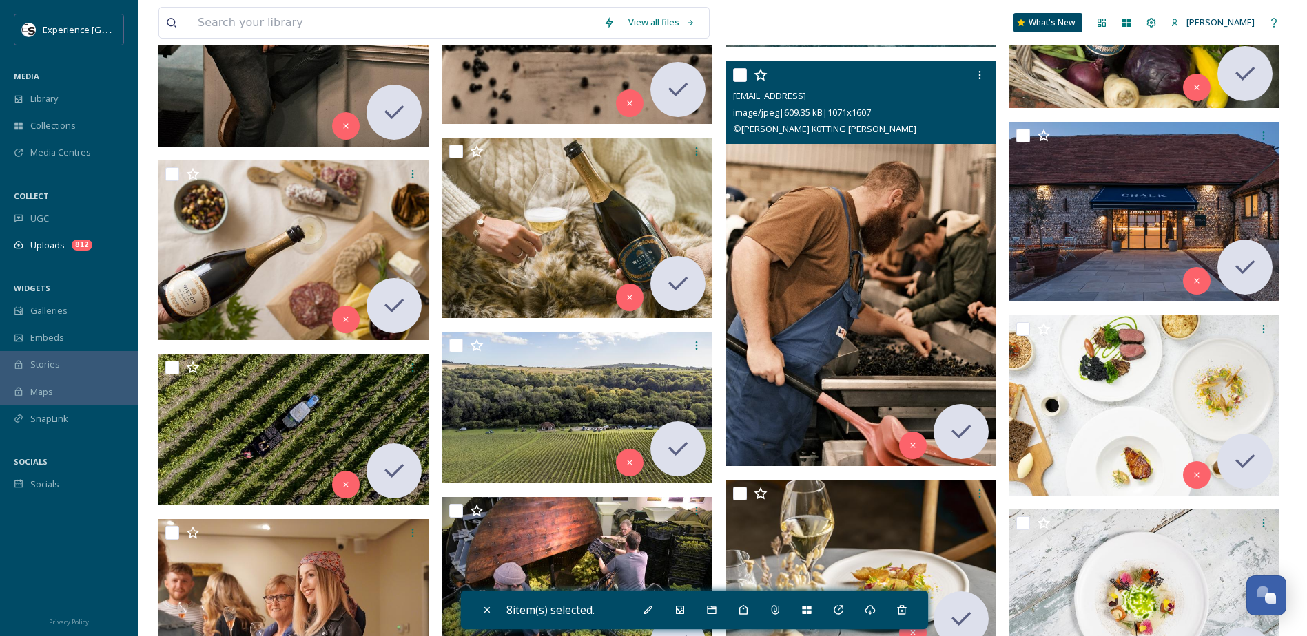
scroll to position [3100, 0]
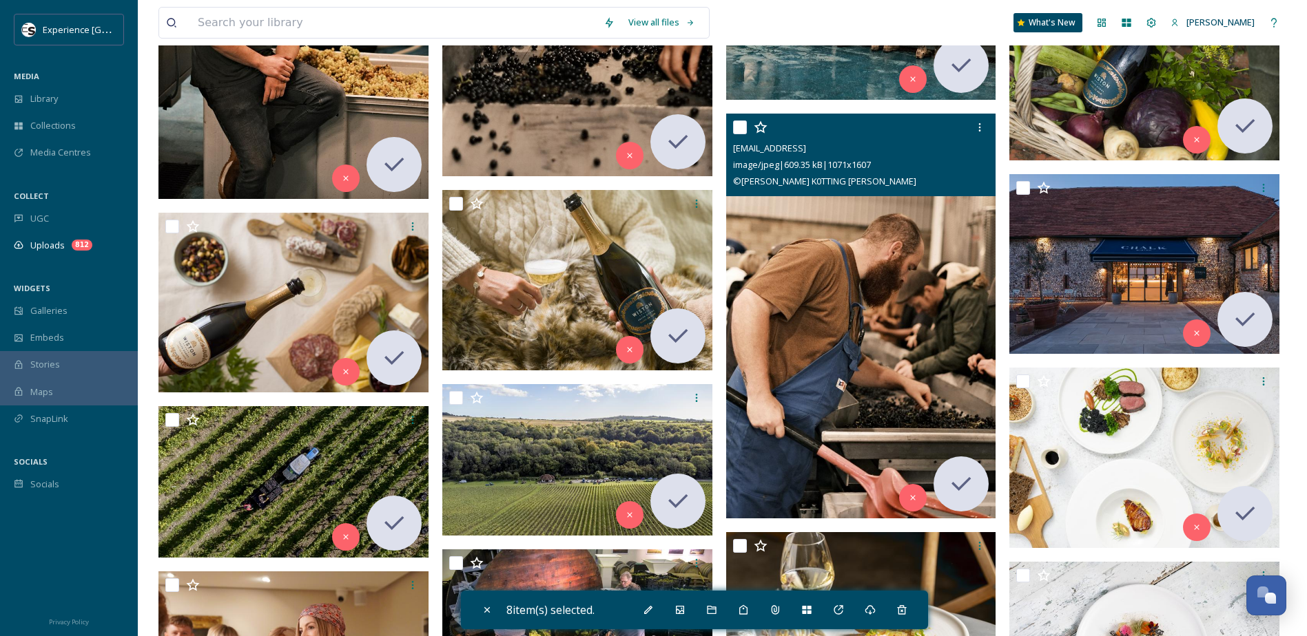
click at [737, 129] on input "checkbox" at bounding box center [740, 128] width 14 height 14
checkbox input "true"
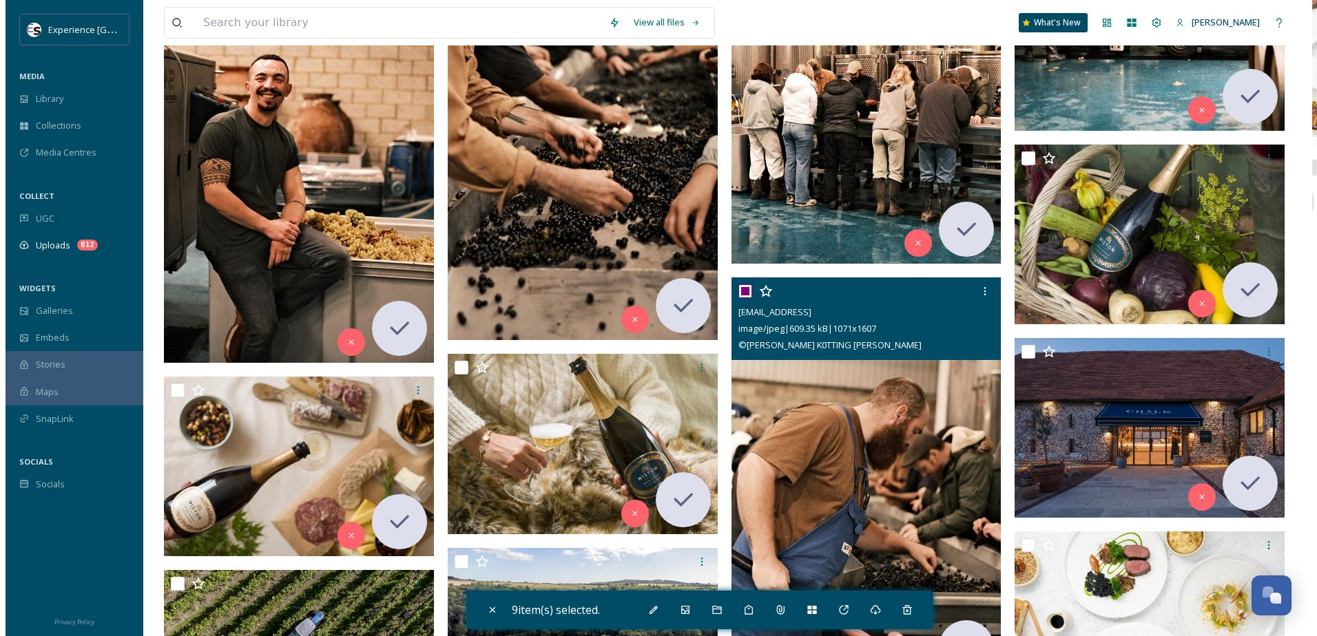
scroll to position [2893, 0]
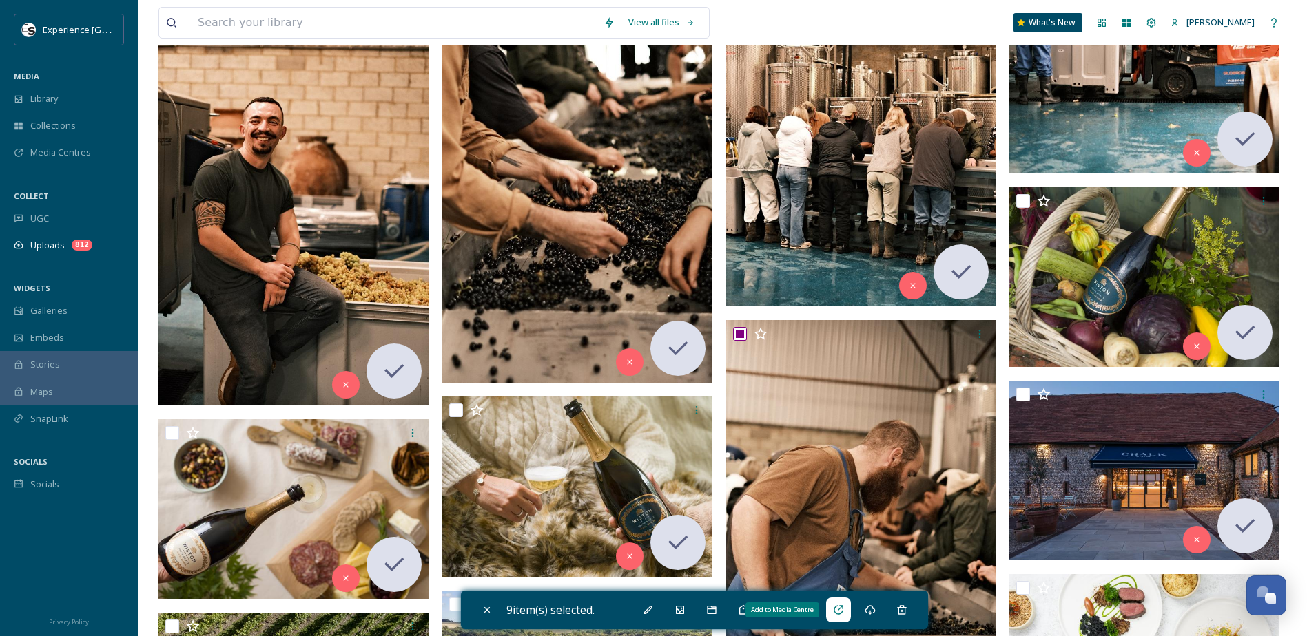
click at [842, 614] on icon at bounding box center [837, 609] width 9 height 9
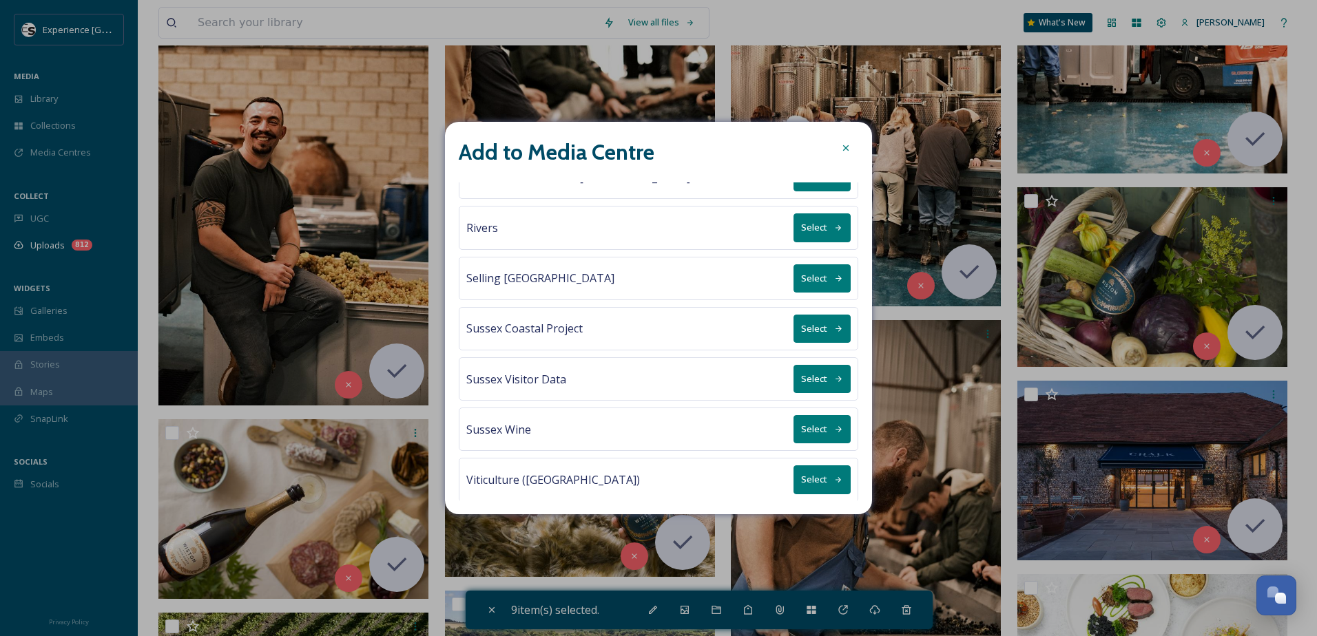
scroll to position [640, 0]
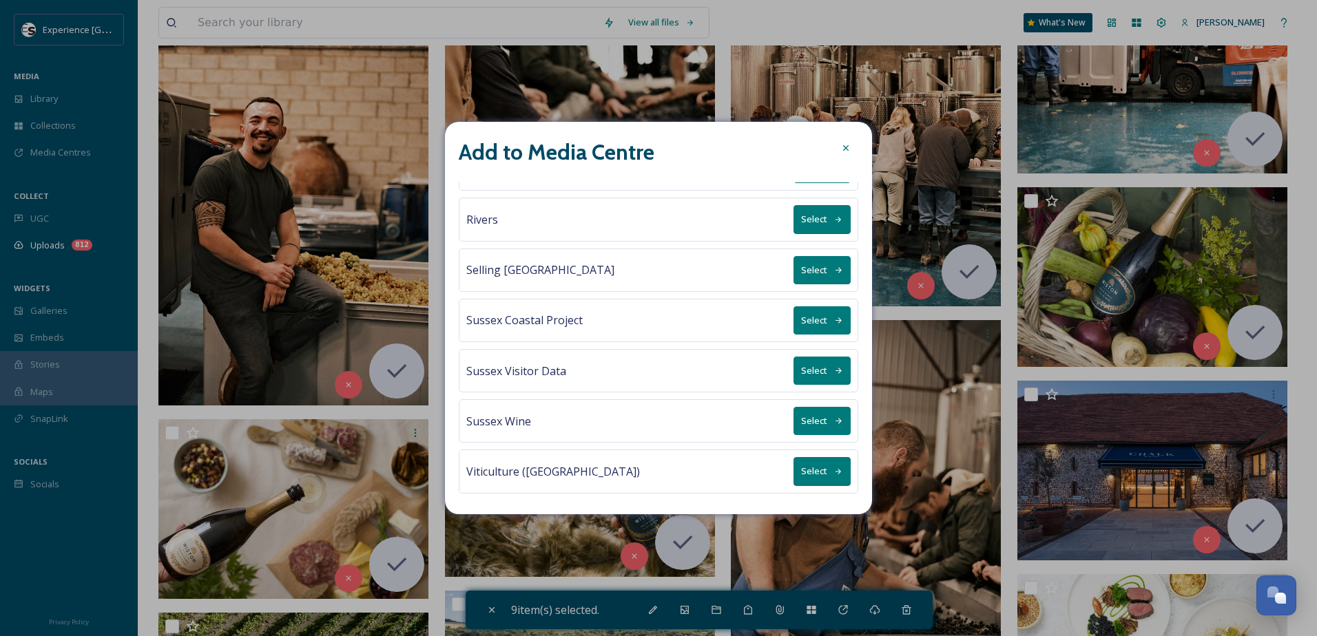
click at [816, 473] on button "Select" at bounding box center [822, 471] width 57 height 28
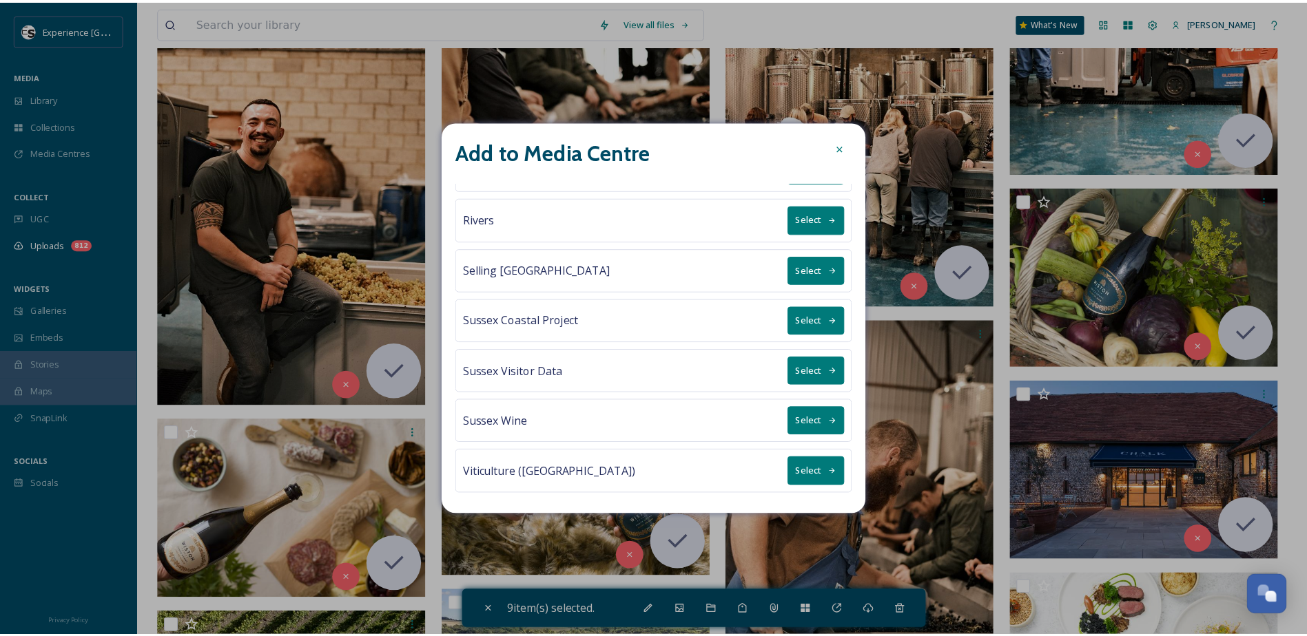
scroll to position [0, 0]
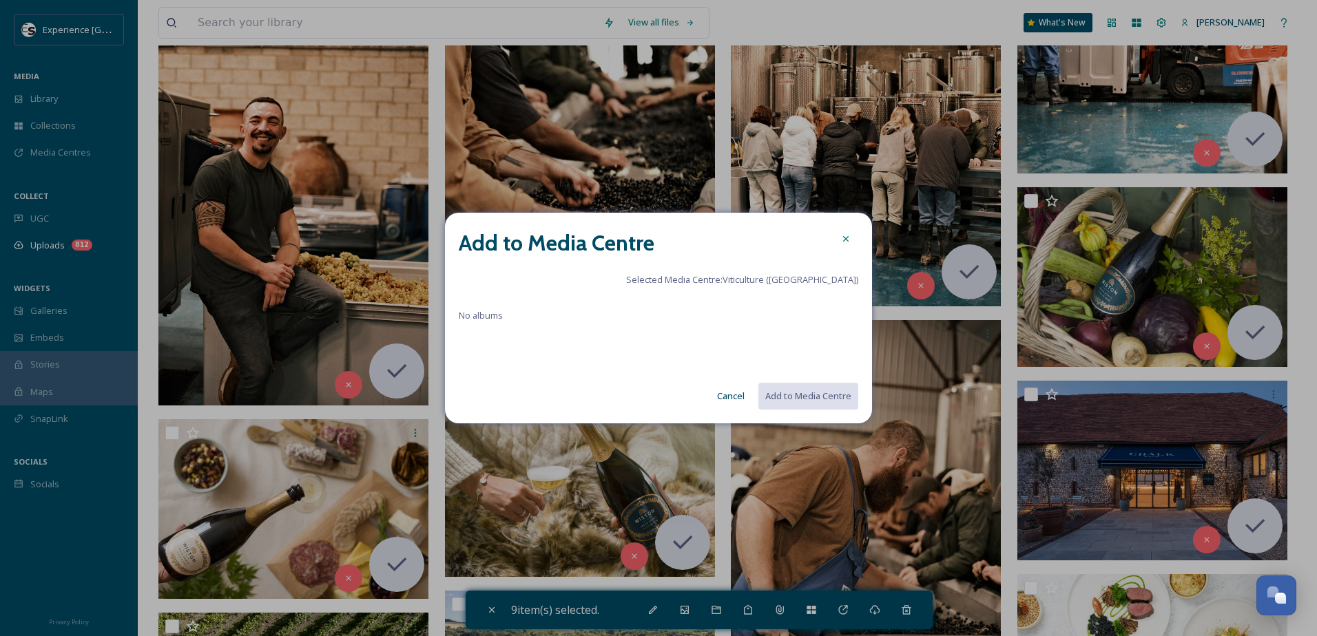
click at [479, 318] on span "No albums" at bounding box center [481, 315] width 44 height 12
click at [853, 245] on div at bounding box center [845, 239] width 25 height 25
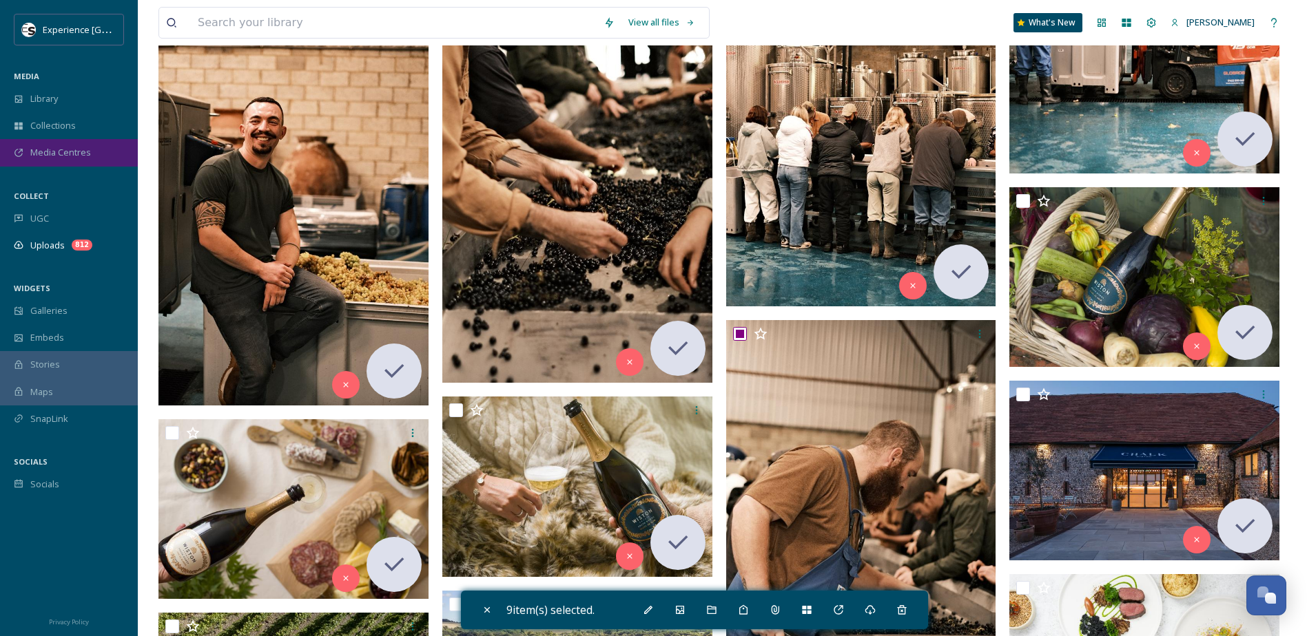
click at [69, 156] on span "Media Centres" at bounding box center [60, 152] width 61 height 13
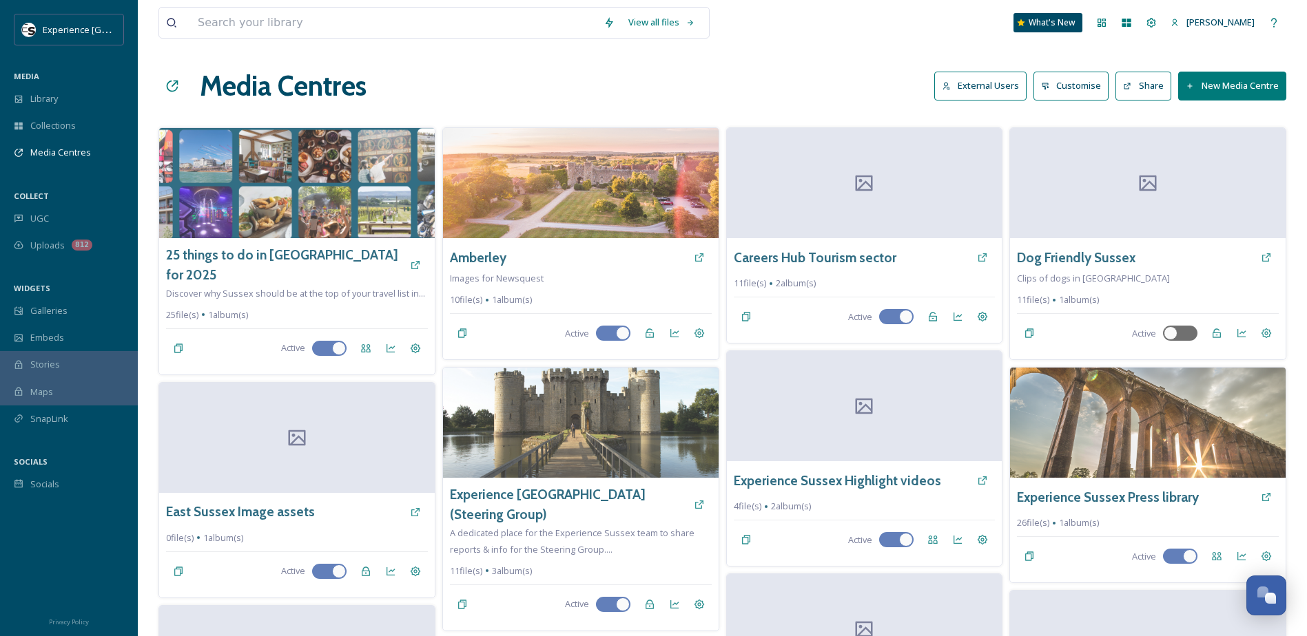
scroll to position [651, 0]
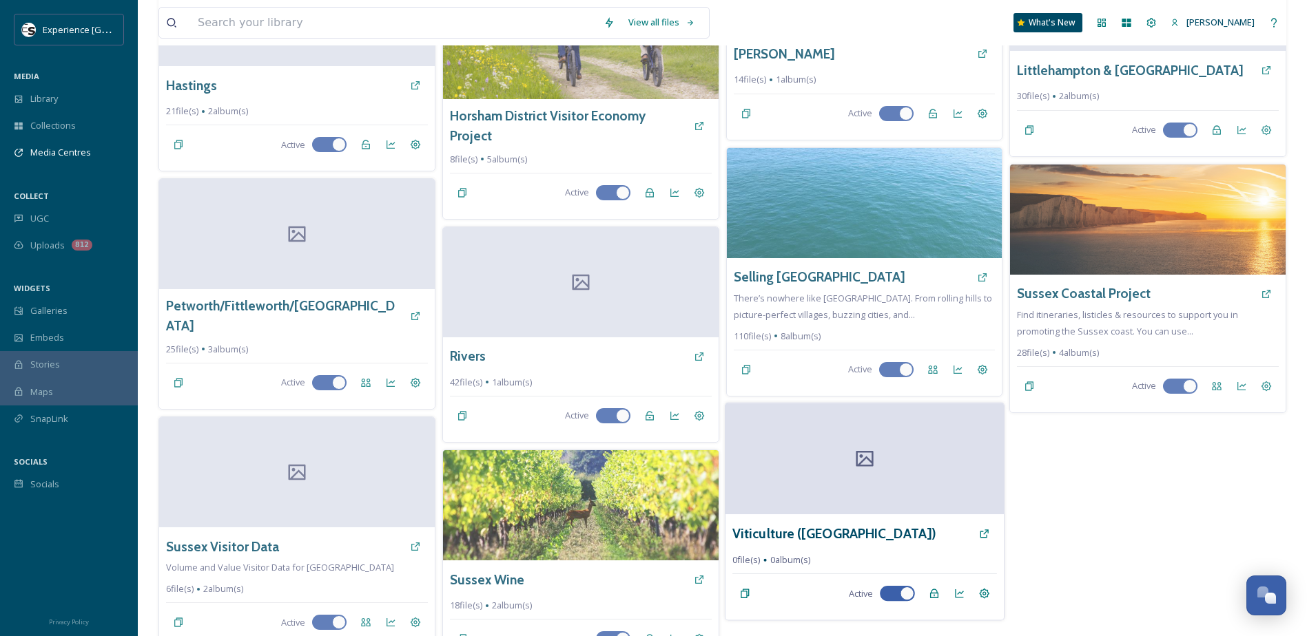
click at [813, 470] on div at bounding box center [864, 459] width 278 height 112
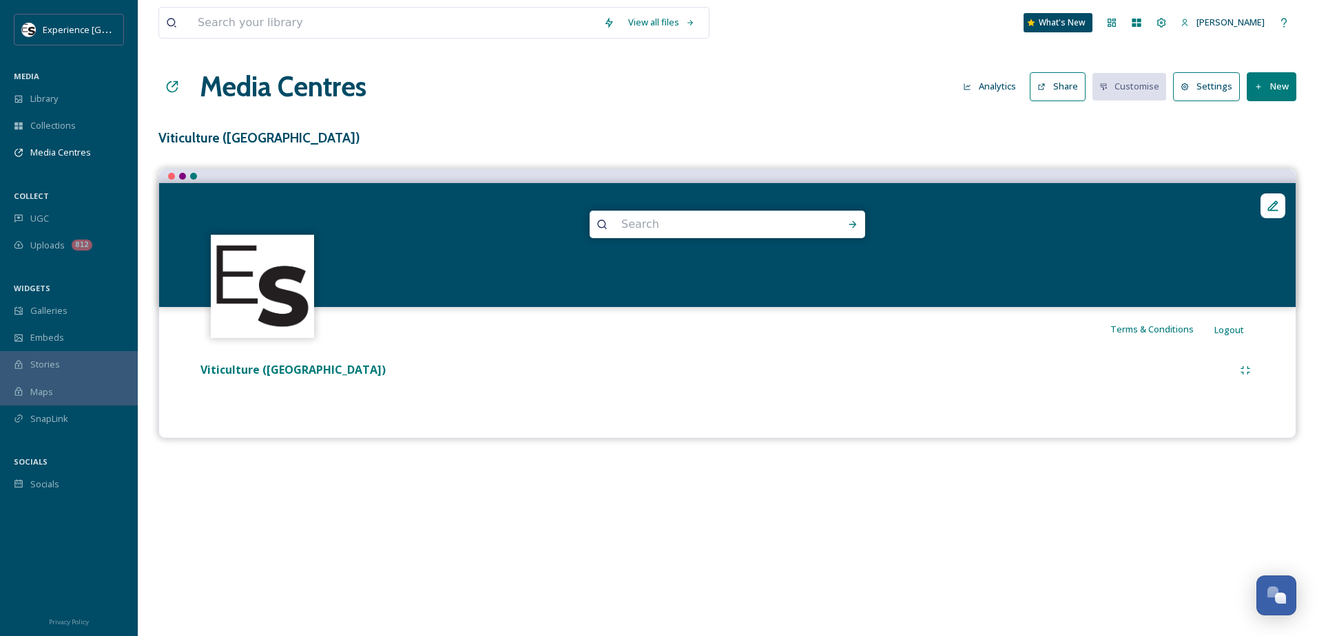
click at [1272, 84] on button "New" at bounding box center [1272, 86] width 50 height 28
click at [1247, 144] on span "Add Album" at bounding box center [1266, 145] width 45 height 13
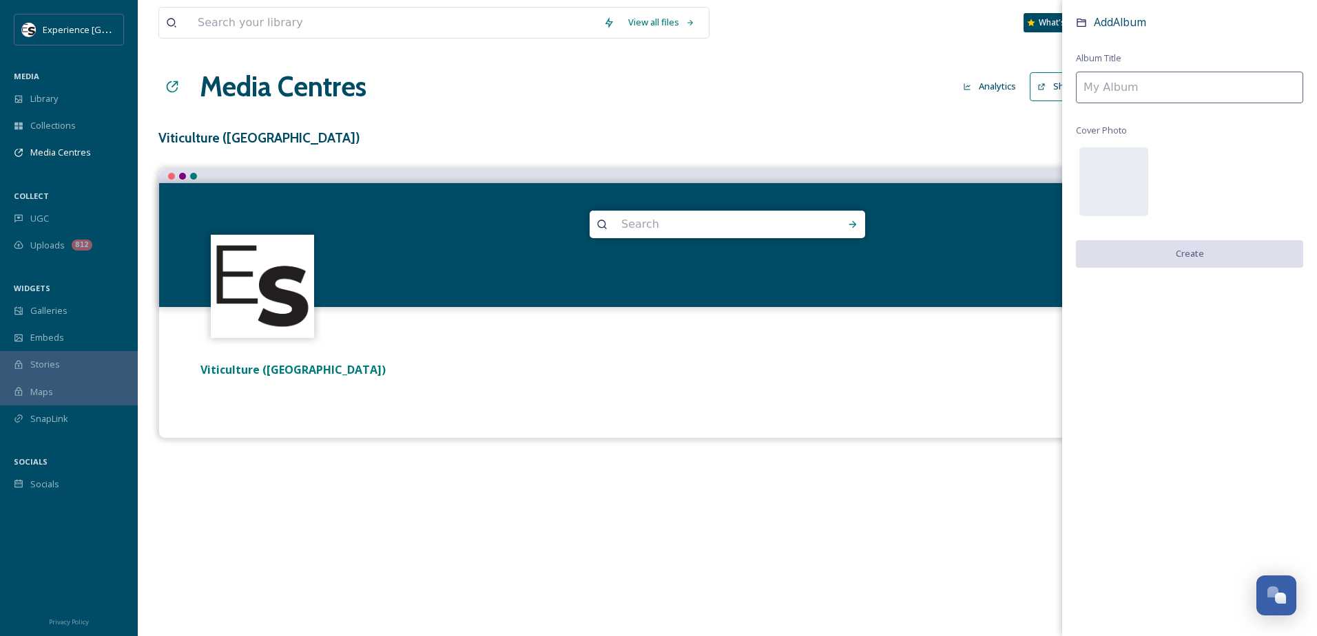
click at [1114, 82] on input at bounding box center [1189, 88] width 227 height 32
type input "Viticulture"
click at [1136, 251] on button "Create" at bounding box center [1189, 254] width 227 height 28
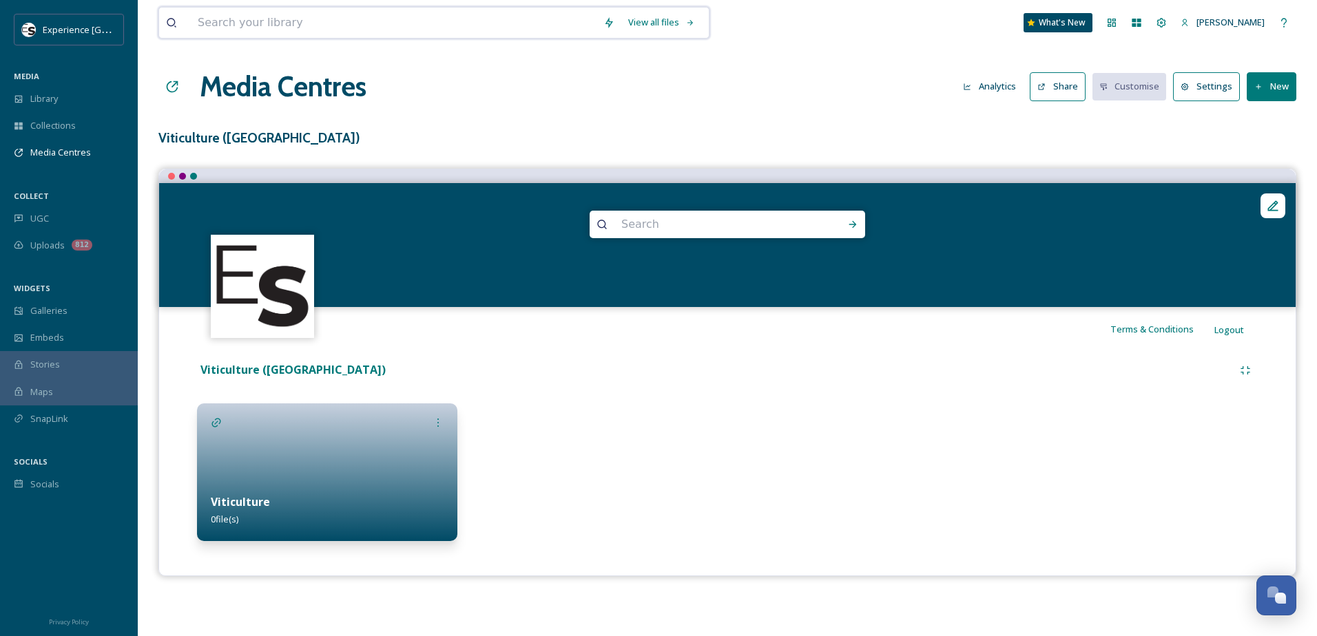
click at [255, 24] on input at bounding box center [394, 23] width 406 height 30
type input "artelium"
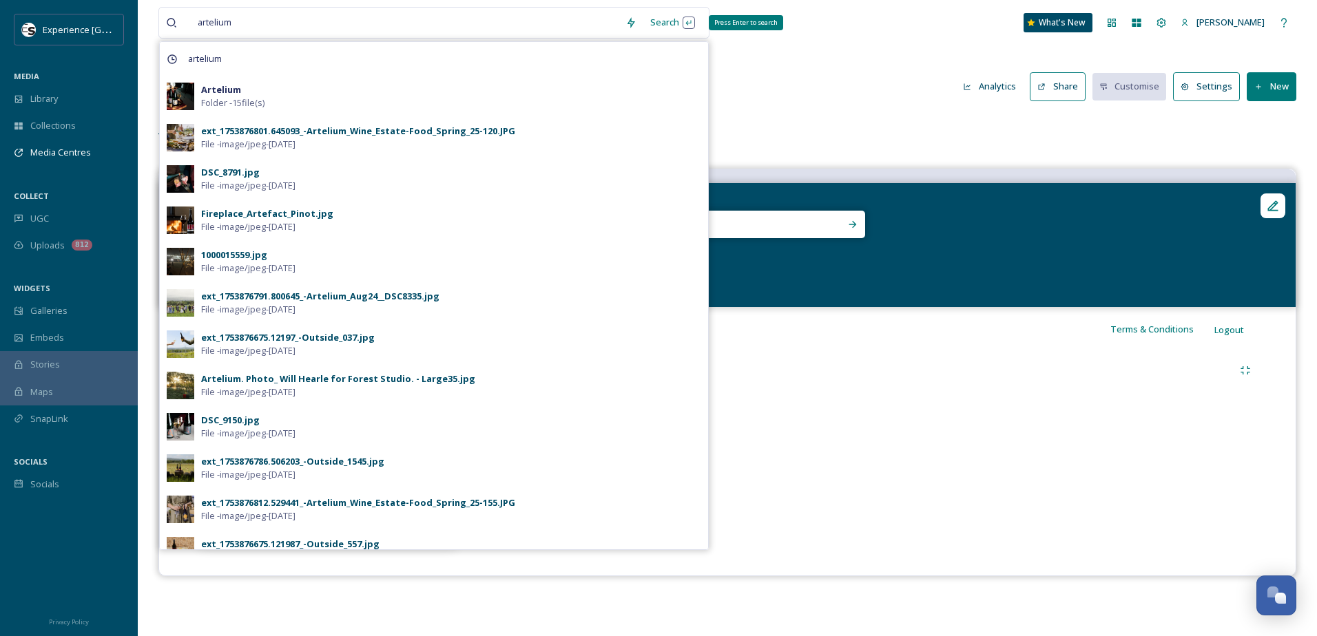
click at [672, 25] on div "Search Press Enter to search" at bounding box center [672, 22] width 59 height 27
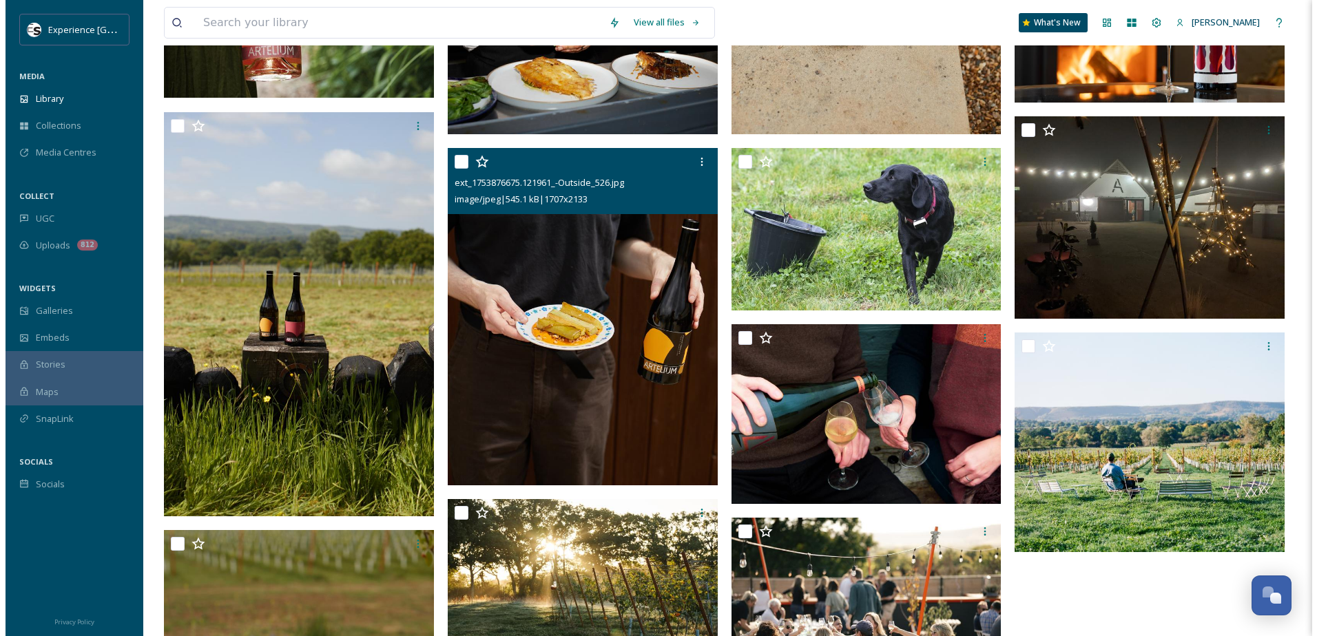
scroll to position [1791, 0]
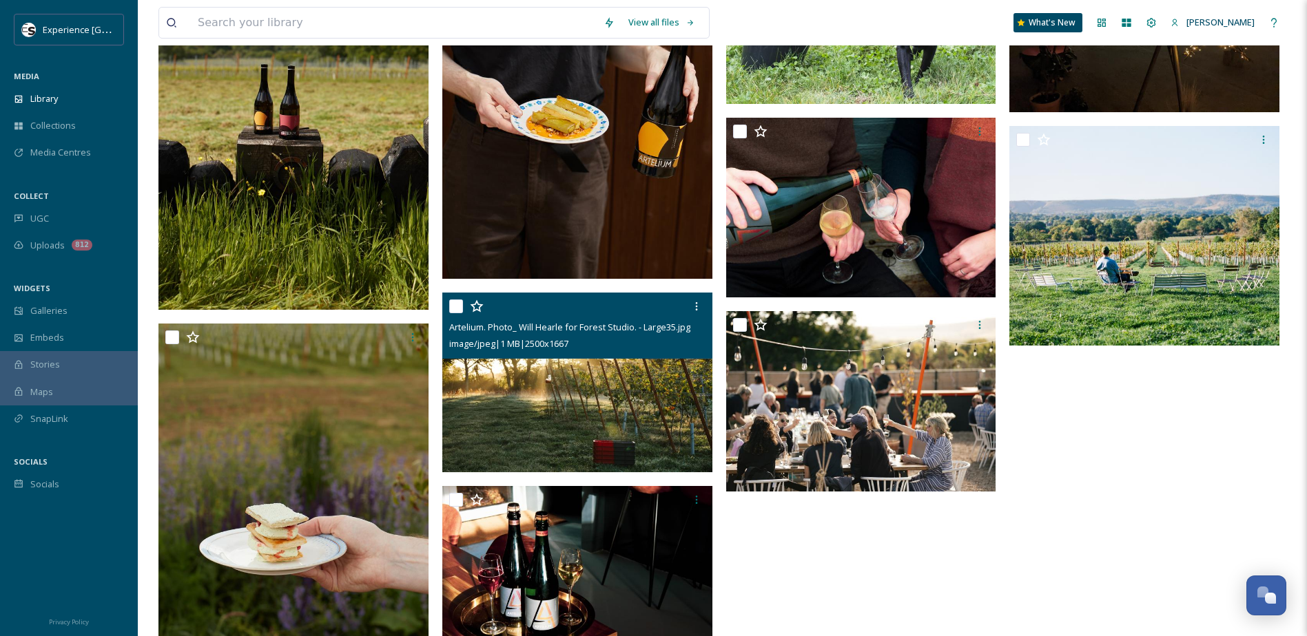
click at [451, 306] on input "checkbox" at bounding box center [456, 307] width 14 height 14
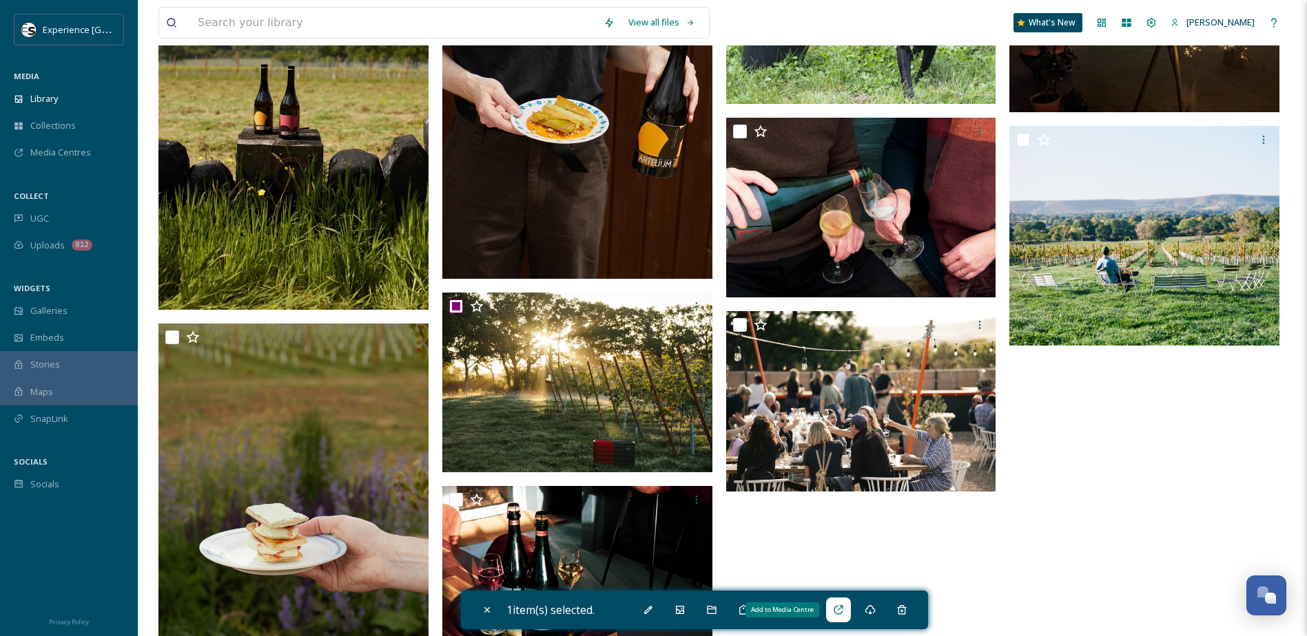
click at [848, 614] on div "Add to Media Centre" at bounding box center [838, 610] width 25 height 25
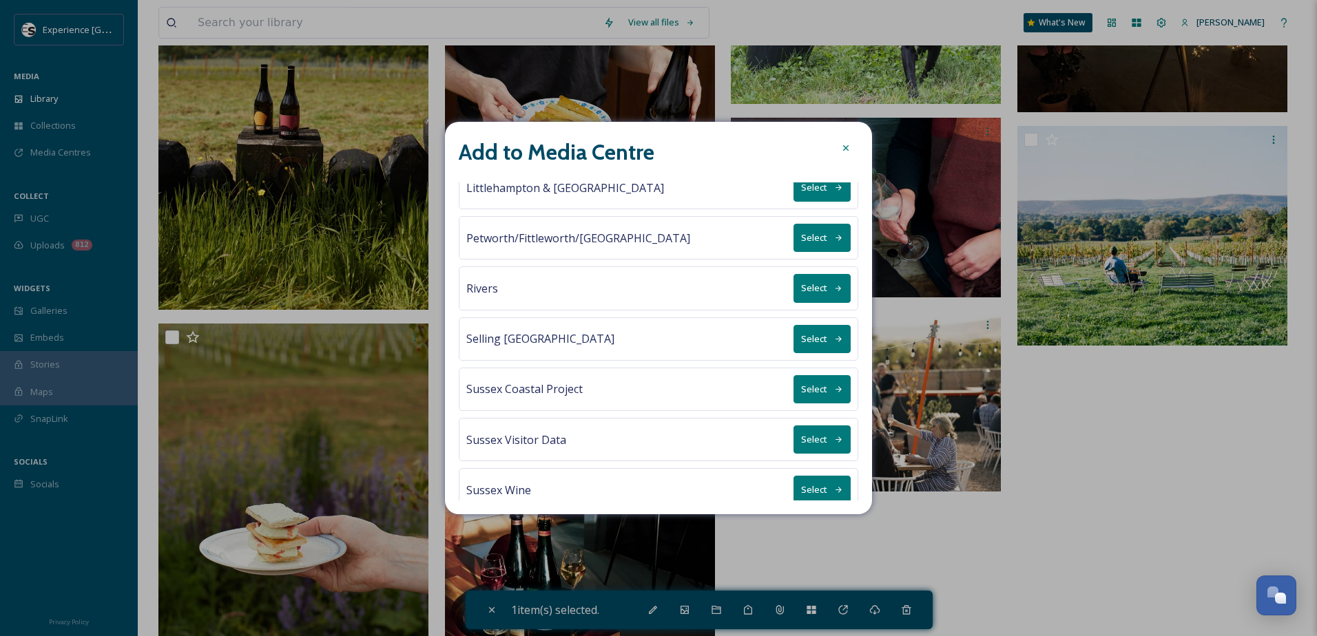
scroll to position [640, 0]
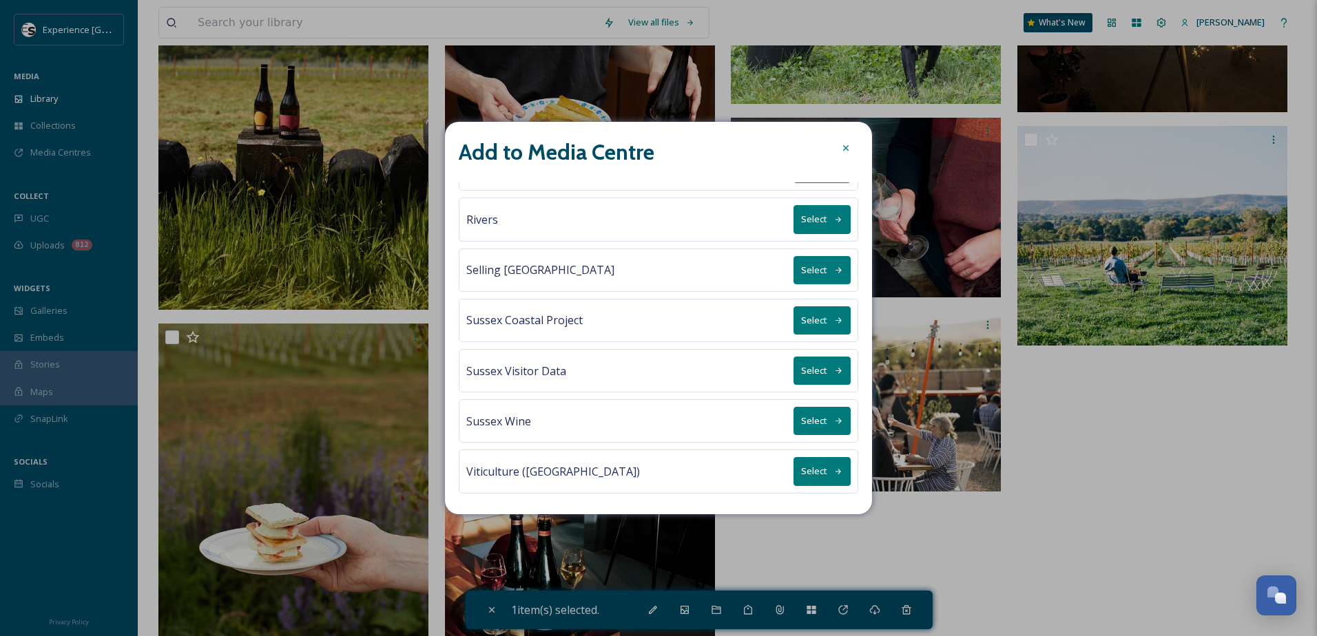
click at [805, 477] on button "Select" at bounding box center [822, 471] width 57 height 28
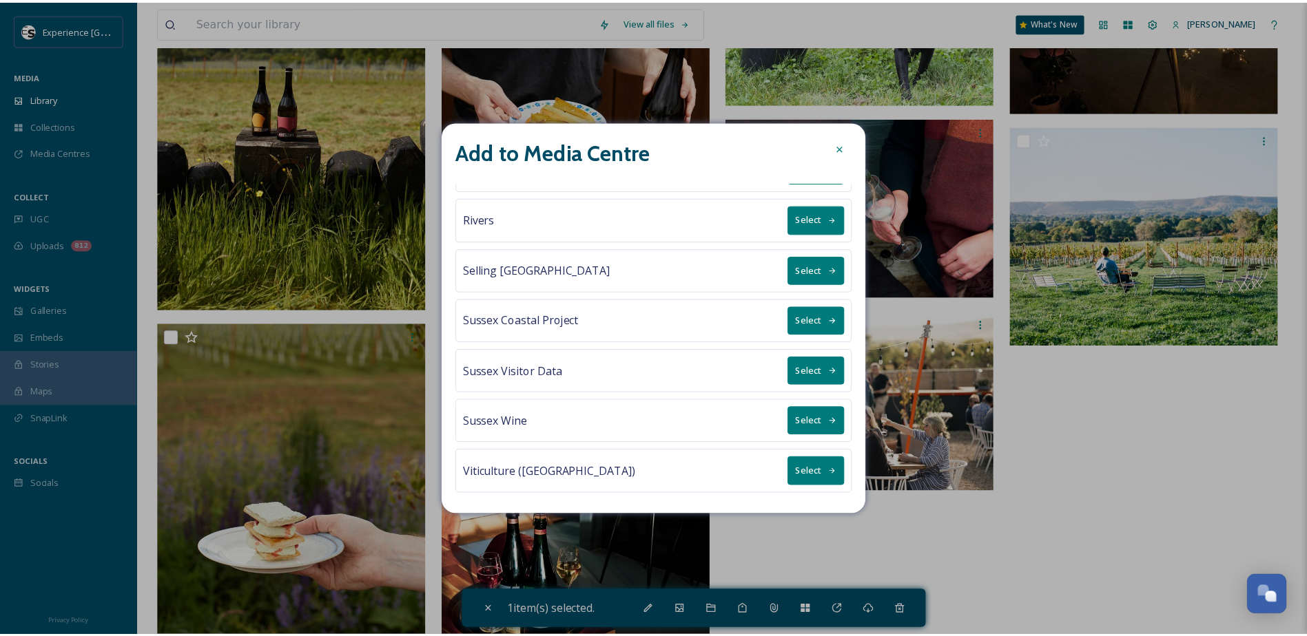
scroll to position [0, 0]
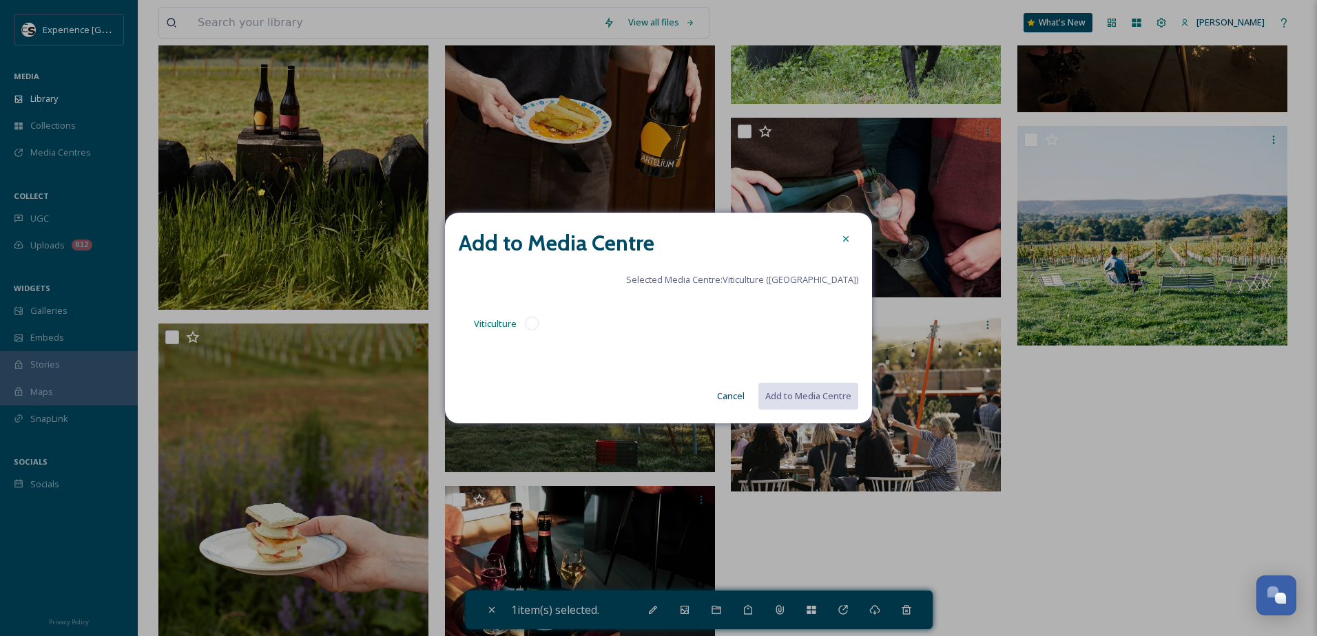
click at [532, 325] on div at bounding box center [532, 324] width 14 height 14
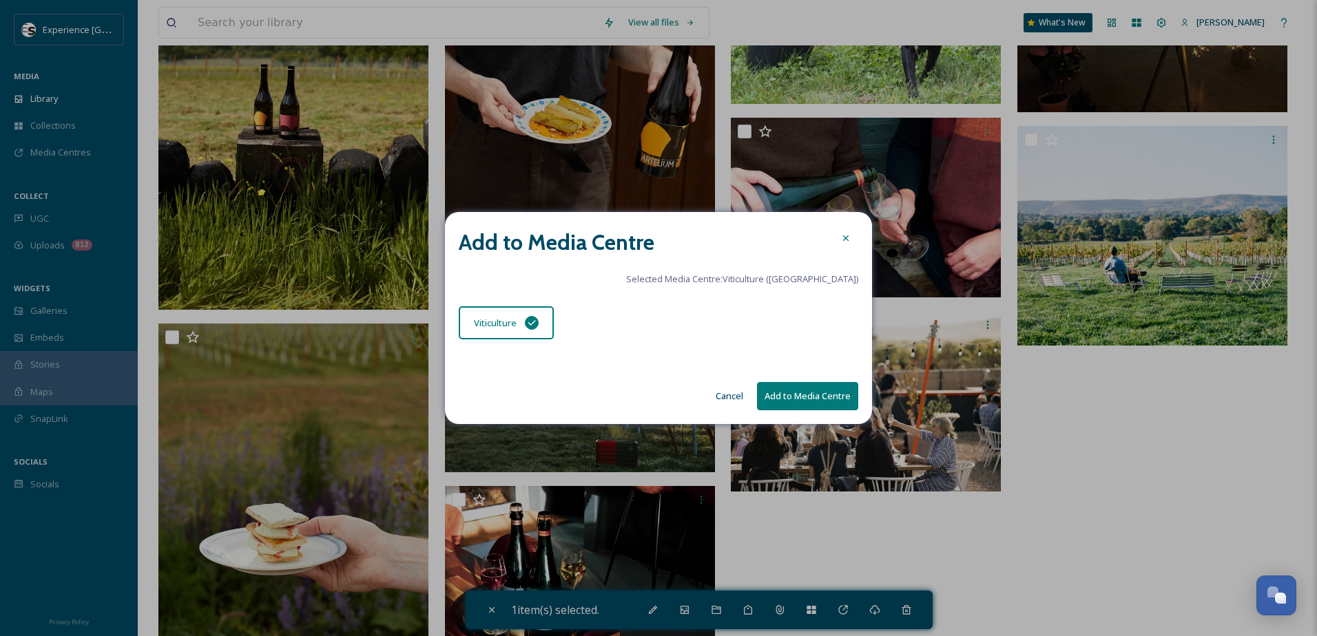
click at [804, 405] on button "Add to Media Centre" at bounding box center [807, 396] width 101 height 28
checkbox input "false"
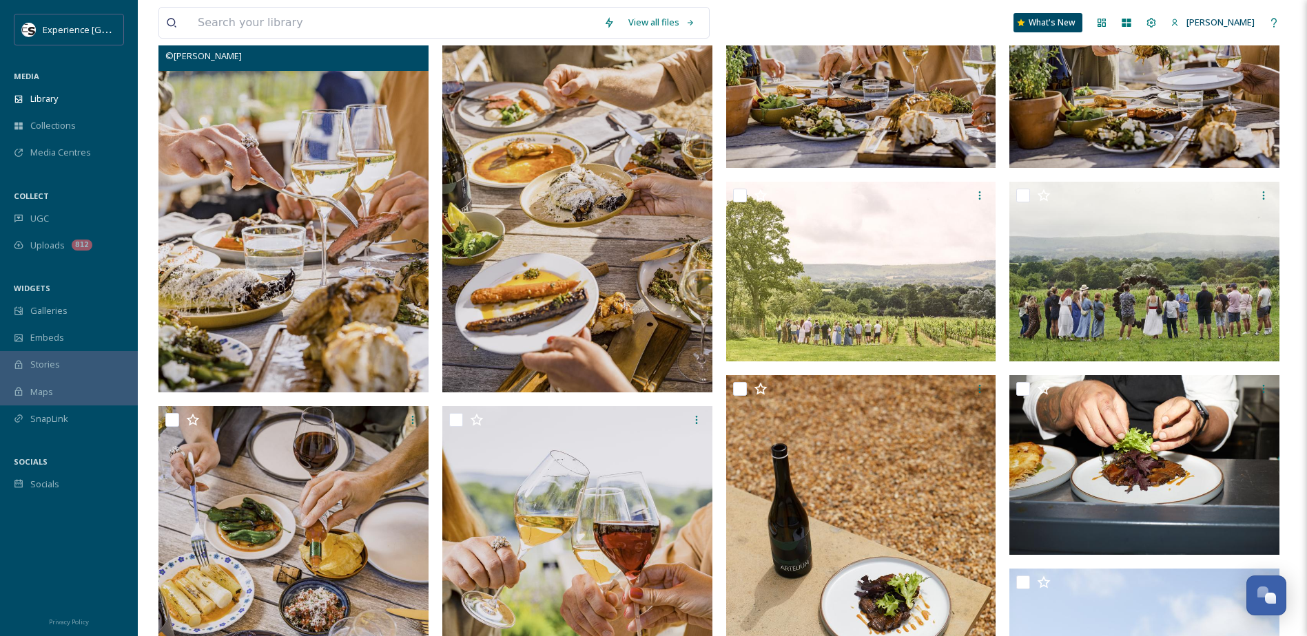
scroll to position [276, 0]
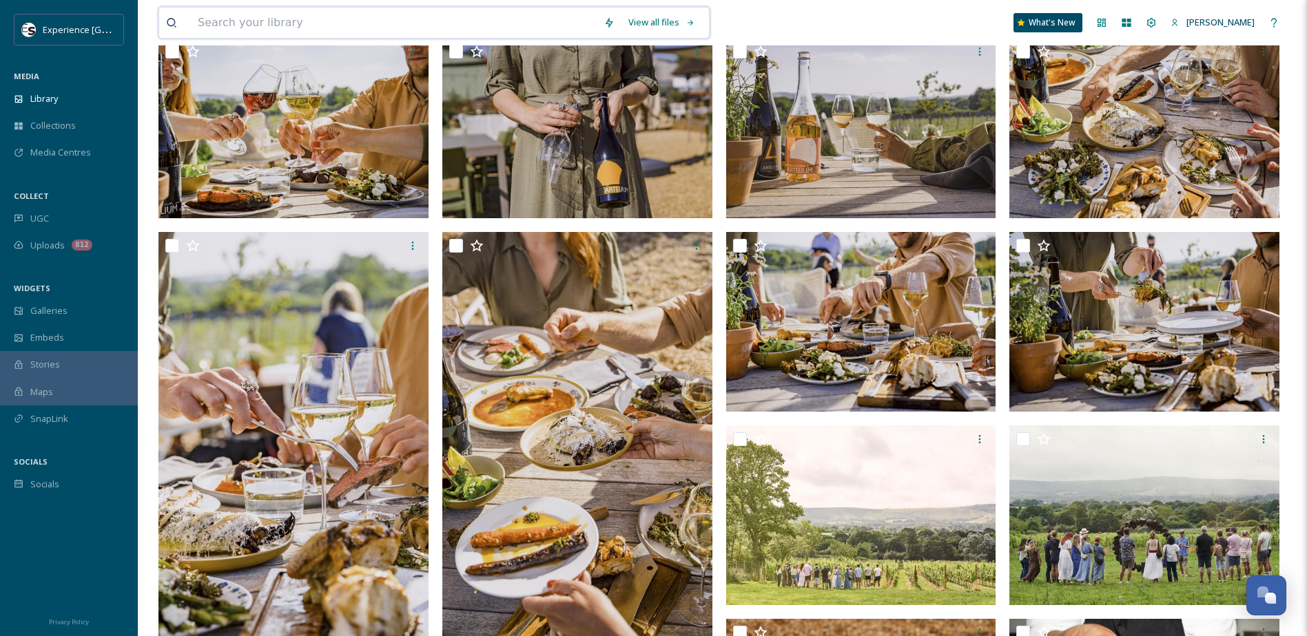
click at [280, 32] on input at bounding box center [394, 23] width 406 height 30
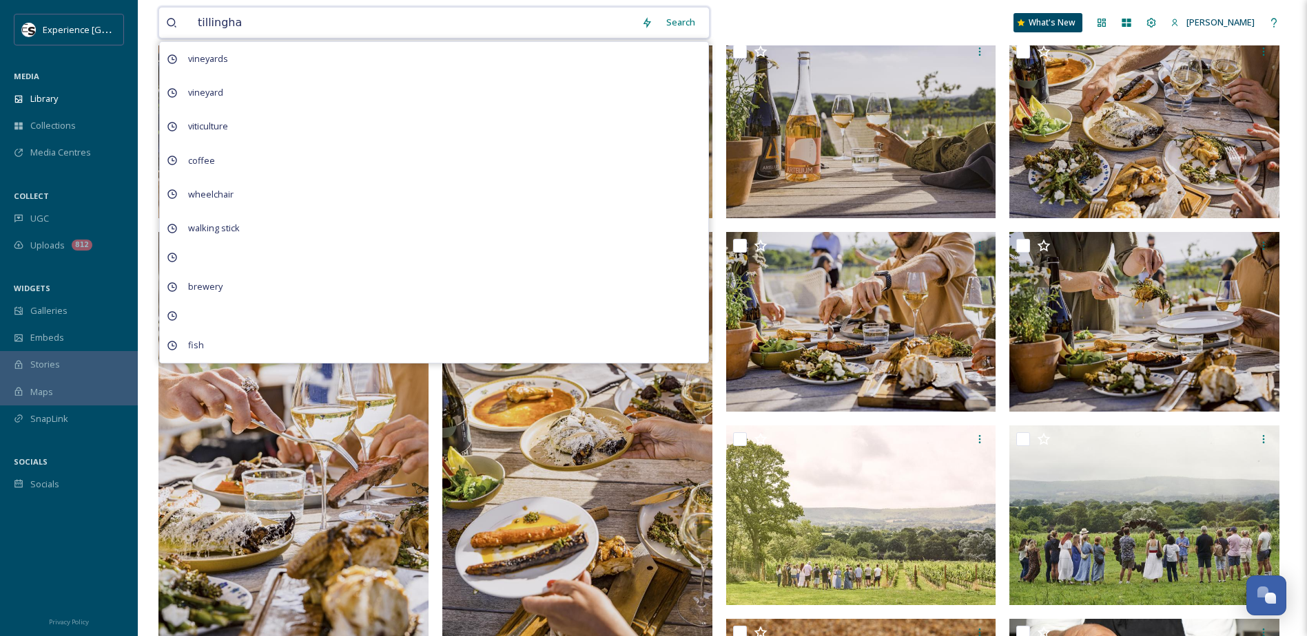
type input "tillingham"
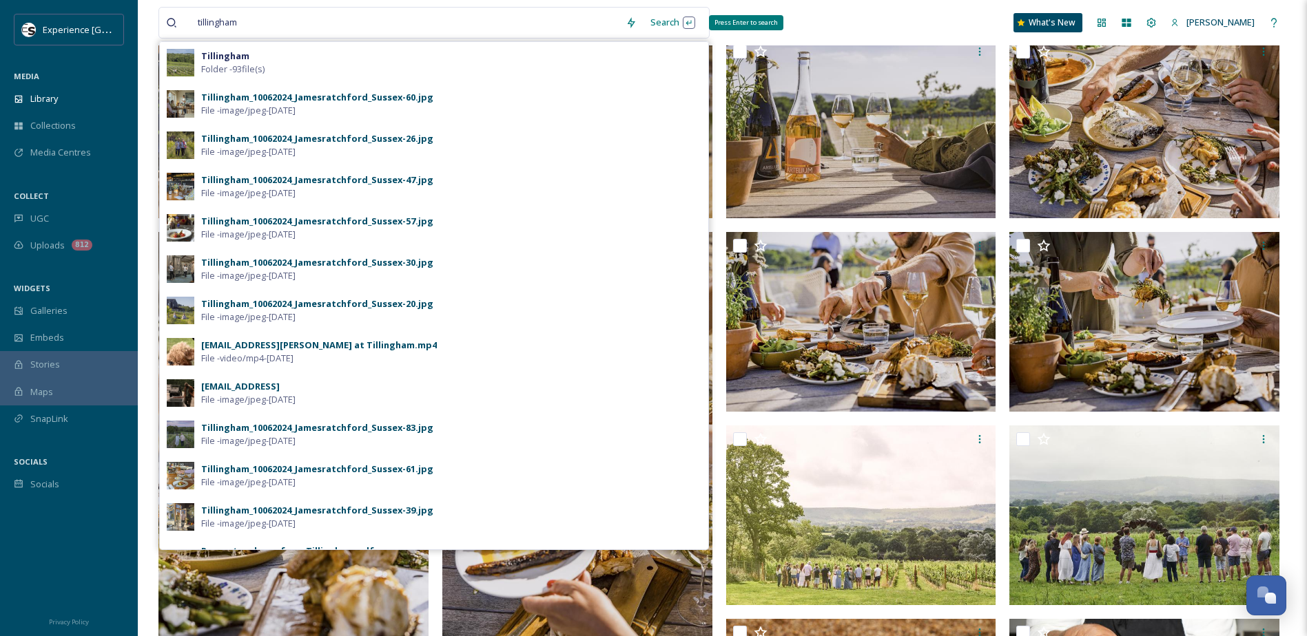
click at [665, 25] on div "Search Press Enter to search" at bounding box center [672, 22] width 59 height 27
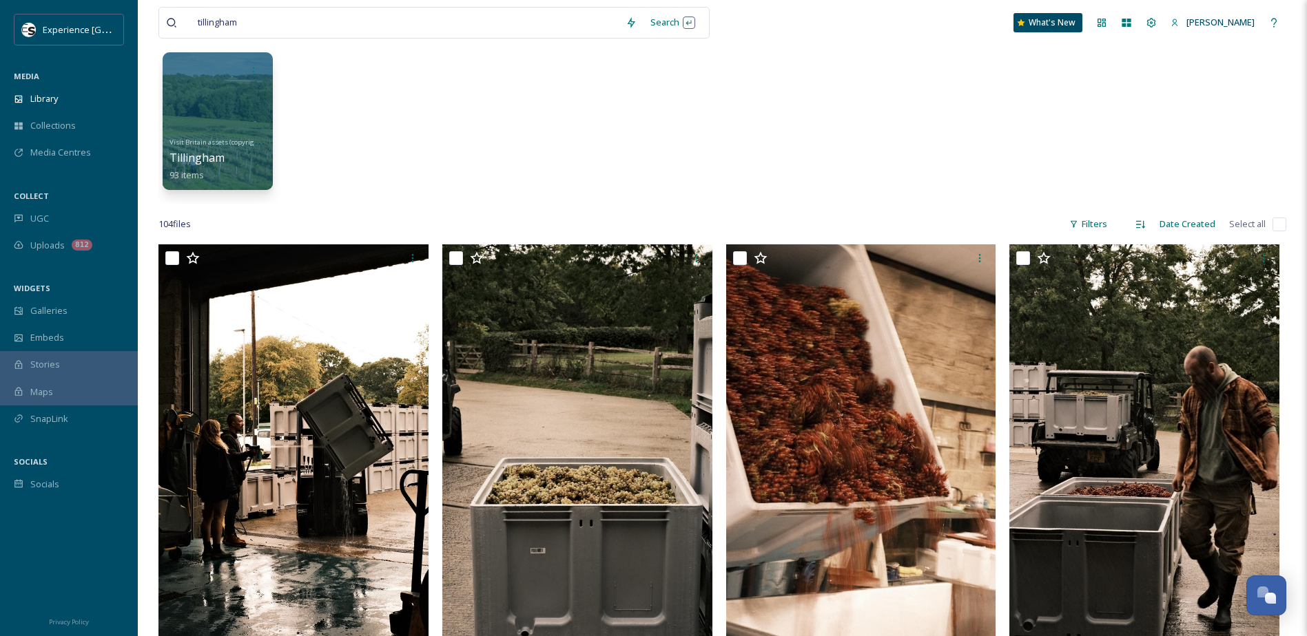
click at [796, 166] on div "Visit Britain assets (copyright free) Tillingham 93 items" at bounding box center [722, 124] width 1128 height 158
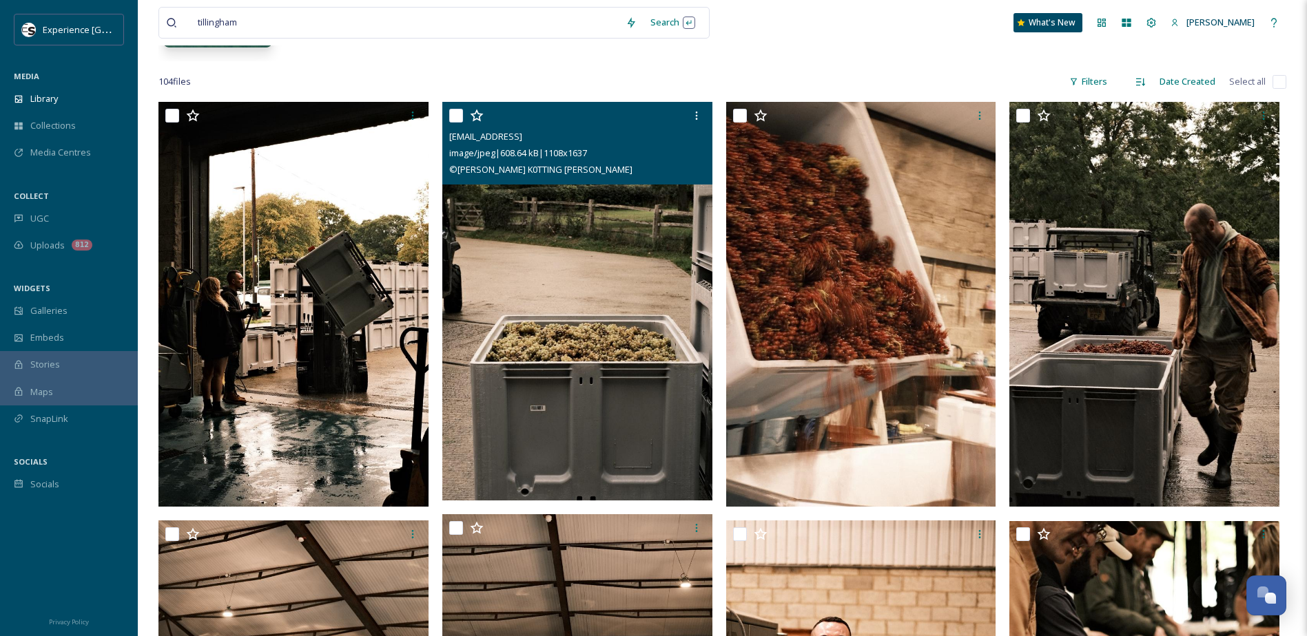
scroll to position [138, 0]
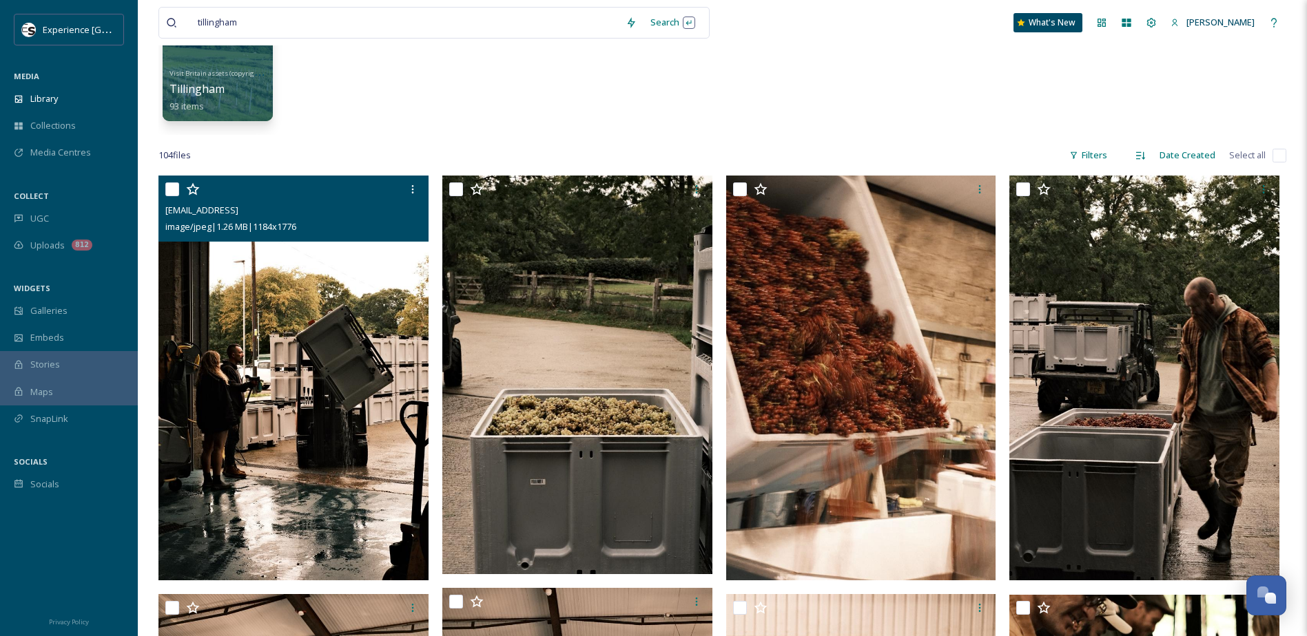
click at [175, 191] on input "checkbox" at bounding box center [172, 190] width 14 height 14
checkbox input "true"
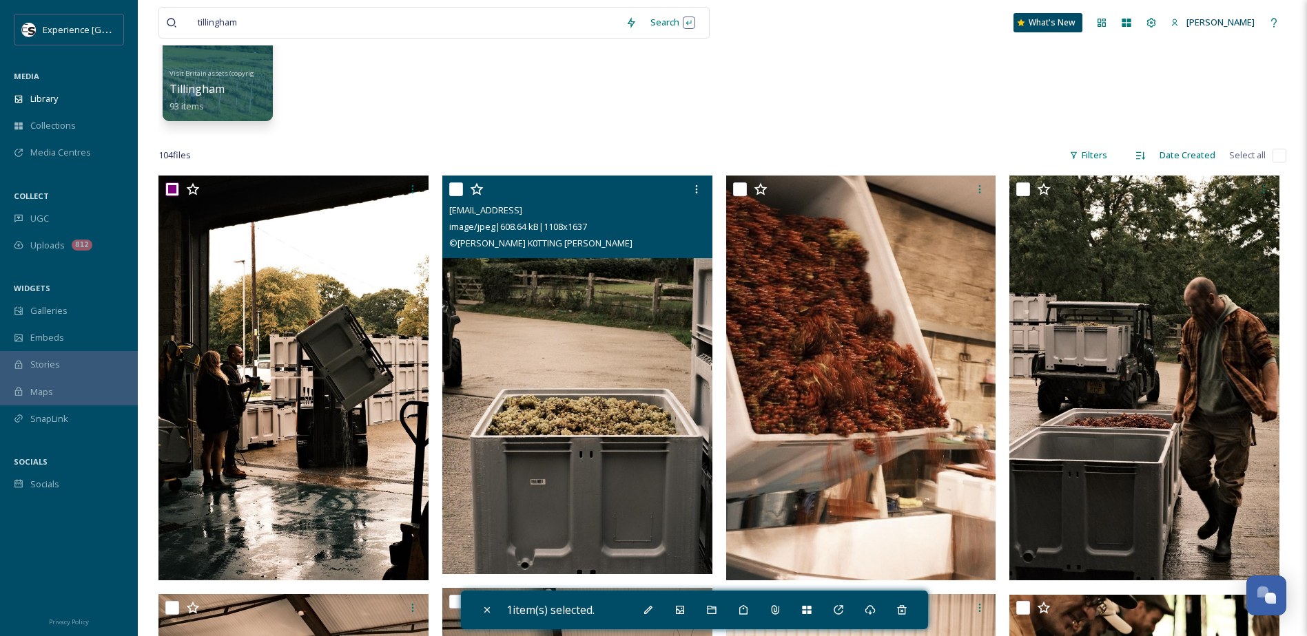
click at [452, 191] on input "checkbox" at bounding box center [456, 190] width 14 height 14
checkbox input "true"
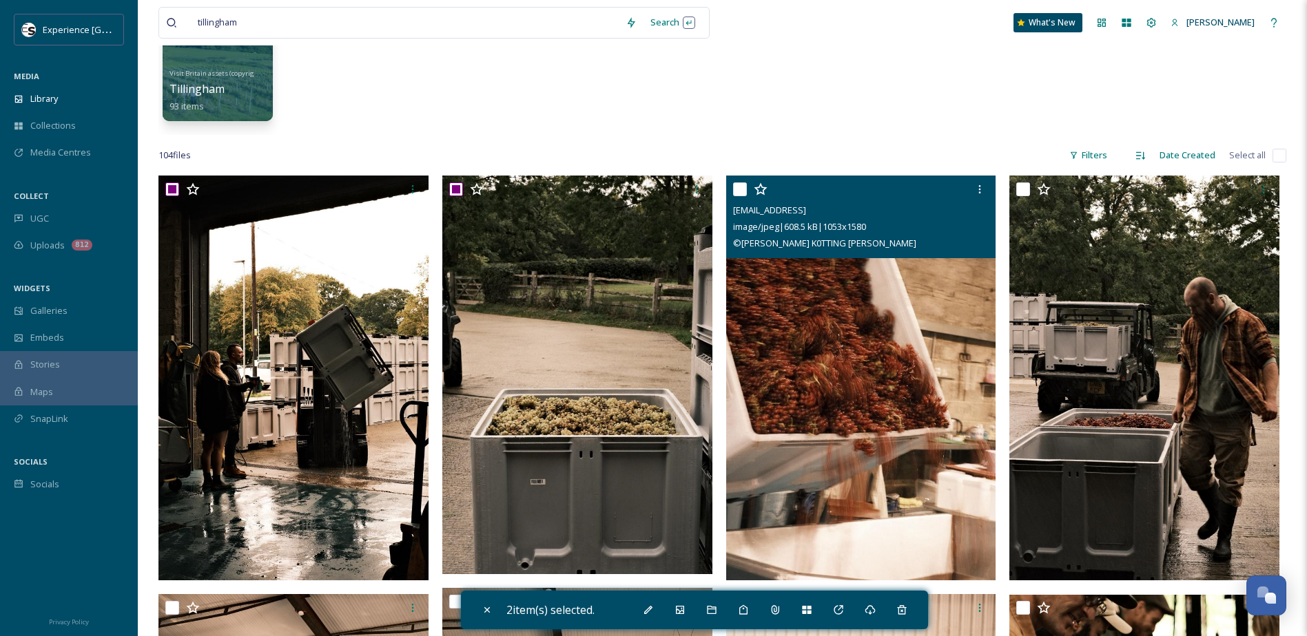
click at [738, 191] on input "checkbox" at bounding box center [740, 190] width 14 height 14
checkbox input "true"
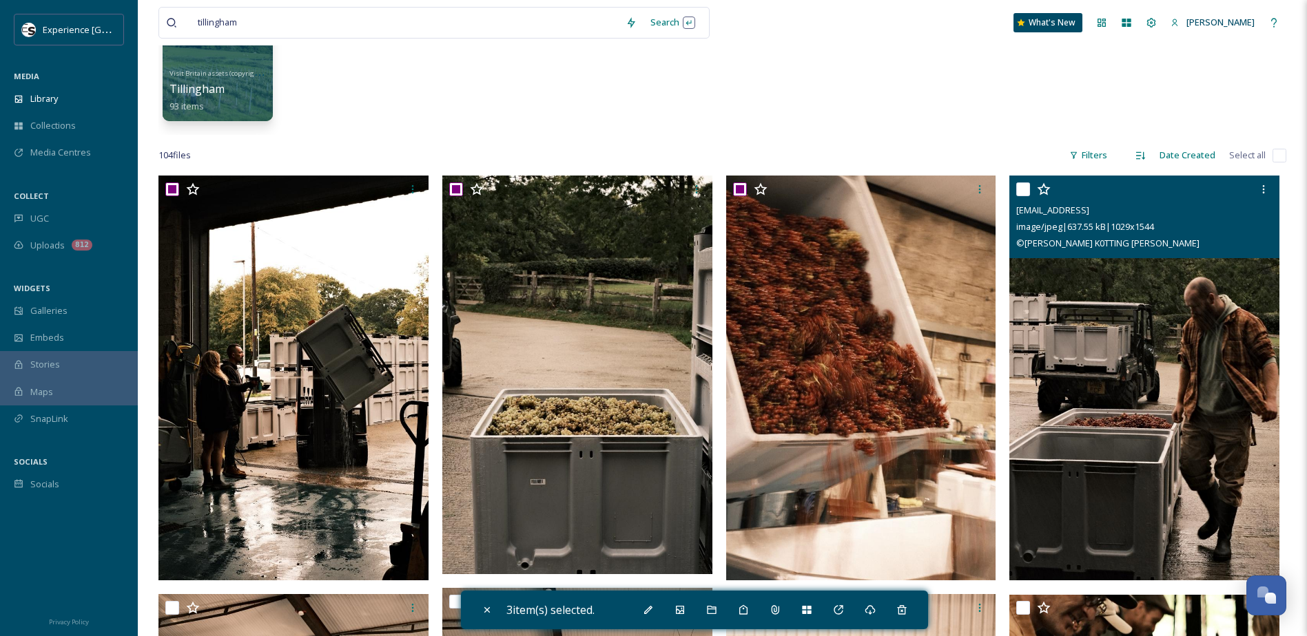
click at [1023, 189] on input "checkbox" at bounding box center [1023, 190] width 14 height 14
checkbox input "true"
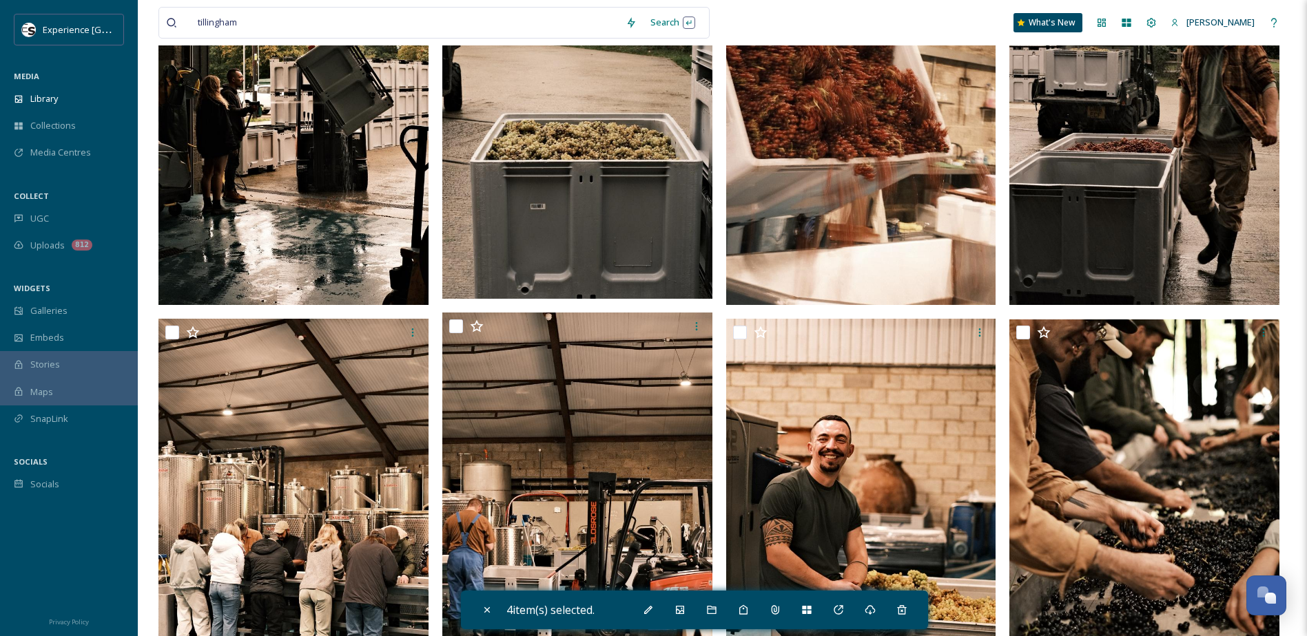
scroll to position [482, 0]
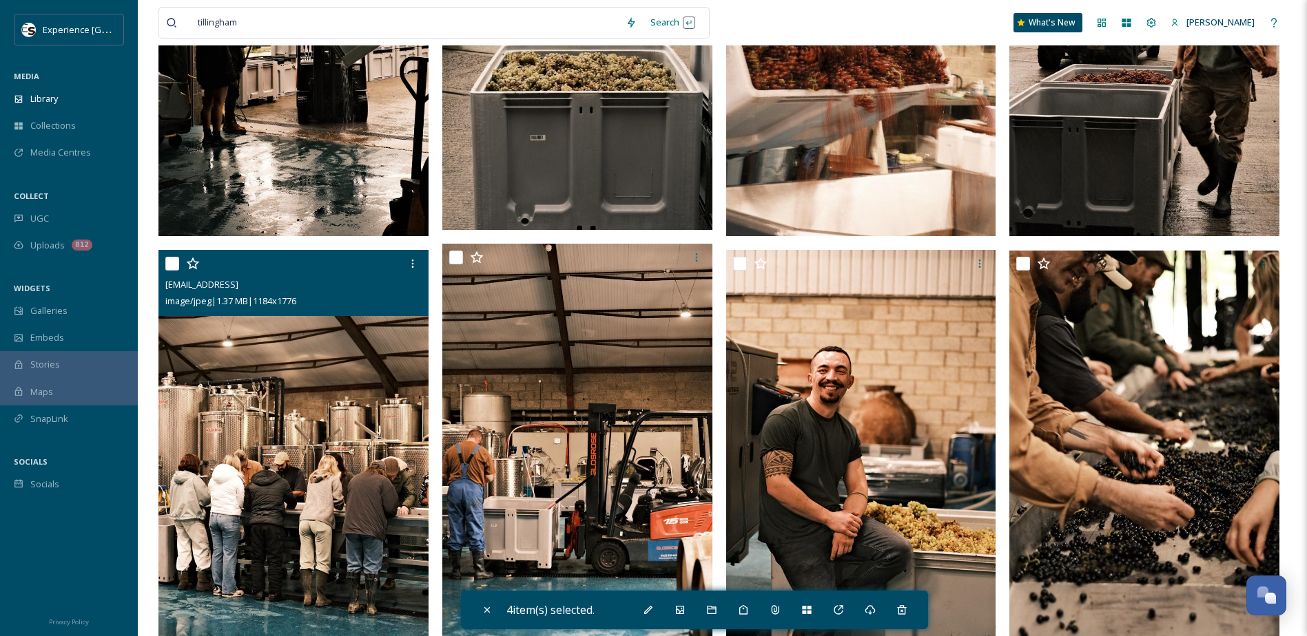
click at [174, 262] on input "checkbox" at bounding box center [172, 264] width 14 height 14
checkbox input "true"
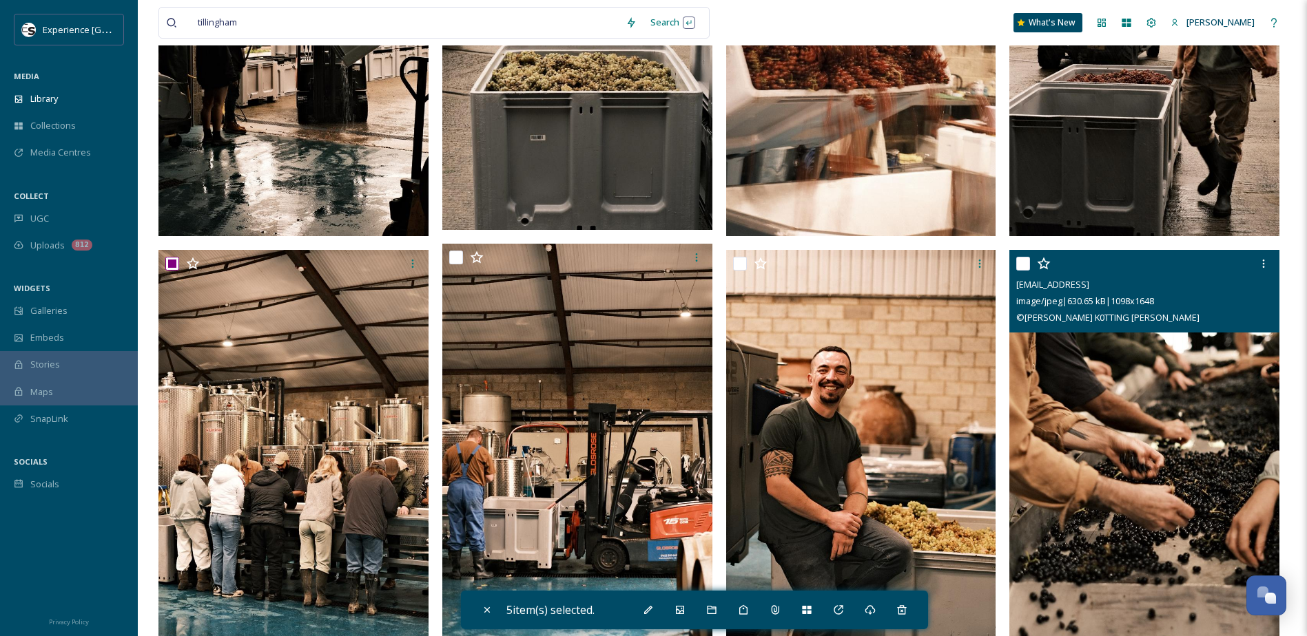
drag, startPoint x: 1022, startPoint y: 267, endPoint x: 975, endPoint y: 280, distance: 48.5
click at [1022, 267] on input "checkbox" at bounding box center [1023, 264] width 14 height 14
checkbox input "true"
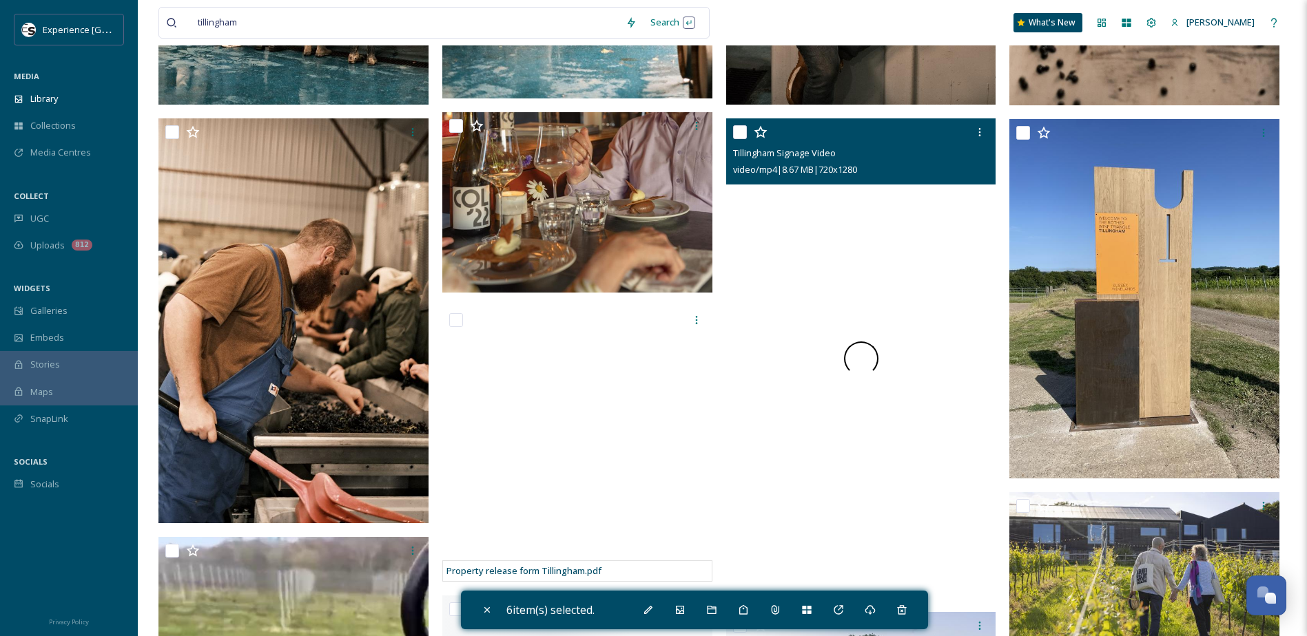
scroll to position [1033, 0]
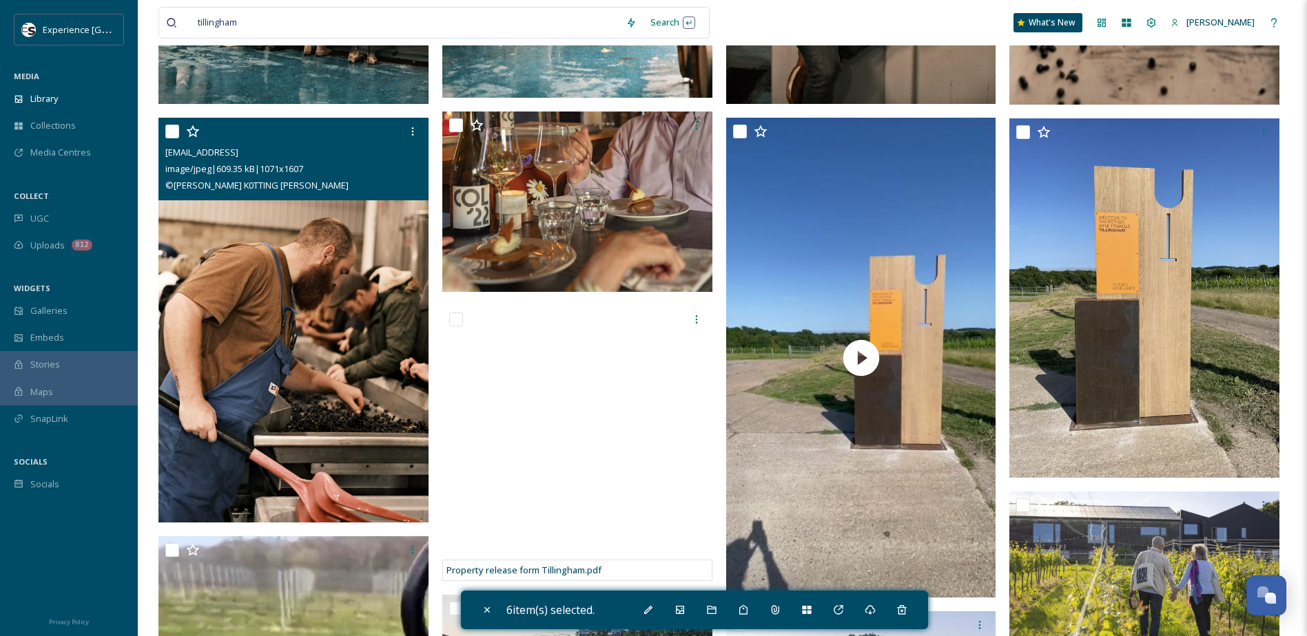
click at [172, 129] on input "checkbox" at bounding box center [172, 132] width 14 height 14
checkbox input "true"
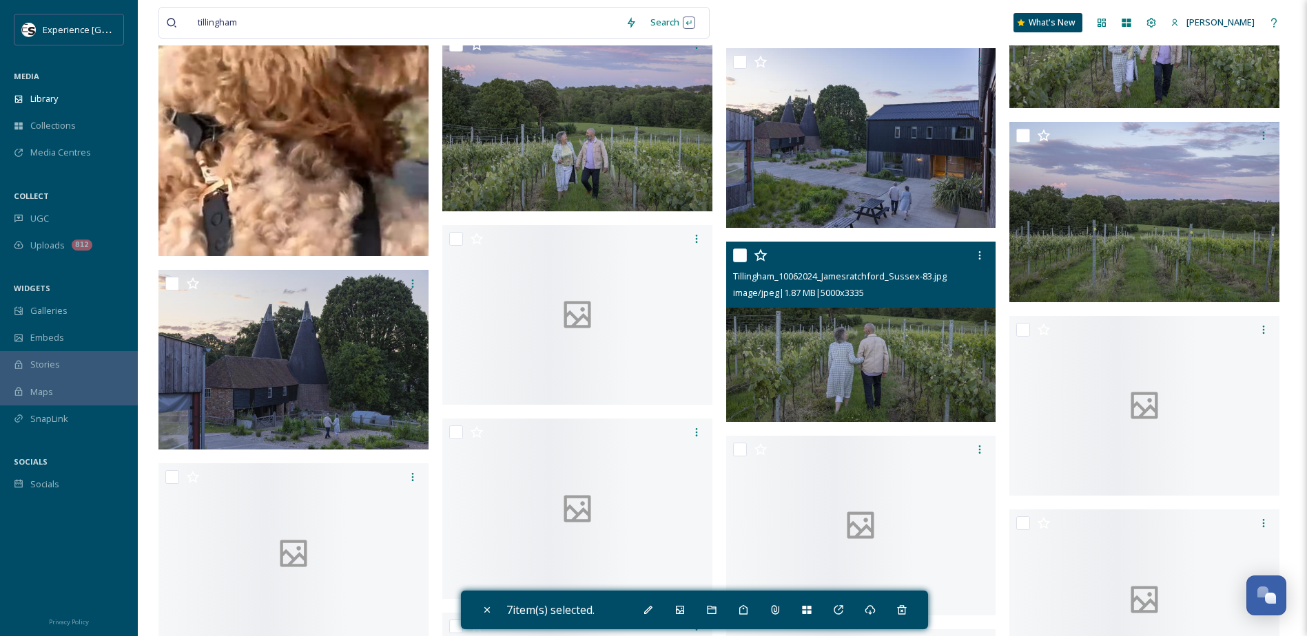
scroll to position [2273, 0]
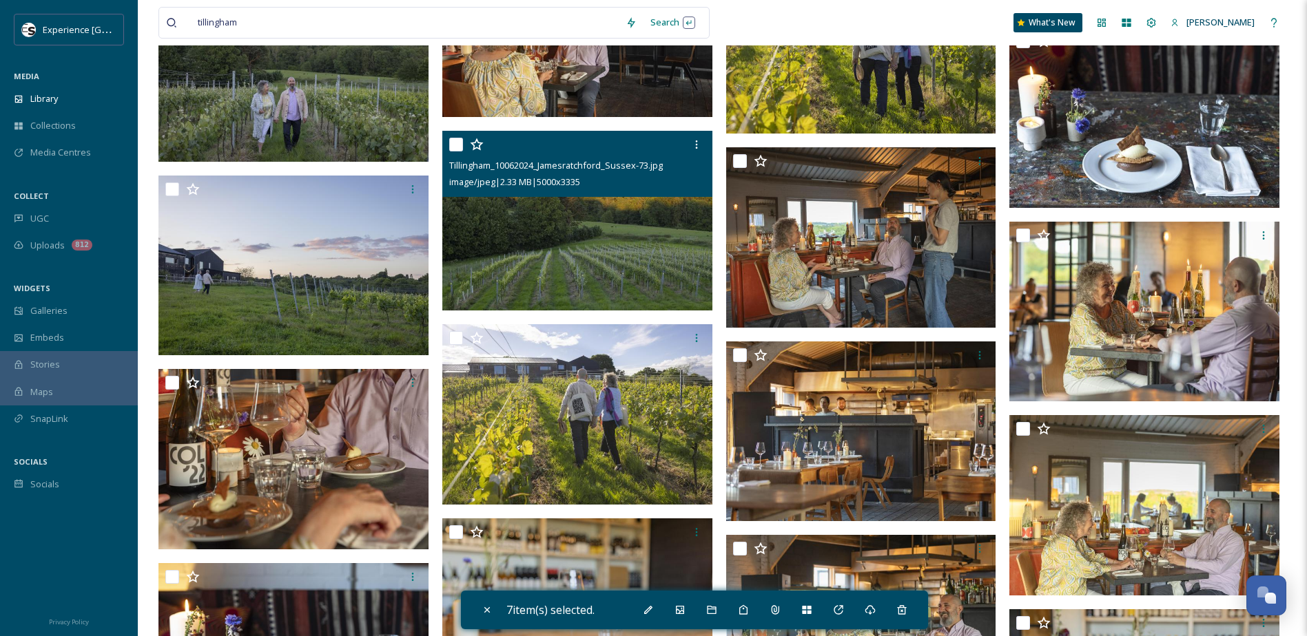
click at [455, 149] on input "checkbox" at bounding box center [456, 145] width 14 height 14
checkbox input "true"
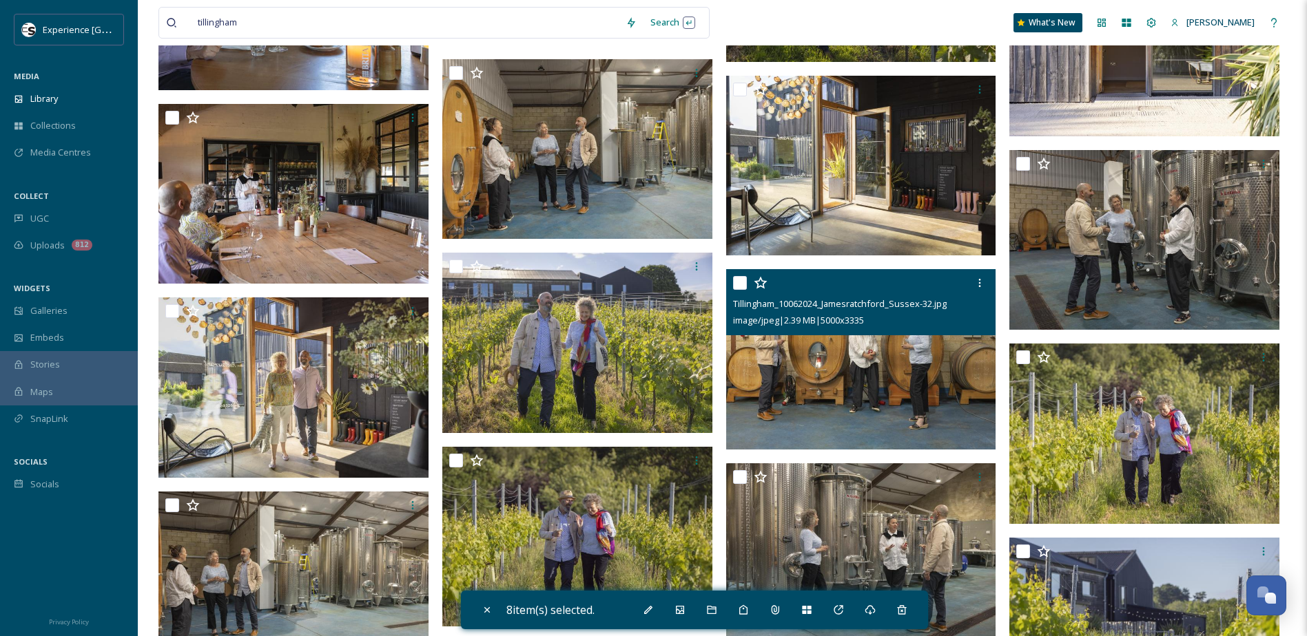
scroll to position [4408, 0]
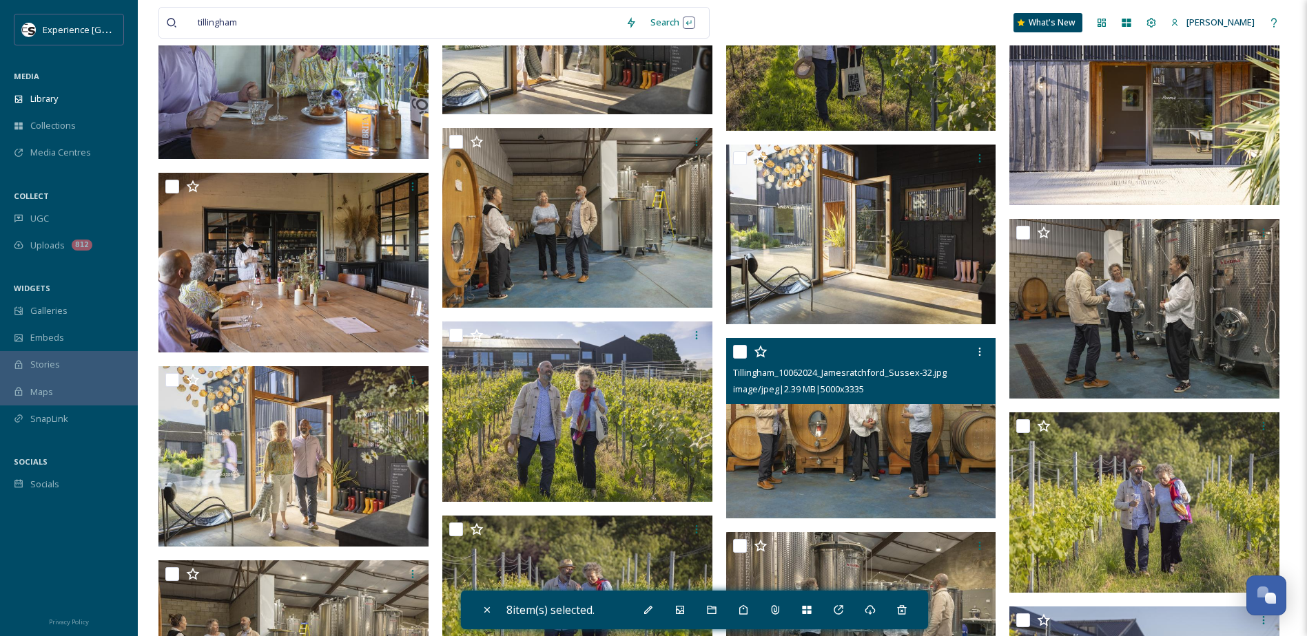
click at [741, 352] on input "checkbox" at bounding box center [740, 352] width 14 height 14
checkbox input "true"
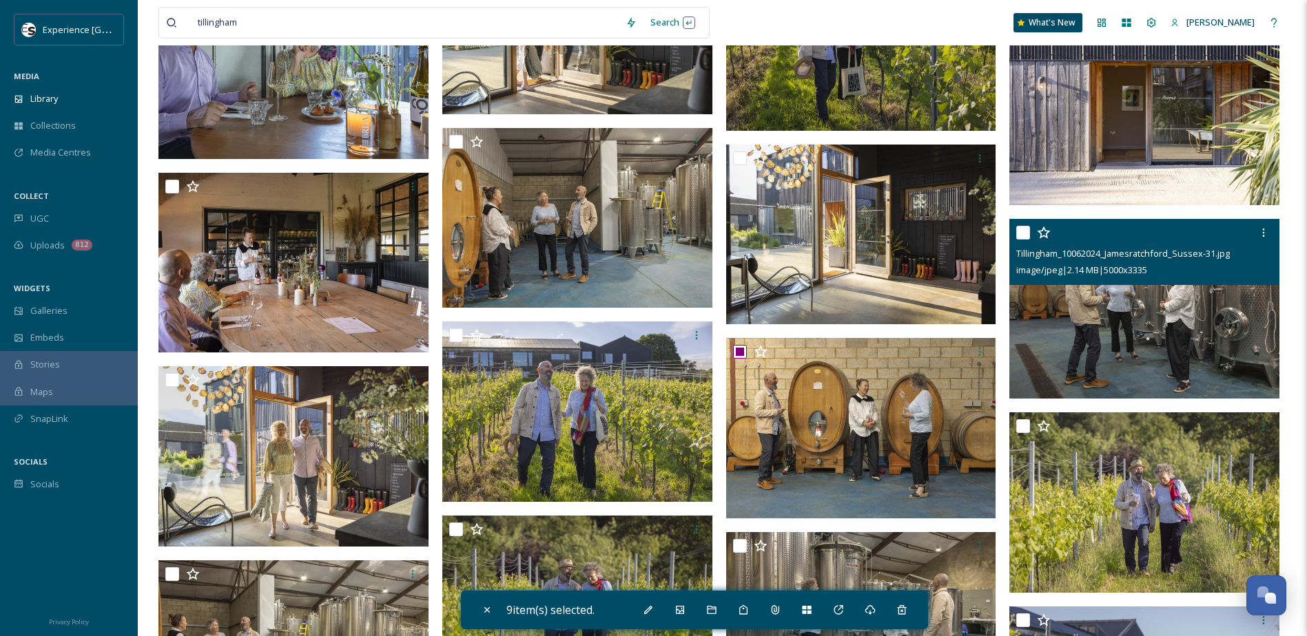
click at [1024, 232] on input "checkbox" at bounding box center [1023, 233] width 14 height 14
checkbox input "true"
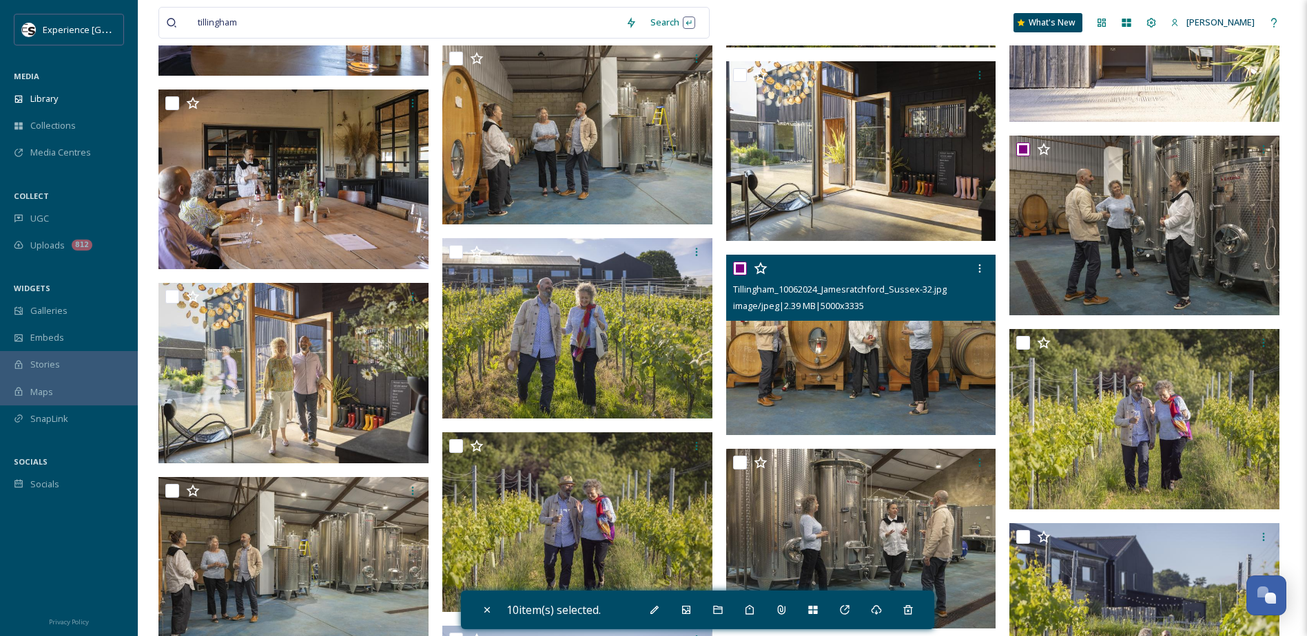
scroll to position [4615, 0]
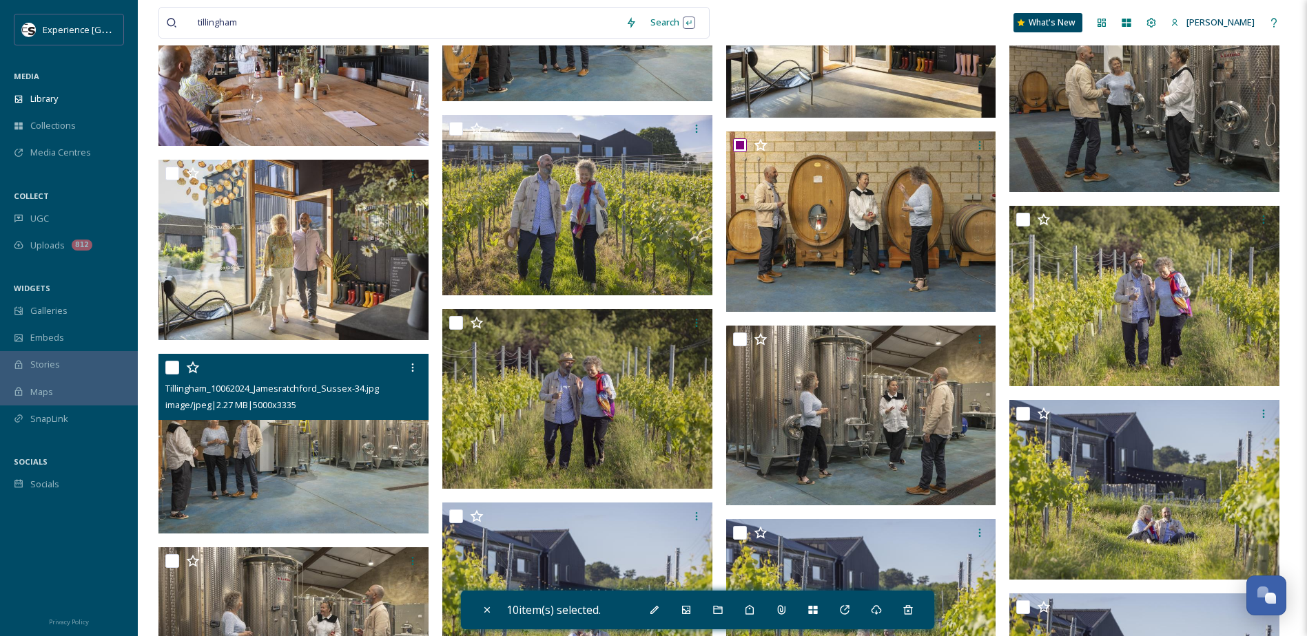
click at [176, 375] on div at bounding box center [295, 367] width 260 height 25
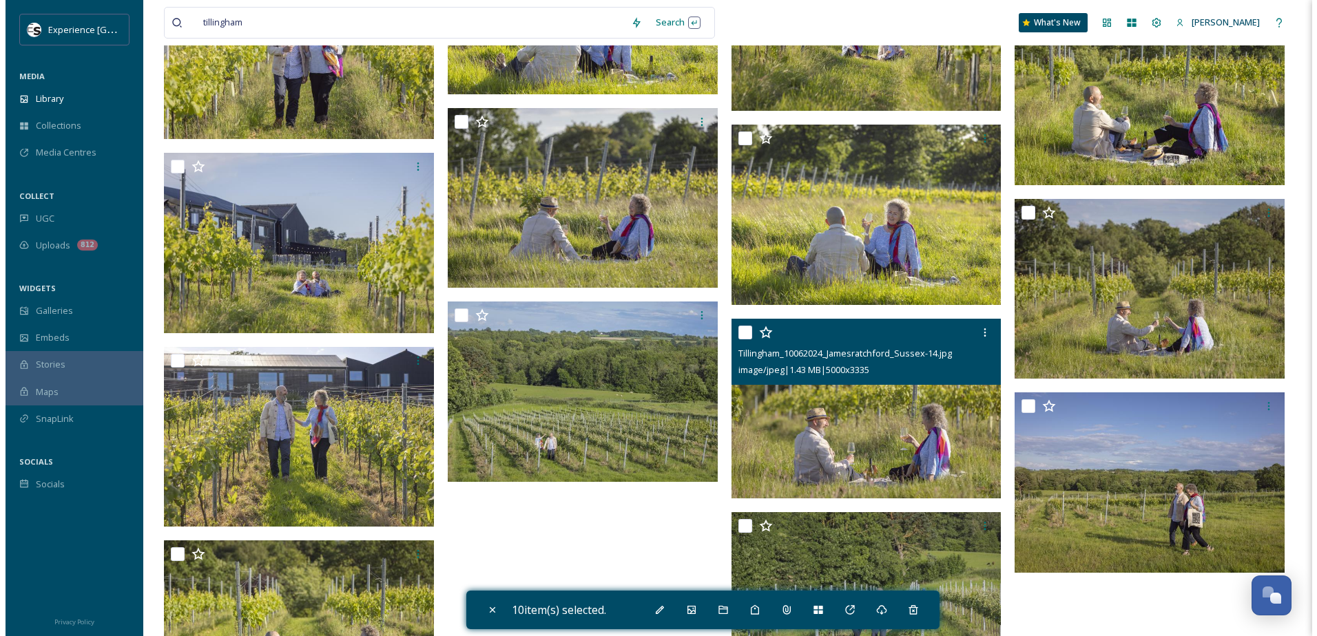
scroll to position [5699, 0]
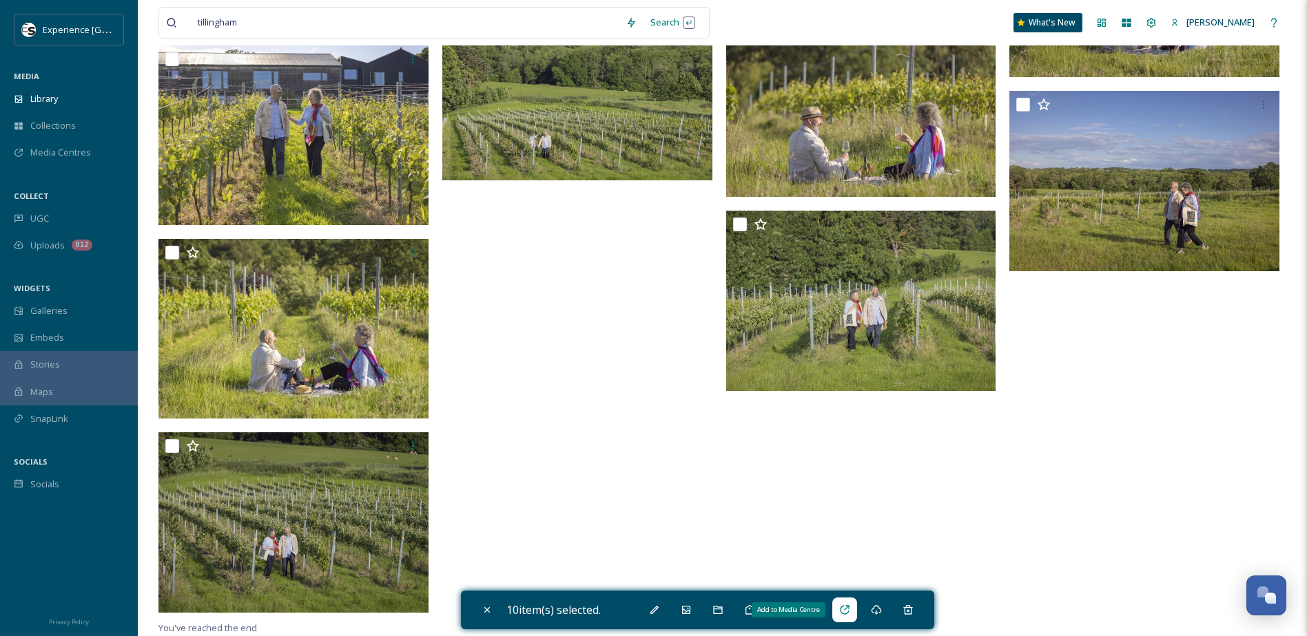
click at [855, 608] on div "Add to Media Centre" at bounding box center [844, 610] width 25 height 25
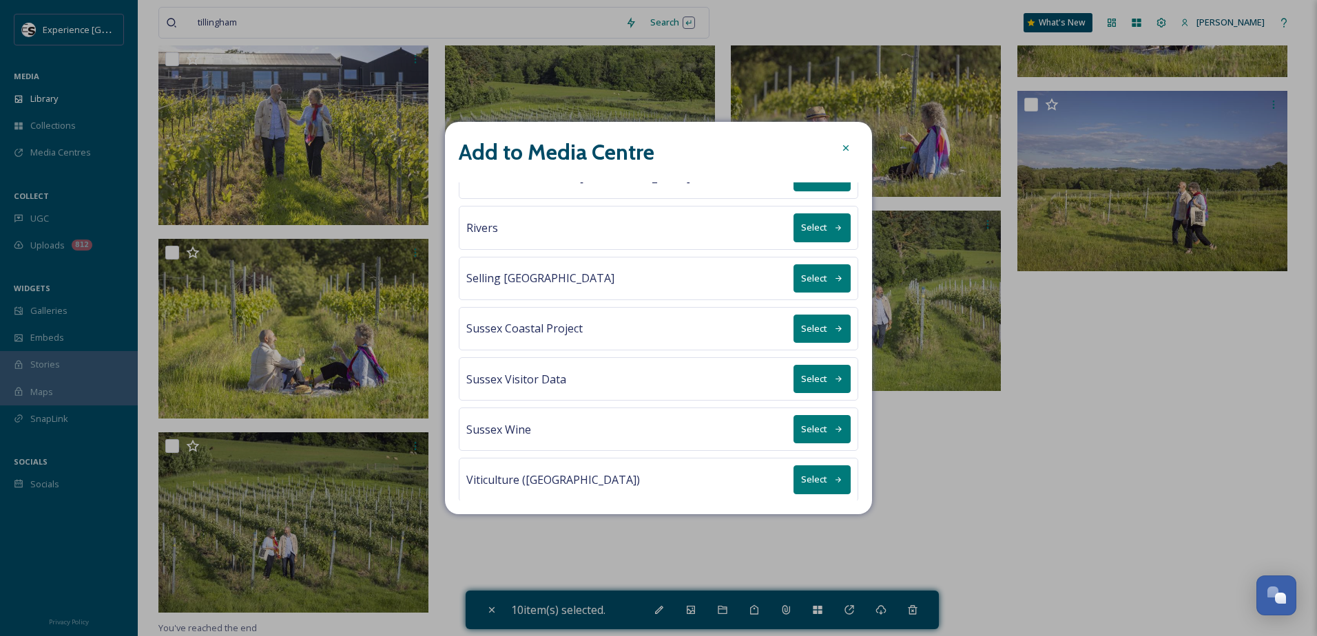
scroll to position [640, 0]
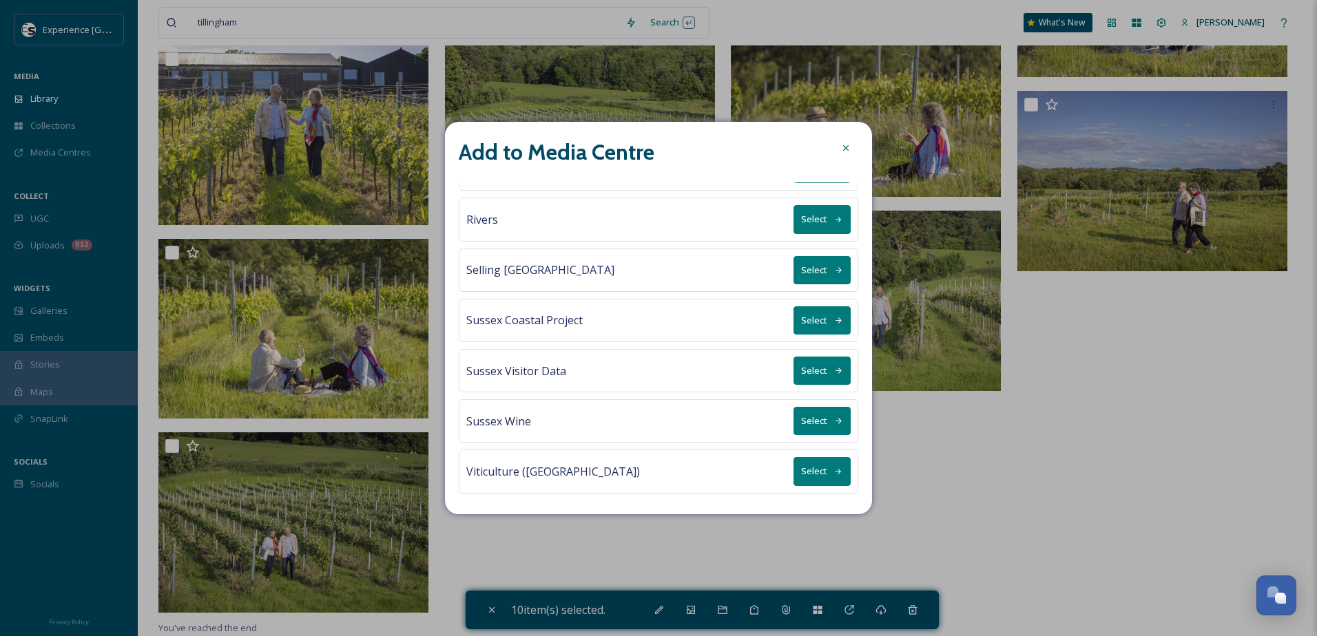
click at [812, 481] on button "Select" at bounding box center [822, 471] width 57 height 28
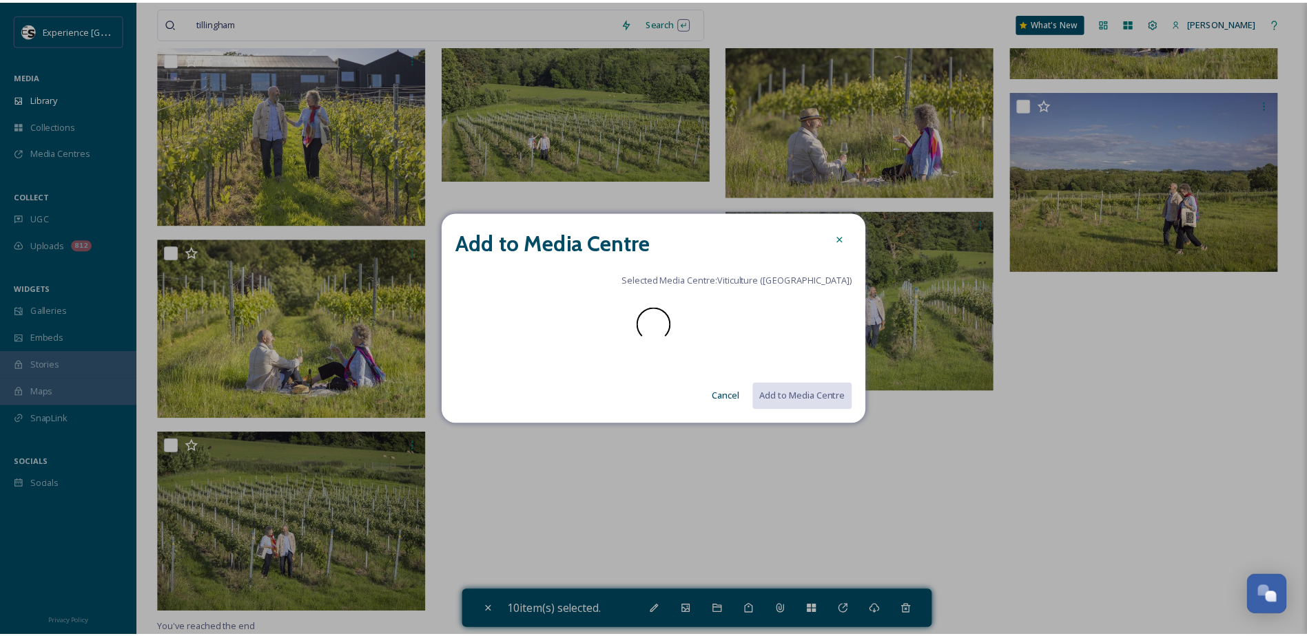
scroll to position [0, 0]
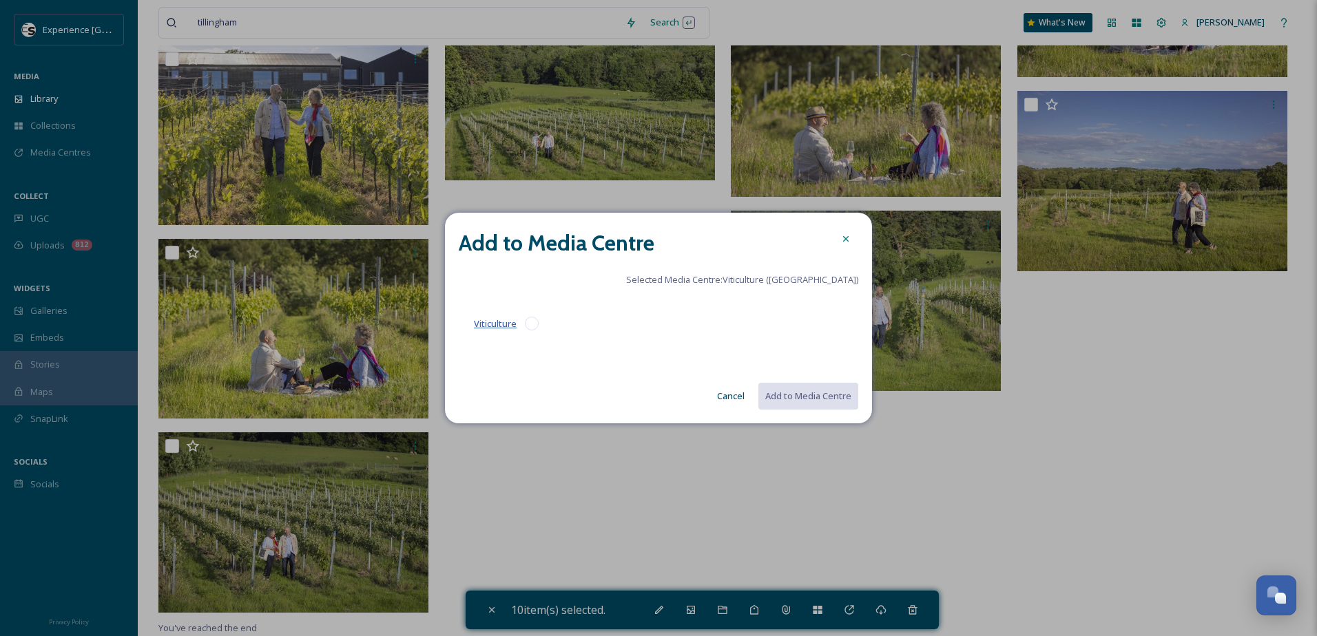
drag, startPoint x: 497, startPoint y: 321, endPoint x: 506, endPoint y: 321, distance: 9.6
click at [501, 321] on span "Viticulture" at bounding box center [495, 324] width 43 height 12
click at [806, 396] on button "Add to Media Centre" at bounding box center [807, 396] width 101 height 28
checkbox input "false"
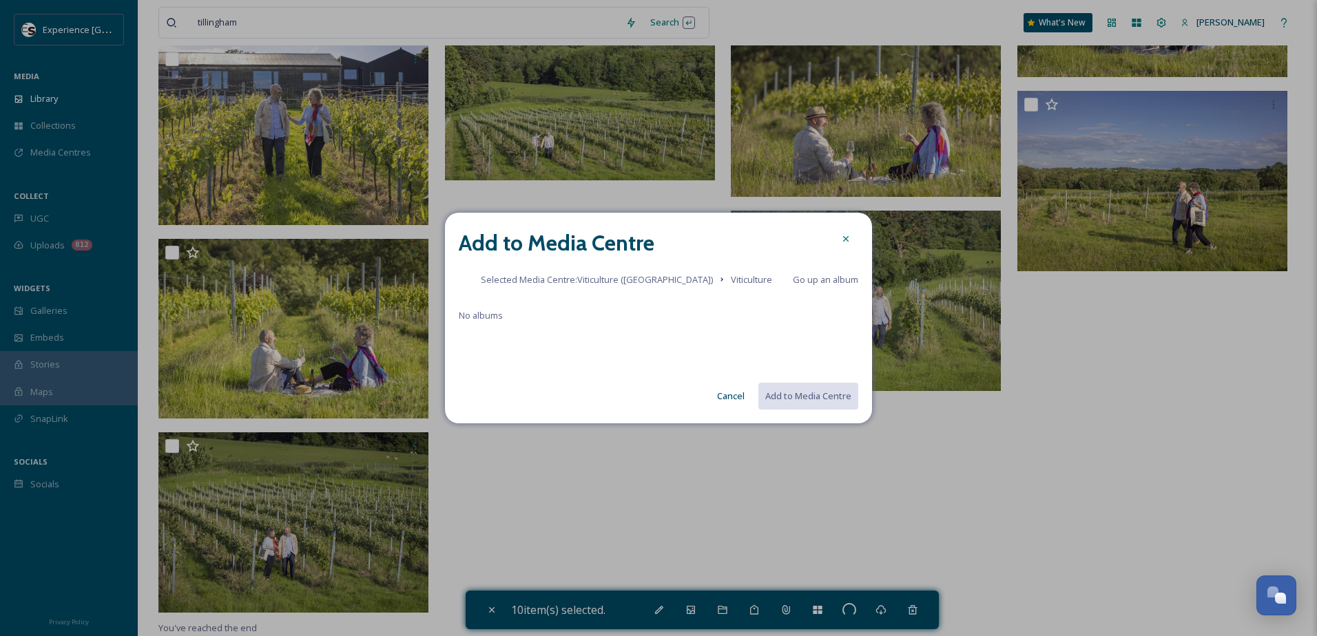
checkbox input "false"
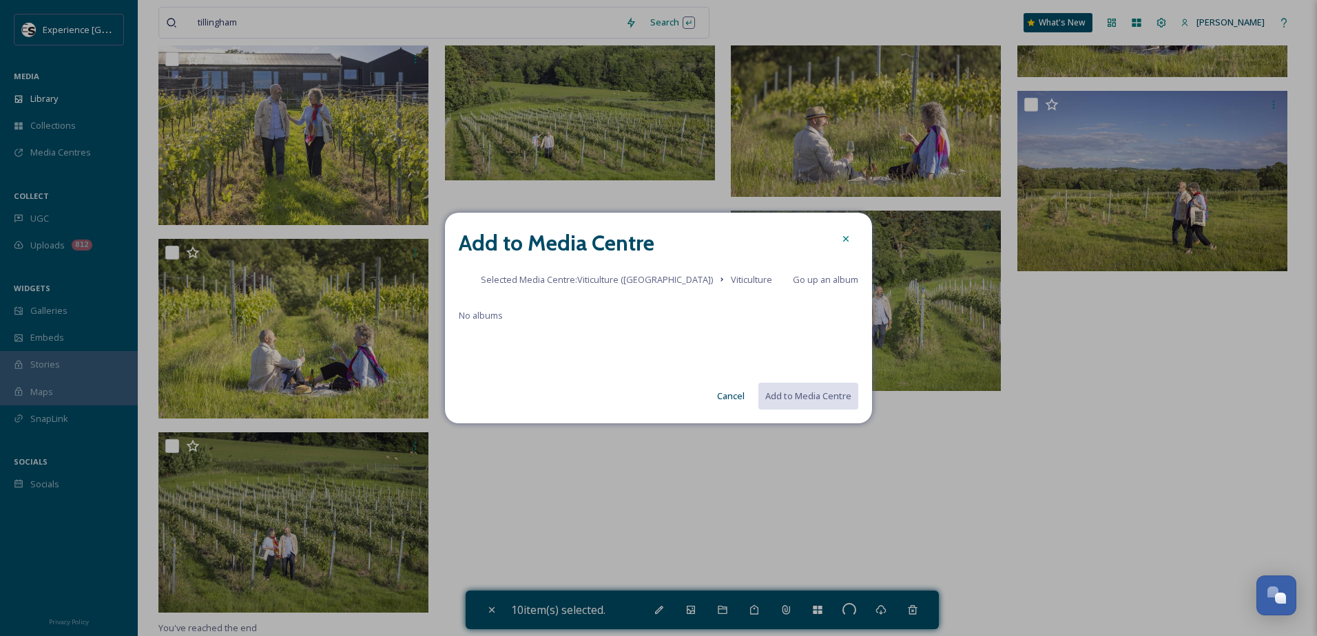
checkbox input "false"
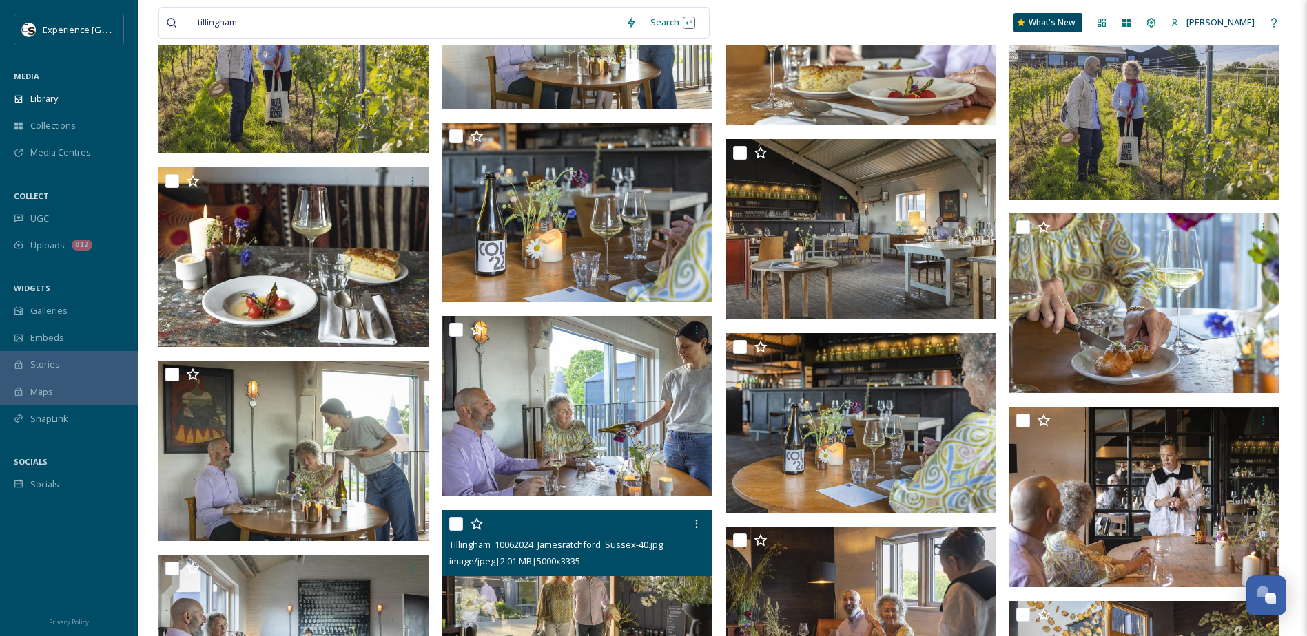
scroll to position [3495, 0]
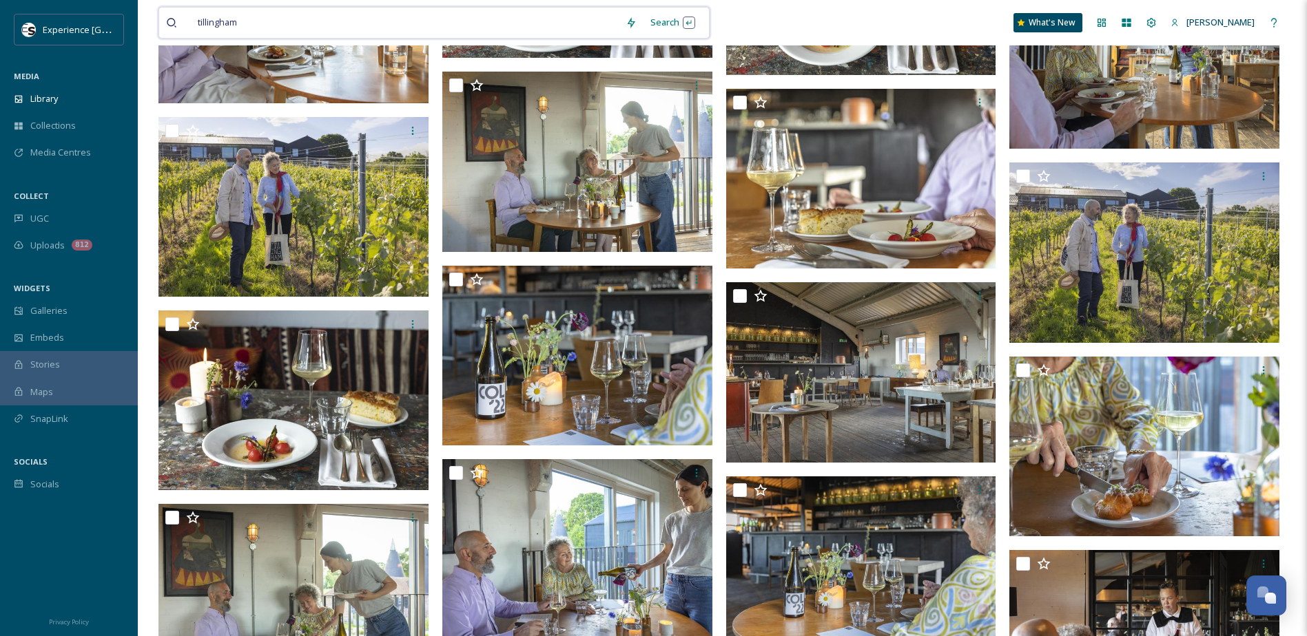
drag, startPoint x: 176, startPoint y: 8, endPoint x: 179, endPoint y: 14, distance: 7.1
drag, startPoint x: 203, startPoint y: 20, endPoint x: 322, endPoint y: 48, distance: 121.8
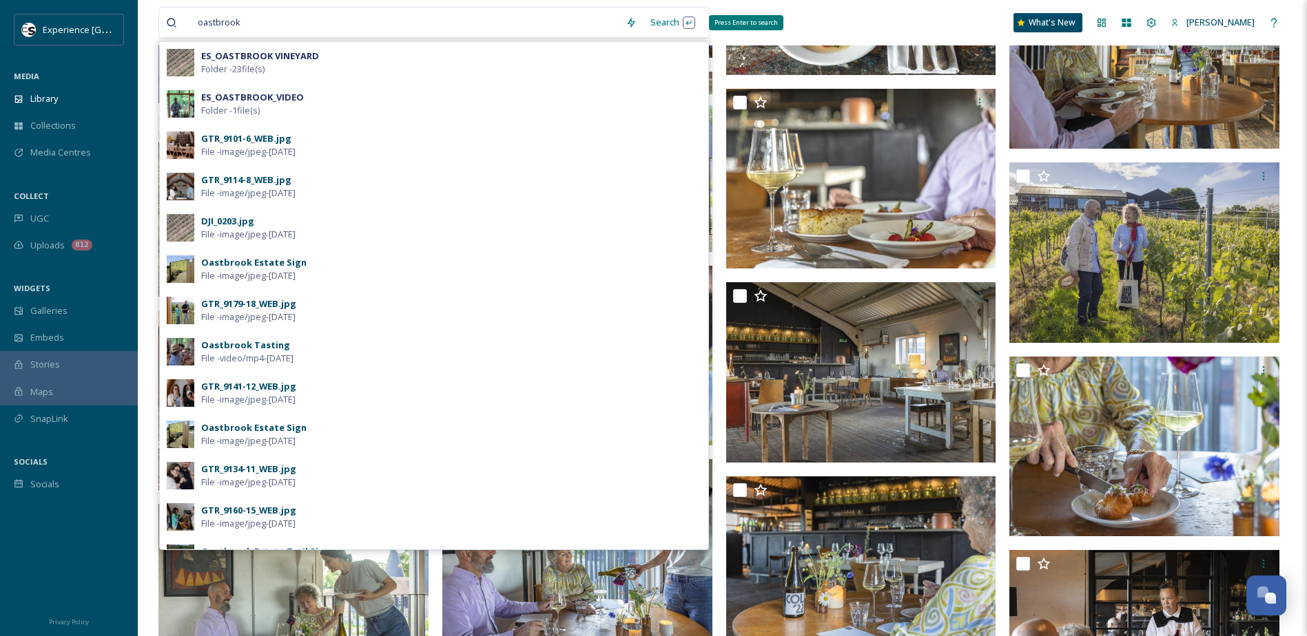
click at [672, 22] on div "Search Press Enter to search" at bounding box center [672, 22] width 59 height 27
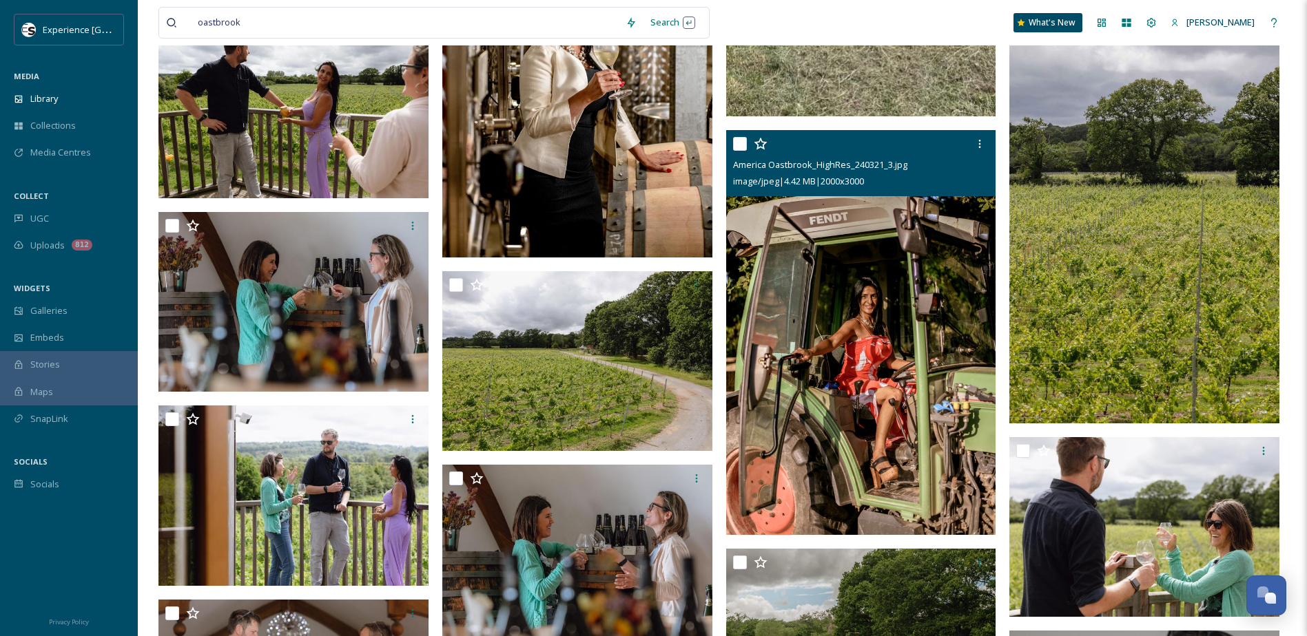
scroll to position [1309, 0]
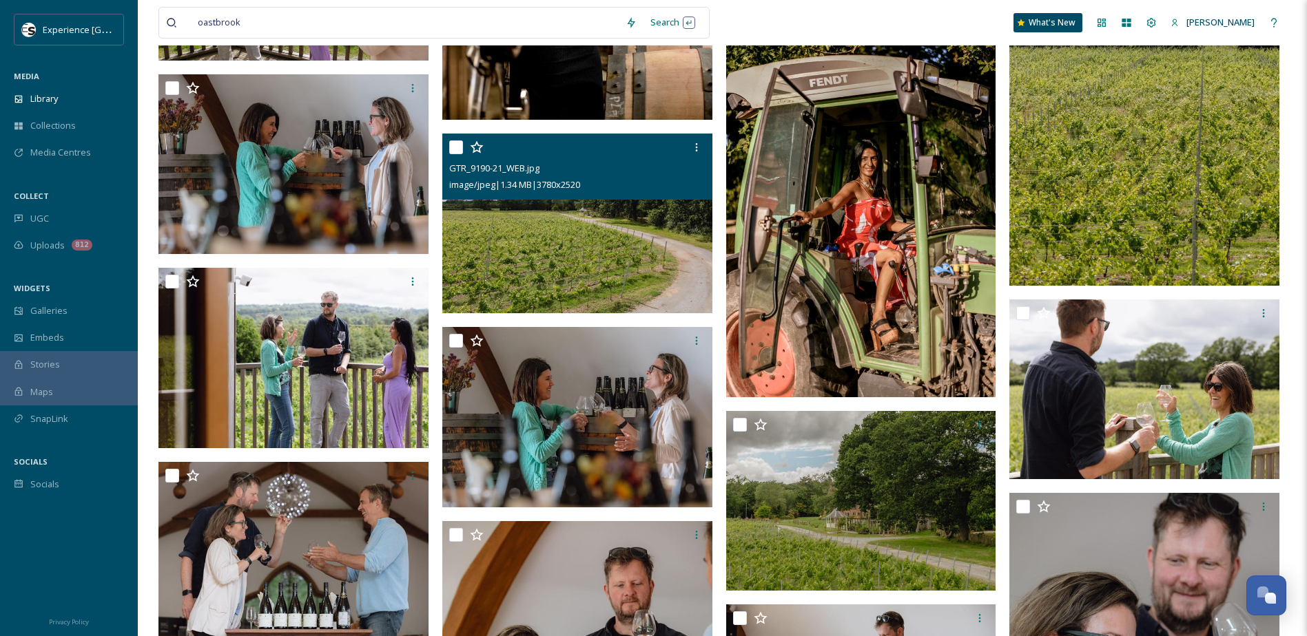
click at [455, 152] on input "checkbox" at bounding box center [456, 148] width 14 height 14
checkbox input "true"
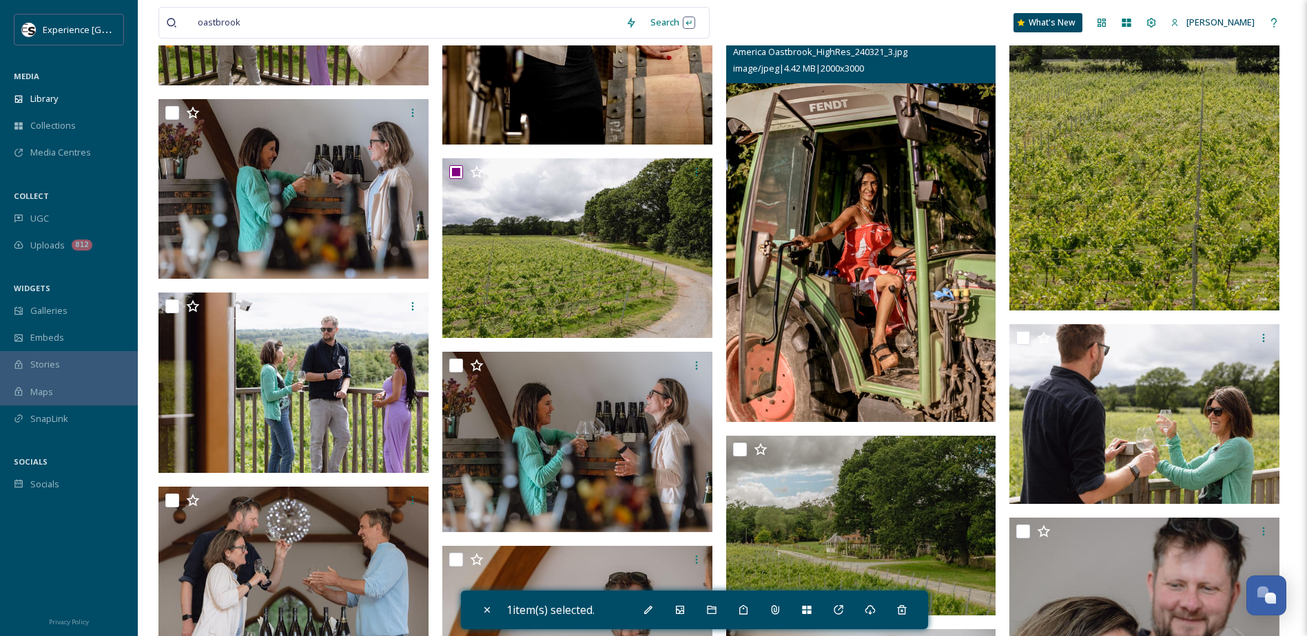
scroll to position [1240, 0]
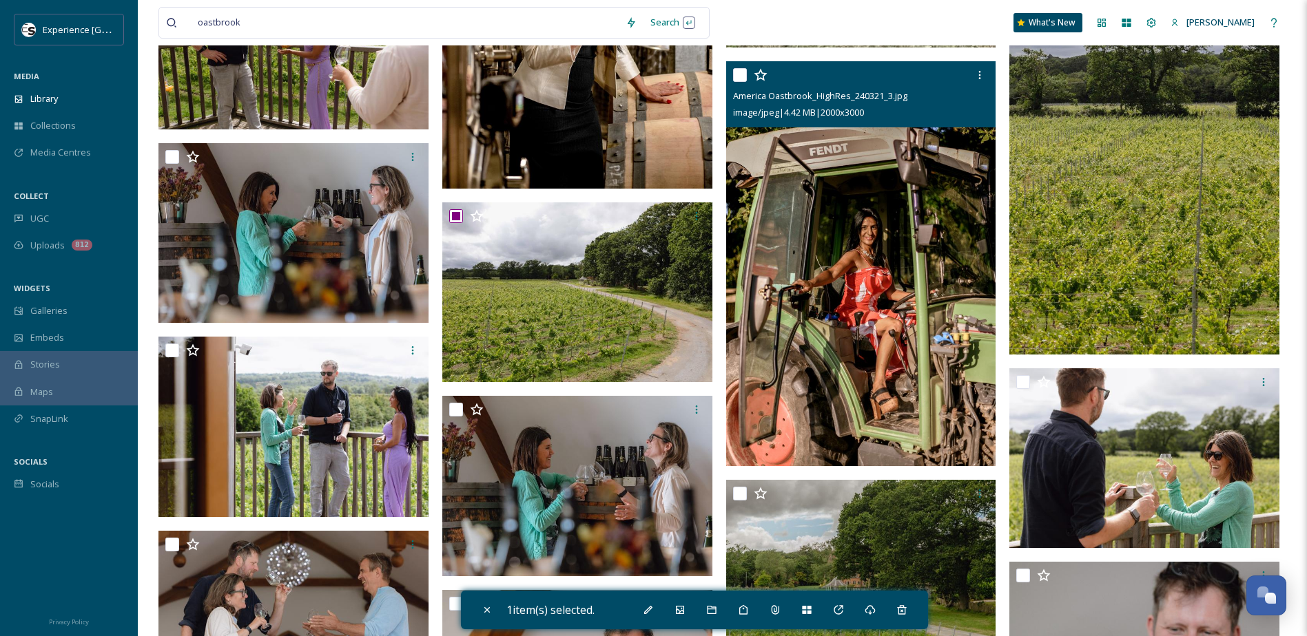
click at [743, 77] on input "checkbox" at bounding box center [740, 75] width 14 height 14
checkbox input "true"
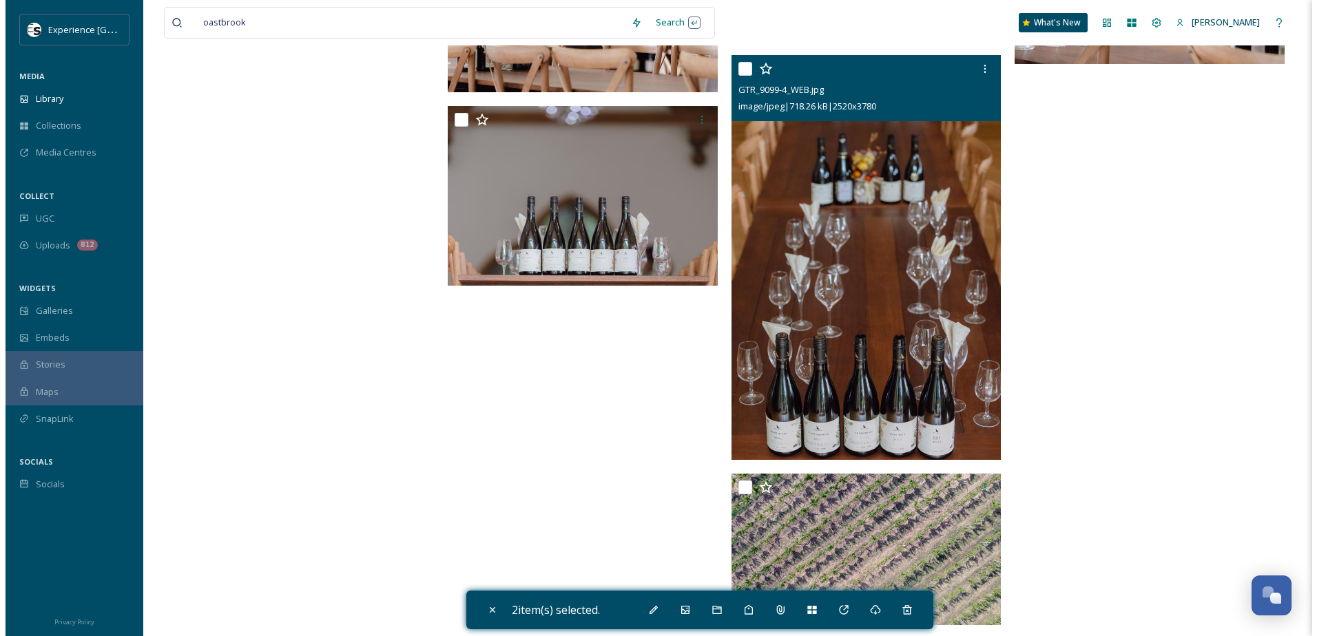
scroll to position [2768, 0]
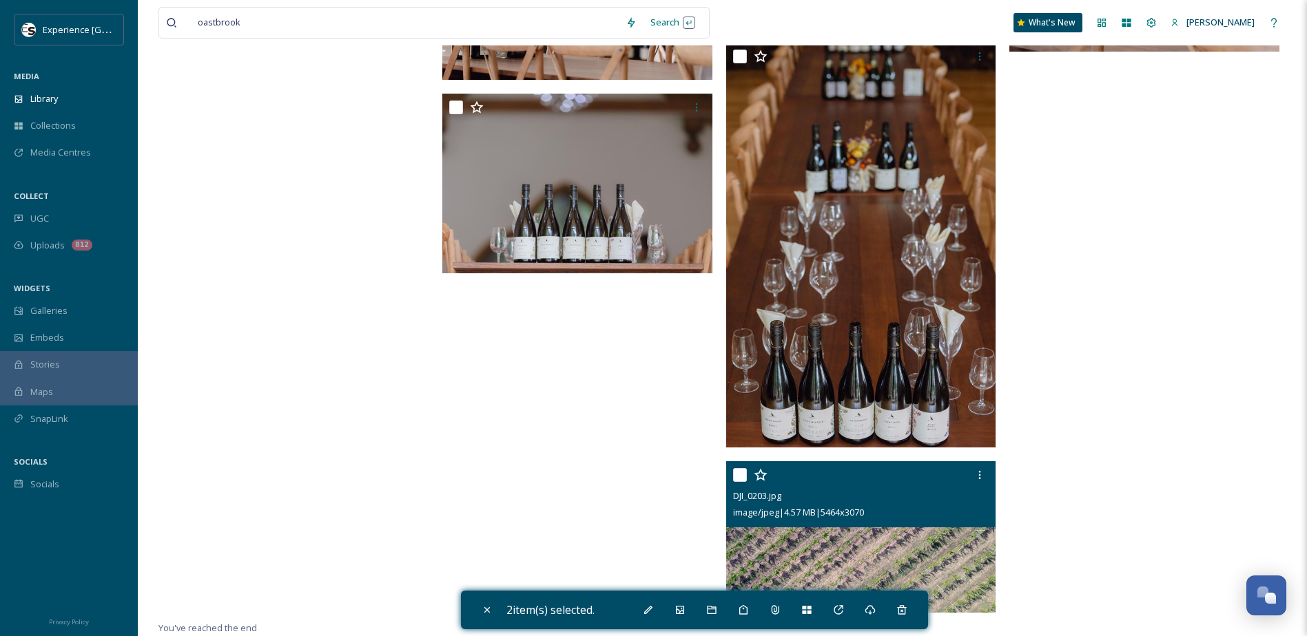
click at [744, 471] on input "checkbox" at bounding box center [740, 475] width 14 height 14
checkbox input "true"
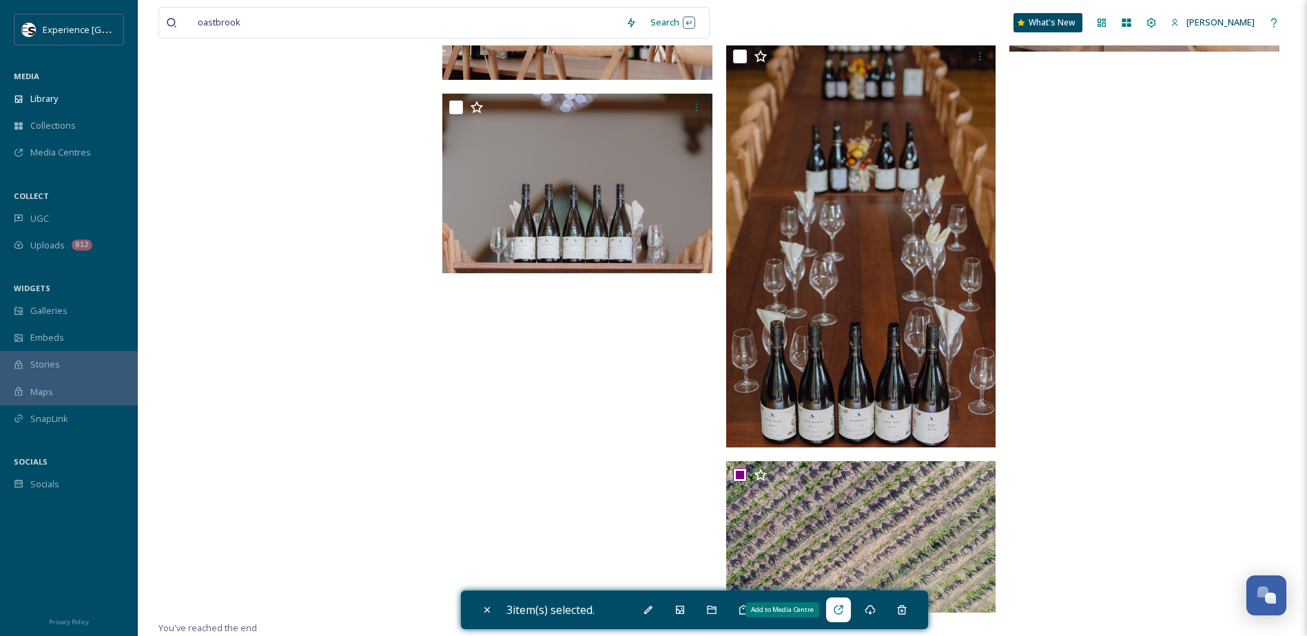
click at [849, 612] on div "Add to Media Centre" at bounding box center [838, 610] width 25 height 25
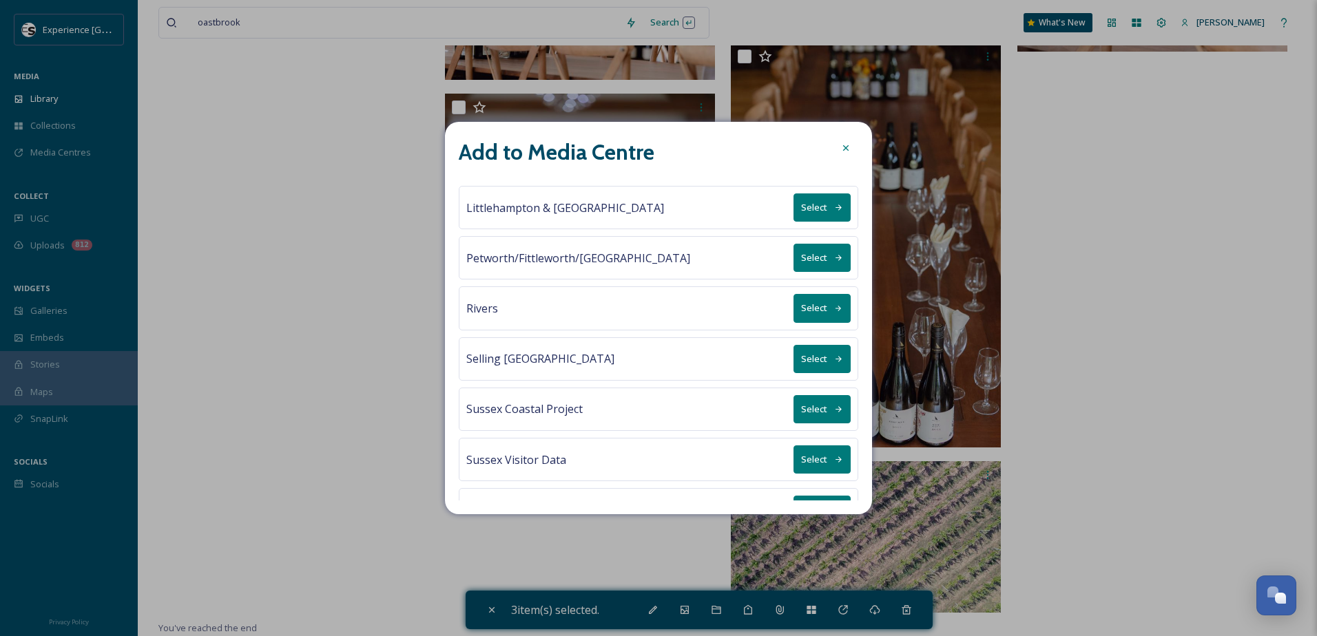
scroll to position [640, 0]
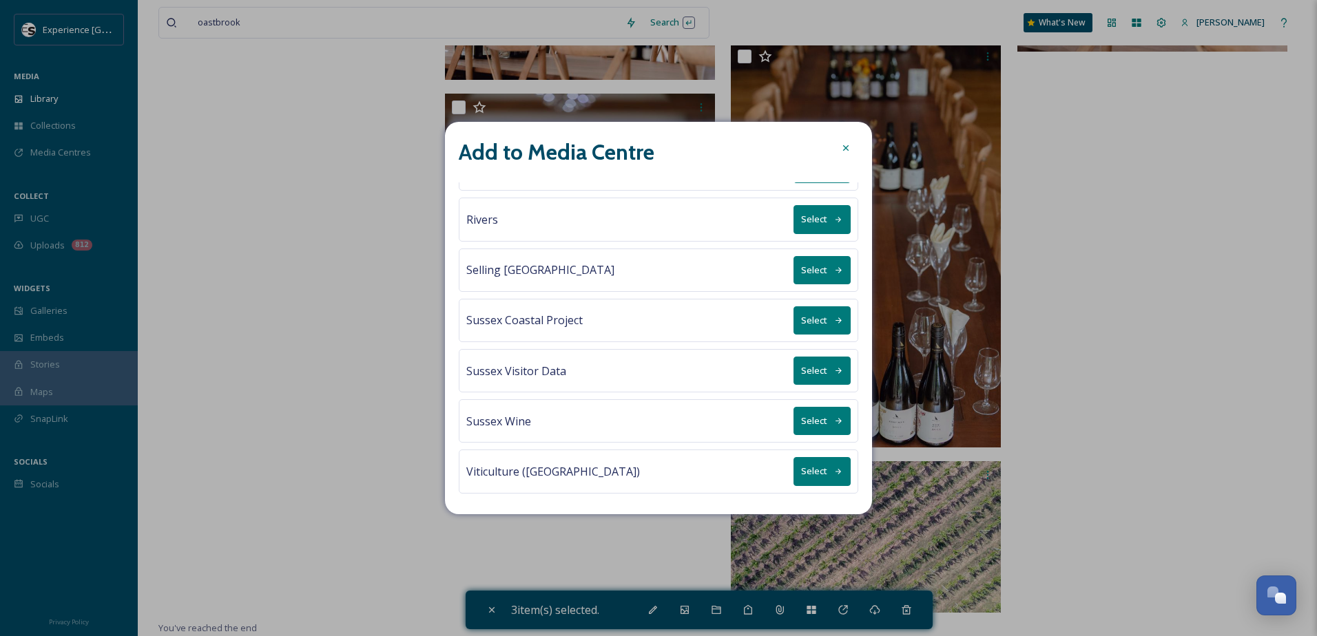
click at [813, 475] on button "Select" at bounding box center [822, 471] width 57 height 28
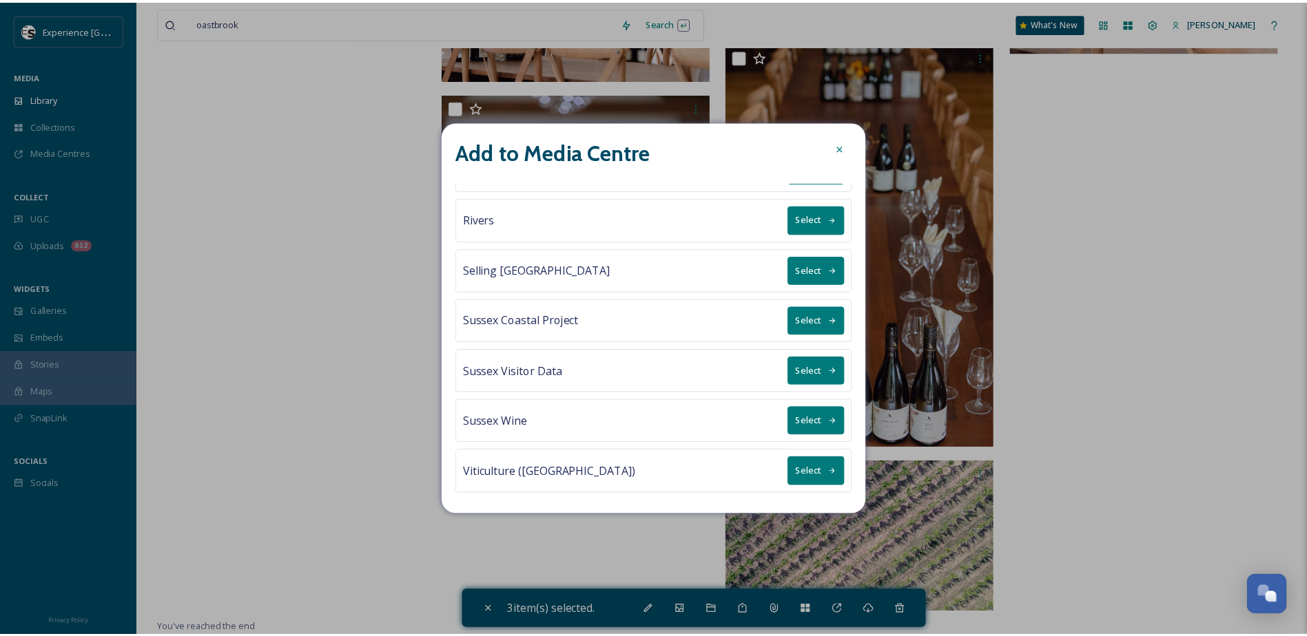
scroll to position [0, 0]
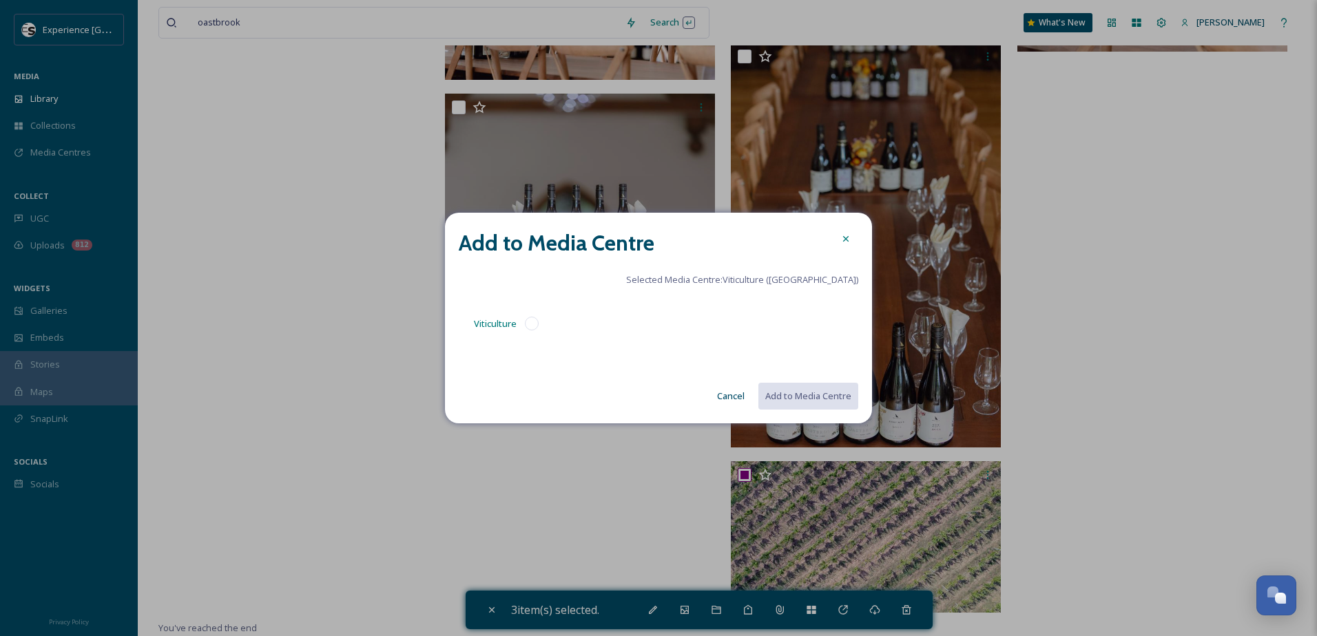
click at [534, 331] on div "Viticulture" at bounding box center [506, 323] width 95 height 33
click at [812, 395] on button "Add to Media Centre" at bounding box center [807, 396] width 101 height 28
checkbox input "false"
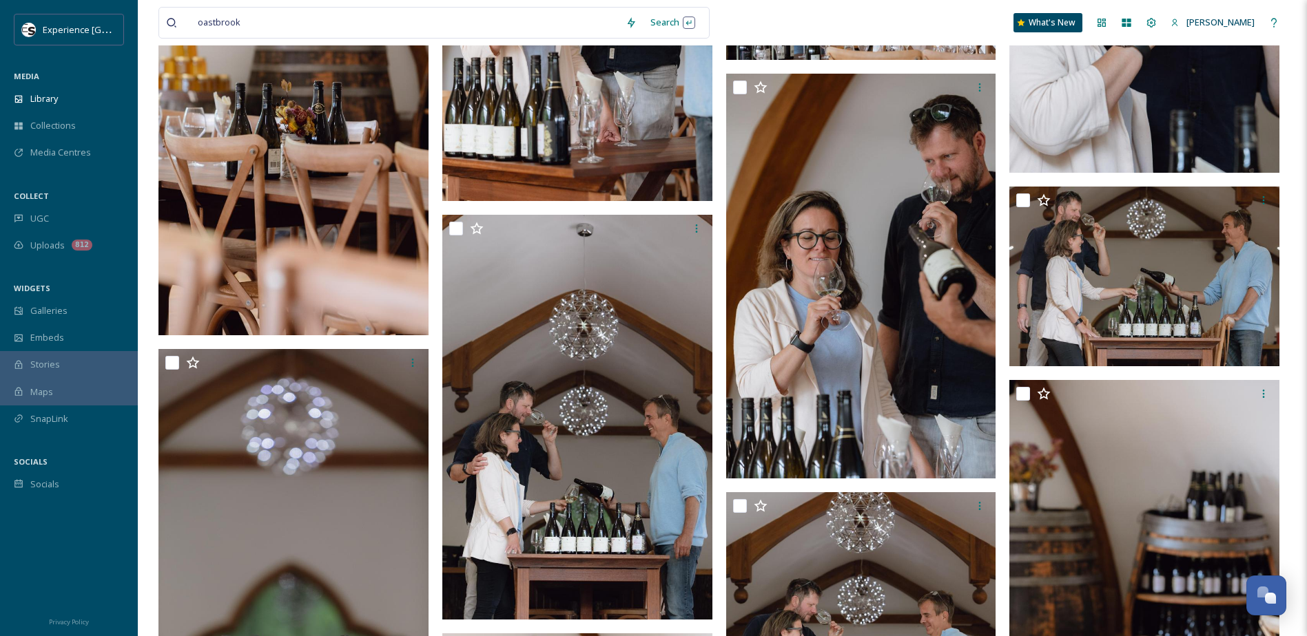
scroll to position [2010, 0]
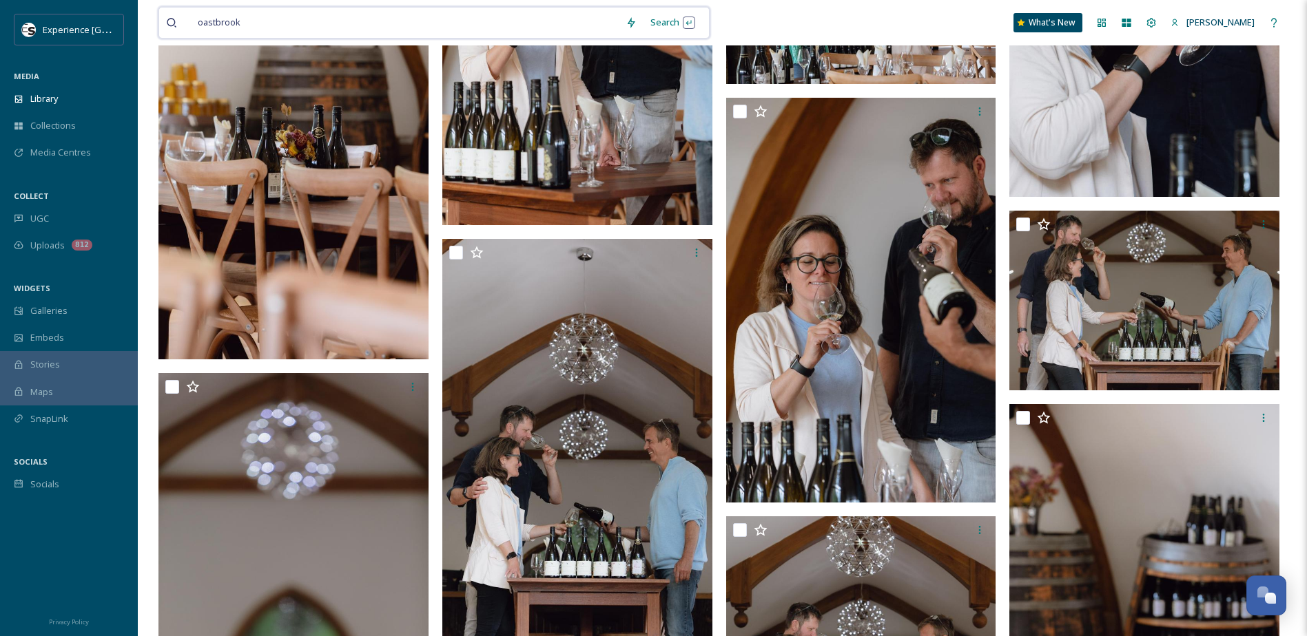
drag, startPoint x: 449, startPoint y: 28, endPoint x: 147, endPoint y: 6, distance: 302.5
type input "o"
type input "ridgeview"
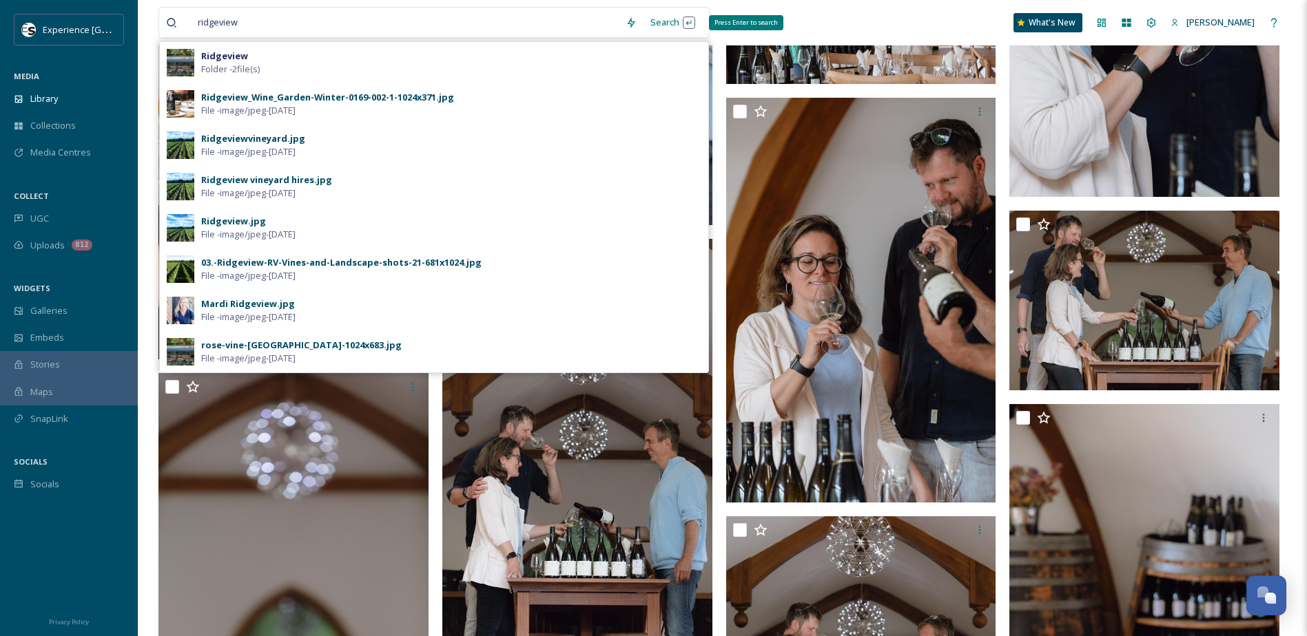
click at [665, 25] on div "Search Press Enter to search" at bounding box center [672, 22] width 59 height 27
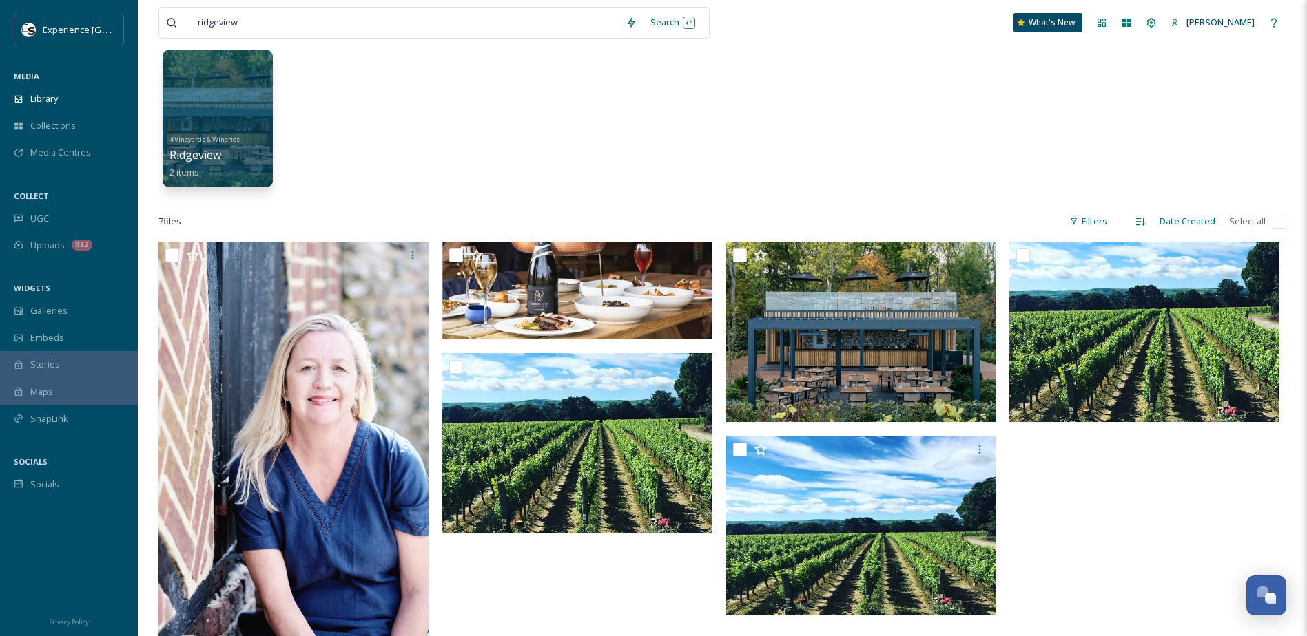
scroll to position [138, 0]
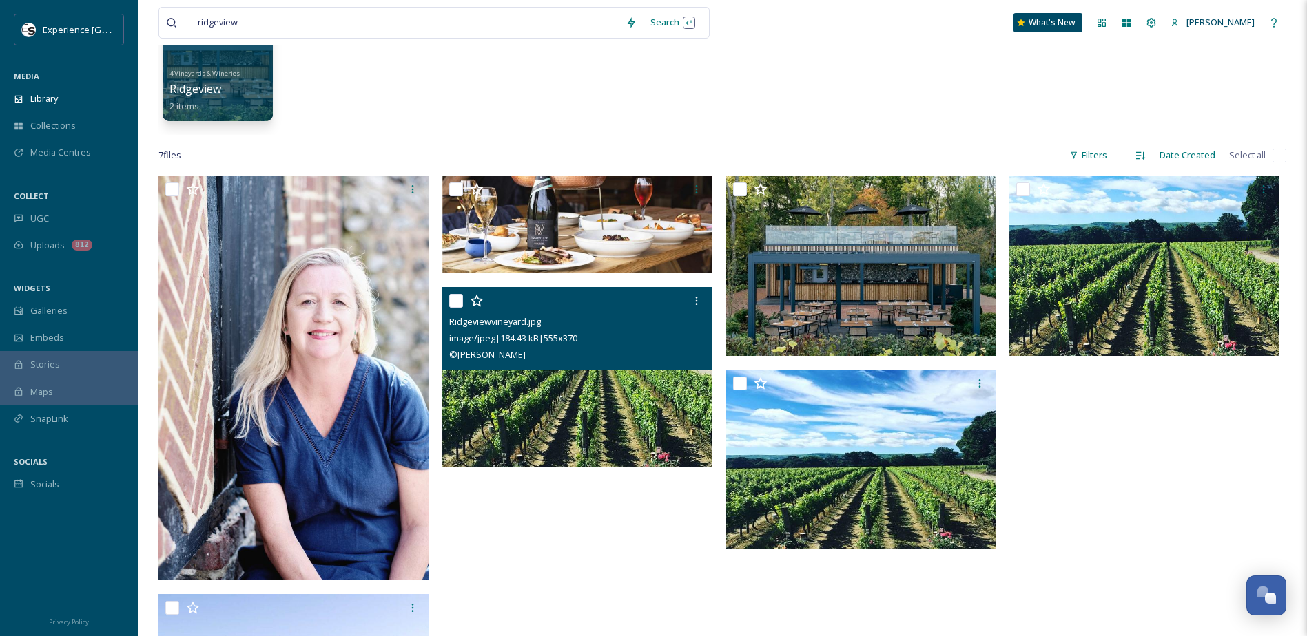
click at [457, 302] on input "checkbox" at bounding box center [456, 301] width 14 height 14
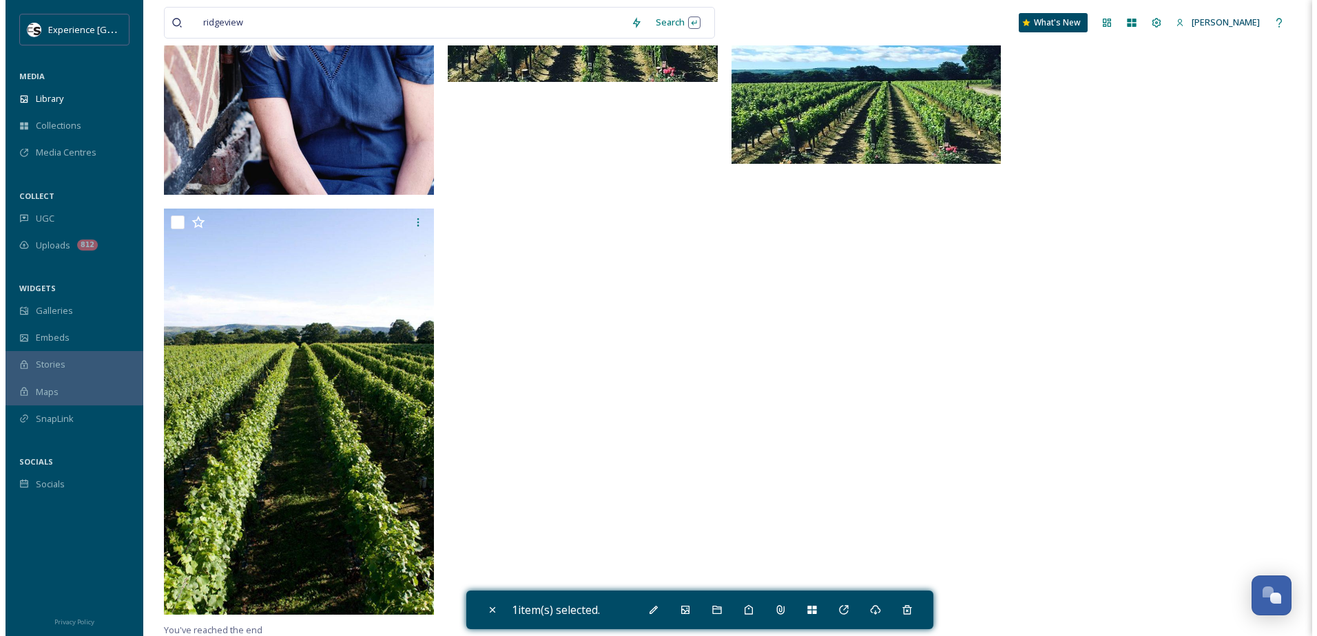
scroll to position [526, 0]
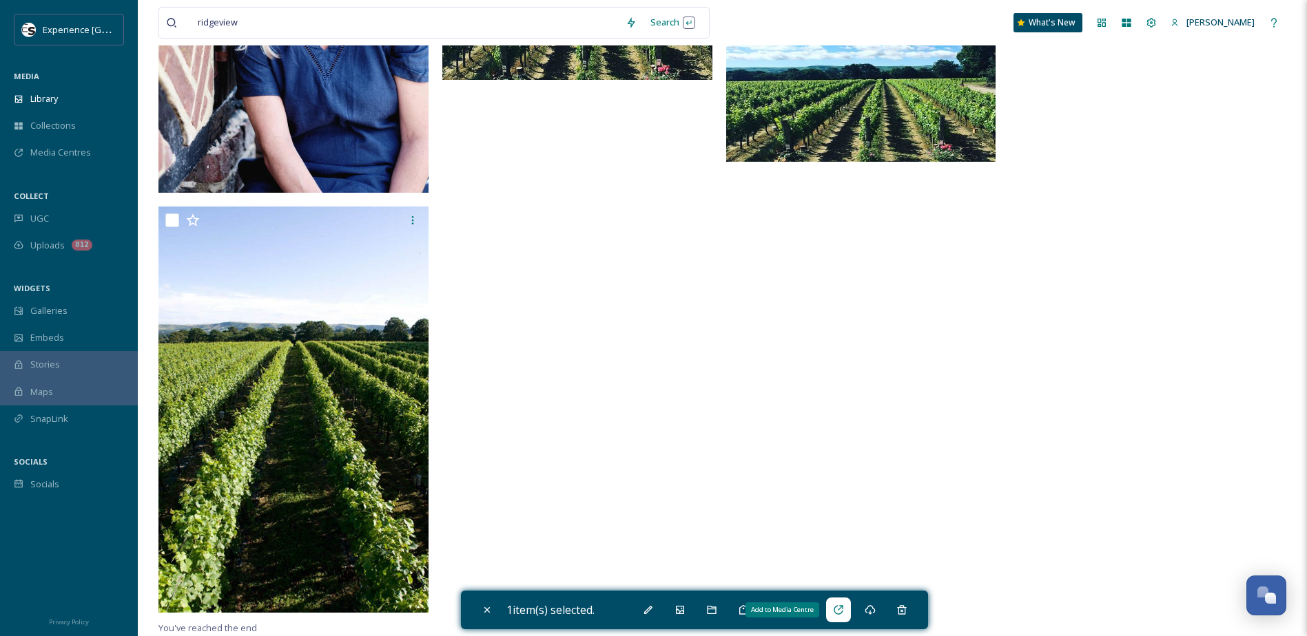
click at [839, 606] on icon at bounding box center [838, 610] width 11 height 11
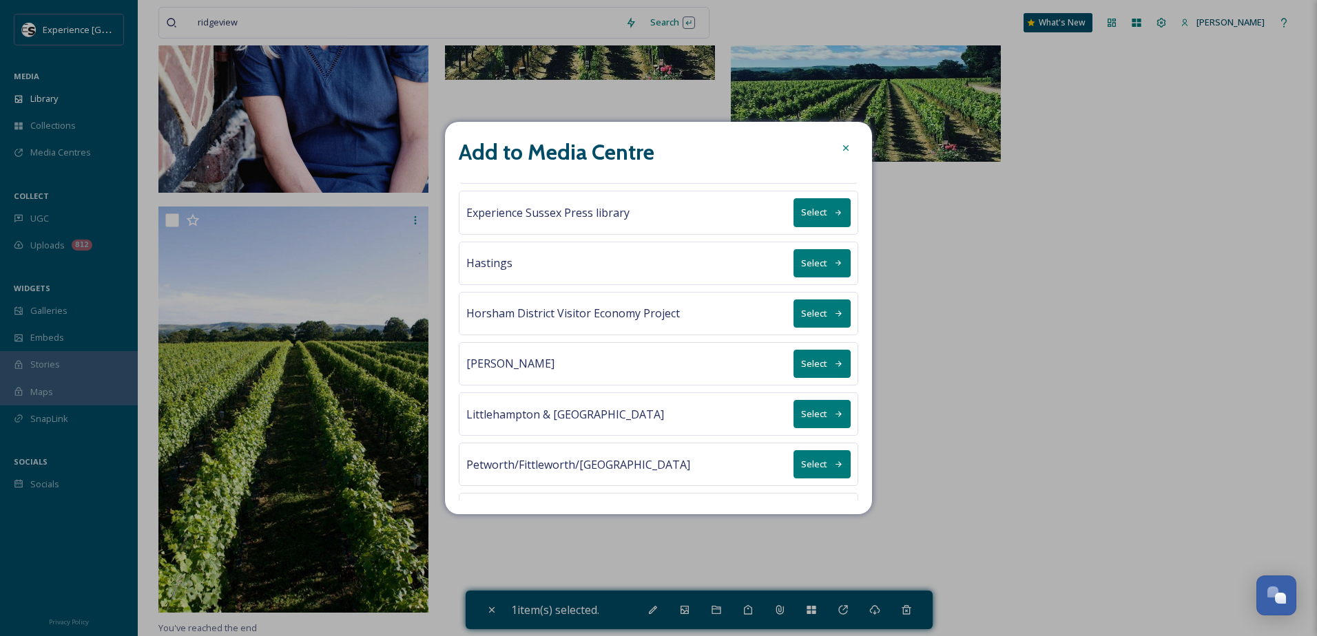
scroll to position [640, 0]
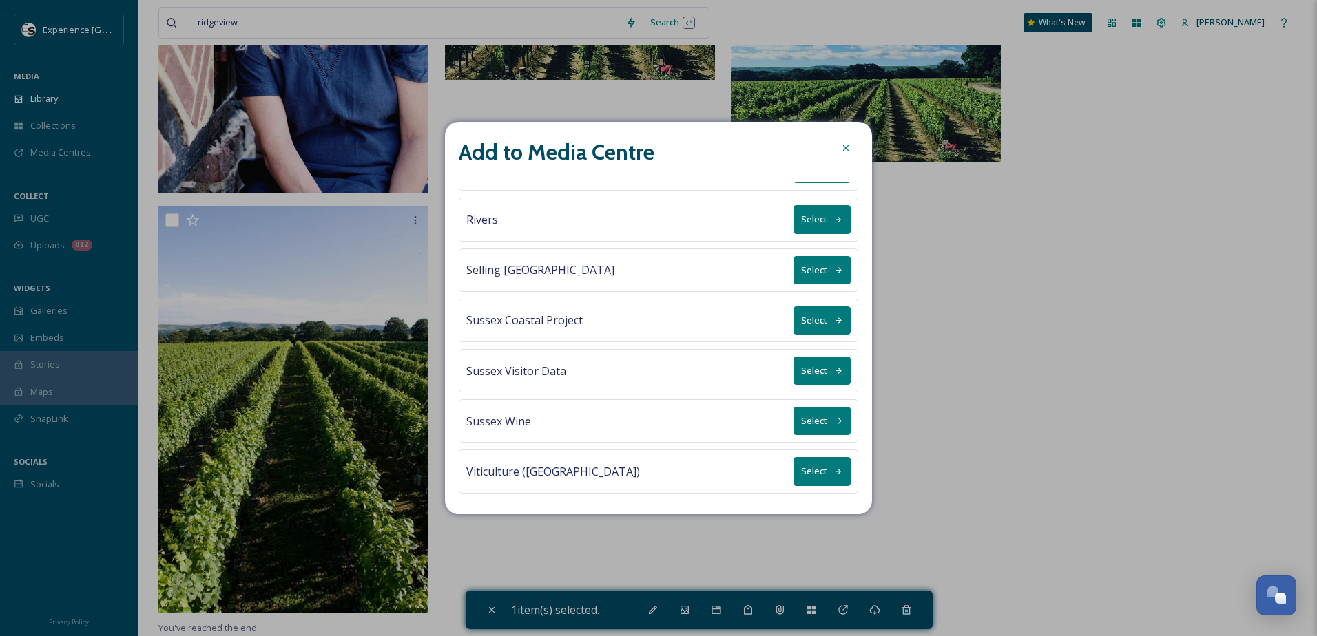
click at [811, 474] on button "Select" at bounding box center [822, 471] width 57 height 28
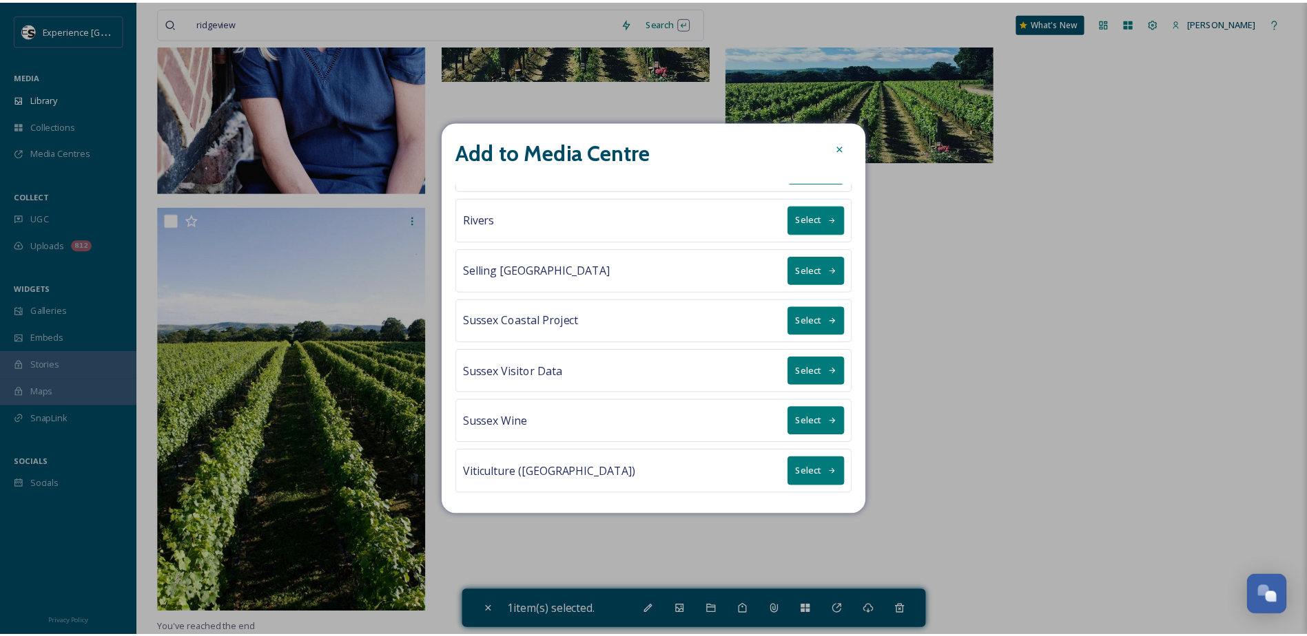
scroll to position [0, 0]
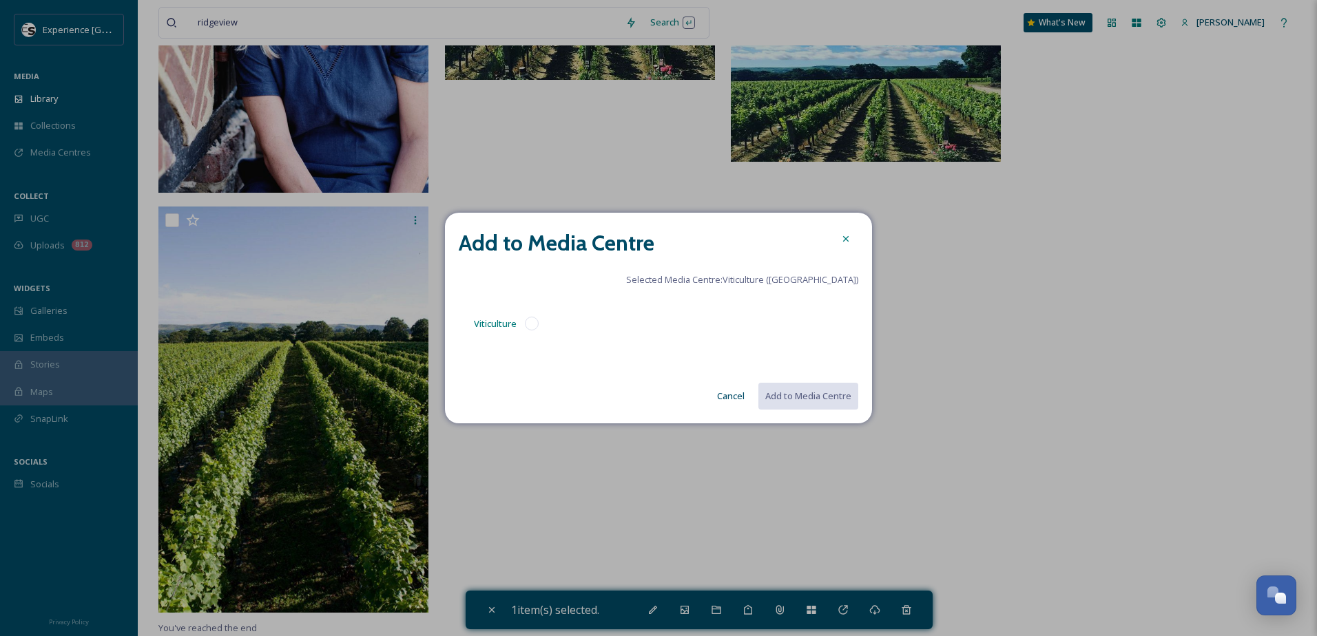
click at [524, 325] on div "Viticulture" at bounding box center [506, 323] width 95 height 33
click at [807, 406] on button "Add to Media Centre" at bounding box center [807, 396] width 101 height 28
checkbox input "false"
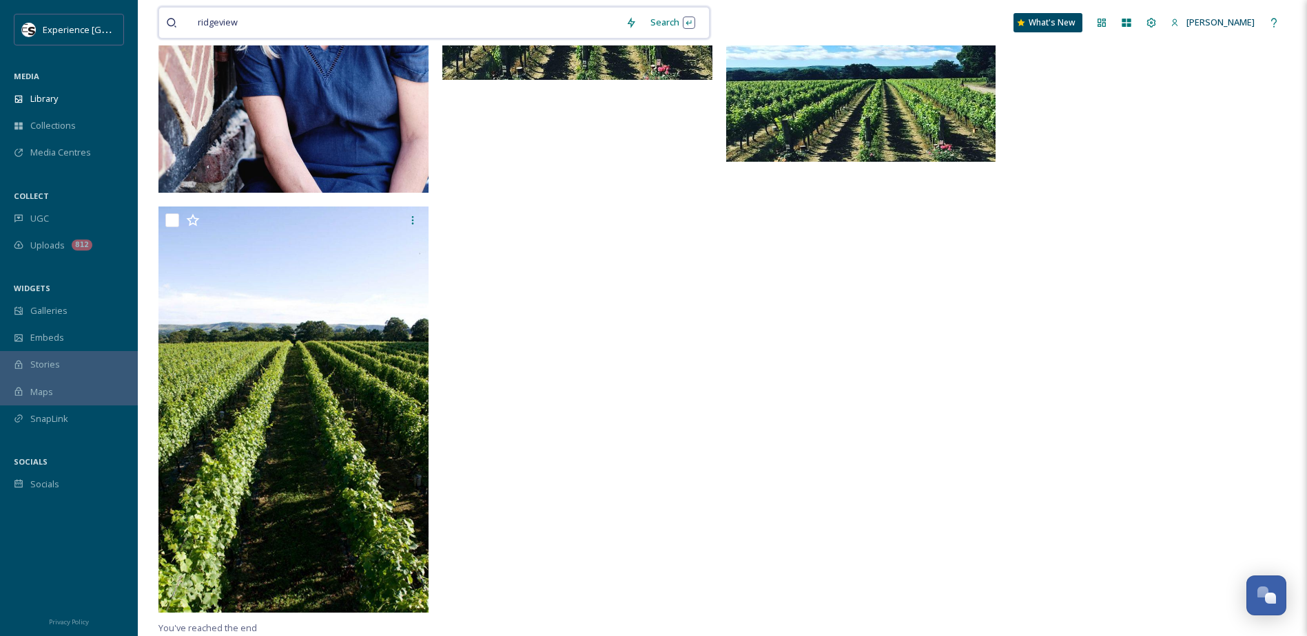
click at [575, 23] on input at bounding box center [432, 23] width 373 height 30
type input "r"
type input "rathfinny"
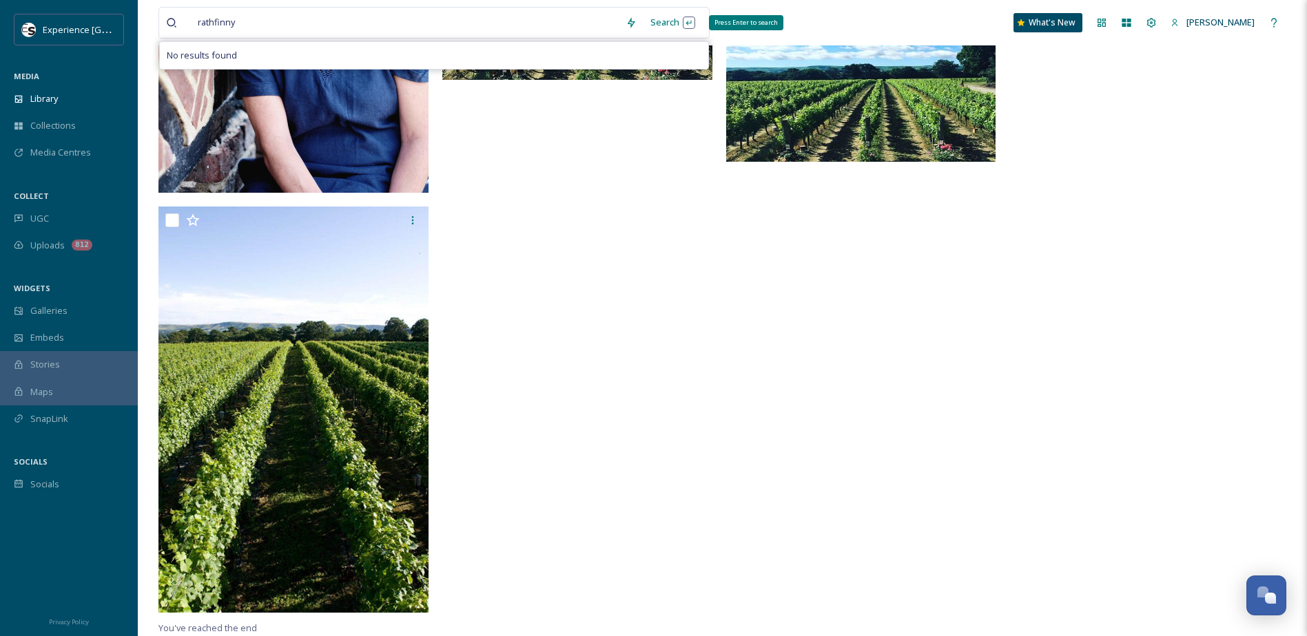
click at [663, 28] on div "Search Press Enter to search" at bounding box center [672, 22] width 59 height 27
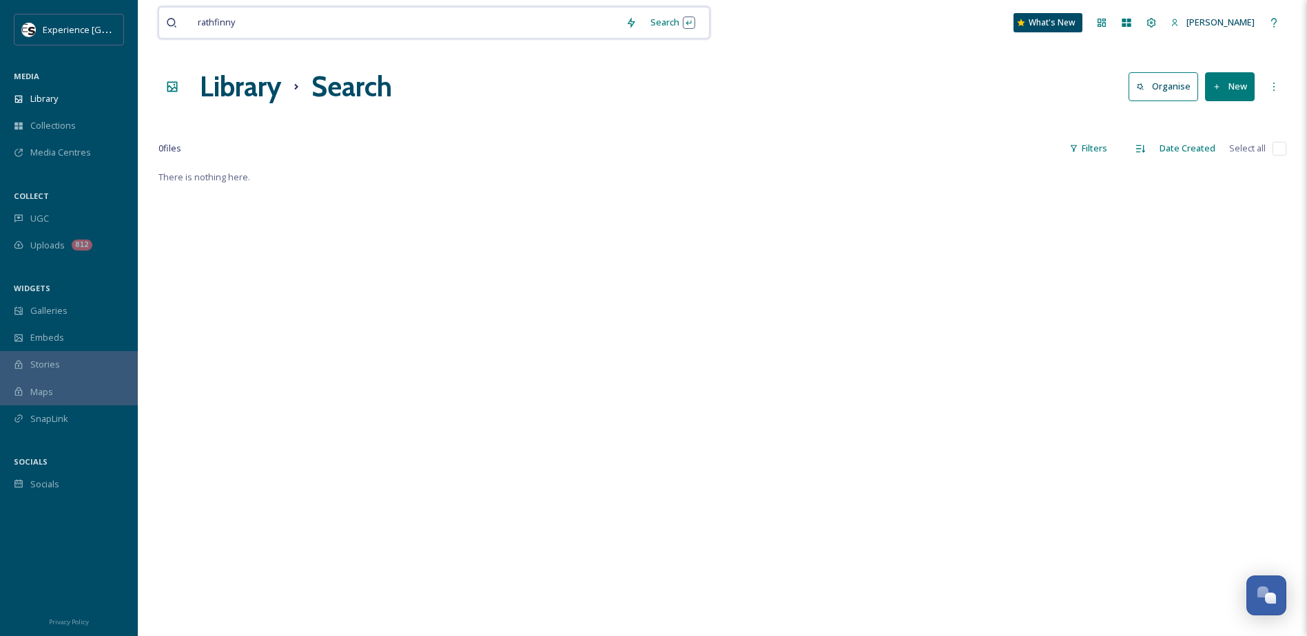
drag, startPoint x: 178, startPoint y: 21, endPoint x: 107, endPoint y: 5, distance: 72.7
click at [110, 12] on div "Experience Sussex MEDIA Library Collections Media Centres COLLECT UGC Uploads 8…" at bounding box center [653, 402] width 1307 height 805
type input "r"
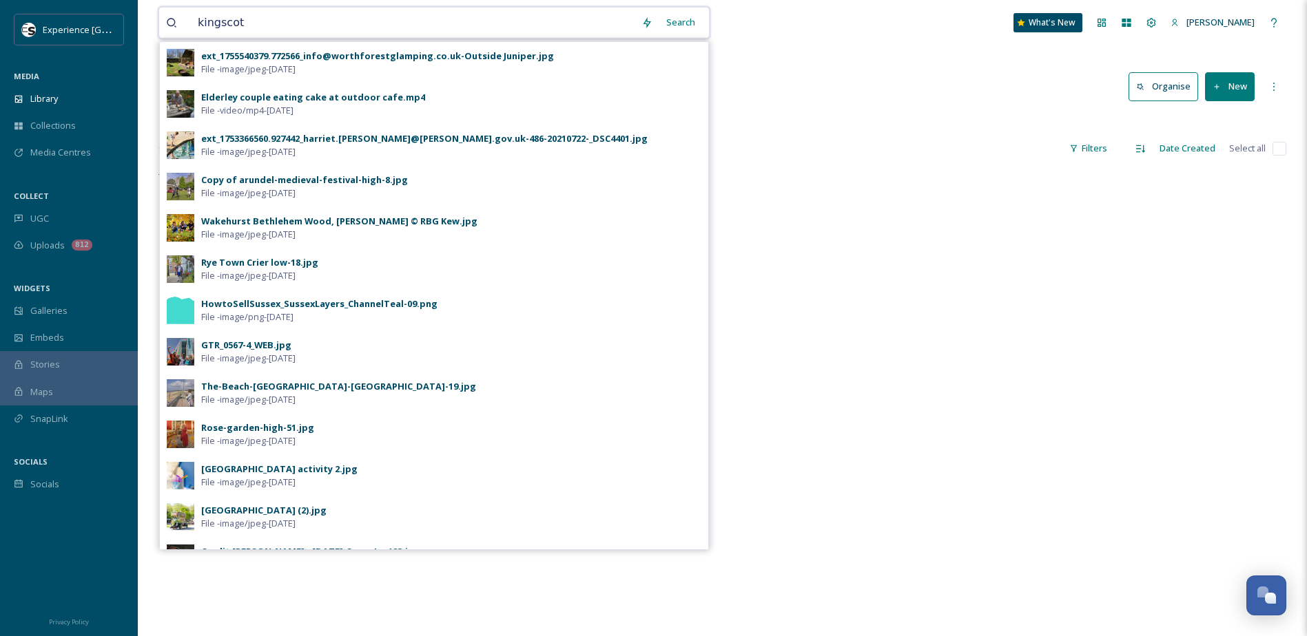
type input "kingscote"
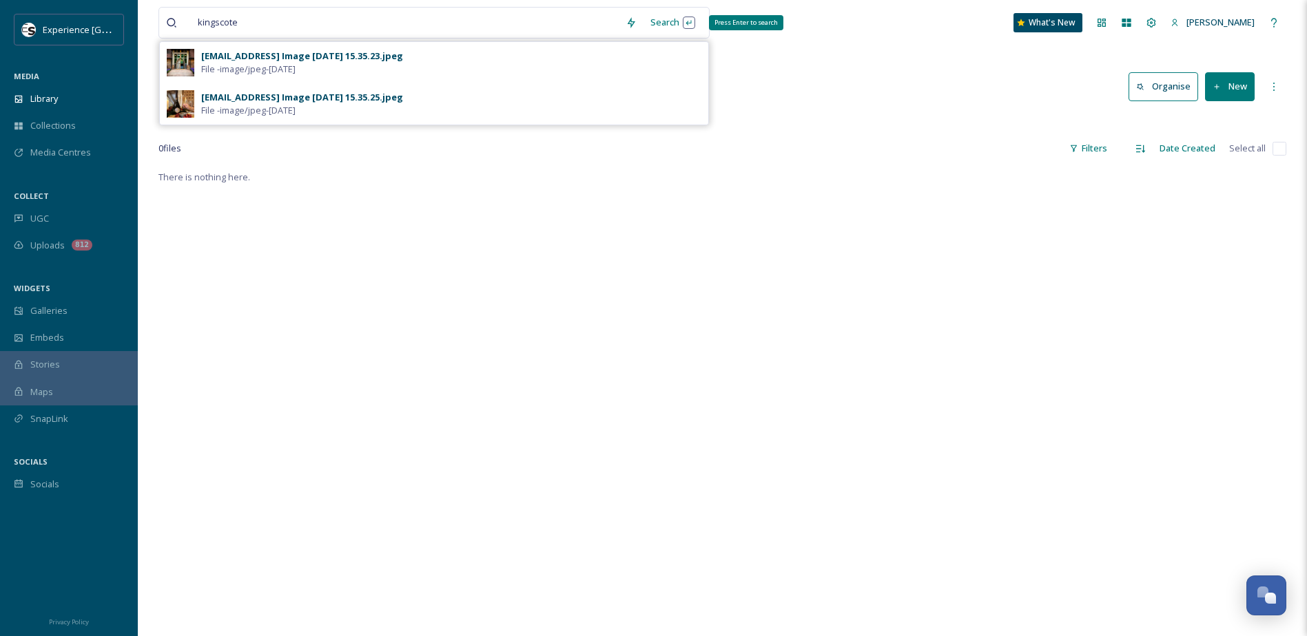
click at [665, 21] on div "Search Press Enter to search" at bounding box center [672, 22] width 59 height 27
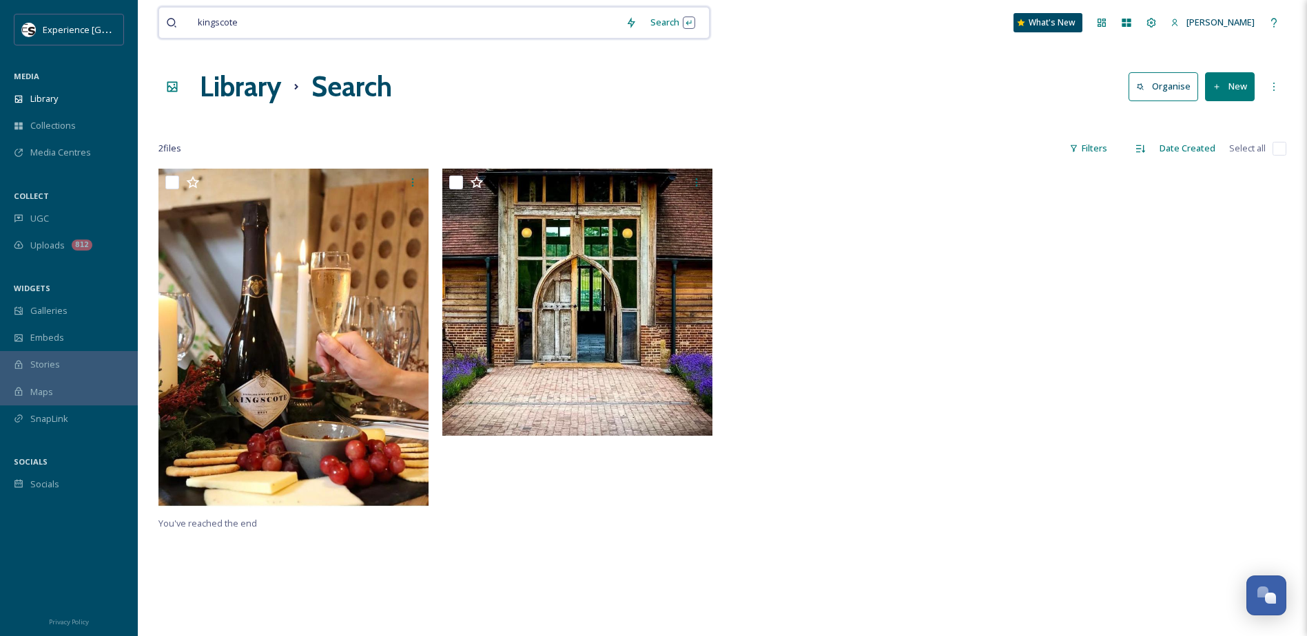
drag, startPoint x: 260, startPoint y: 15, endPoint x: 101, endPoint y: -15, distance: 162.0
click at [101, 0] on html "Experience Sussex MEDIA Library Collections Media Centres COLLECT UGC Uploads 8…" at bounding box center [653, 402] width 1307 height 805
type input "k"
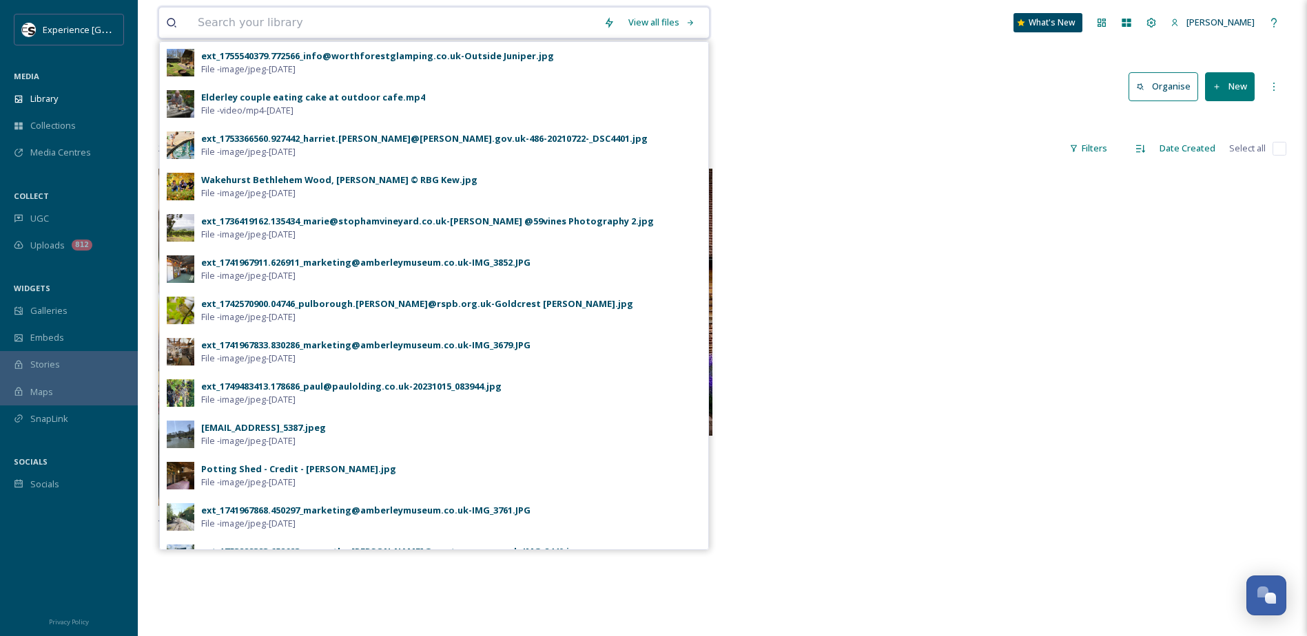
drag, startPoint x: 455, startPoint y: 21, endPoint x: 108, endPoint y: -9, distance: 348.5
click at [108, 0] on html "Experience Sussex MEDIA Library Collections Media Centres COLLECT UGC Uploads 8…" at bounding box center [653, 402] width 1307 height 805
type input "bolney"
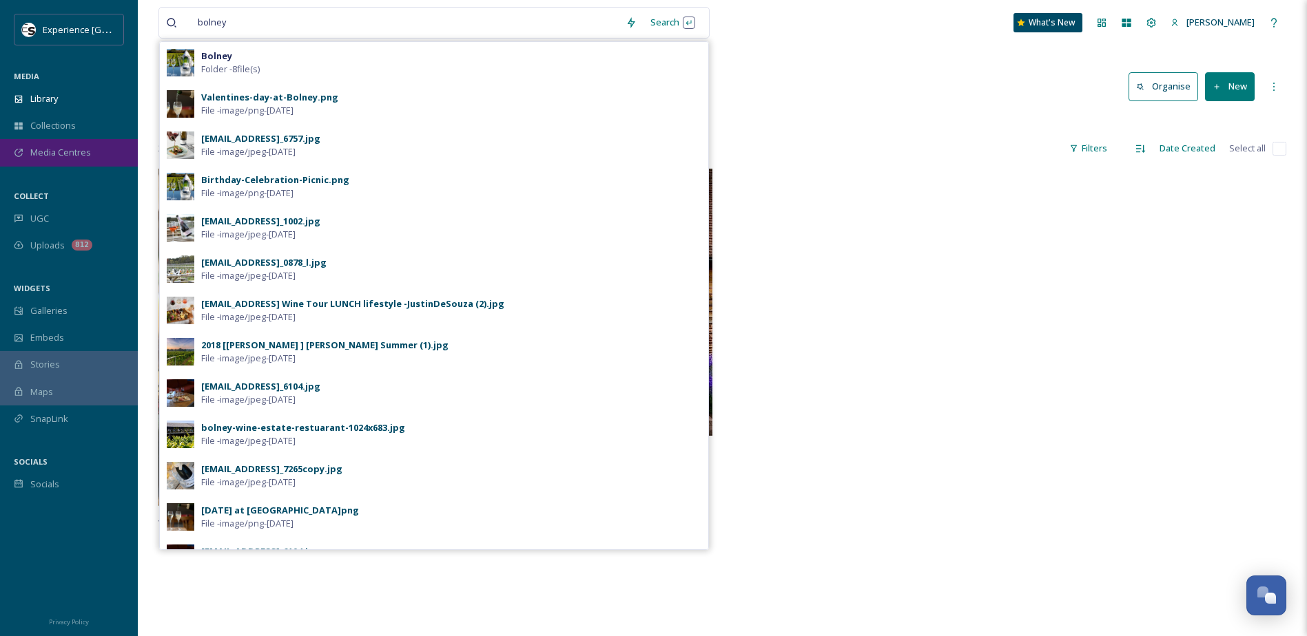
click at [61, 141] on div "Media Centres" at bounding box center [69, 152] width 138 height 27
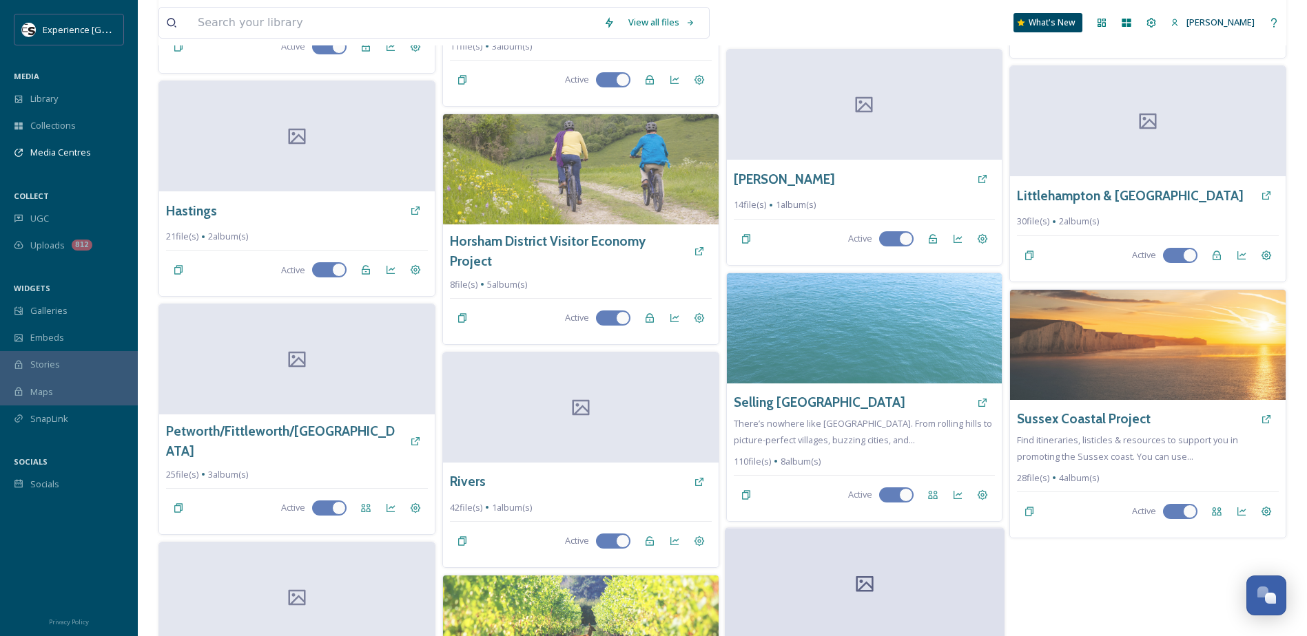
scroll to position [651, 0]
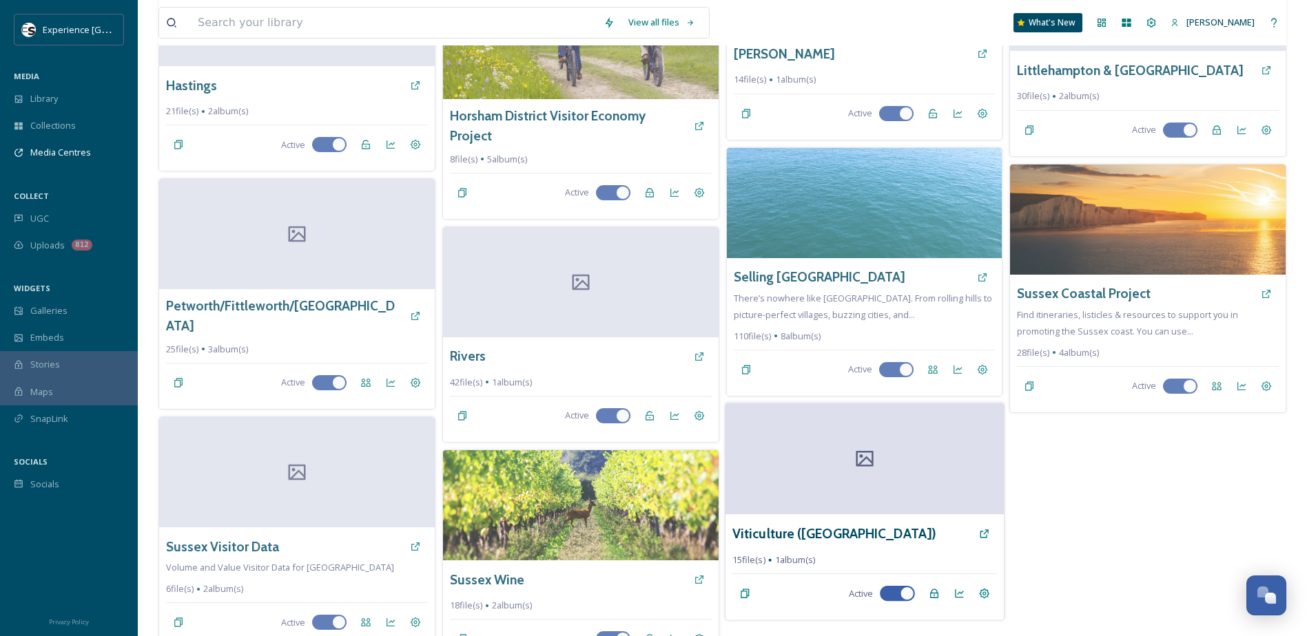
click at [866, 469] on icon at bounding box center [863, 458] width 21 height 21
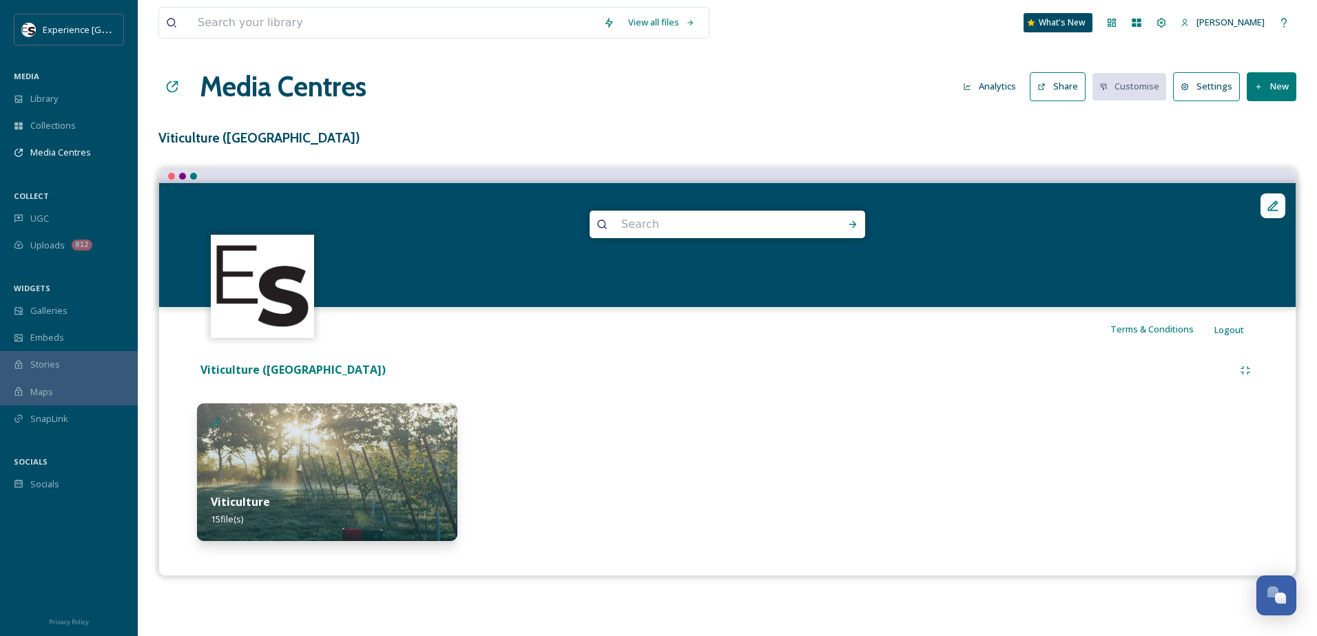
click at [388, 478] on img at bounding box center [327, 473] width 260 height 138
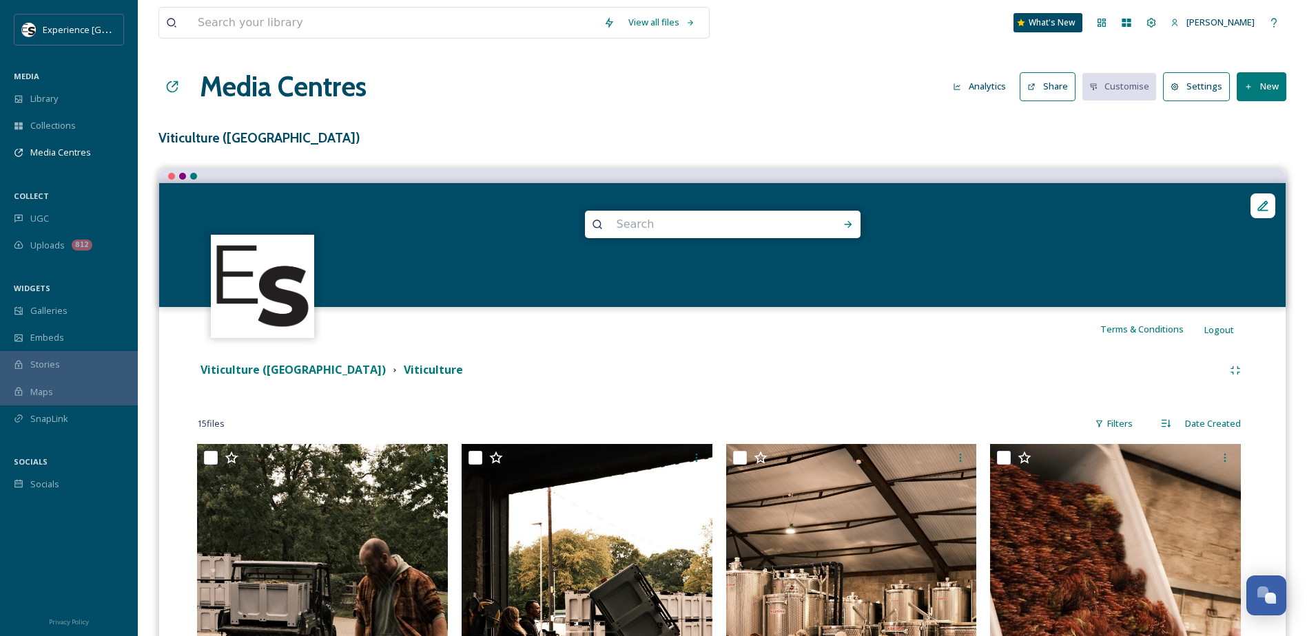
click at [1064, 93] on button "Share" at bounding box center [1047, 86] width 56 height 28
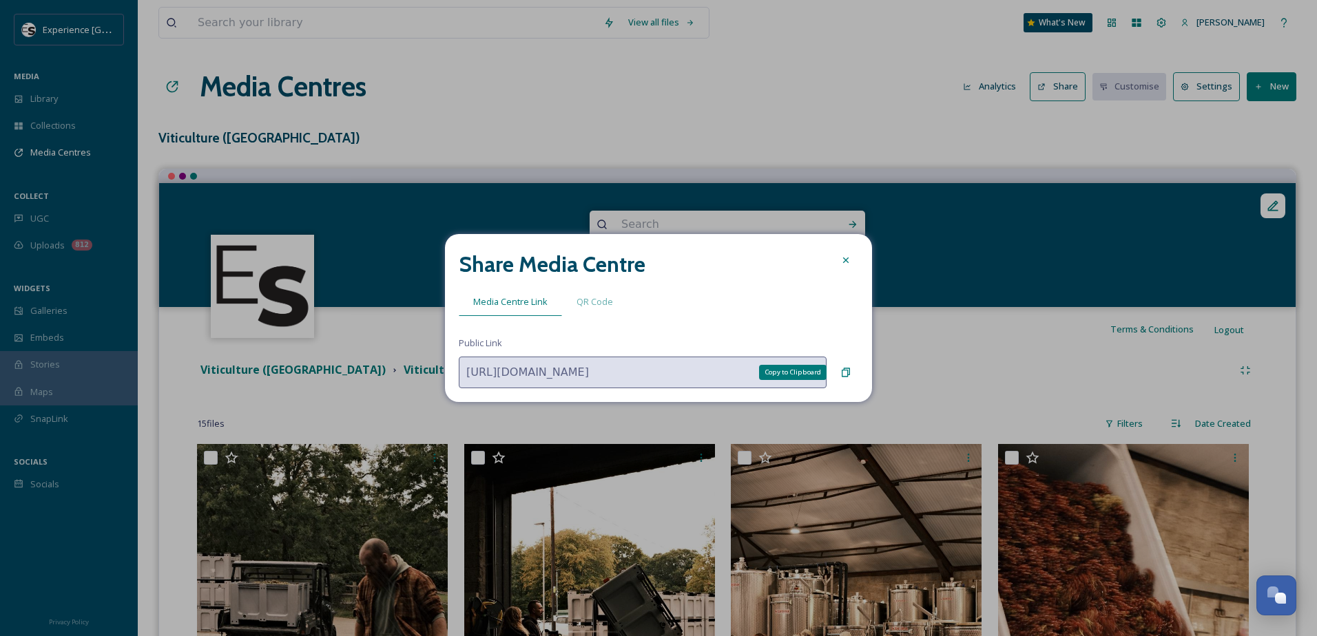
click at [851, 368] on div "Copy to Clipboard" at bounding box center [845, 372] width 25 height 25
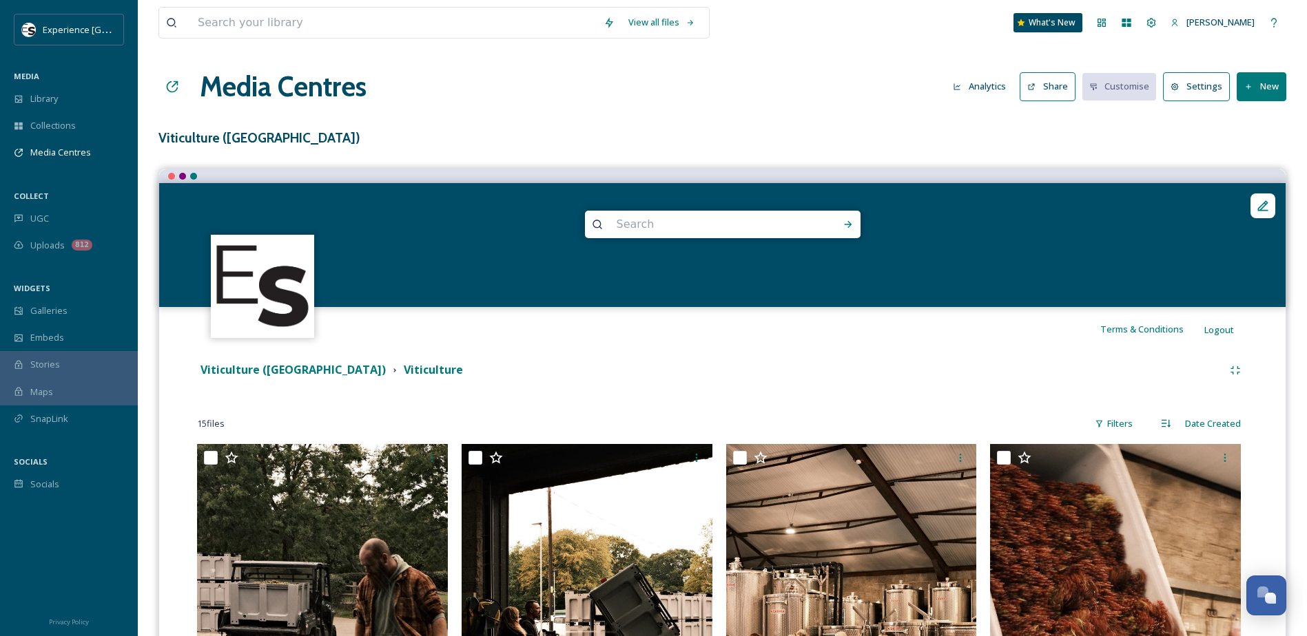
click at [1213, 88] on button "Settings" at bounding box center [1196, 86] width 67 height 28
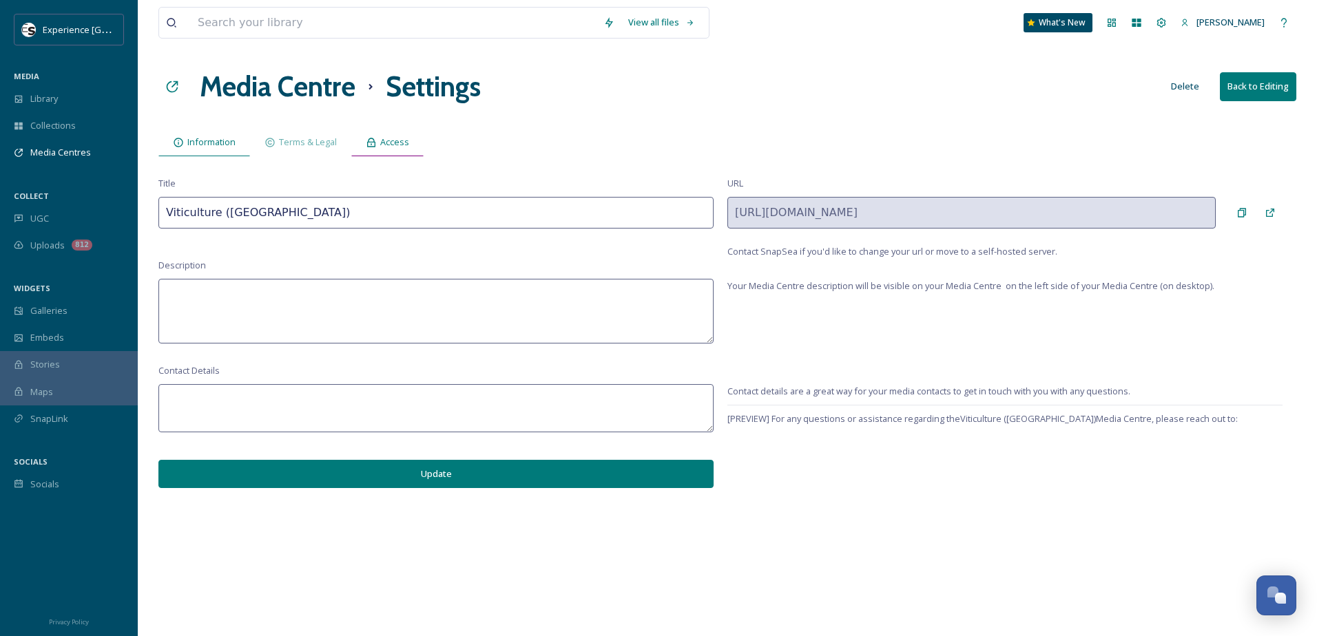
click at [396, 147] on span "Access" at bounding box center [394, 142] width 29 height 13
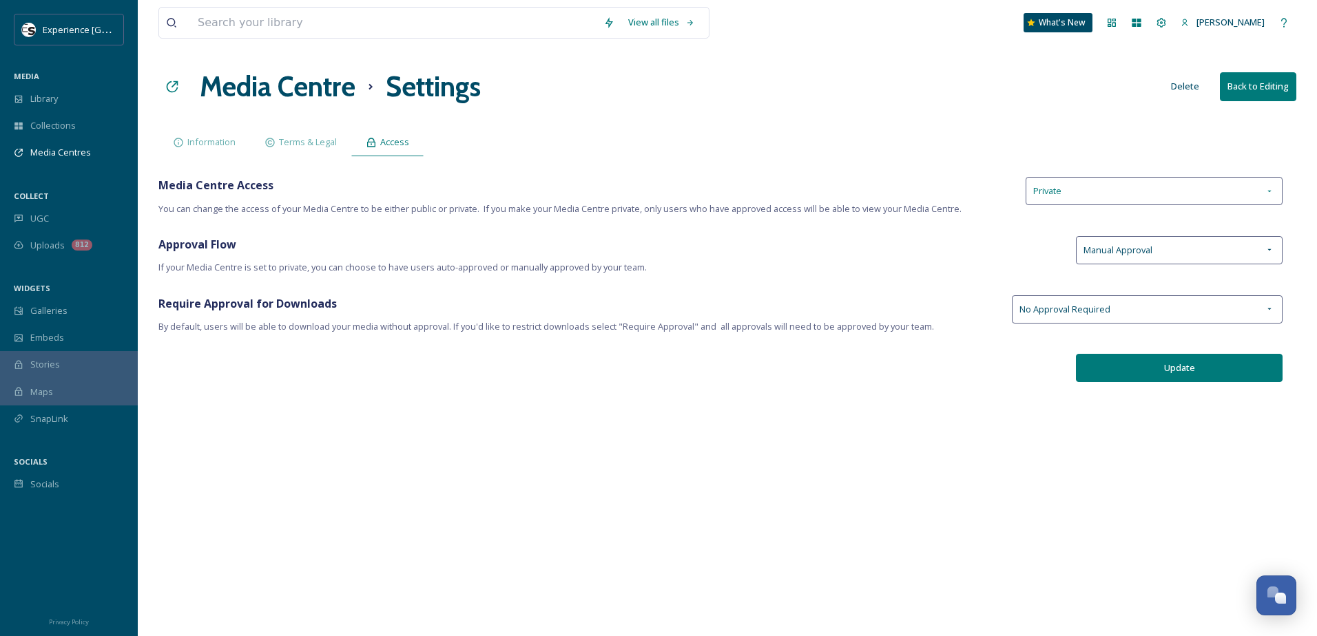
click at [1061, 197] on span "Private" at bounding box center [1047, 191] width 28 height 13
click at [1061, 223] on div "Public" at bounding box center [1154, 222] width 256 height 27
click at [1128, 189] on div "Public" at bounding box center [1154, 191] width 257 height 28
click at [1117, 258] on div "Private" at bounding box center [1154, 250] width 256 height 27
click at [1146, 257] on span "Manual Approval" at bounding box center [1118, 250] width 69 height 13
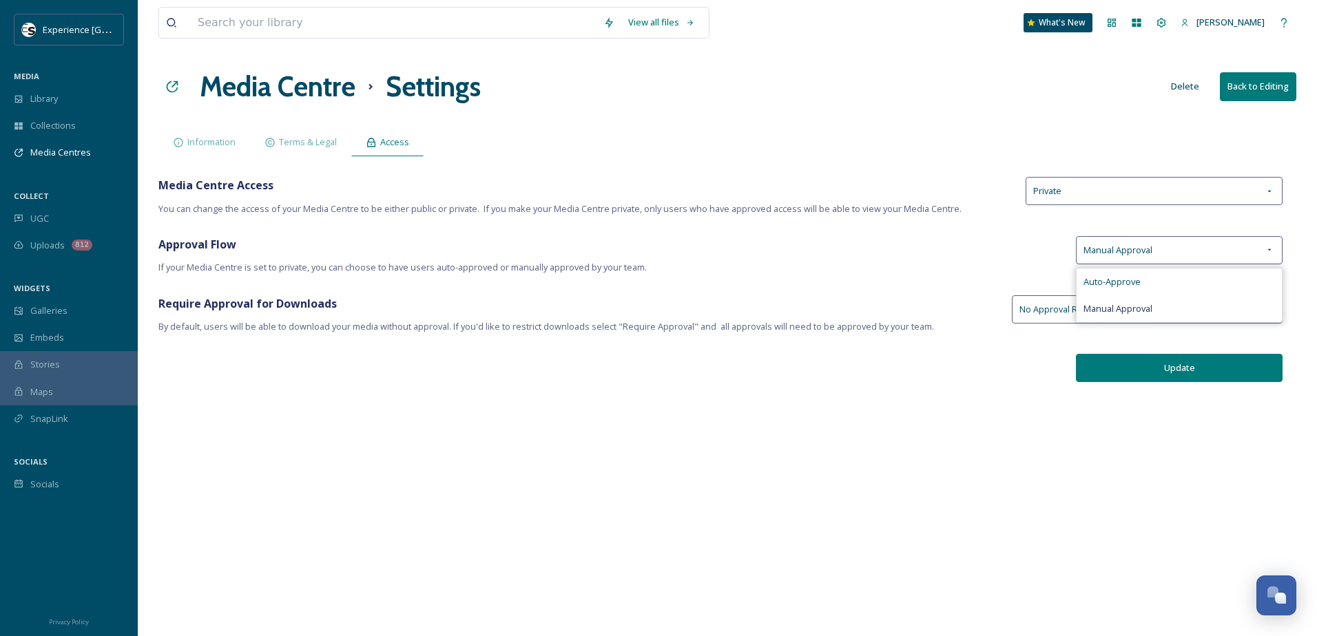
click at [1130, 282] on span "Auto-Approve" at bounding box center [1112, 282] width 57 height 13
click at [1143, 369] on button "Update" at bounding box center [1179, 368] width 207 height 28
click at [47, 246] on span "Uploads" at bounding box center [47, 245] width 34 height 13
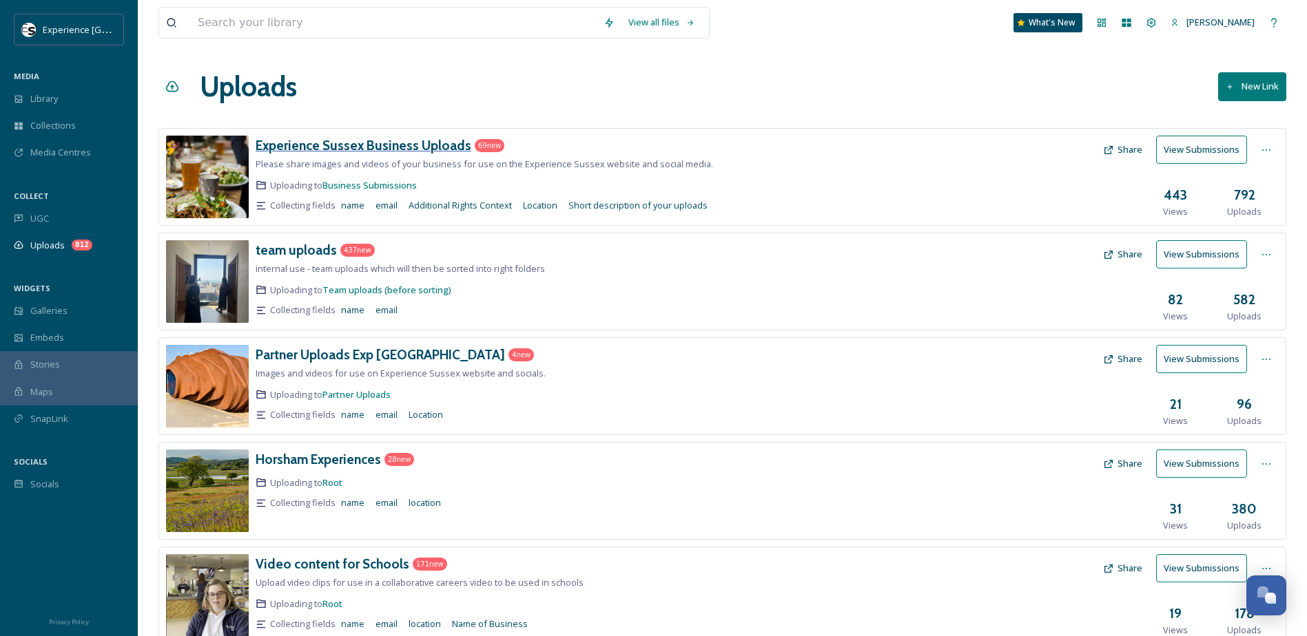
click at [326, 144] on h3 "Experience Sussex Business Uploads" at bounding box center [364, 145] width 216 height 17
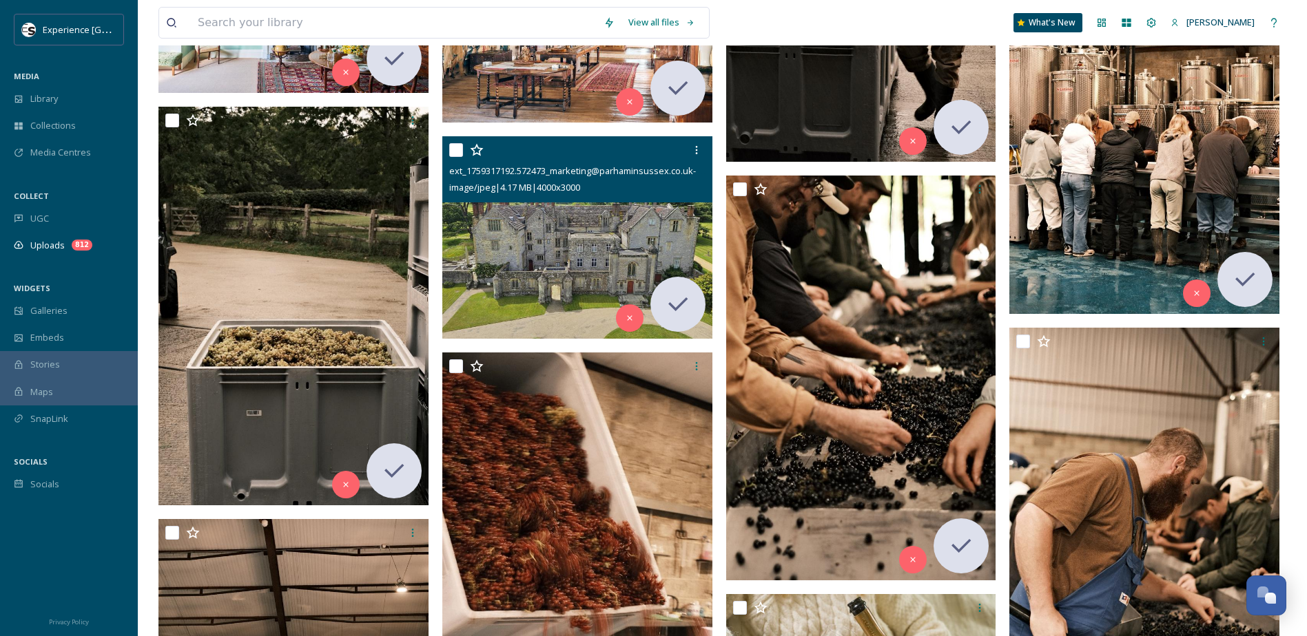
scroll to position [7784, 0]
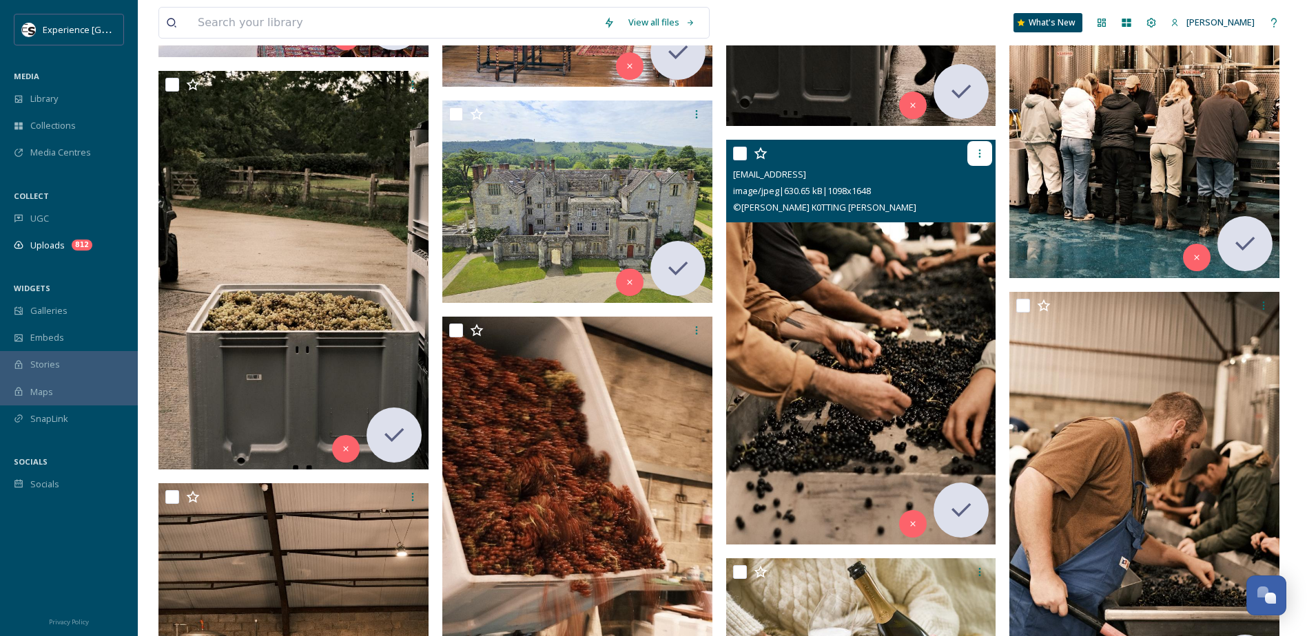
click at [977, 156] on icon at bounding box center [979, 153] width 11 height 11
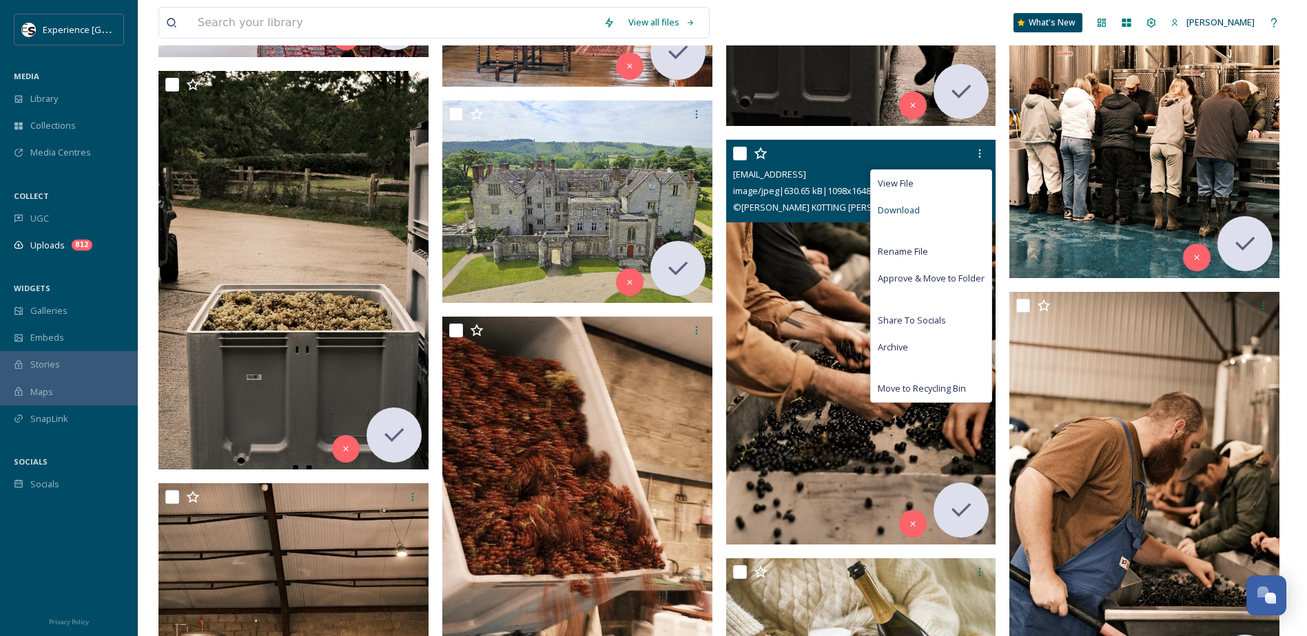
click at [931, 210] on div "Download" at bounding box center [931, 210] width 121 height 27
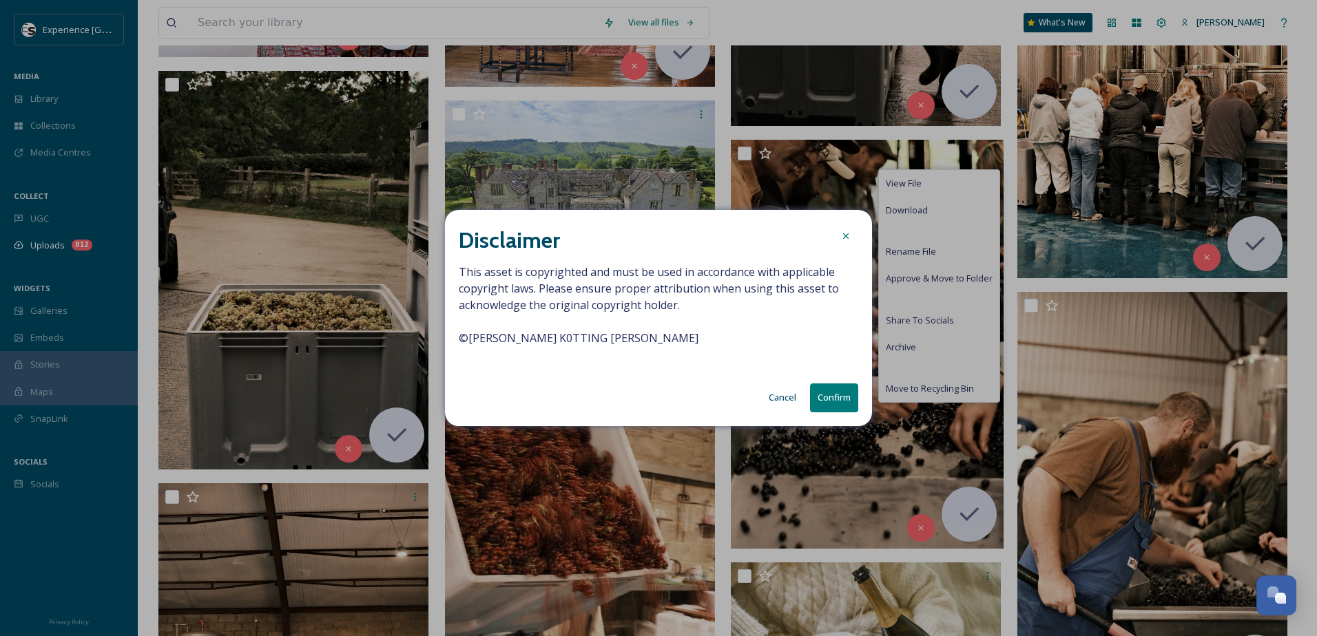
click at [824, 412] on button "Confirm" at bounding box center [834, 398] width 48 height 28
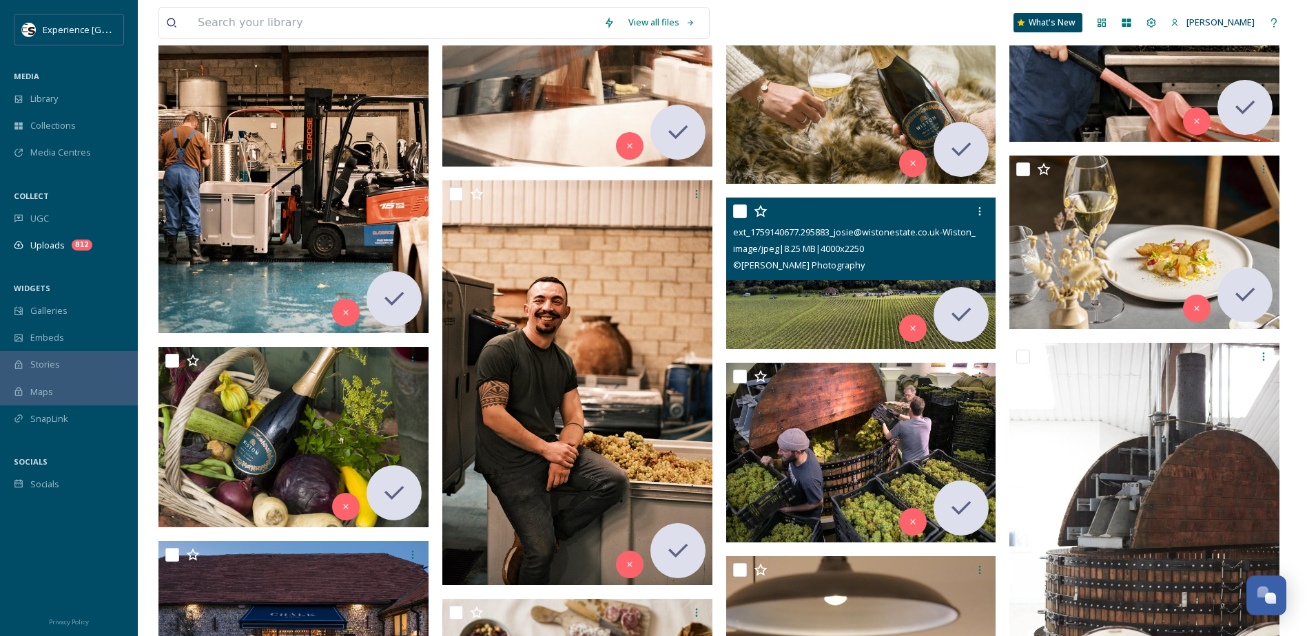
scroll to position [8472, 0]
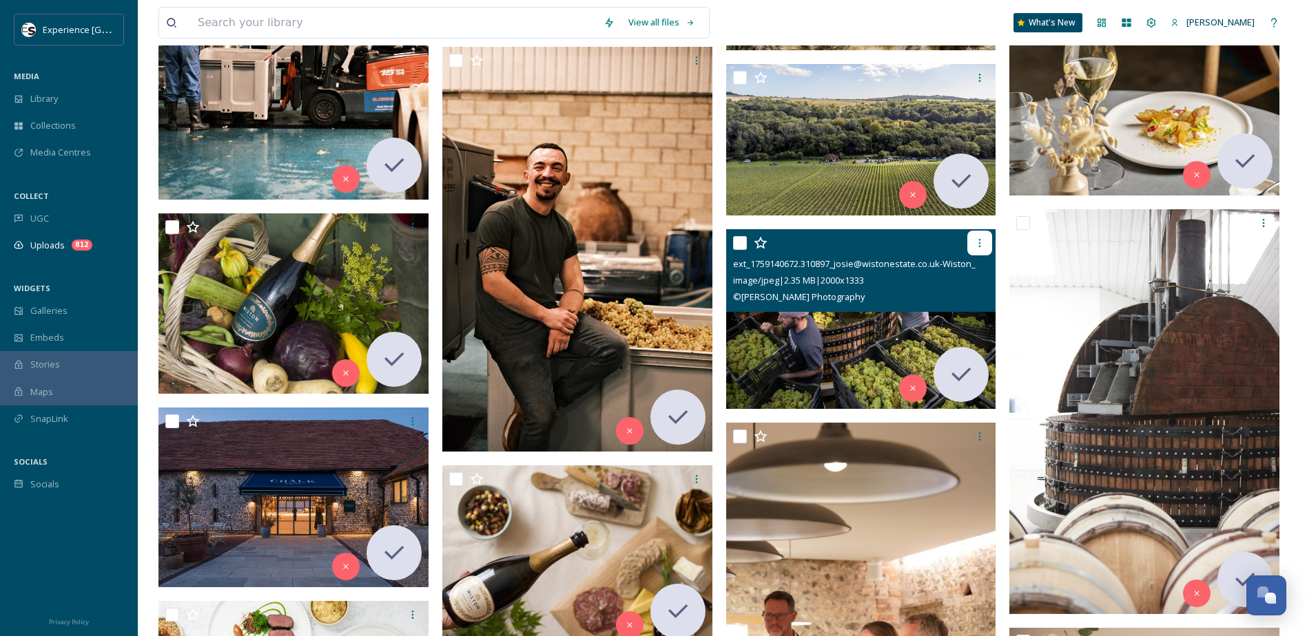
click at [979, 249] on div at bounding box center [979, 243] width 25 height 25
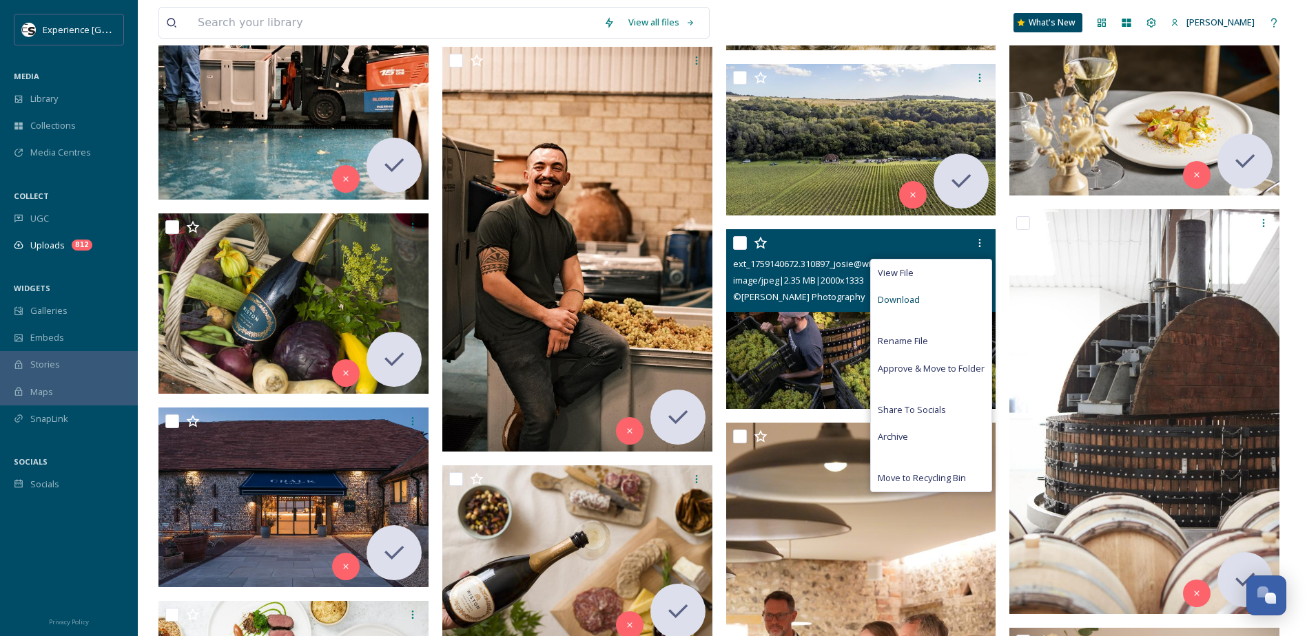
click at [924, 297] on div "Download" at bounding box center [931, 300] width 121 height 27
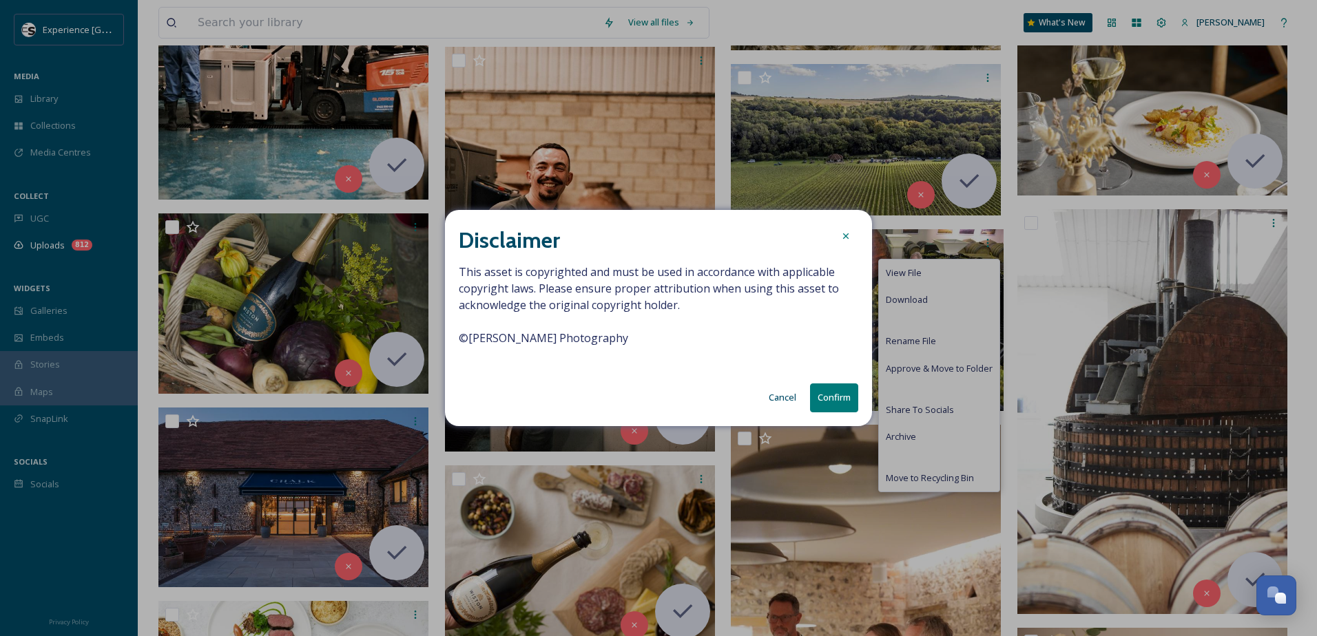
click at [834, 402] on button "Confirm" at bounding box center [834, 398] width 48 height 28
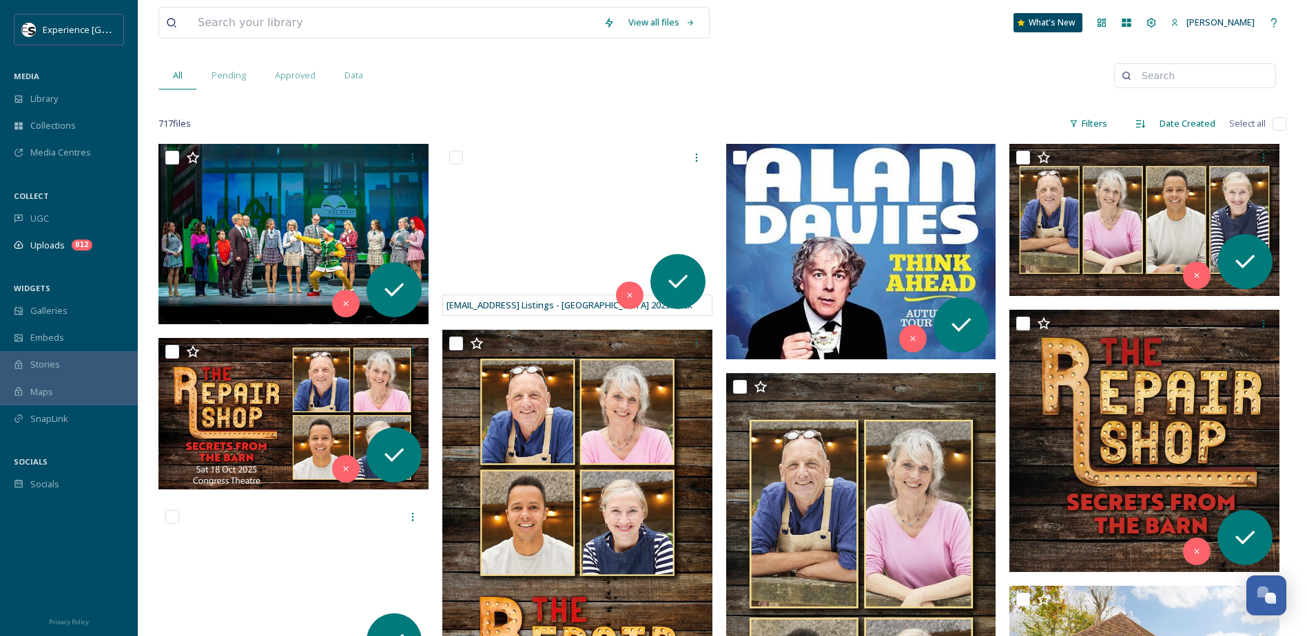
scroll to position [0, 0]
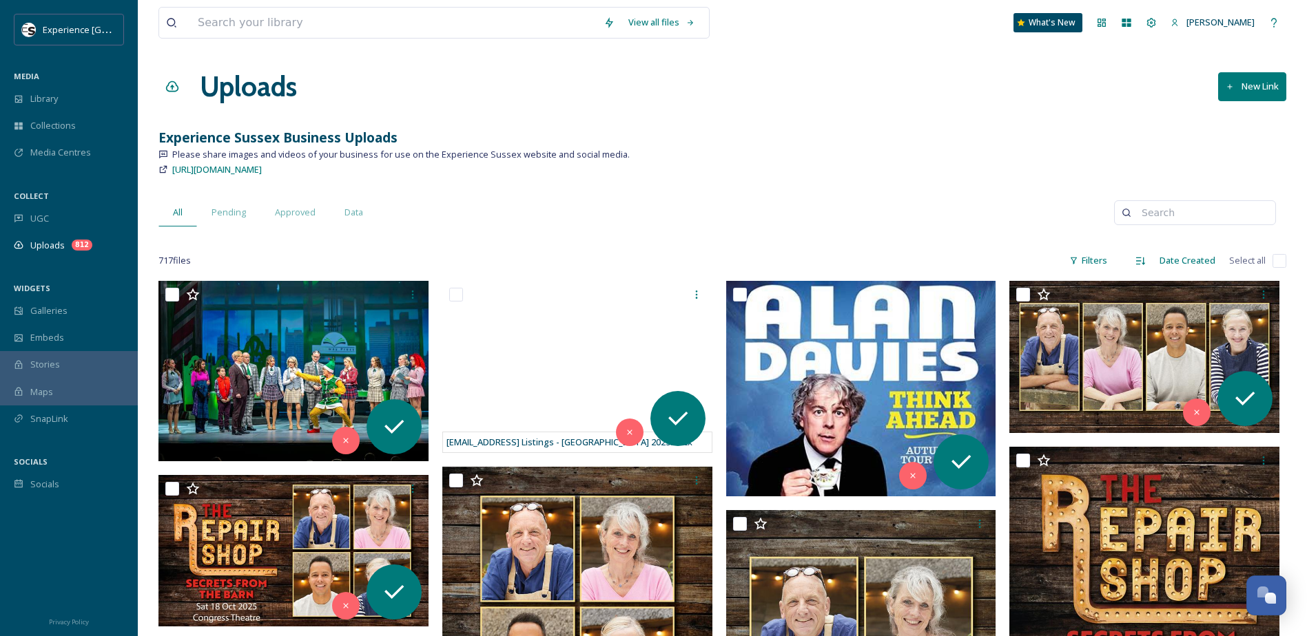
drag, startPoint x: 721, startPoint y: 444, endPoint x: 743, endPoint y: 271, distance: 174.3
click at [505, 25] on input at bounding box center [394, 23] width 406 height 30
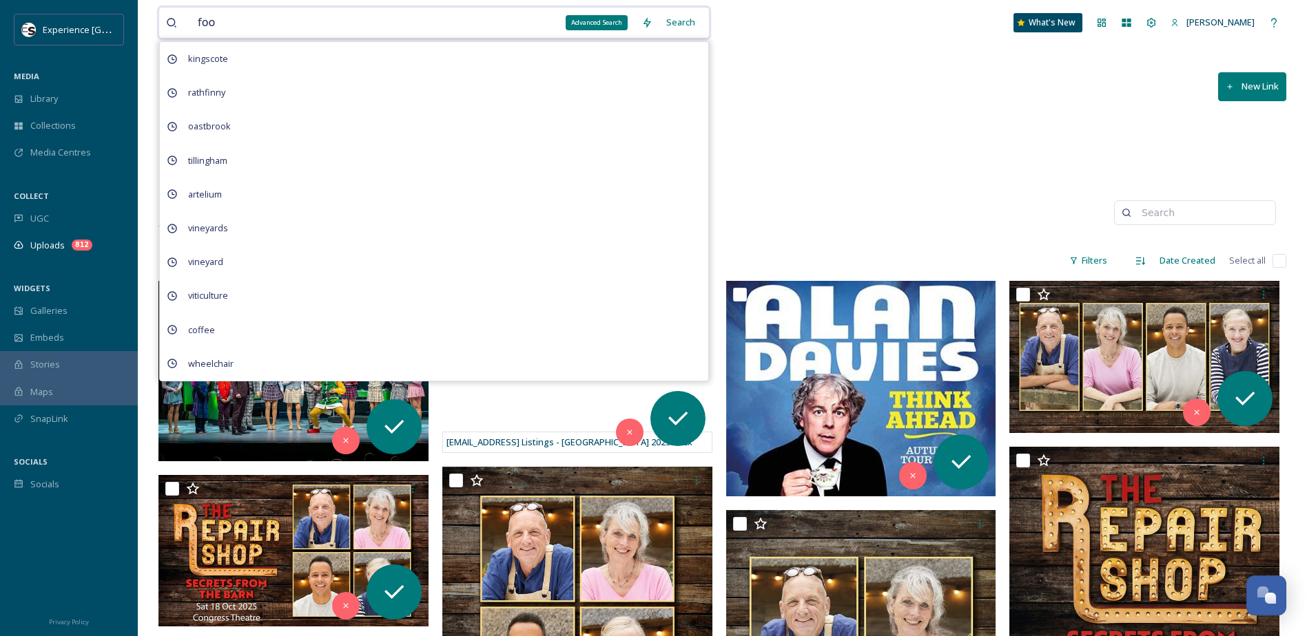
type input "food"
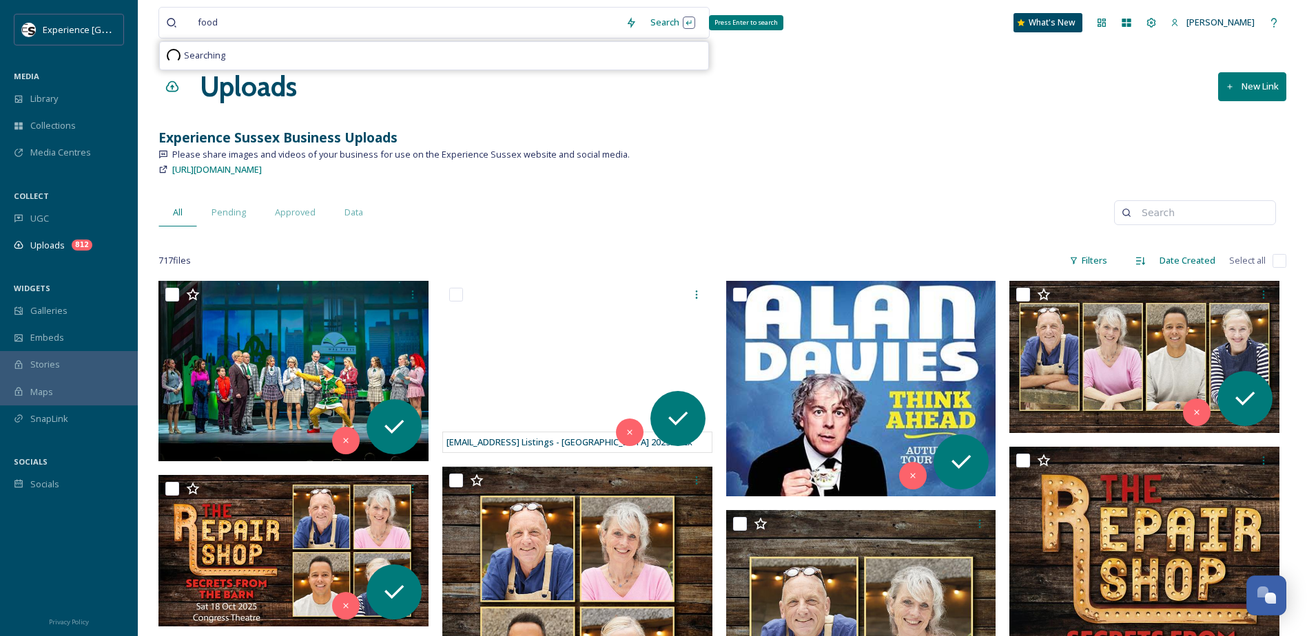
click at [671, 25] on div "Search Press Enter to search" at bounding box center [672, 22] width 59 height 27
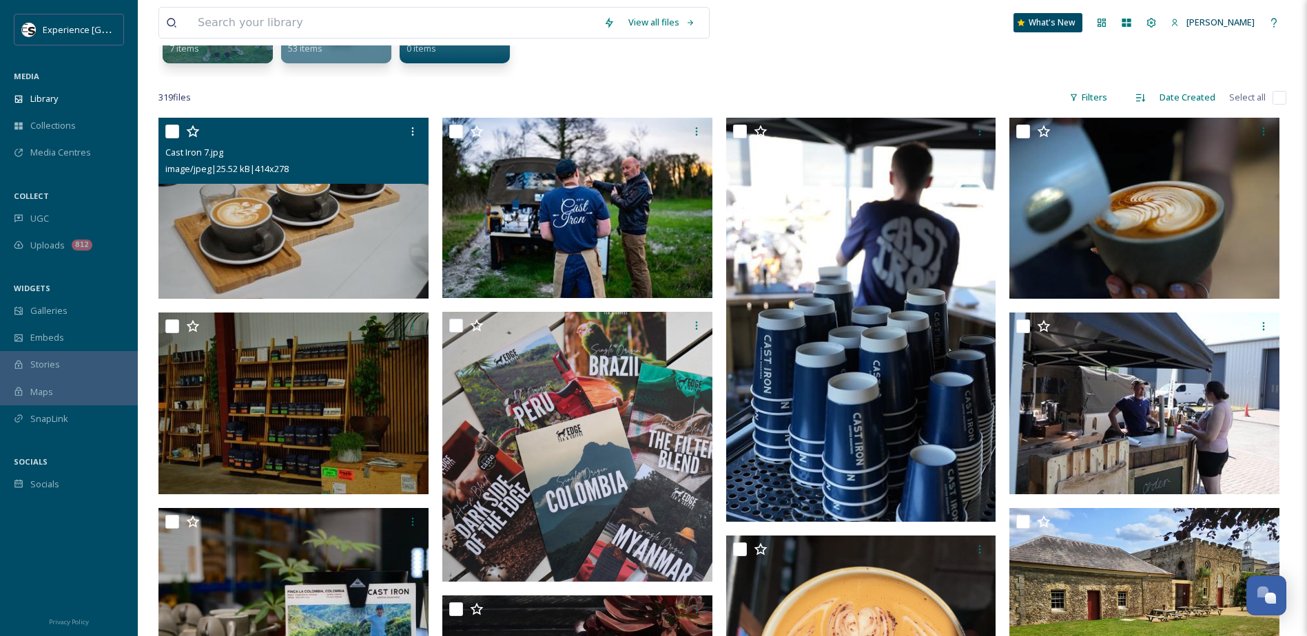
scroll to position [138, 0]
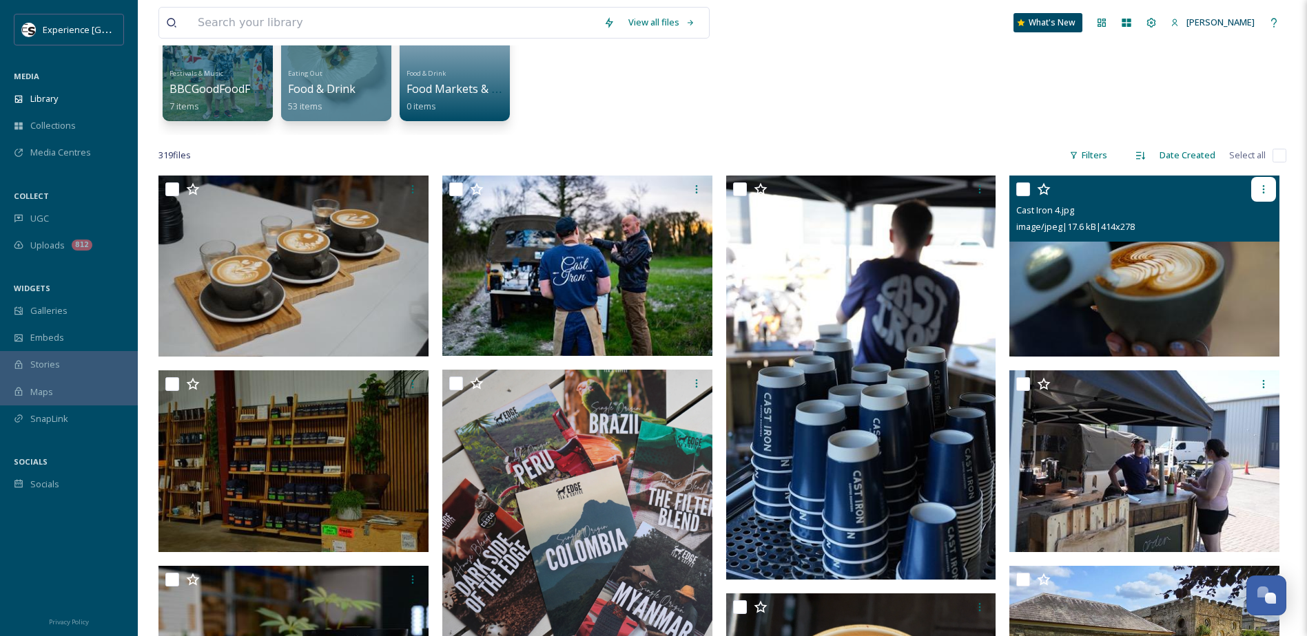
click at [1270, 194] on div at bounding box center [1263, 189] width 25 height 25
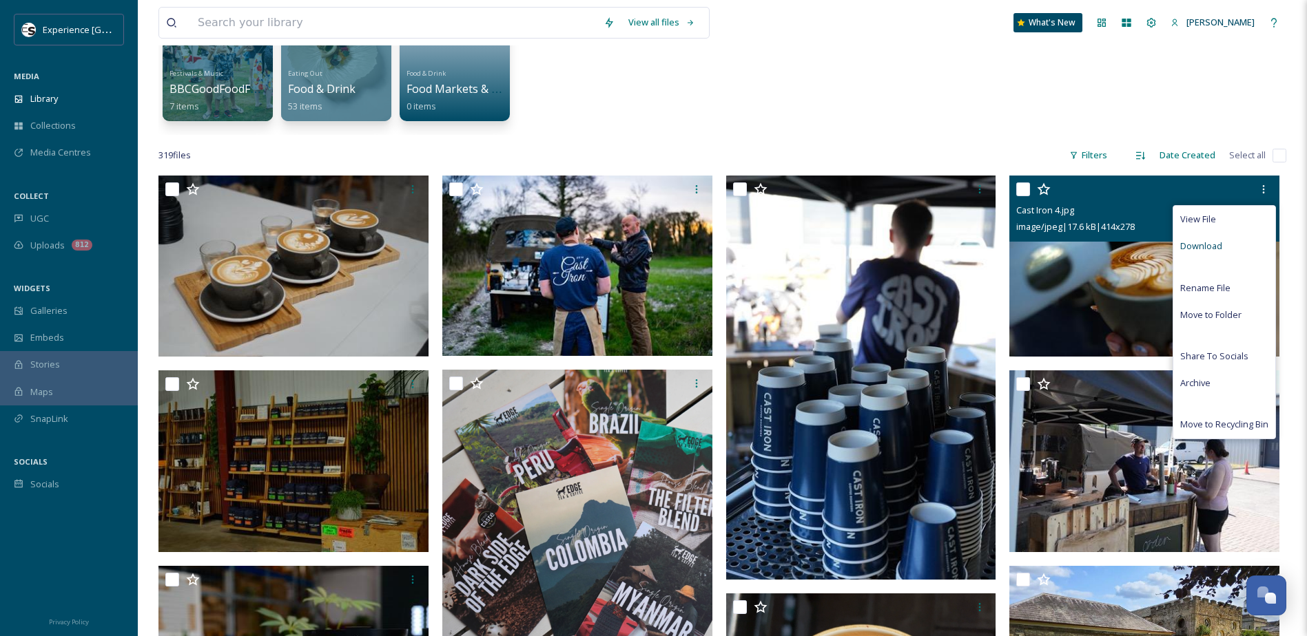
click at [1237, 247] on div "Download" at bounding box center [1224, 246] width 102 height 27
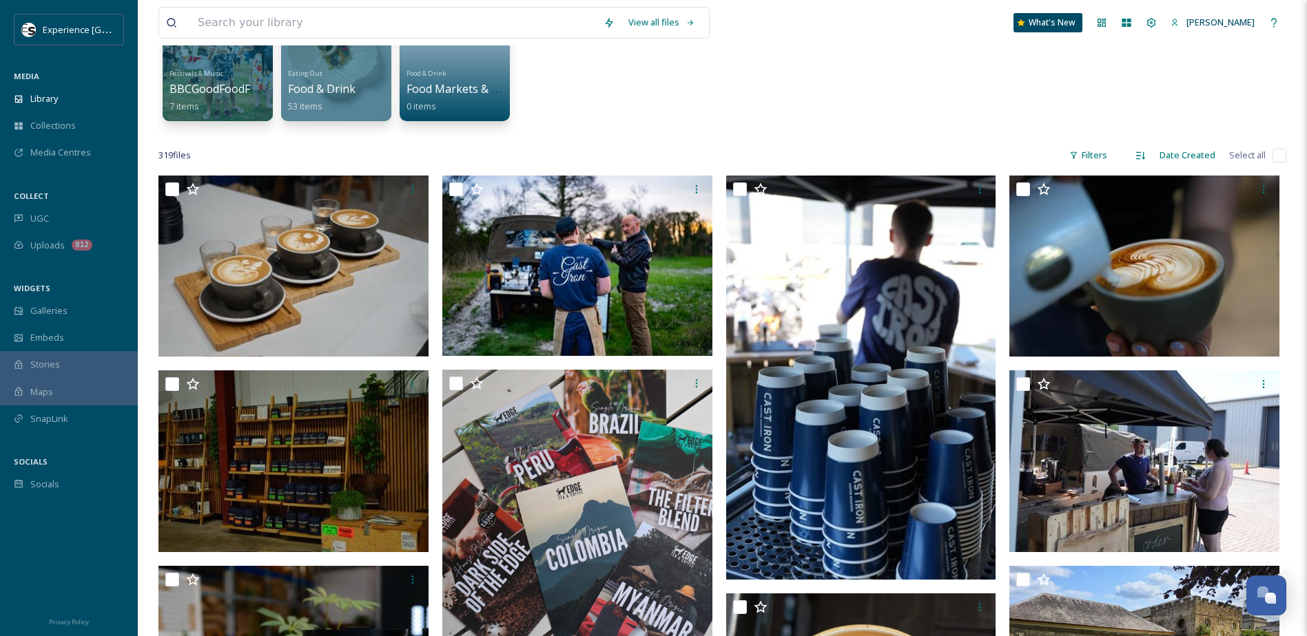
click at [774, 121] on div "Festivals & Music BBCGoodFoodFestival 7 items Eating Out Food & Drink 53 items …" at bounding box center [722, 56] width 1128 height 158
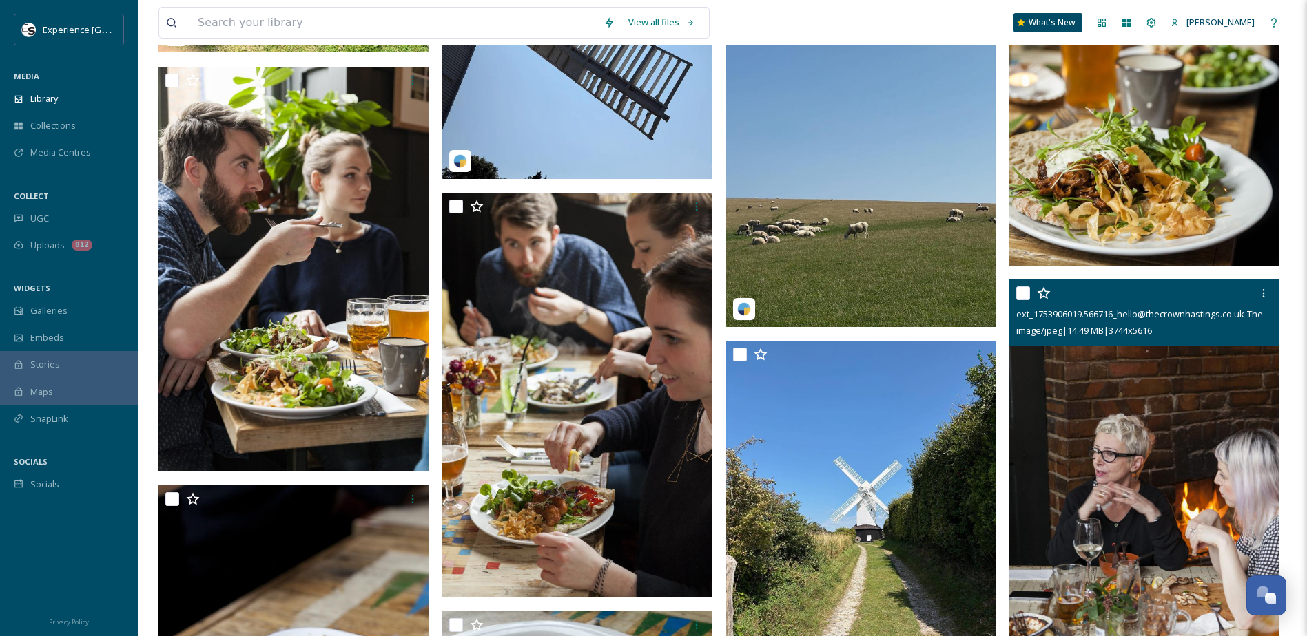
scroll to position [4064, 0]
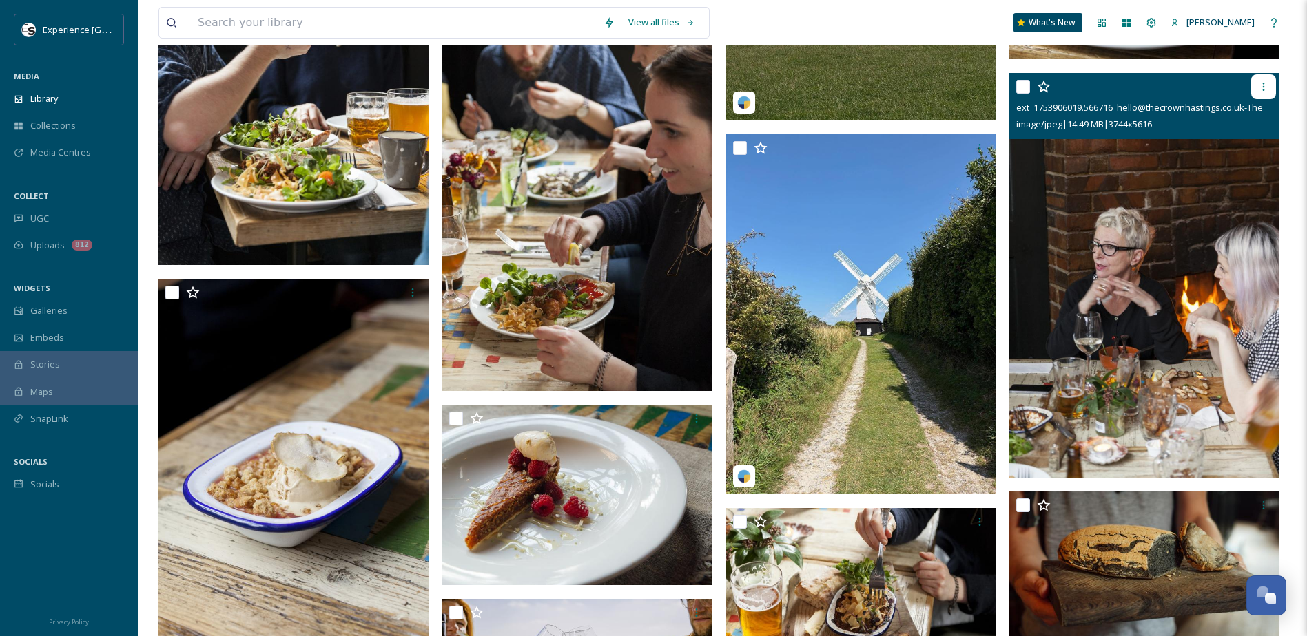
click at [1265, 85] on icon at bounding box center [1263, 86] width 11 height 11
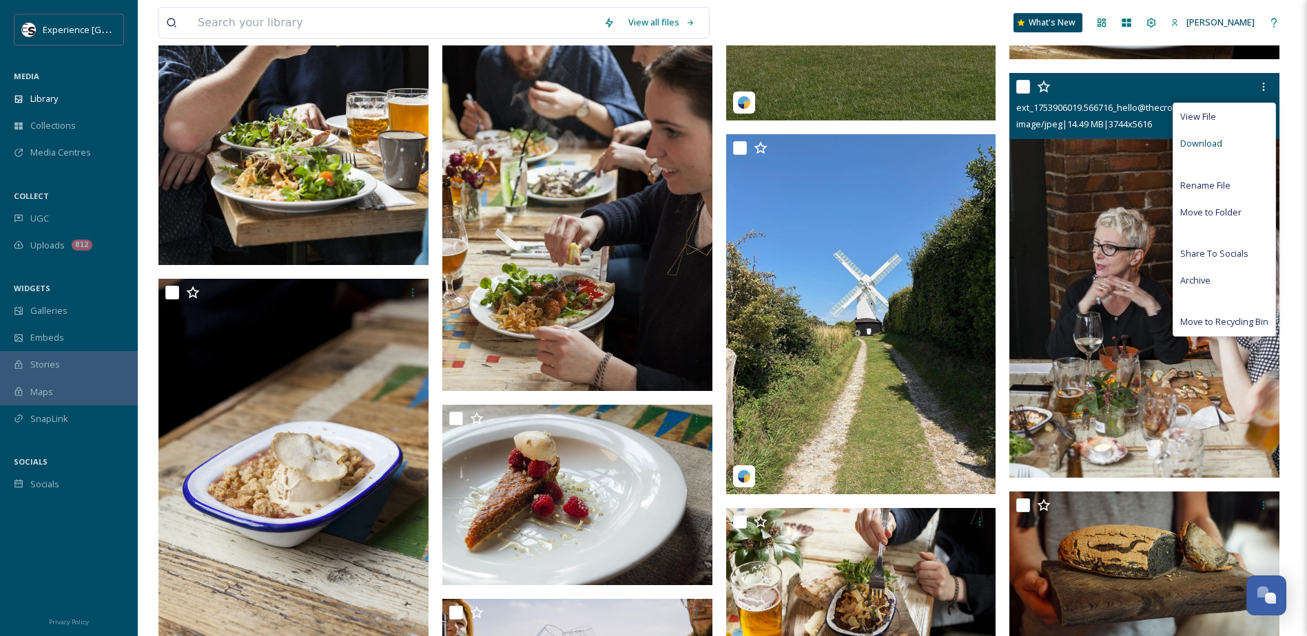
click at [1224, 141] on div "Download" at bounding box center [1224, 143] width 102 height 27
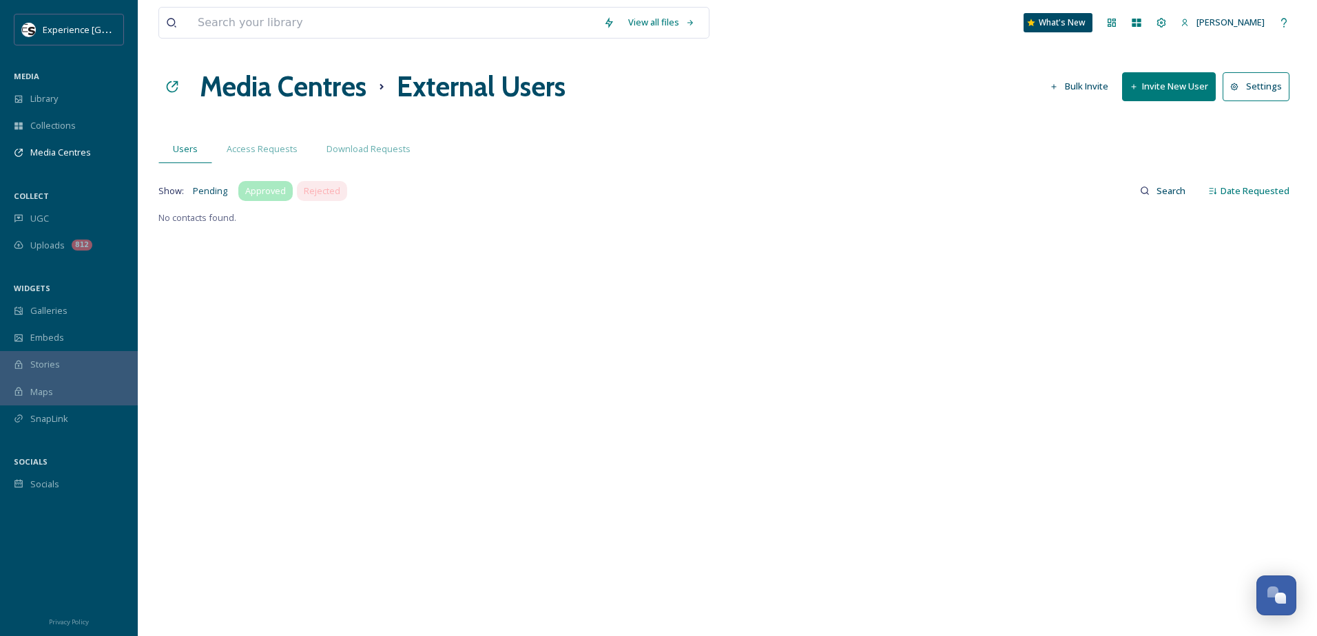
click at [253, 188] on span "Approved" at bounding box center [265, 191] width 41 height 13
